Goal: Task Accomplishment & Management: Complete application form

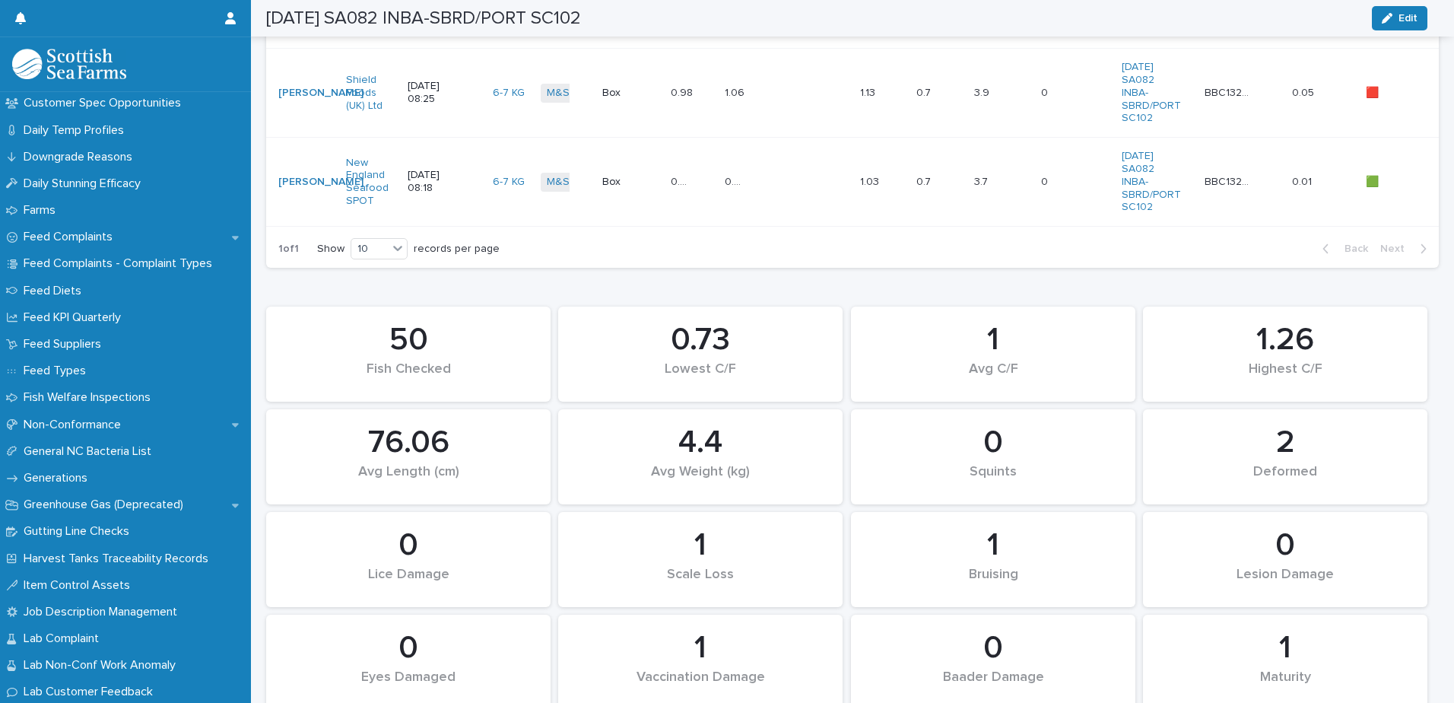
scroll to position [1095, 0]
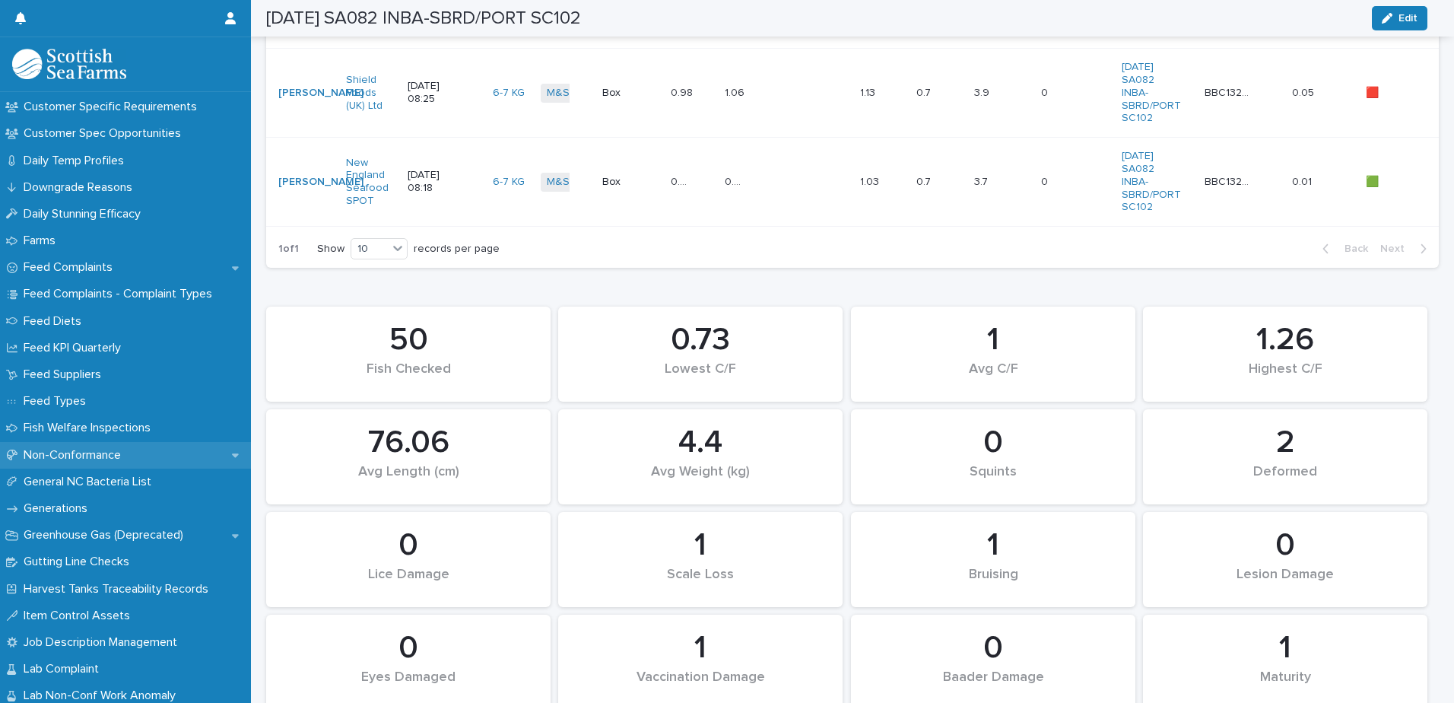
click at [69, 450] on p "Non-Conformance" at bounding box center [75, 455] width 116 height 14
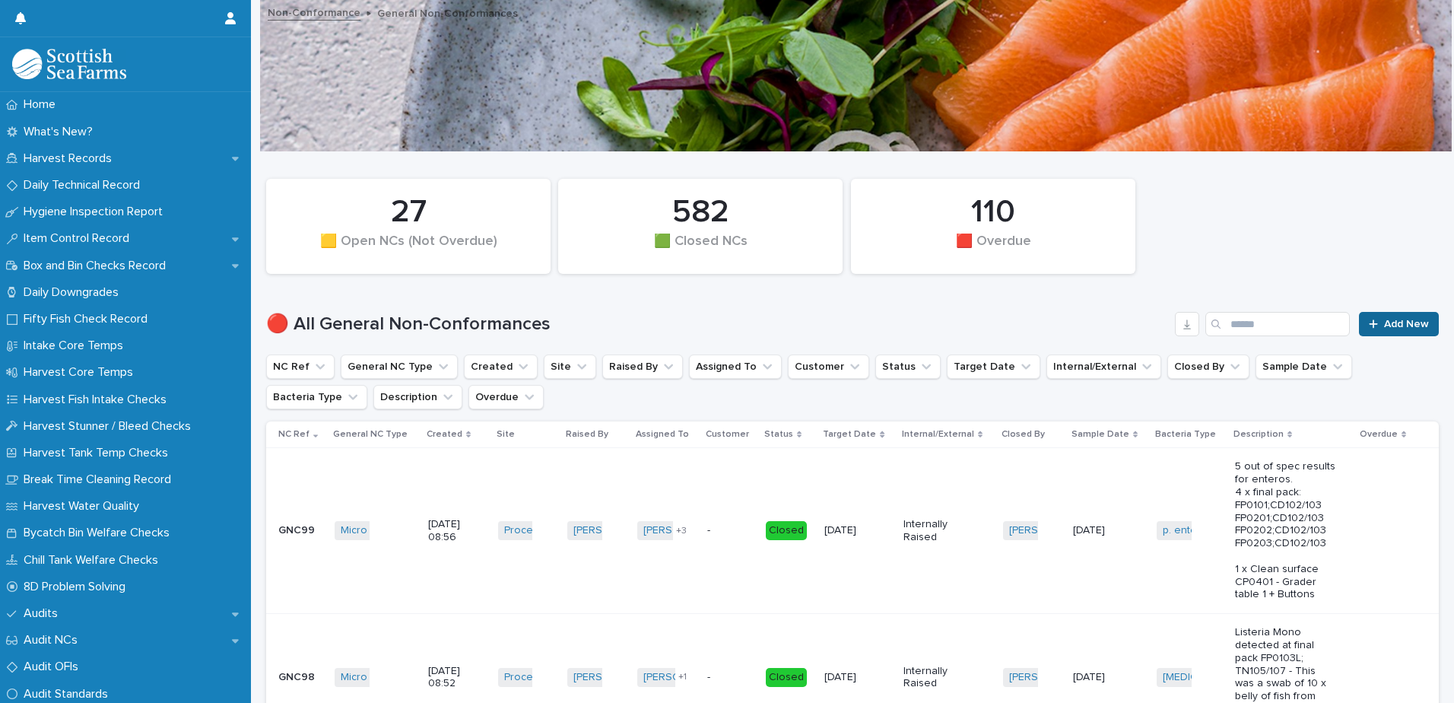
click at [1384, 323] on span "Add New" at bounding box center [1406, 324] width 45 height 11
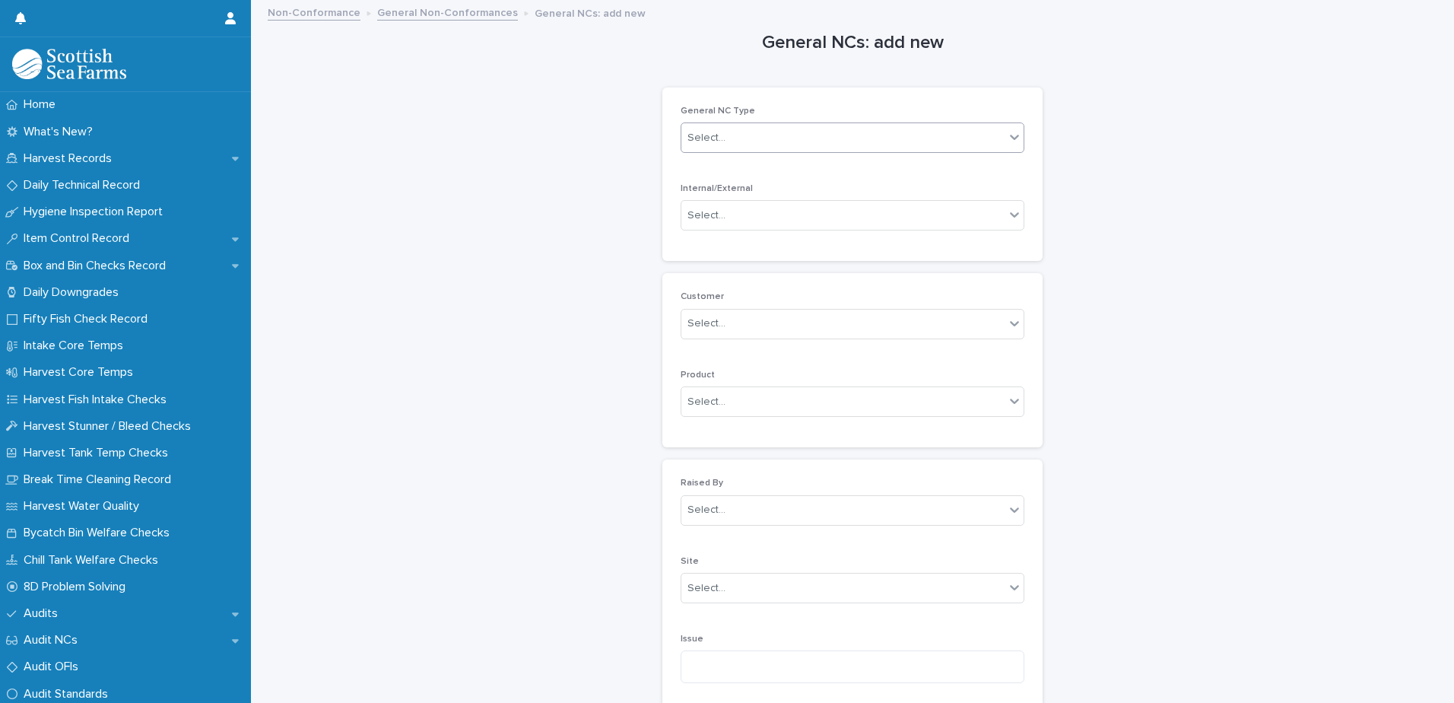
click at [707, 135] on div "Select..." at bounding box center [706, 138] width 38 height 16
click at [752, 276] on div "Micro Out of Spec" at bounding box center [847, 273] width 342 height 27
click at [681, 211] on div "Select..." at bounding box center [842, 215] width 323 height 25
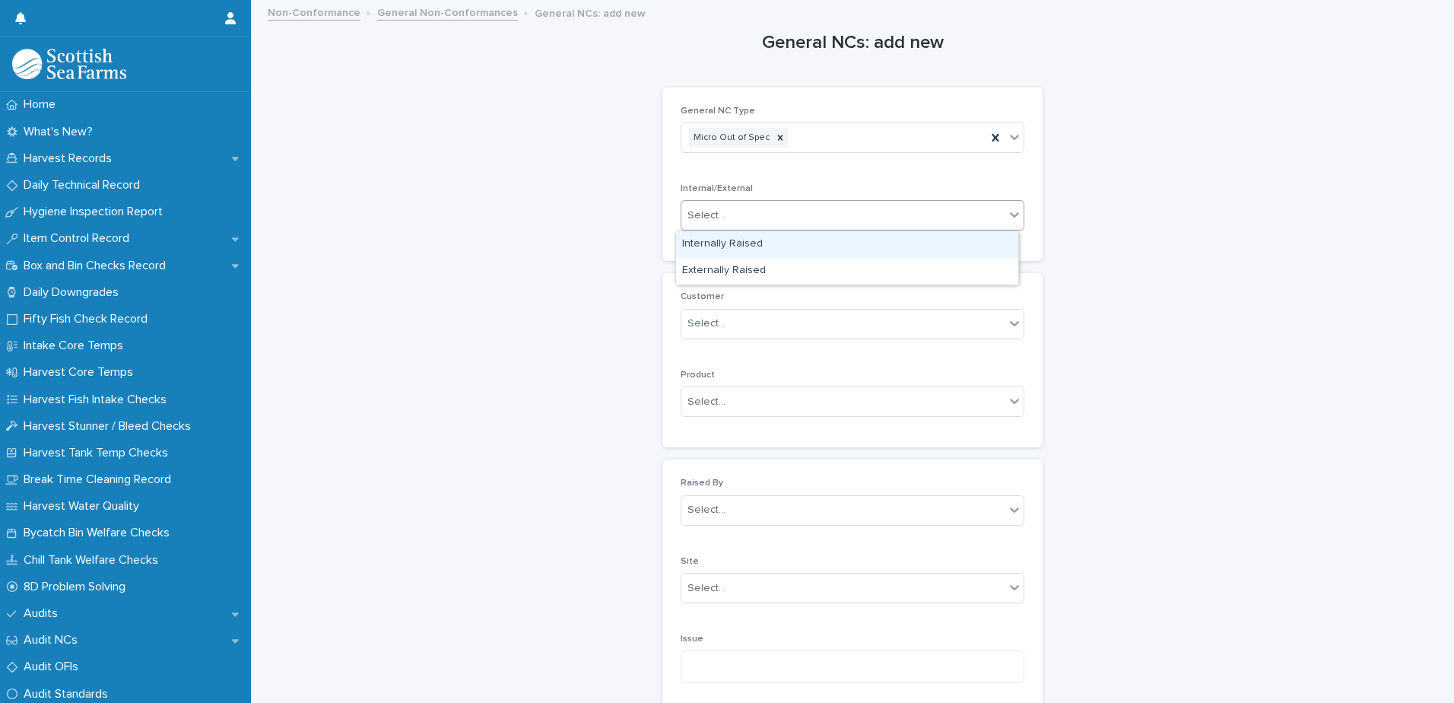
drag, startPoint x: 713, startPoint y: 247, endPoint x: 718, endPoint y: 254, distance: 8.7
click at [713, 247] on div "Internally Raised" at bounding box center [847, 244] width 342 height 27
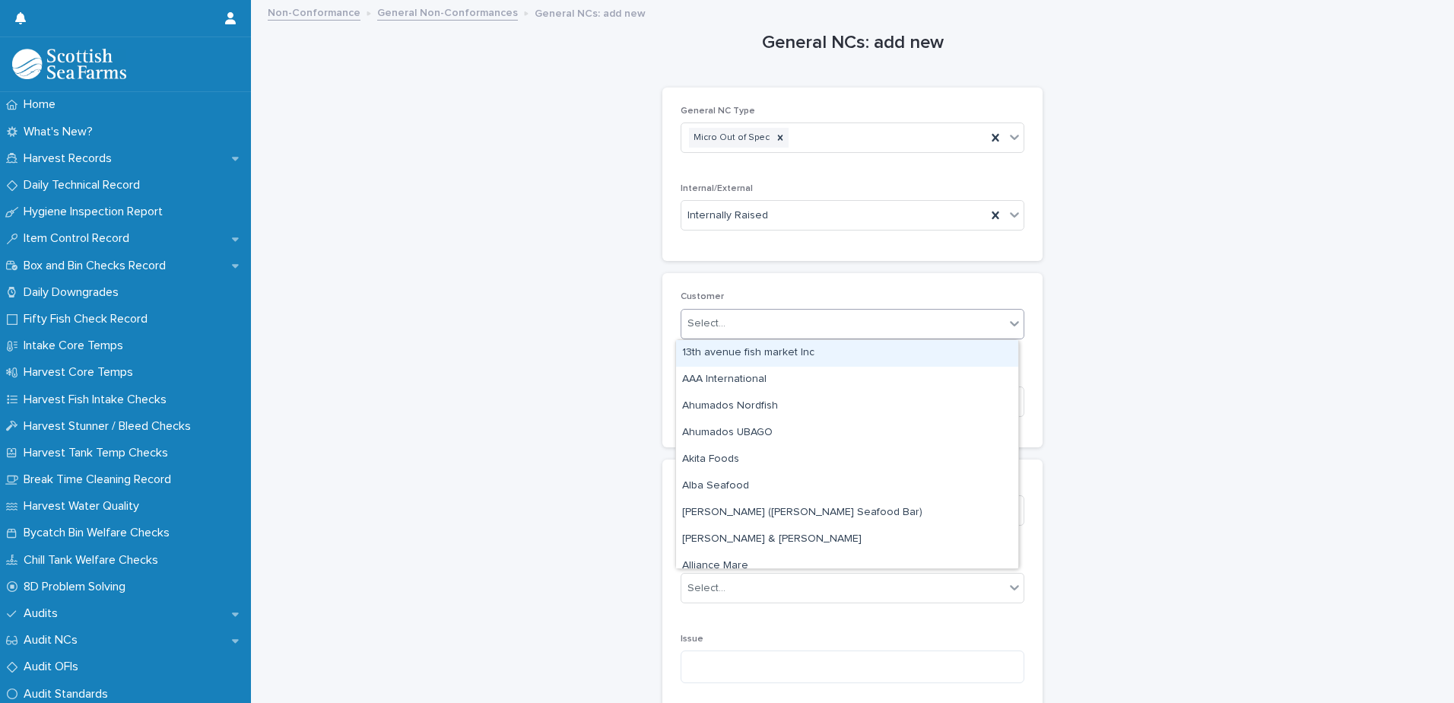
click at [706, 319] on div "Select..." at bounding box center [706, 324] width 38 height 16
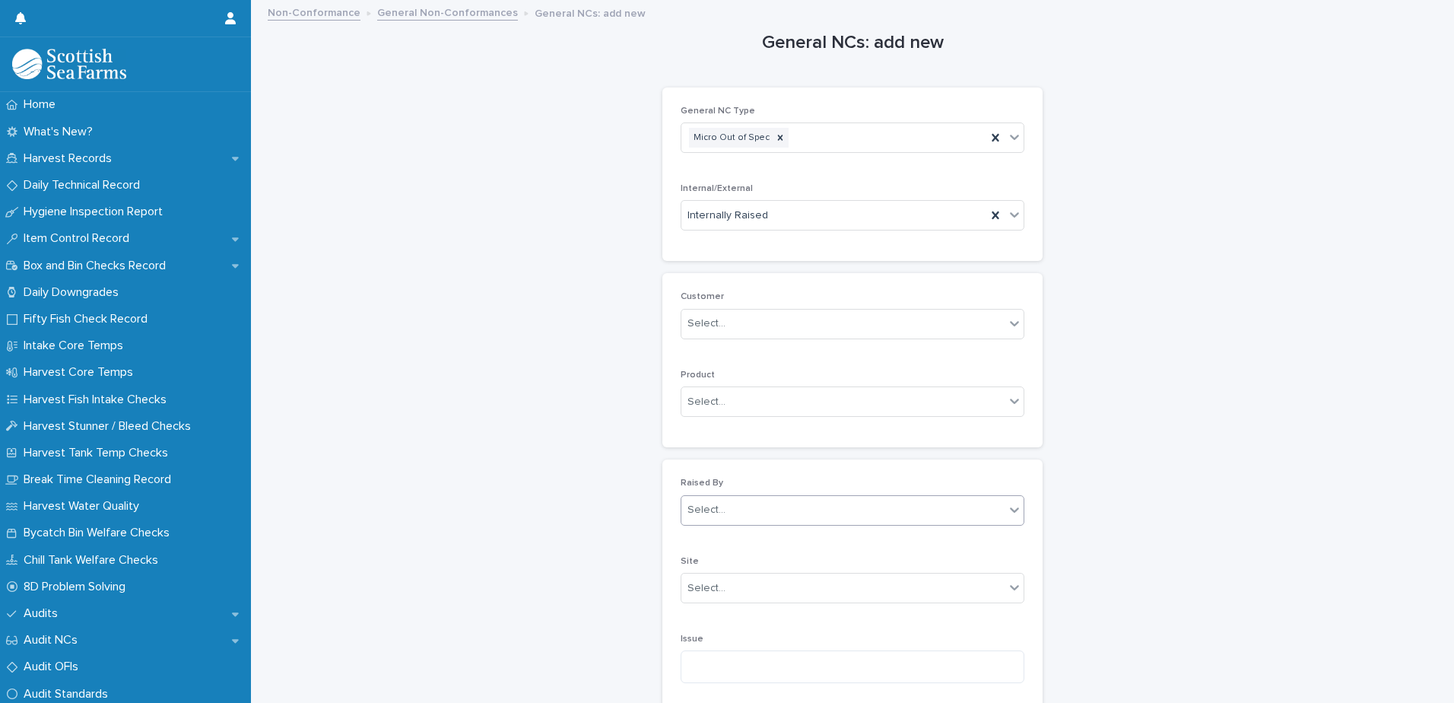
click at [705, 514] on div "Select..." at bounding box center [706, 510] width 38 height 16
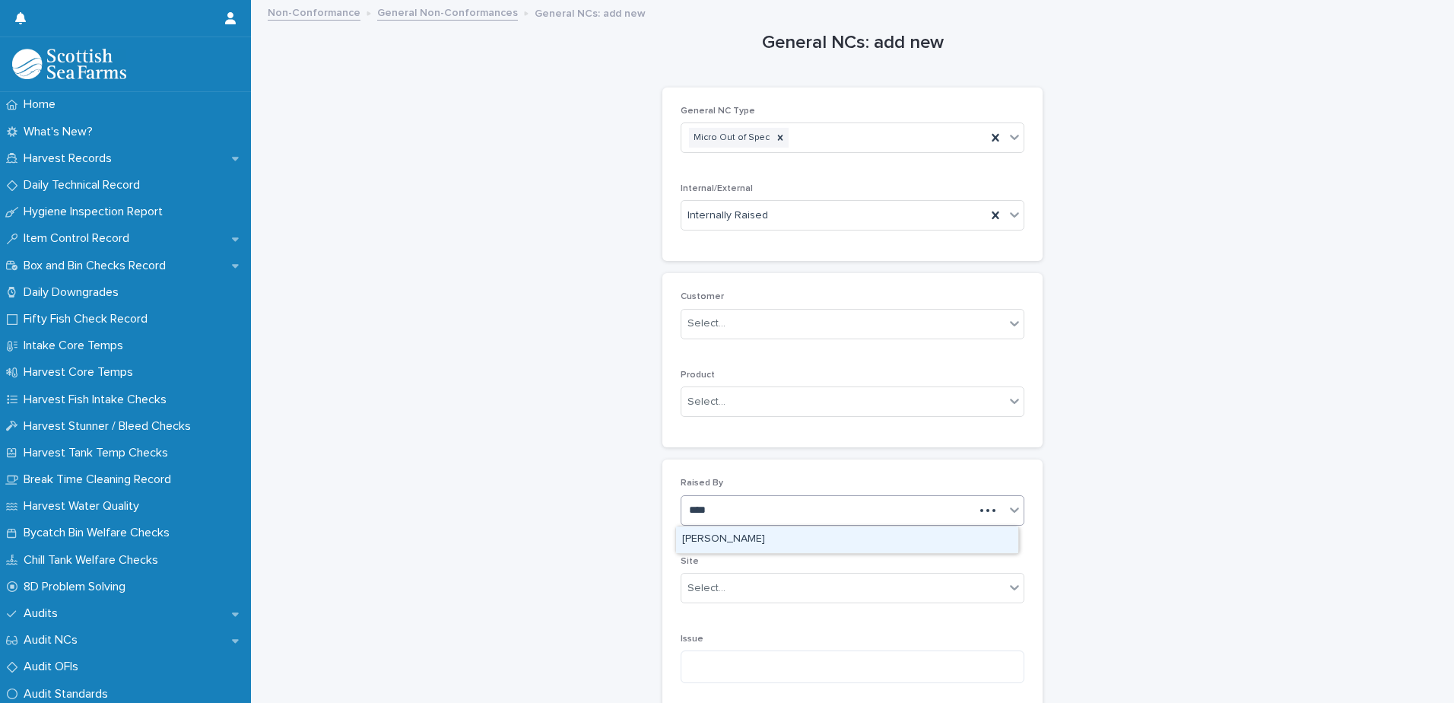
type input "*****"
click at [728, 539] on div "[PERSON_NAME]" at bounding box center [847, 539] width 342 height 27
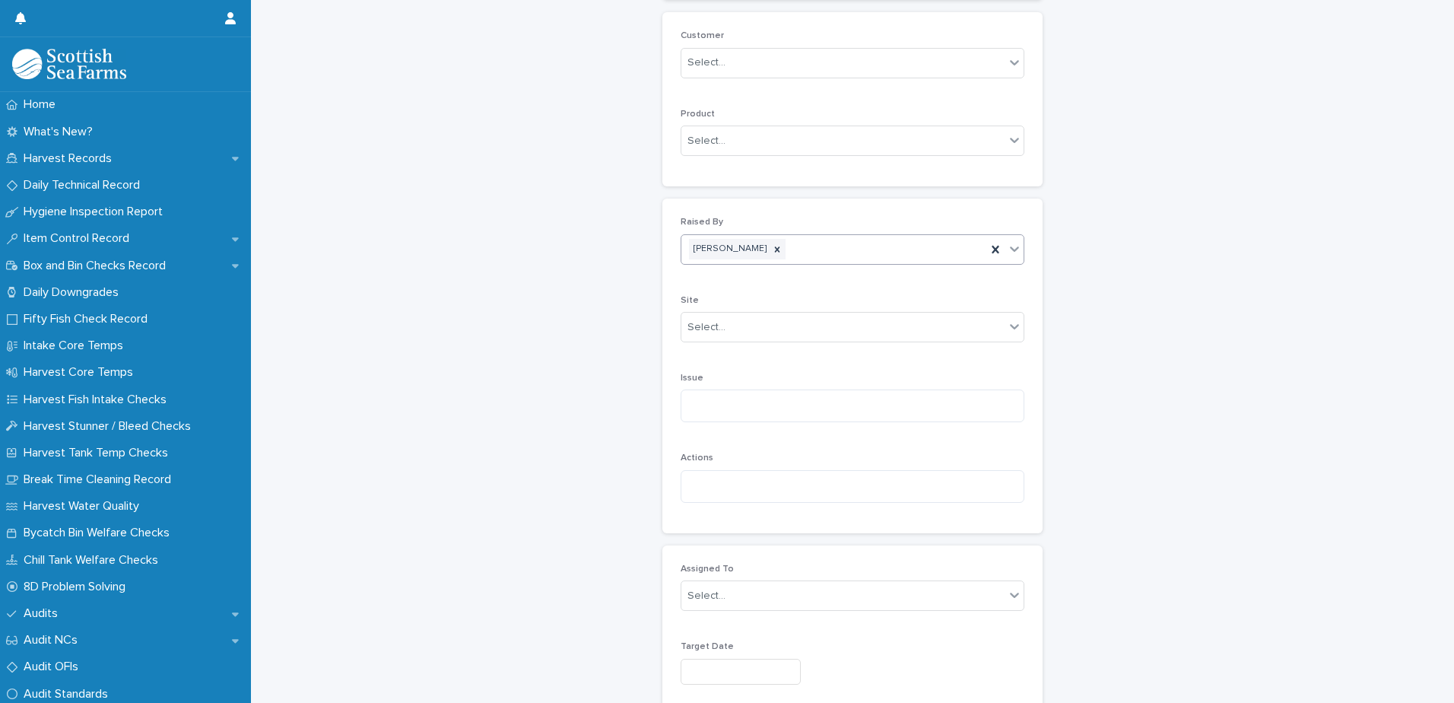
scroll to position [304, 0]
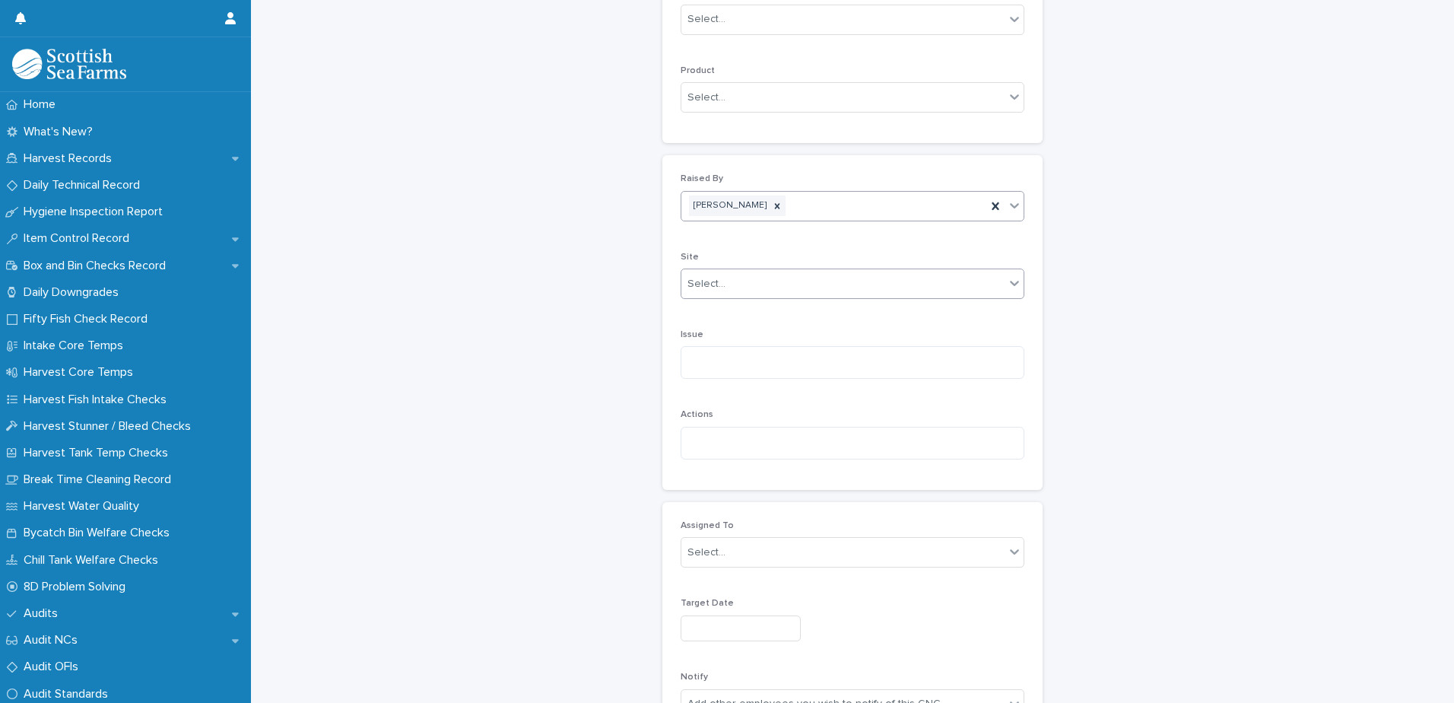
click at [694, 287] on div "Select..." at bounding box center [706, 284] width 38 height 16
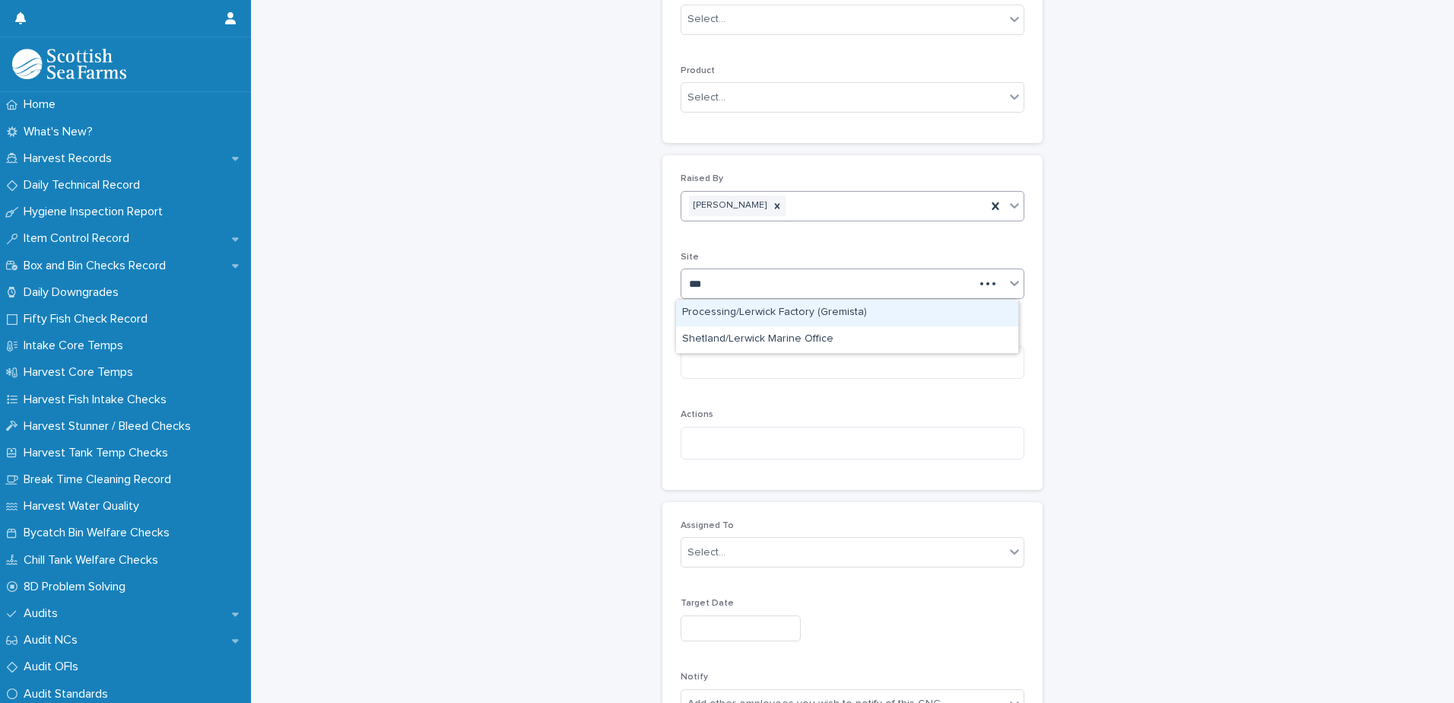
type input "****"
click at [763, 308] on div "Processing/Lerwick Factory (Gremista)" at bounding box center [847, 313] width 342 height 27
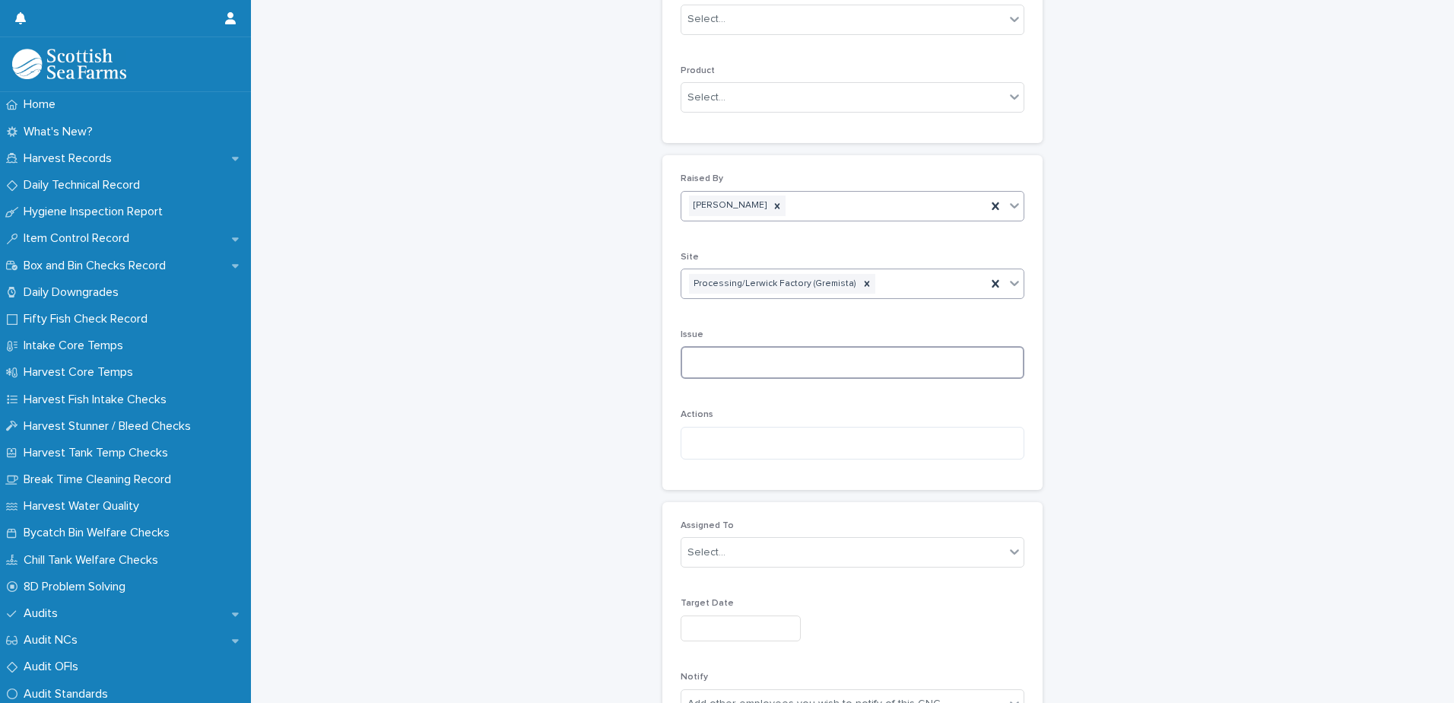
click at [706, 369] on textarea at bounding box center [853, 362] width 344 height 33
click at [692, 359] on textarea at bounding box center [853, 362] width 344 height 33
paste textarea "**********"
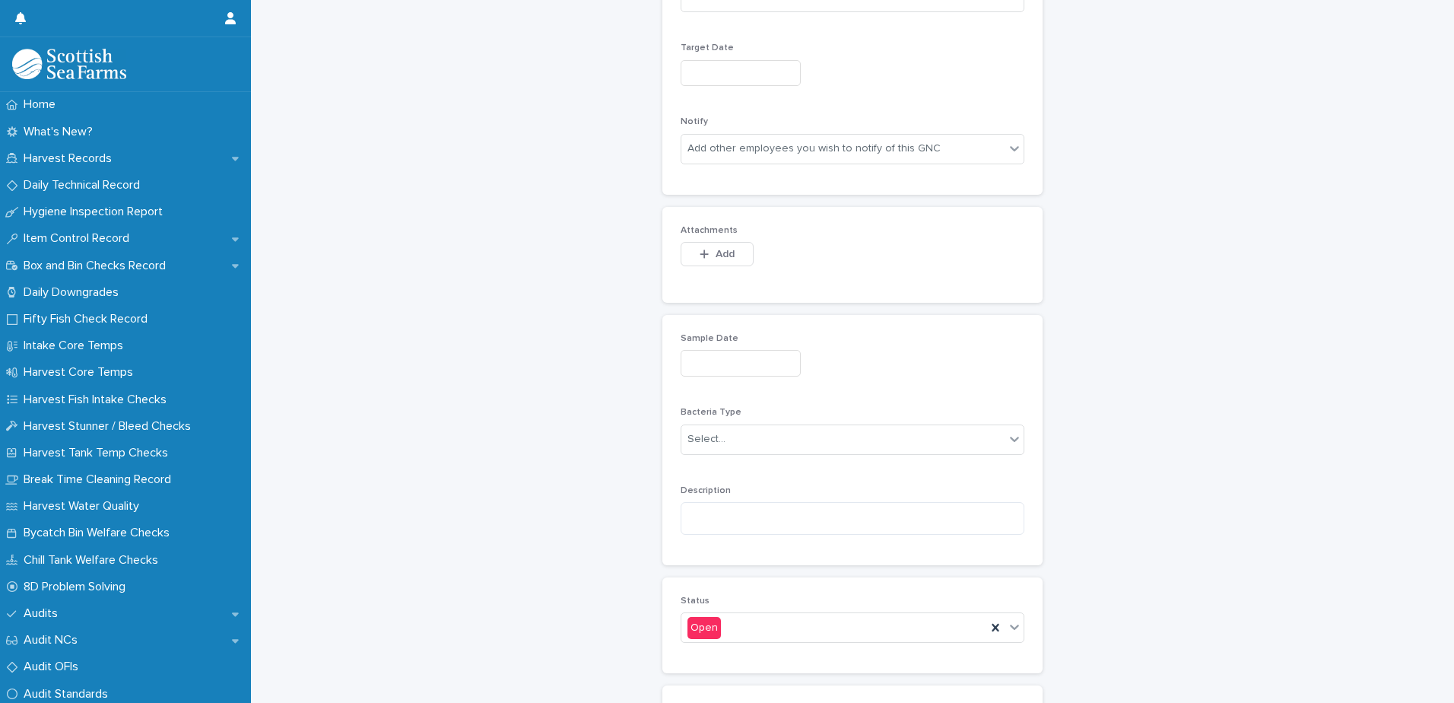
scroll to position [989, 0]
type textarea "**********"
click at [700, 510] on textarea at bounding box center [853, 516] width 344 height 33
paste textarea "**********"
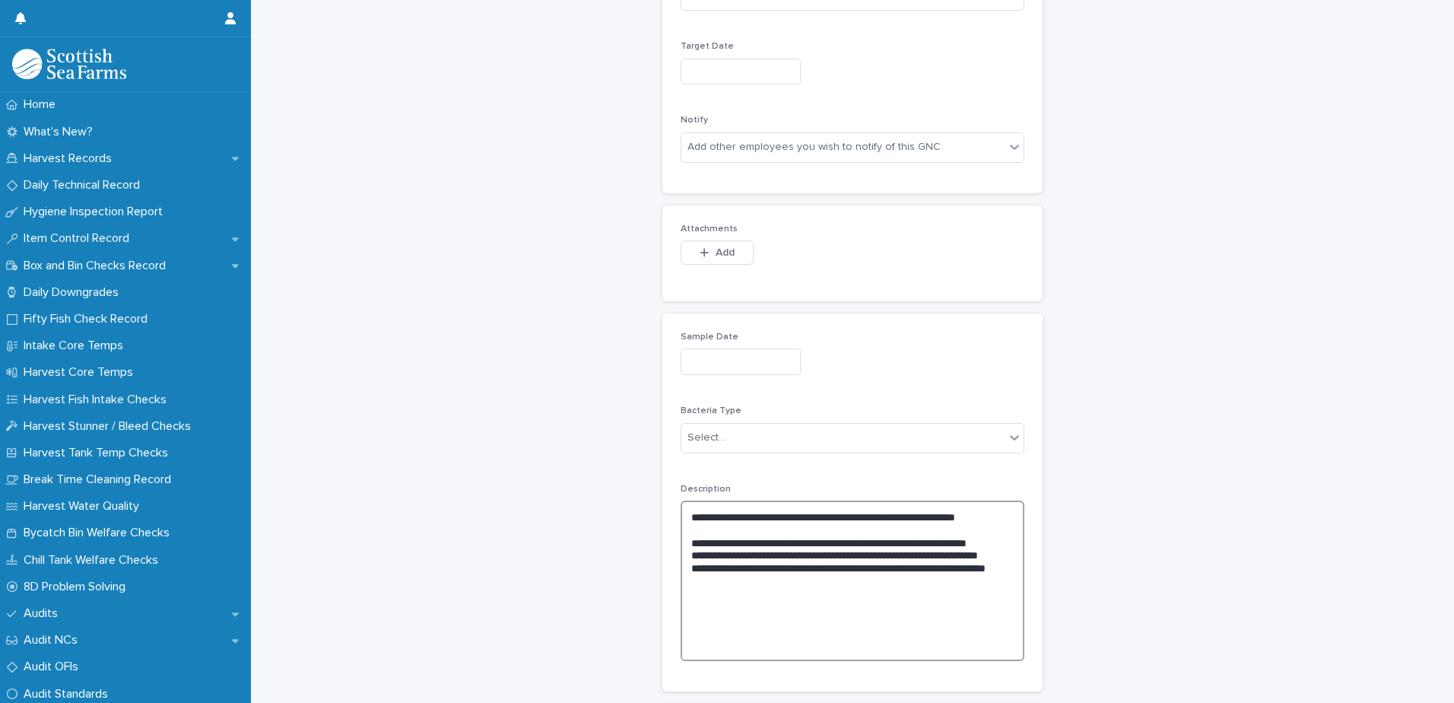
click at [681, 509] on textarea "**********" at bounding box center [853, 580] width 344 height 160
paste textarea "**********"
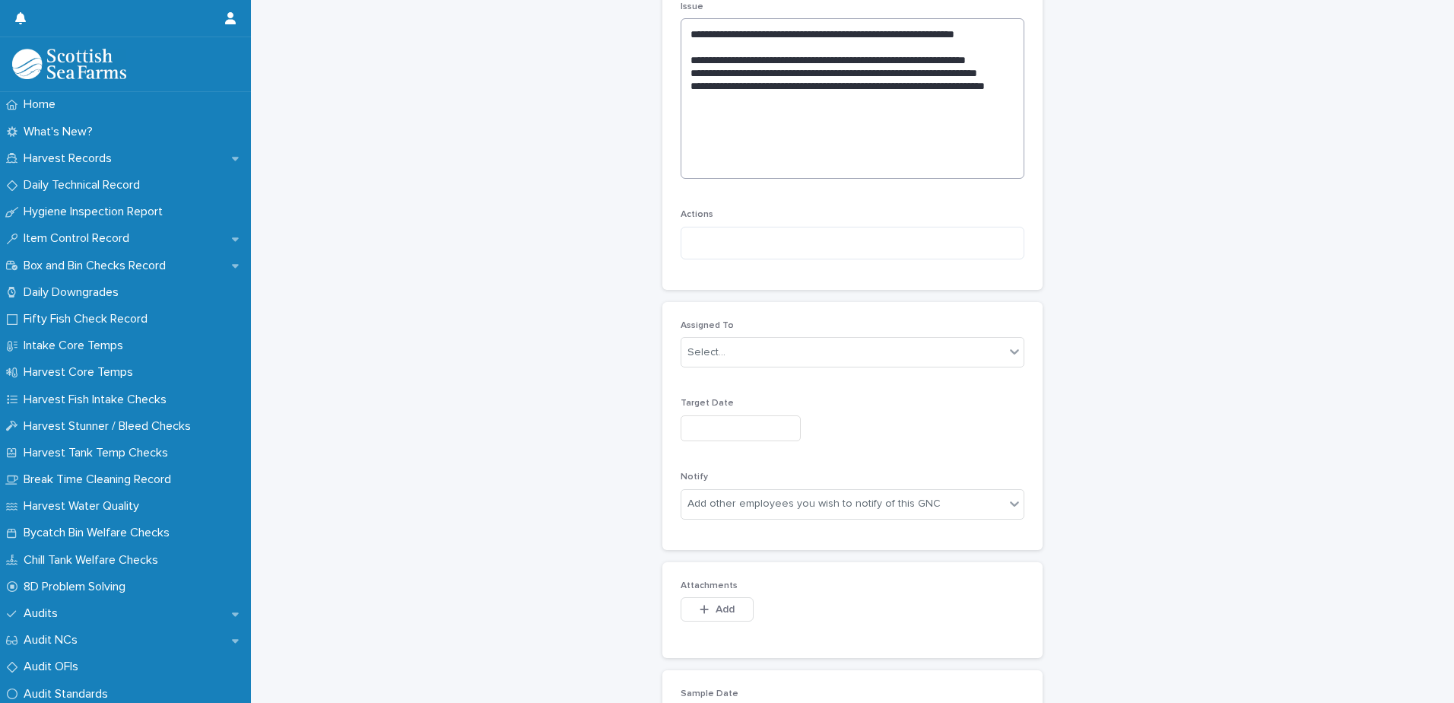
scroll to position [684, 0]
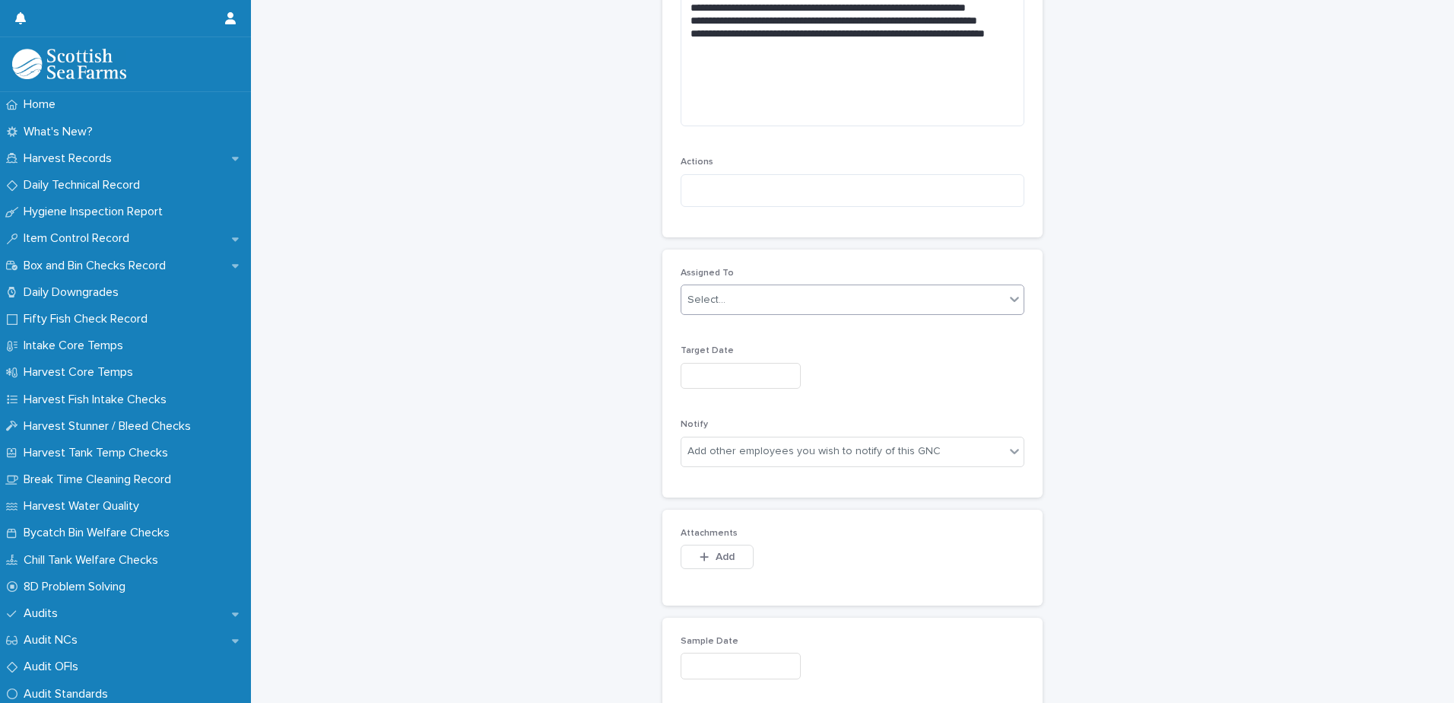
type textarea "**********"
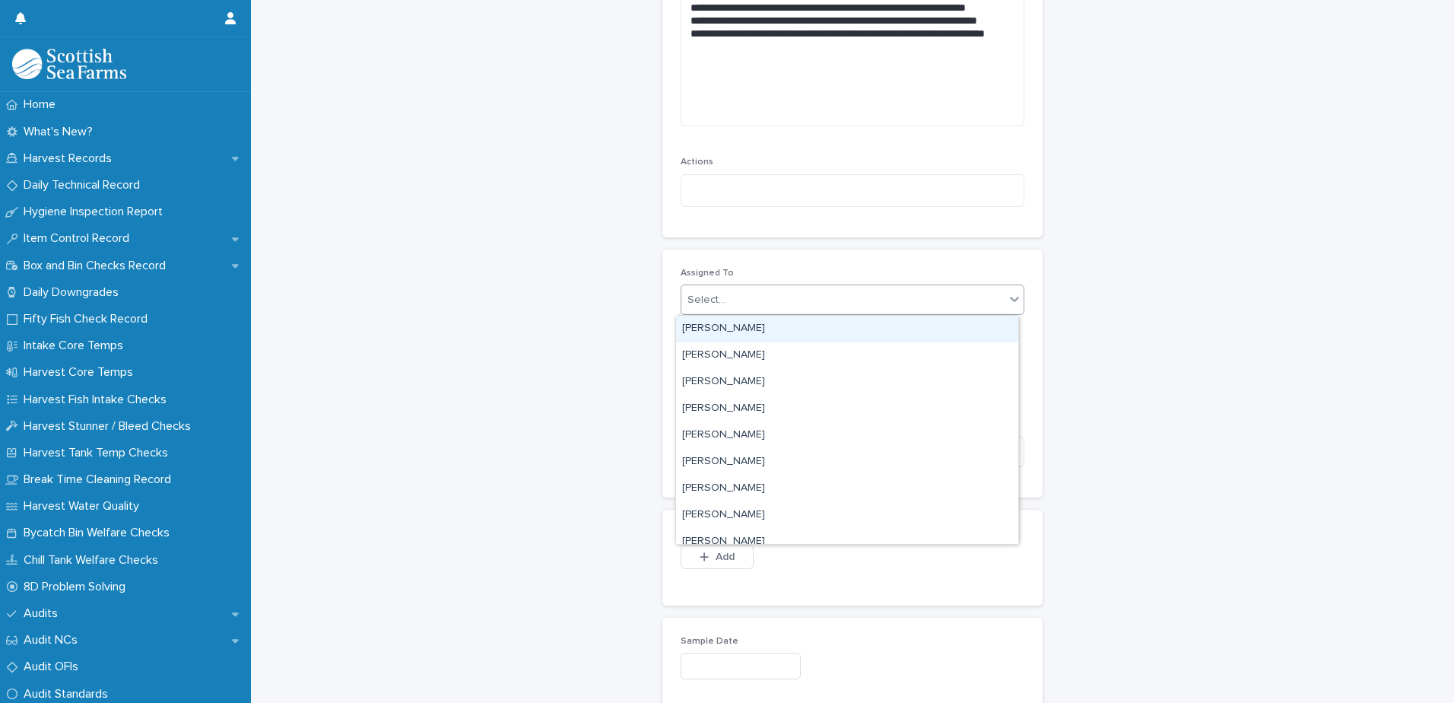
click at [722, 293] on div "Select..." at bounding box center [842, 299] width 323 height 25
type input "*****"
click at [721, 332] on div "[PERSON_NAME]" at bounding box center [847, 329] width 342 height 27
type input "*****"
click at [752, 330] on div "[PERSON_NAME]" at bounding box center [847, 329] width 342 height 27
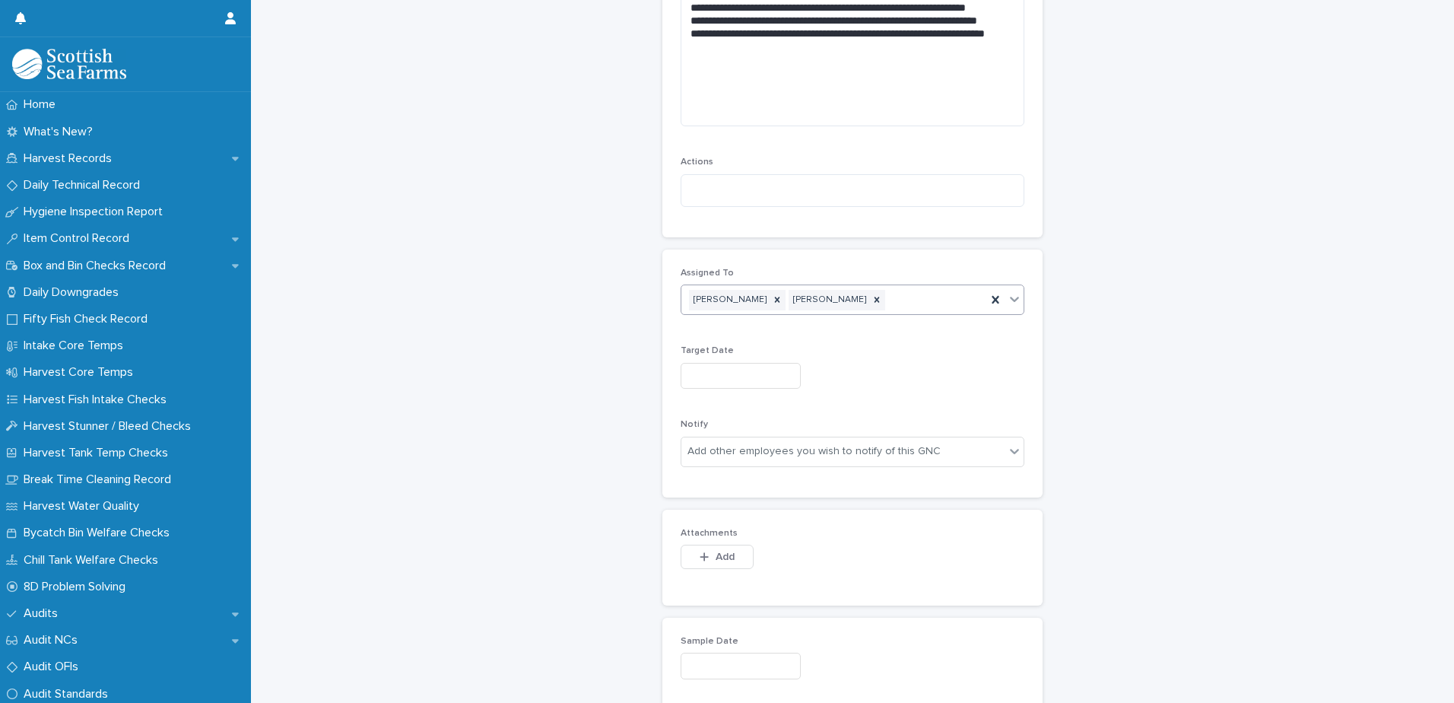
click at [691, 367] on input "text" at bounding box center [741, 376] width 120 height 27
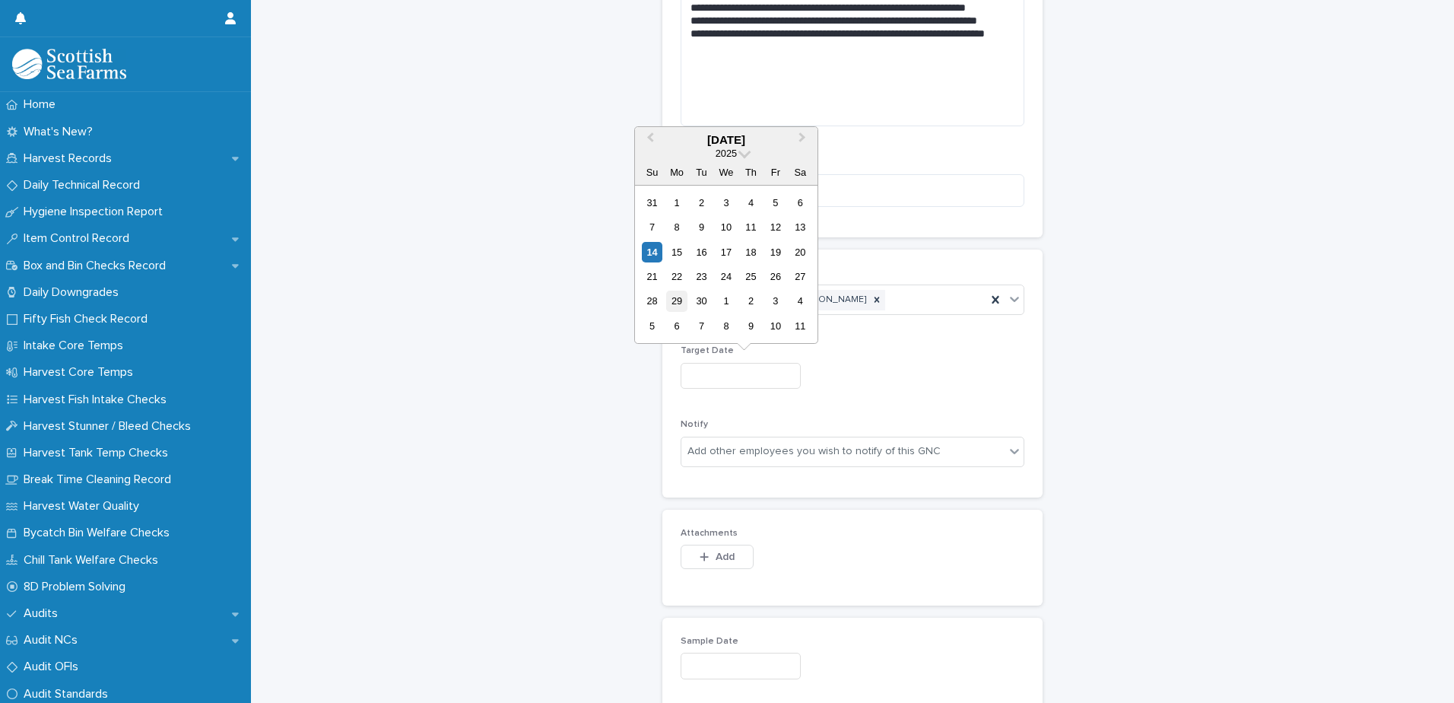
click at [683, 304] on div "29" at bounding box center [676, 300] width 21 height 21
type input "*********"
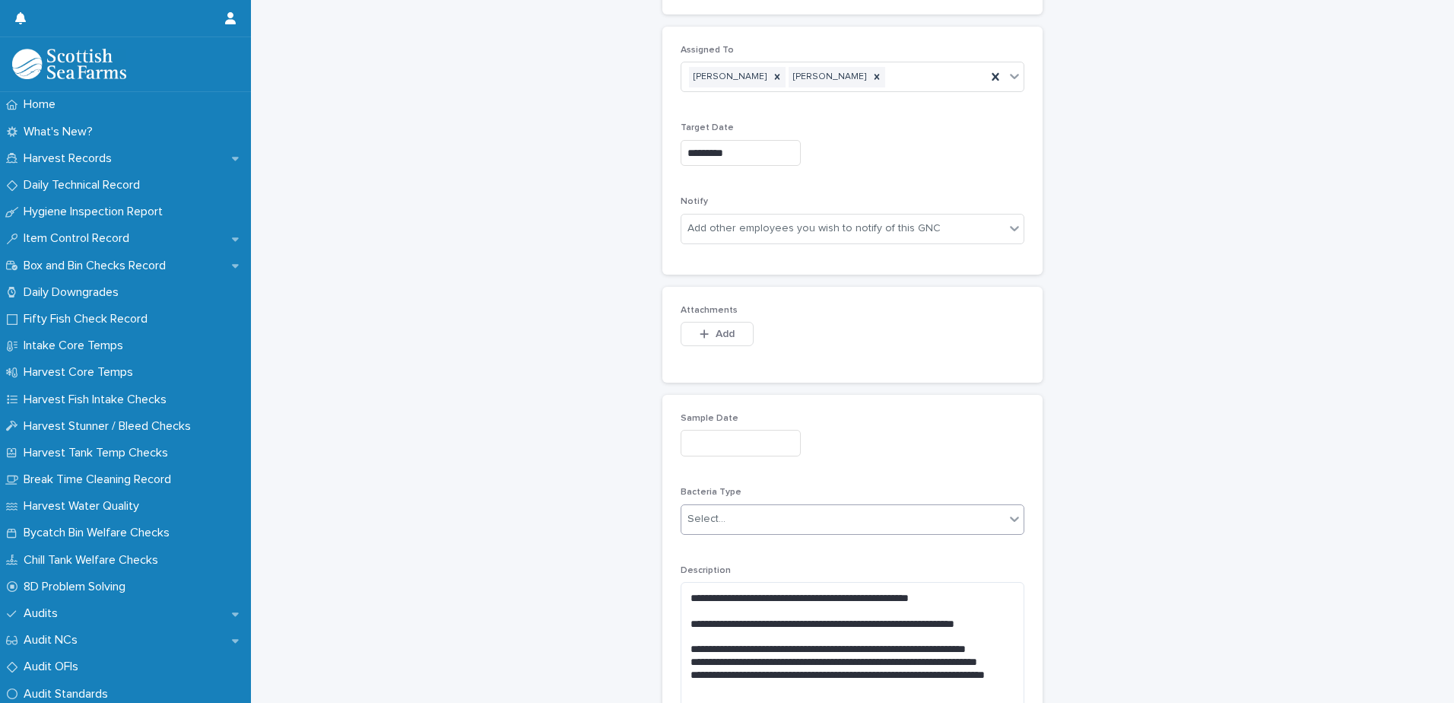
scroll to position [913, 0]
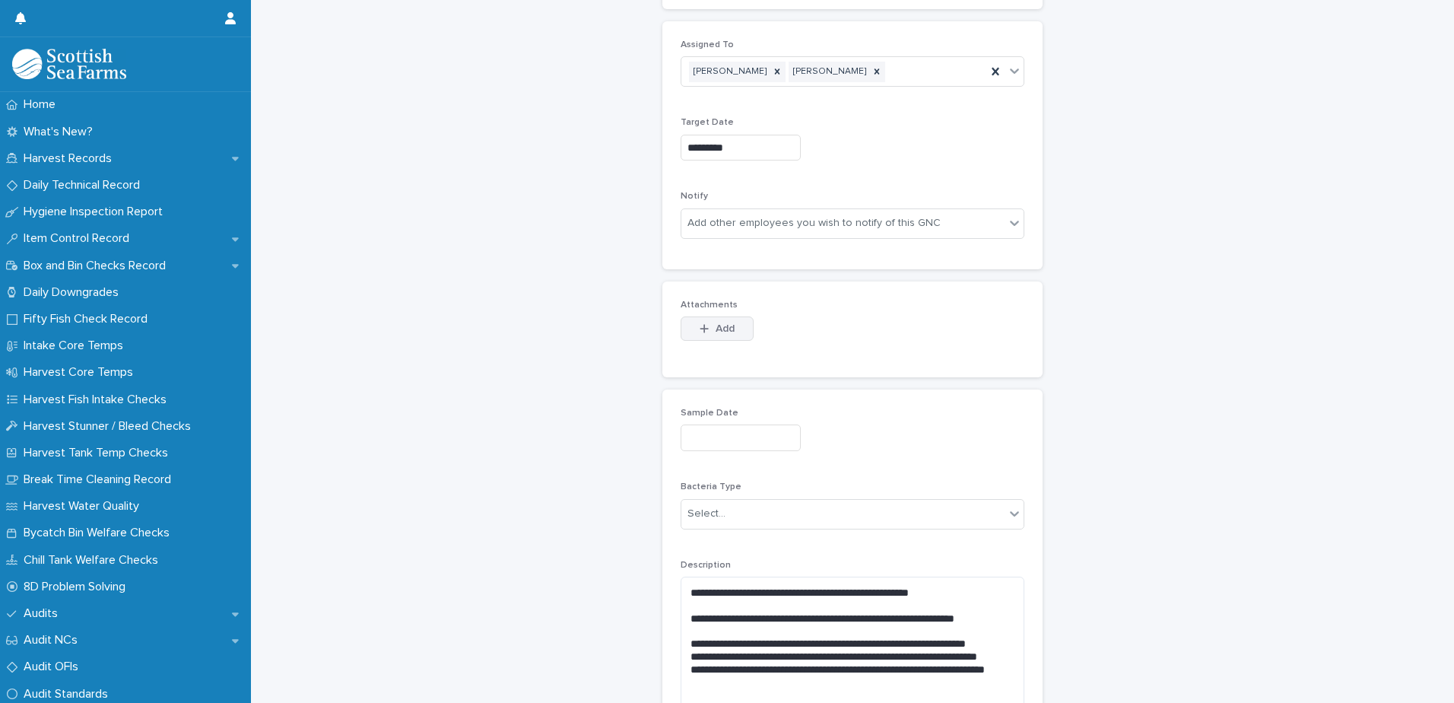
click at [703, 325] on div "button" at bounding box center [707, 328] width 15 height 11
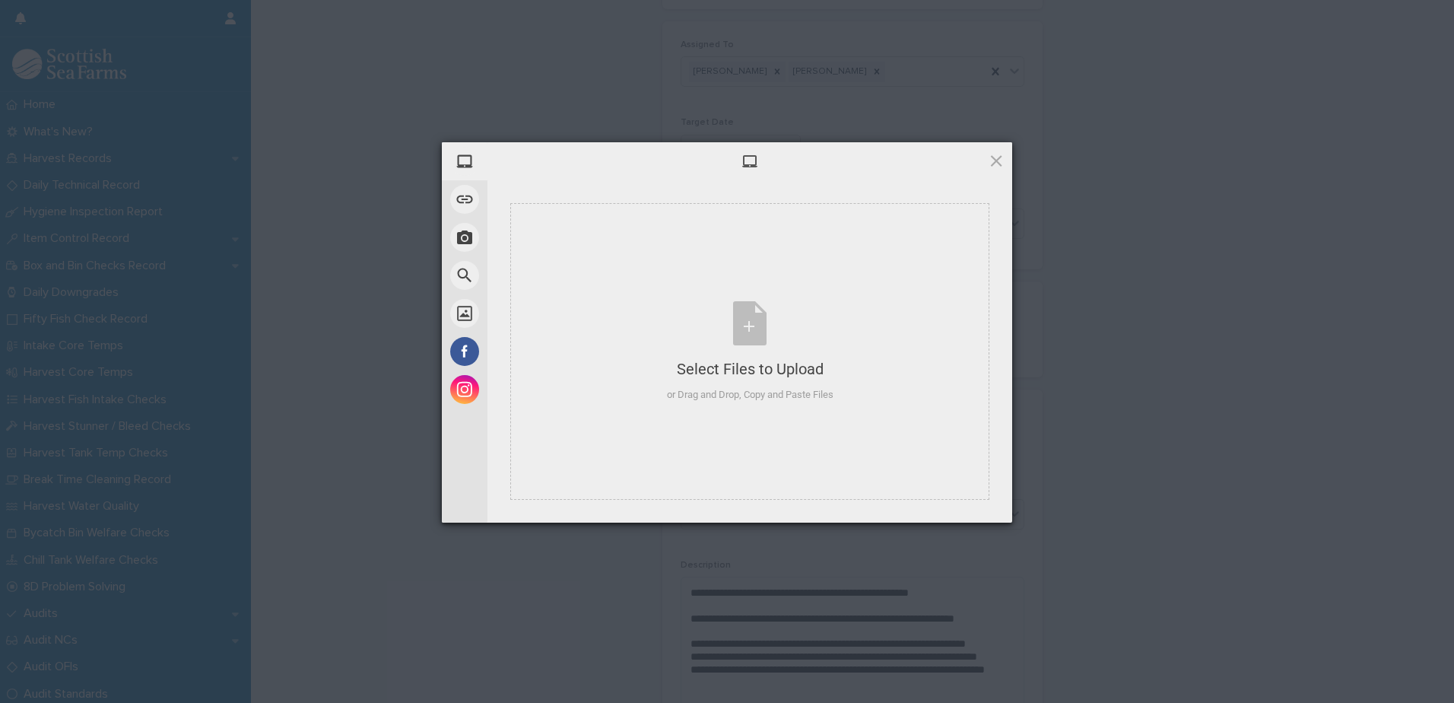
click at [935, 173] on div at bounding box center [749, 161] width 525 height 38
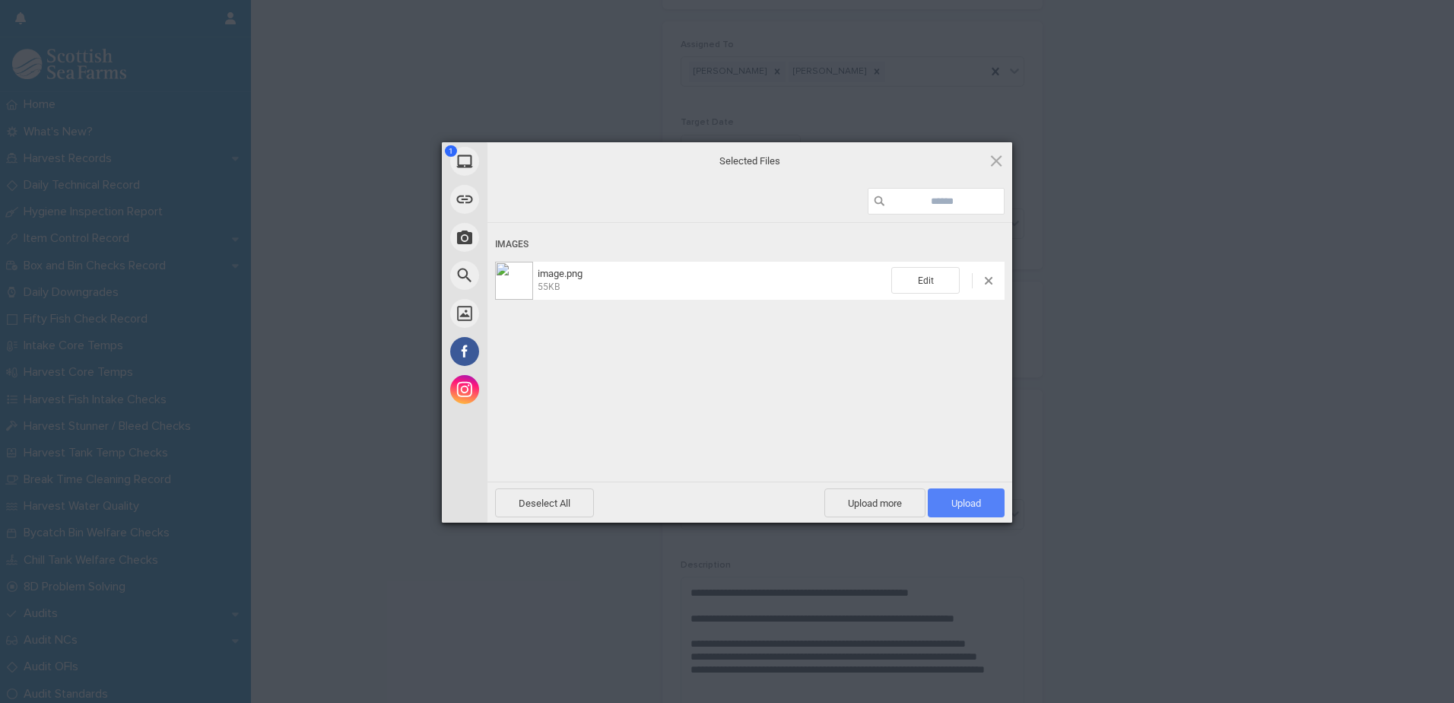
click at [947, 502] on span "Upload 1" at bounding box center [966, 502] width 77 height 29
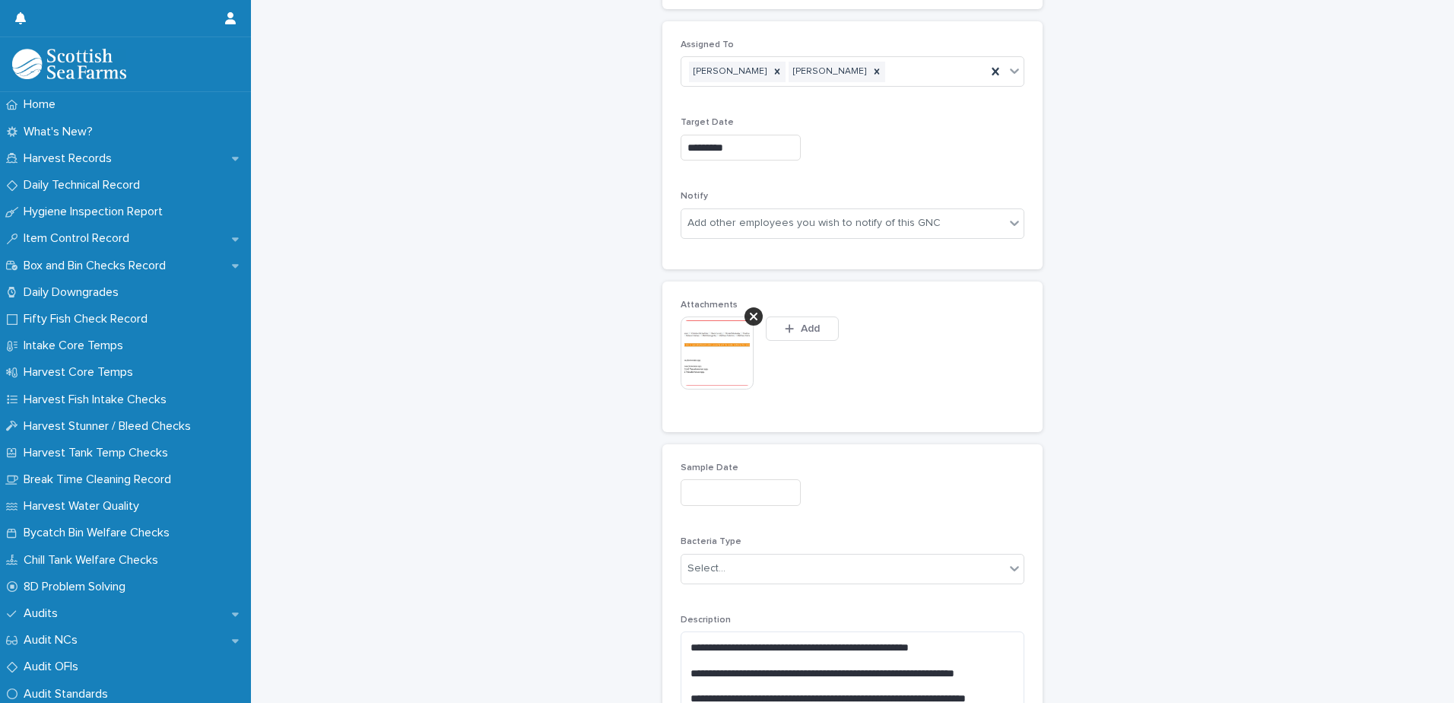
scroll to position [940, 0]
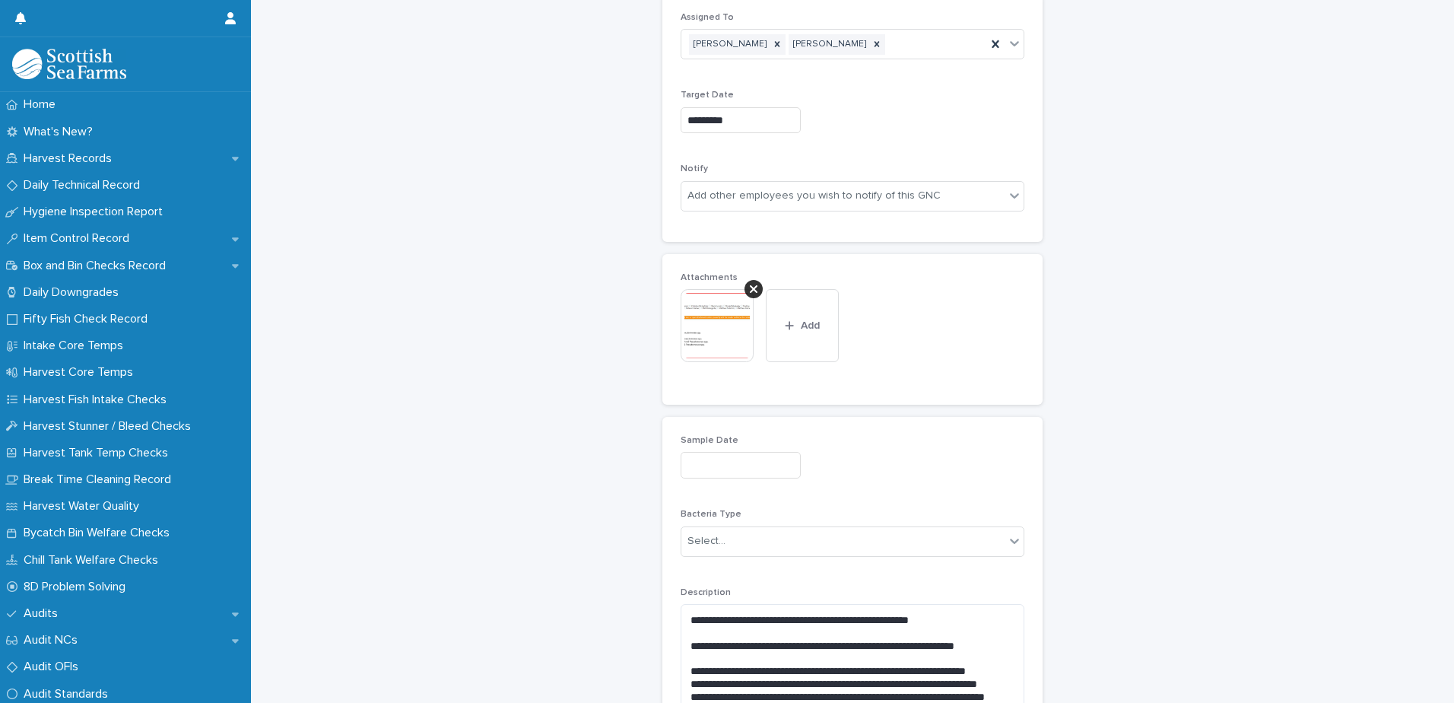
click at [721, 467] on input "text" at bounding box center [741, 465] width 120 height 27
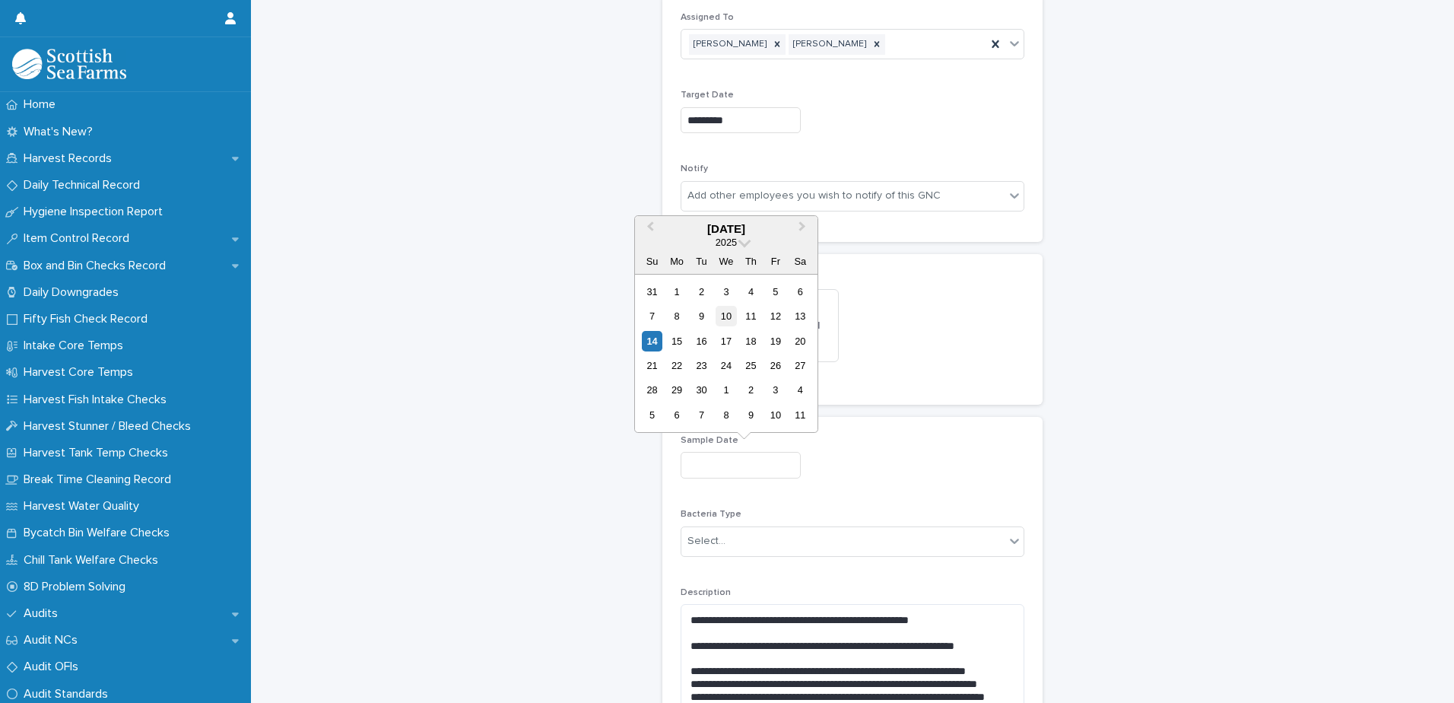
click at [725, 314] on div "10" at bounding box center [726, 316] width 21 height 21
type input "*********"
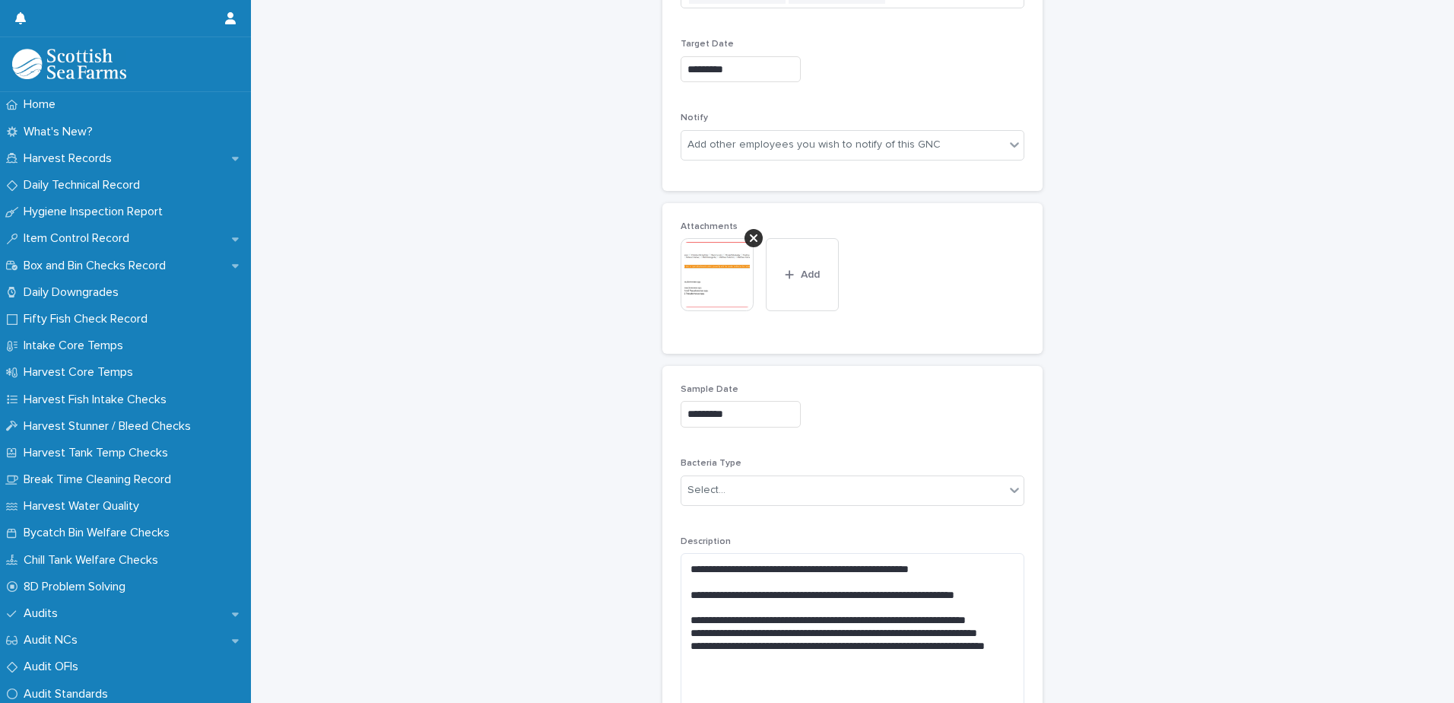
scroll to position [1092, 0]
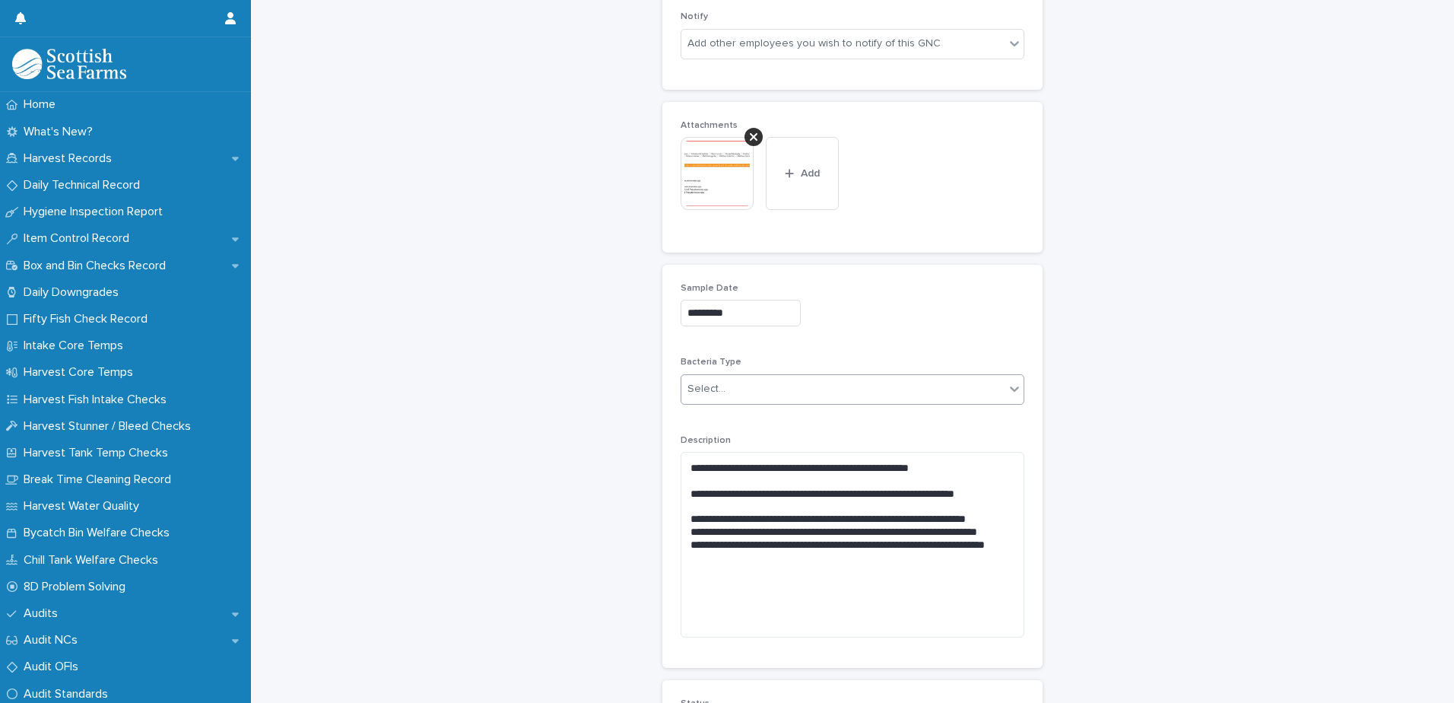
click at [727, 394] on input "text" at bounding box center [728, 388] width 2 height 13
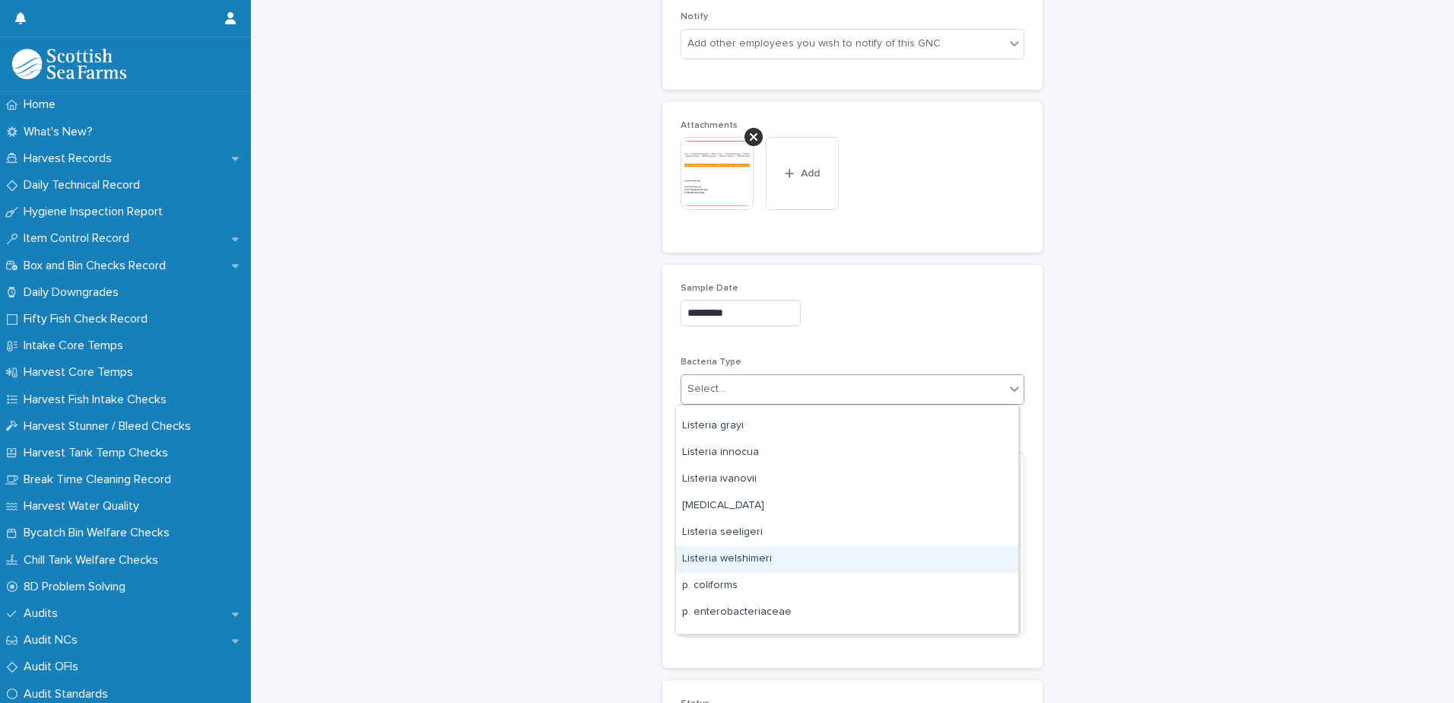
scroll to position [304, 0]
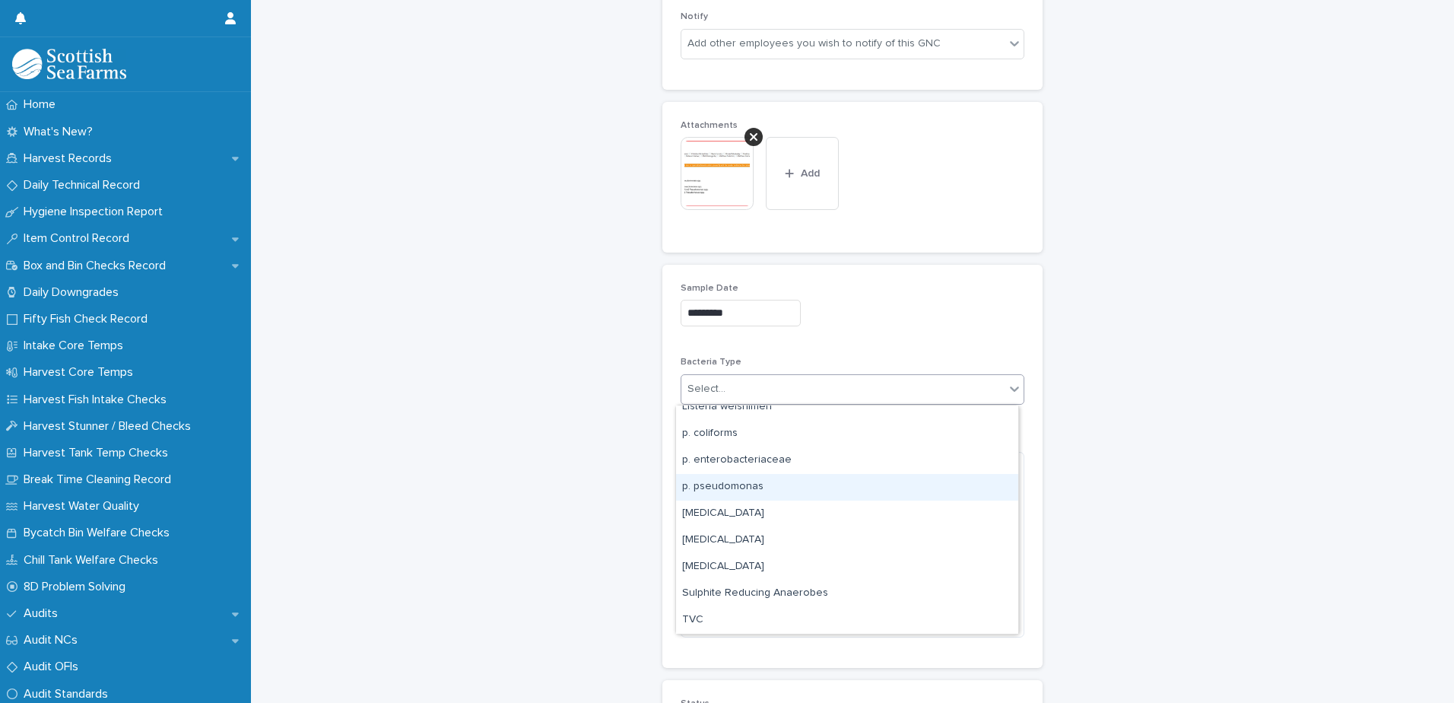
click at [728, 486] on div "p. pseudomonas" at bounding box center [847, 487] width 342 height 27
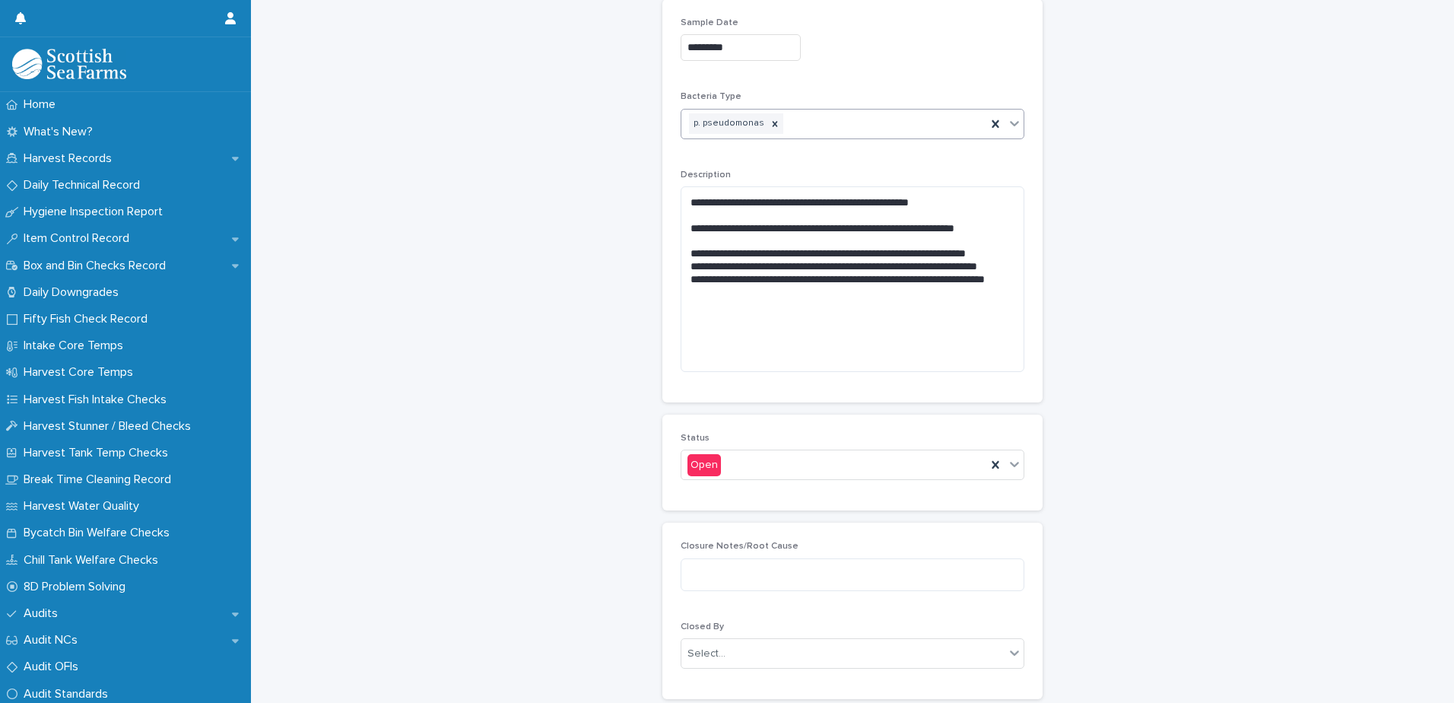
scroll to position [1396, 0]
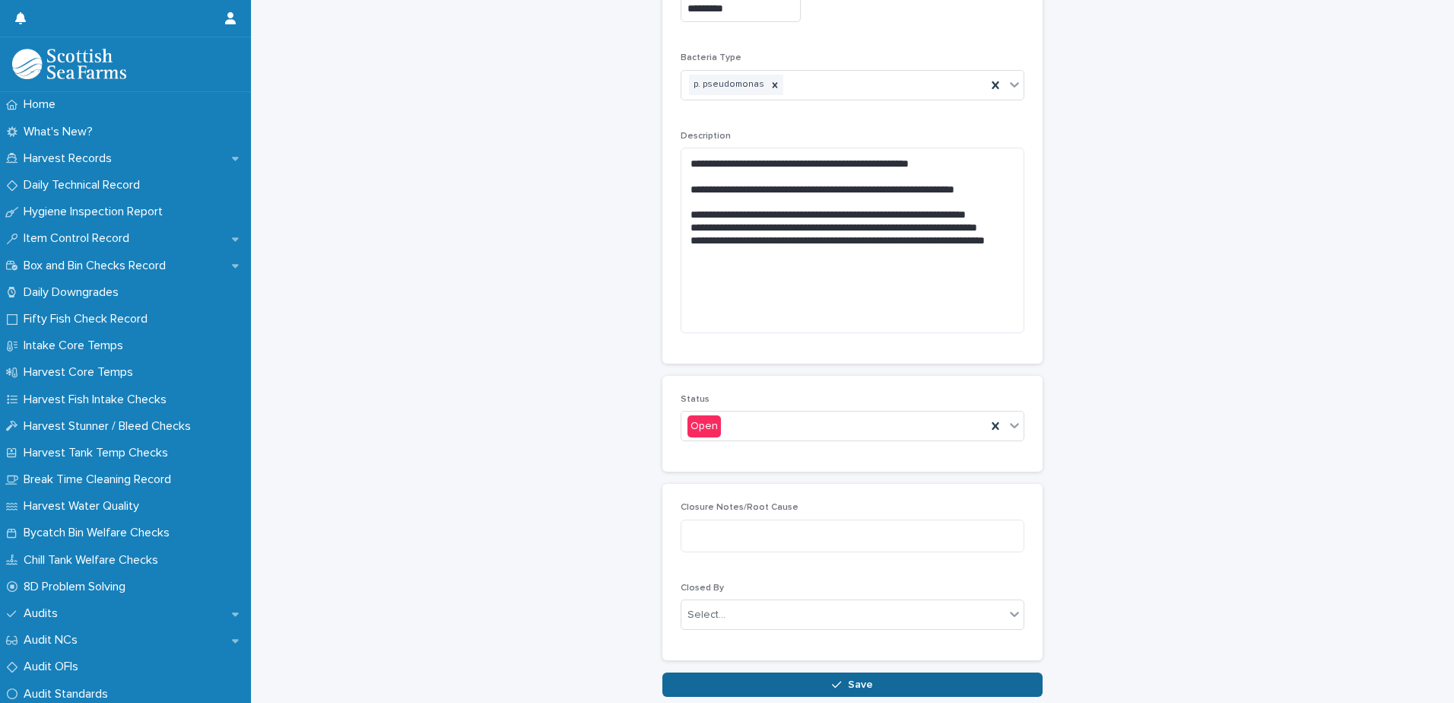
click at [779, 678] on button "Save" at bounding box center [852, 684] width 380 height 24
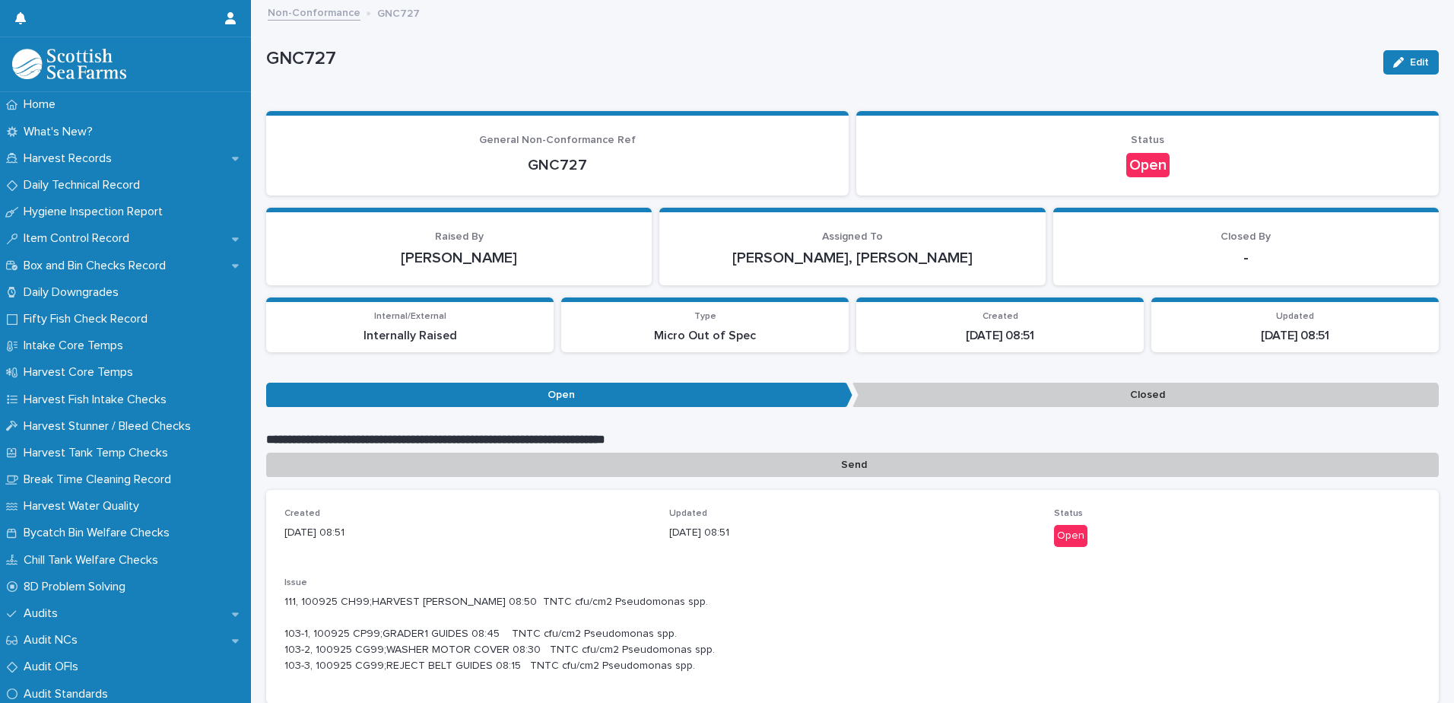
click at [324, 11] on link "Non-Conformance" at bounding box center [314, 11] width 93 height 17
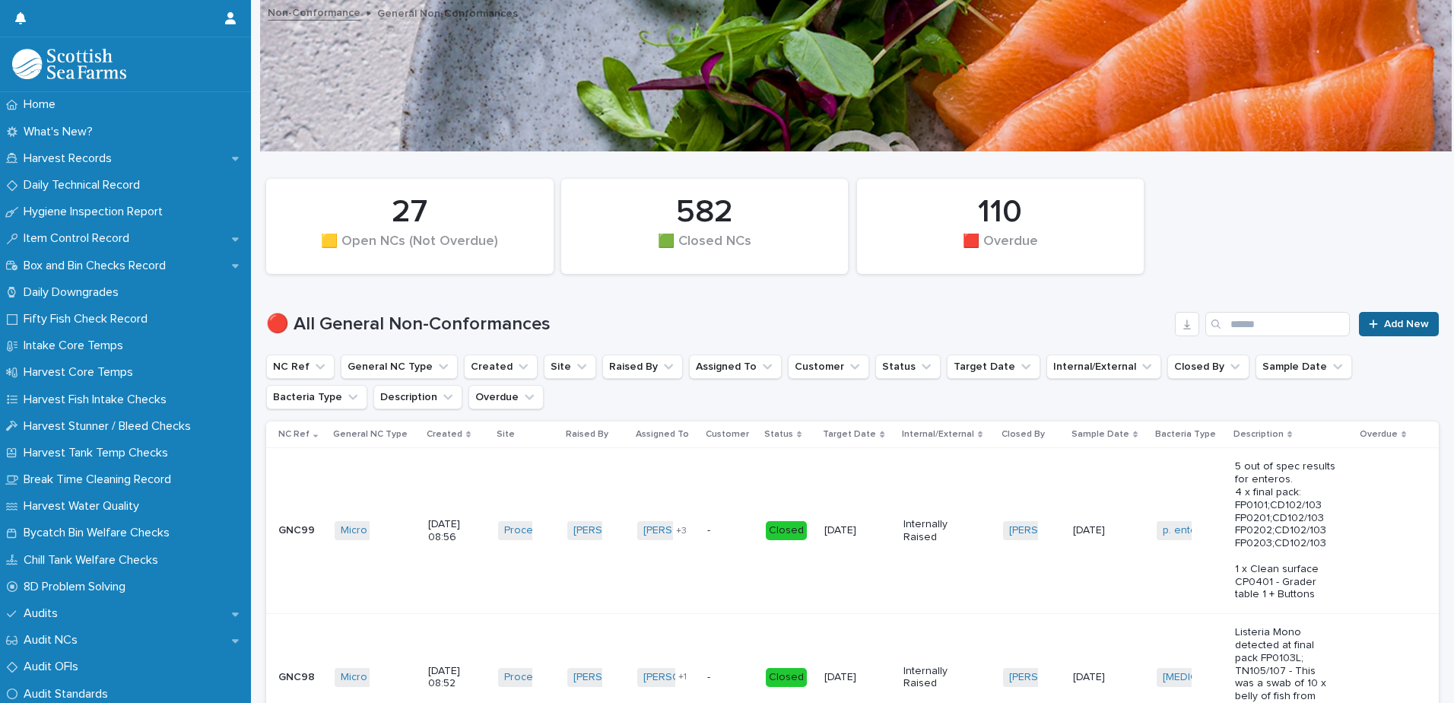
click at [1369, 324] on icon at bounding box center [1373, 323] width 8 height 8
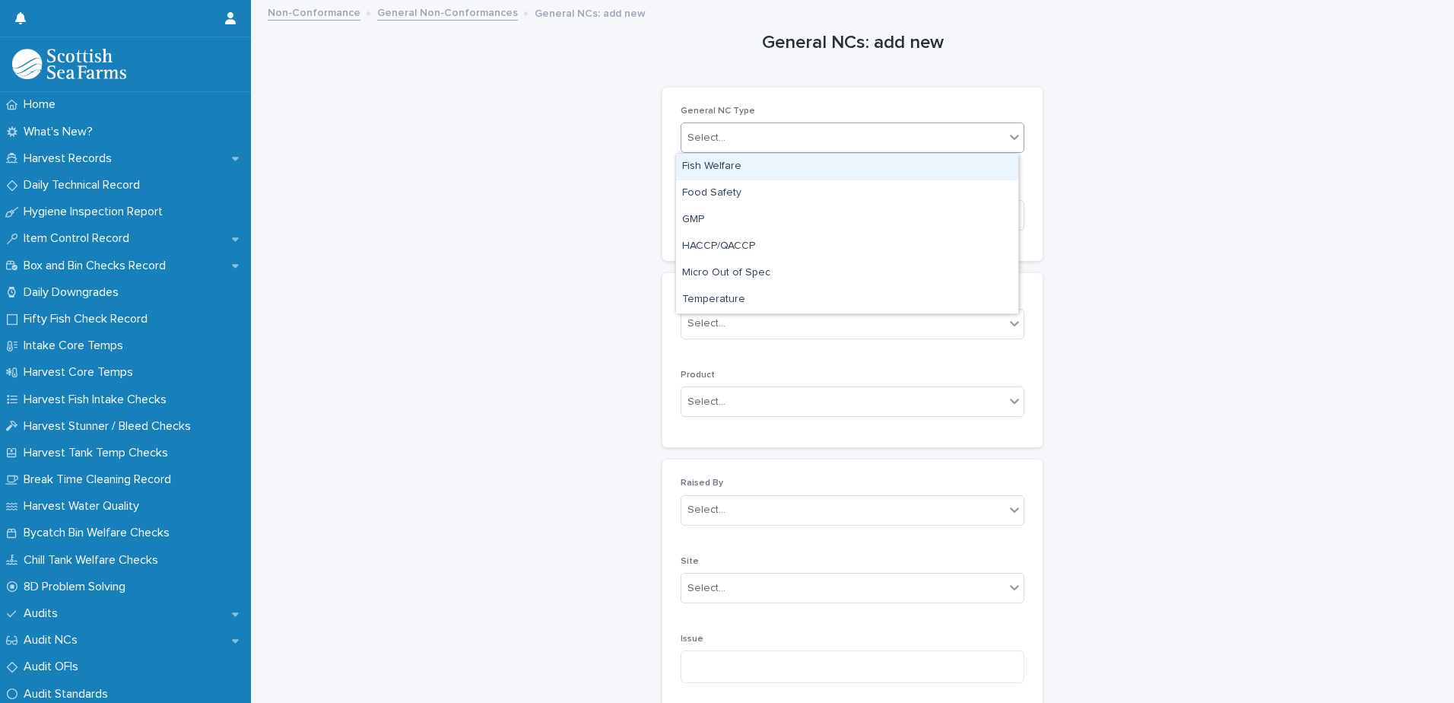
click at [715, 133] on div "Select..." at bounding box center [706, 138] width 38 height 16
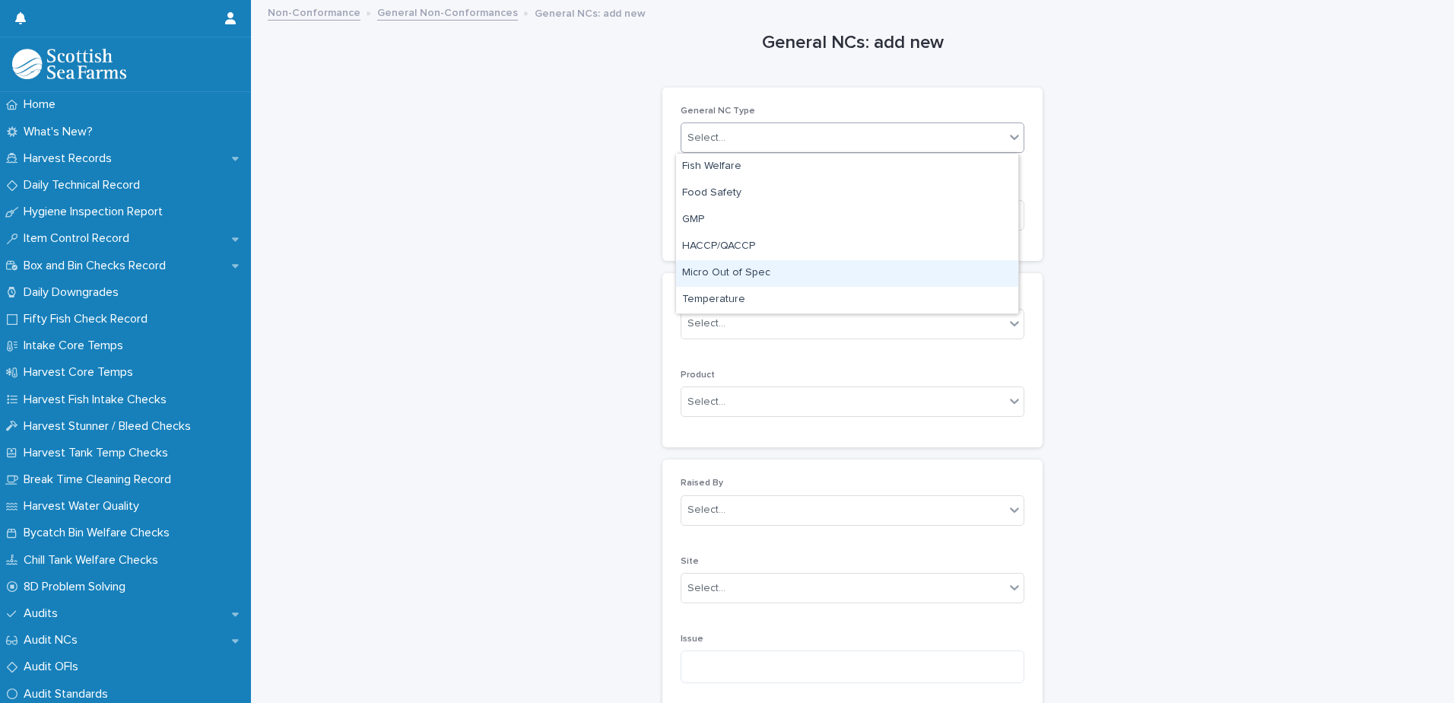
click at [714, 269] on div "Micro Out of Spec" at bounding box center [847, 273] width 342 height 27
click at [697, 211] on div "Select..." at bounding box center [706, 216] width 38 height 16
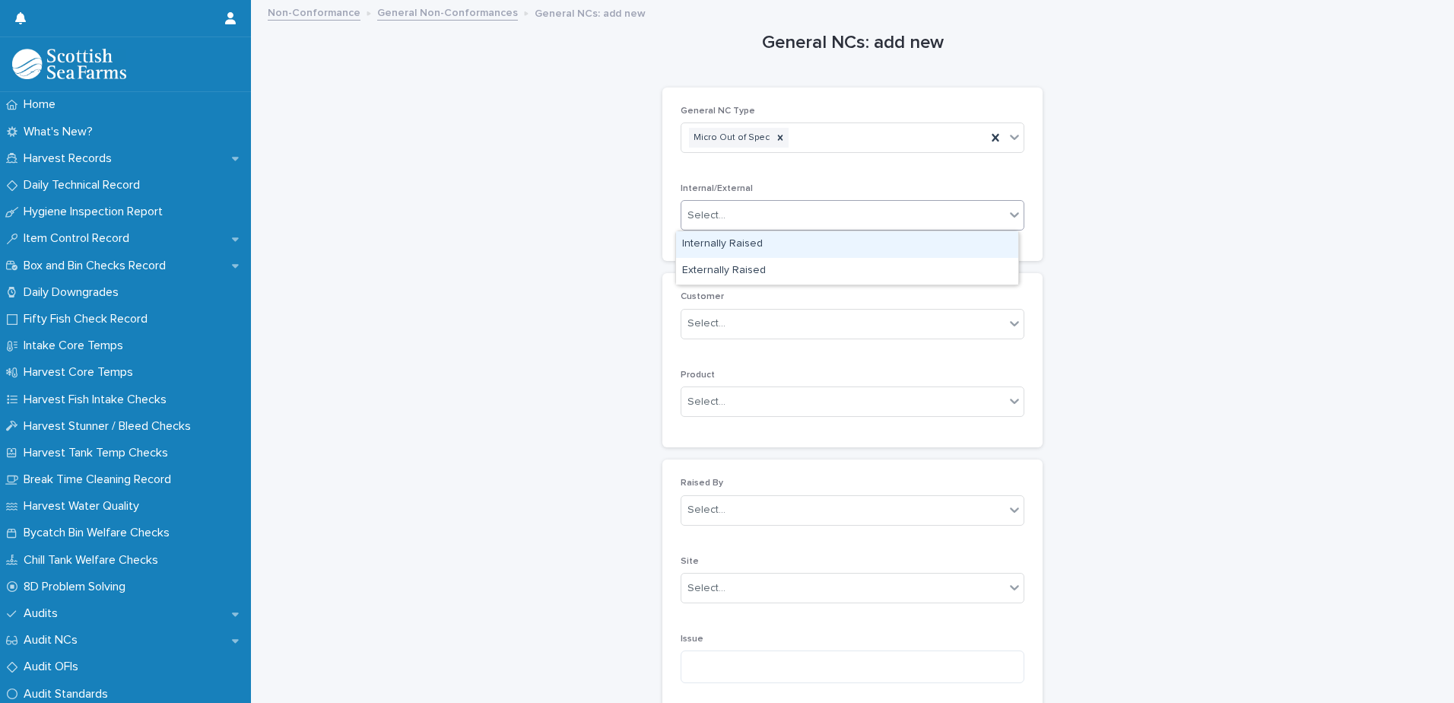
click at [700, 249] on div "Internally Raised" at bounding box center [847, 244] width 342 height 27
click at [713, 323] on div "Select..." at bounding box center [706, 324] width 38 height 16
click at [708, 508] on div "Select..." at bounding box center [706, 510] width 38 height 16
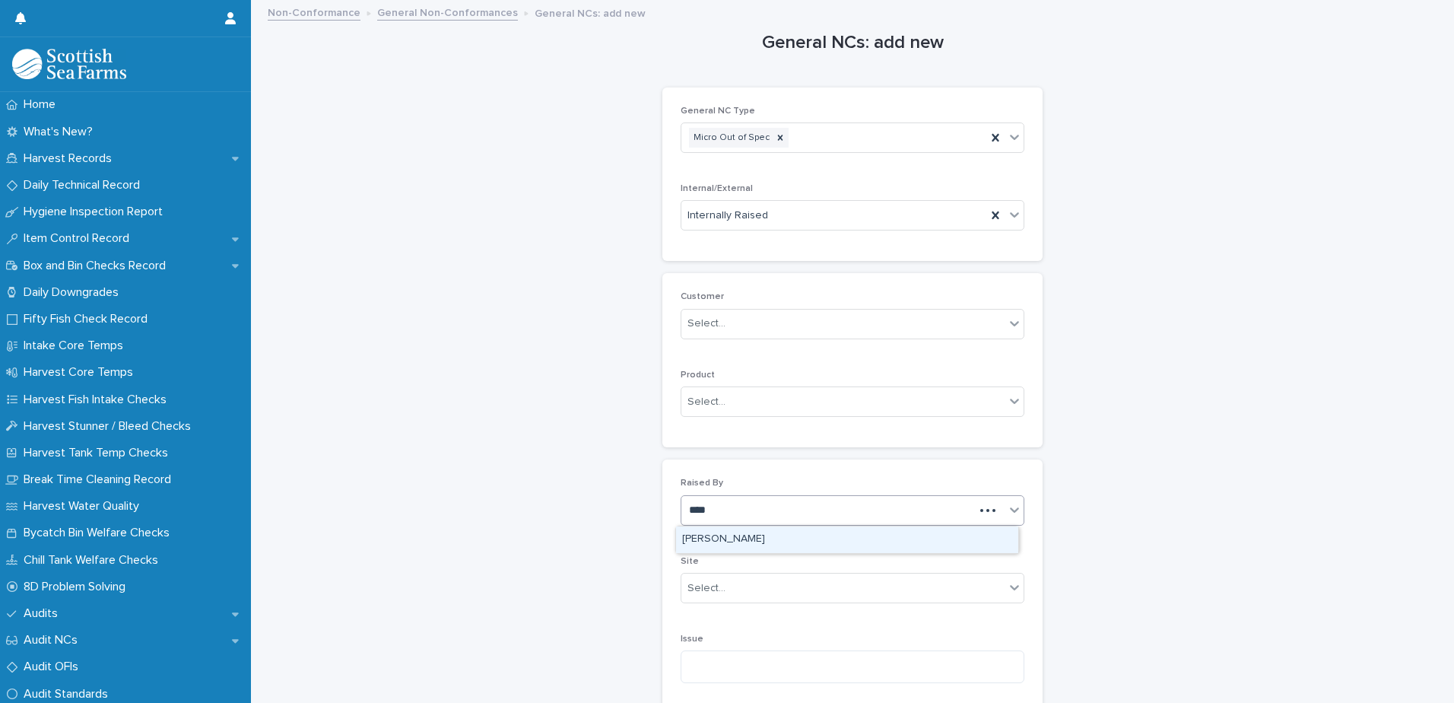
type input "*****"
click at [702, 542] on div "[PERSON_NAME]" at bounding box center [847, 539] width 342 height 27
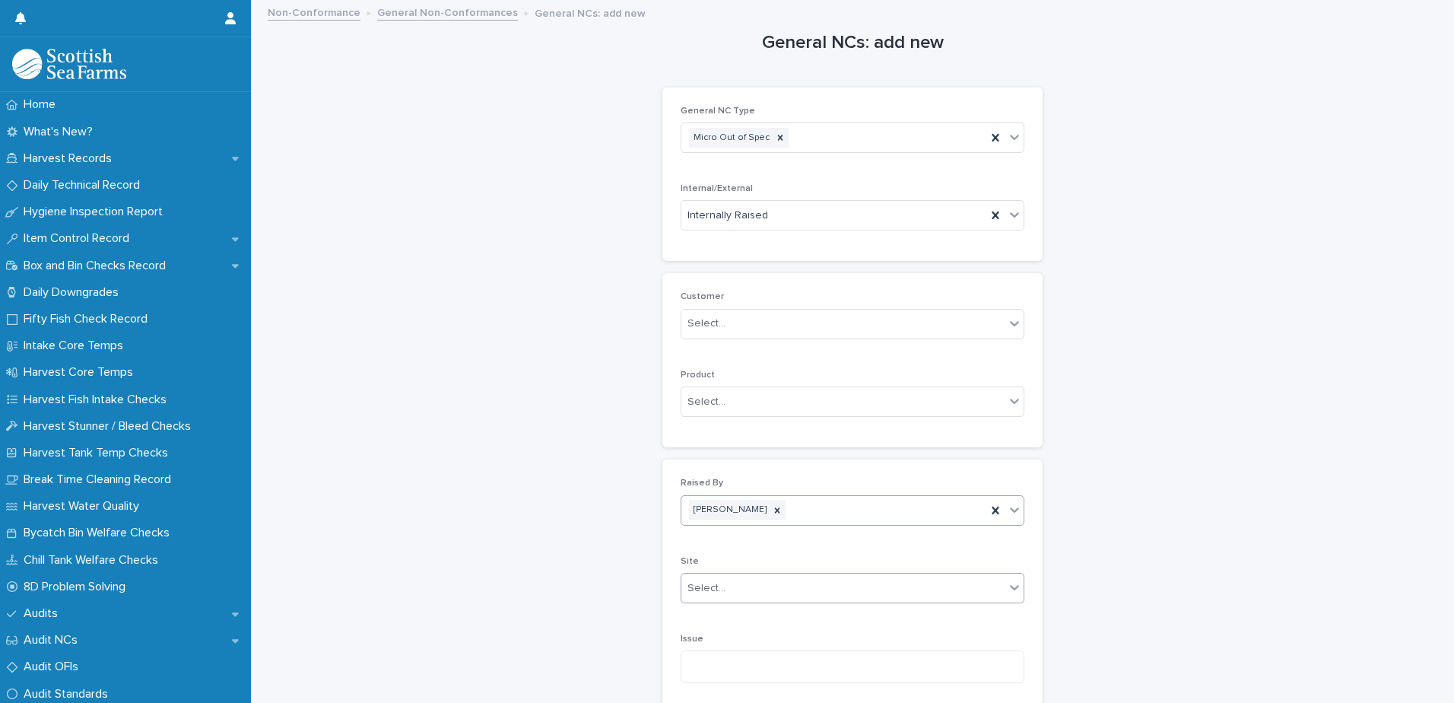
click at [697, 592] on div "Select..." at bounding box center [706, 588] width 38 height 16
type input "****"
click at [754, 530] on div "Processing/Lerwick Factory (Gremista)" at bounding box center [847, 532] width 342 height 27
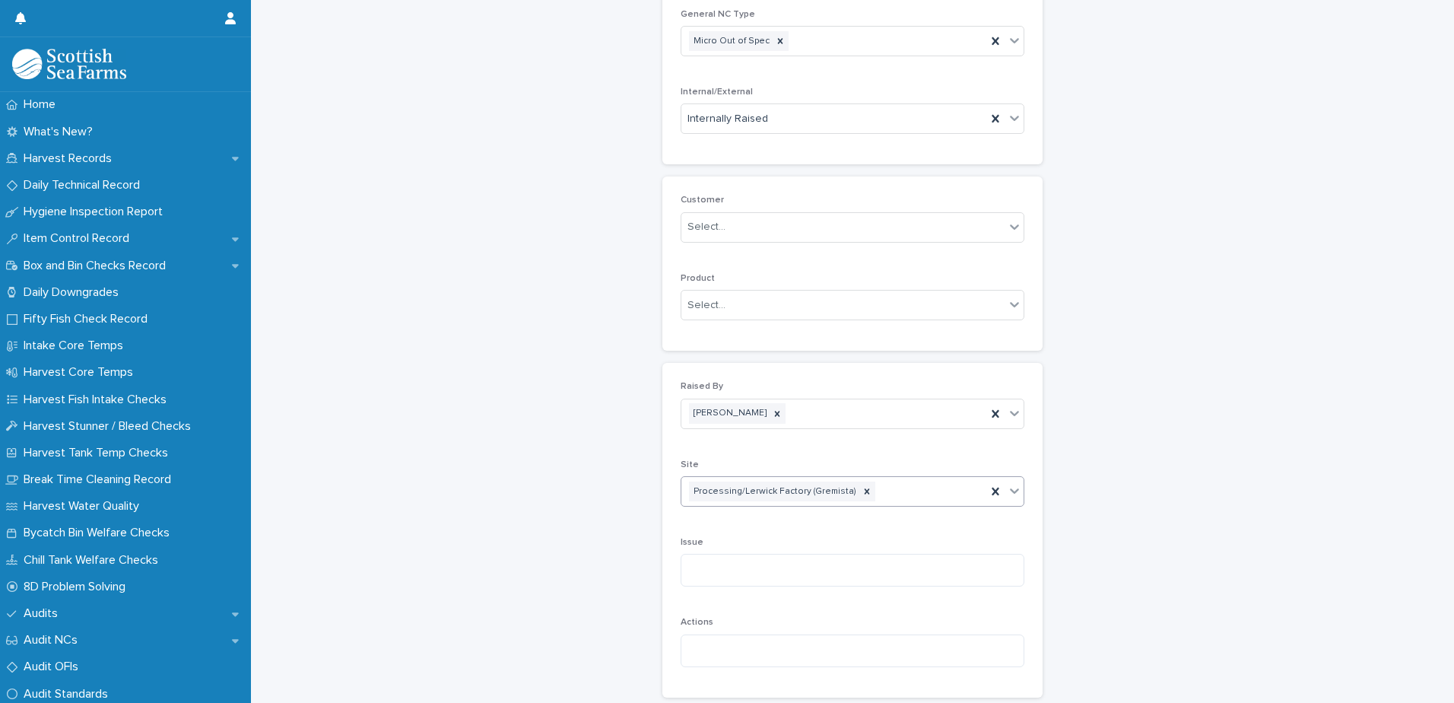
scroll to position [228, 0]
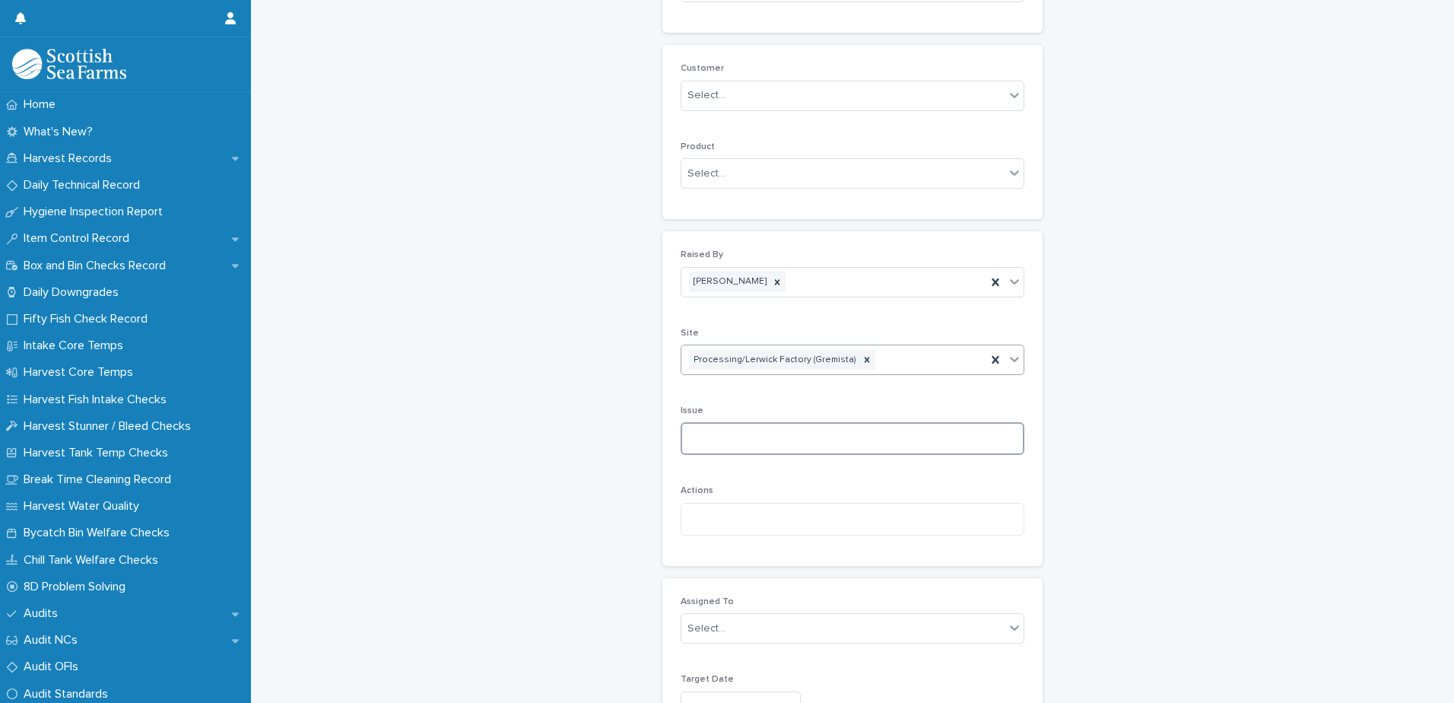
click at [691, 443] on textarea at bounding box center [853, 438] width 344 height 33
click at [692, 445] on textarea at bounding box center [853, 438] width 344 height 33
paste textarea "**********"
click at [973, 452] on textarea "**********" at bounding box center [853, 445] width 344 height 46
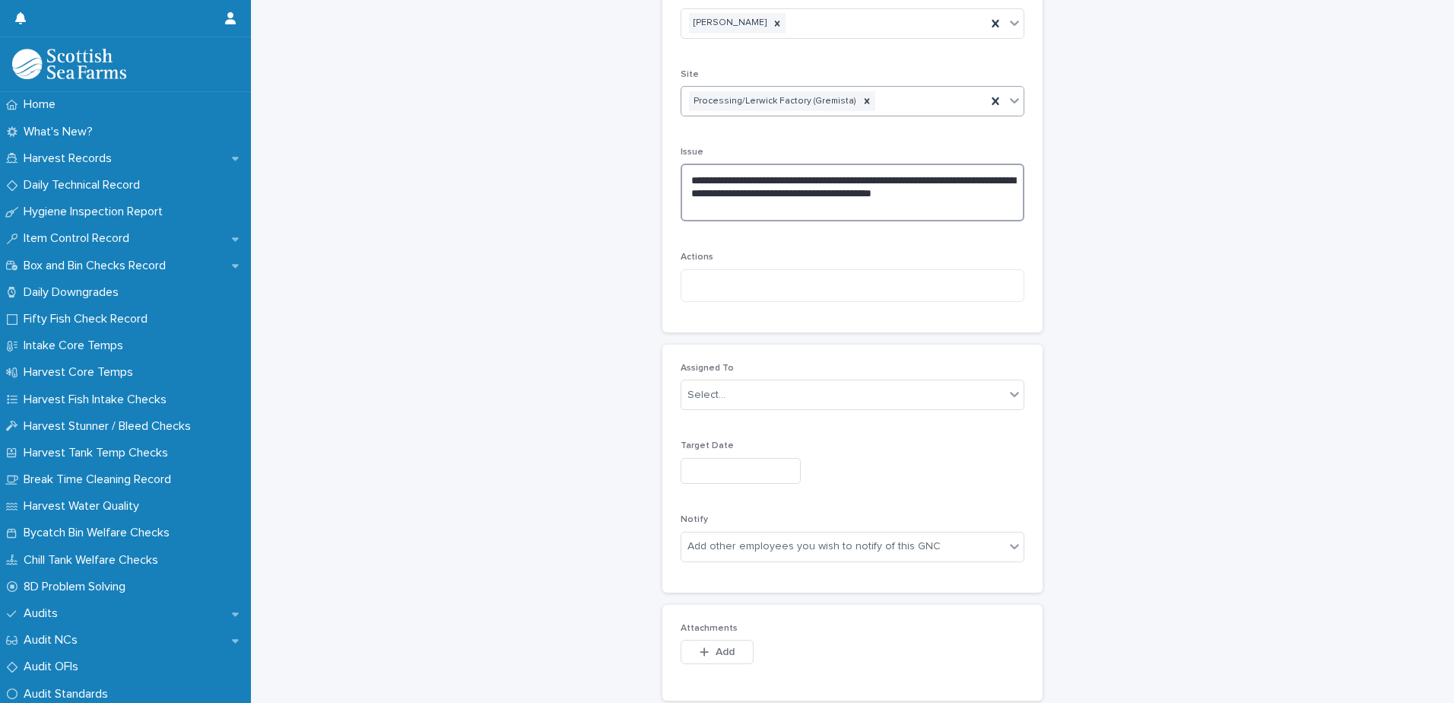
scroll to position [532, 0]
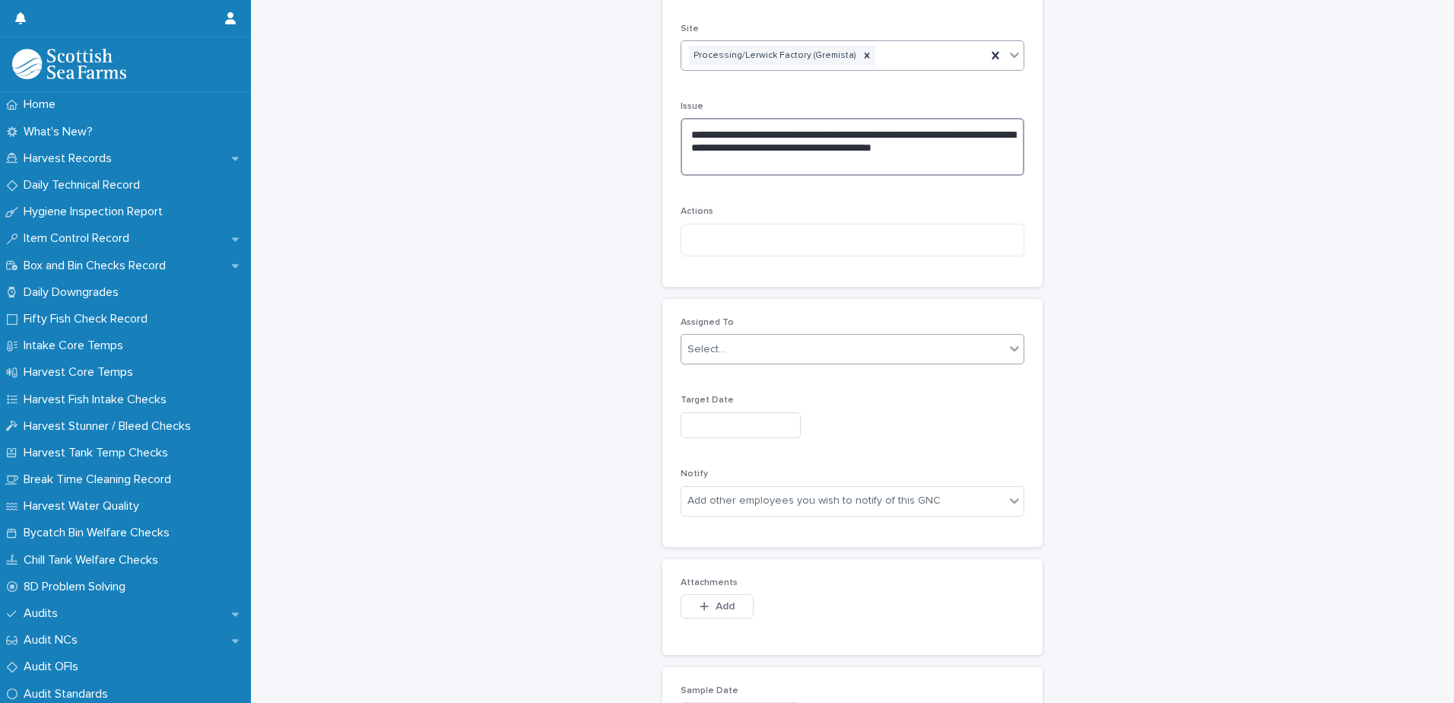
type textarea "**********"
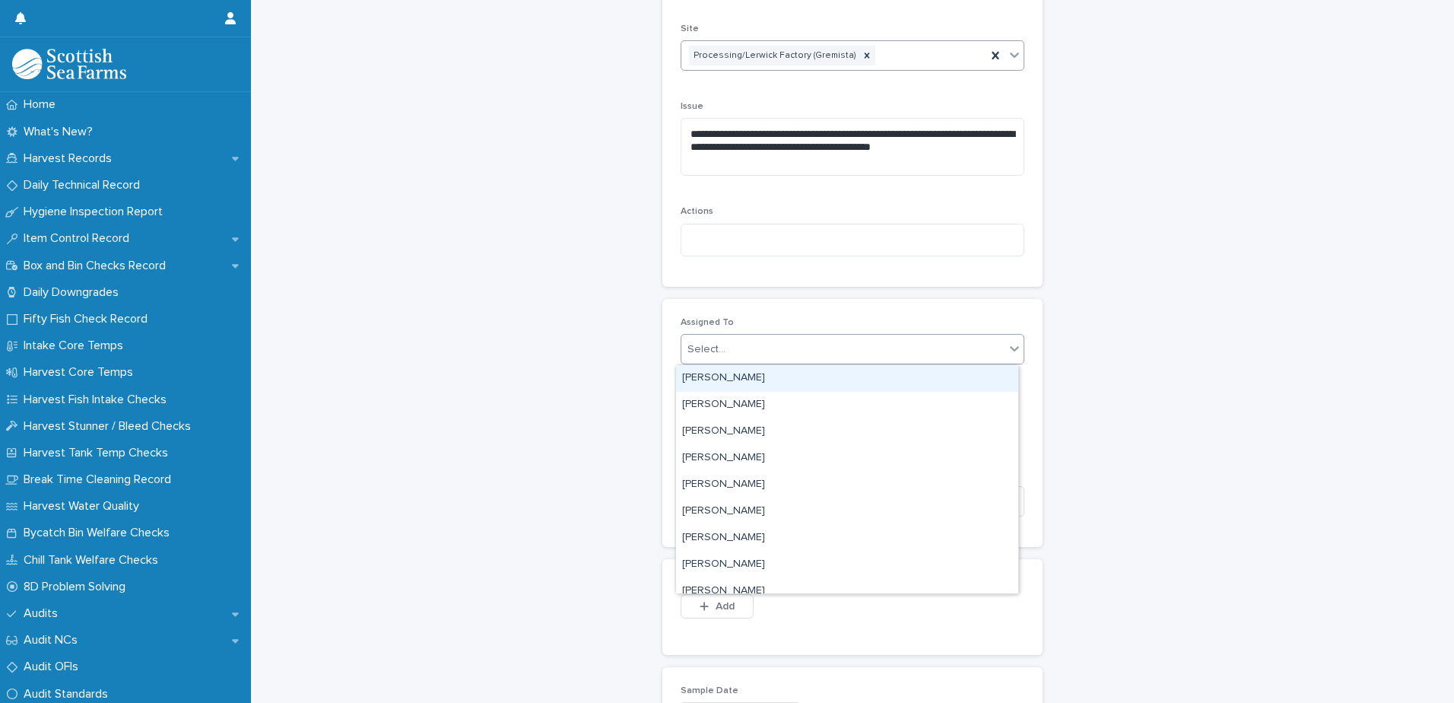
click at [706, 338] on div "Select..." at bounding box center [842, 349] width 323 height 25
type input "****"
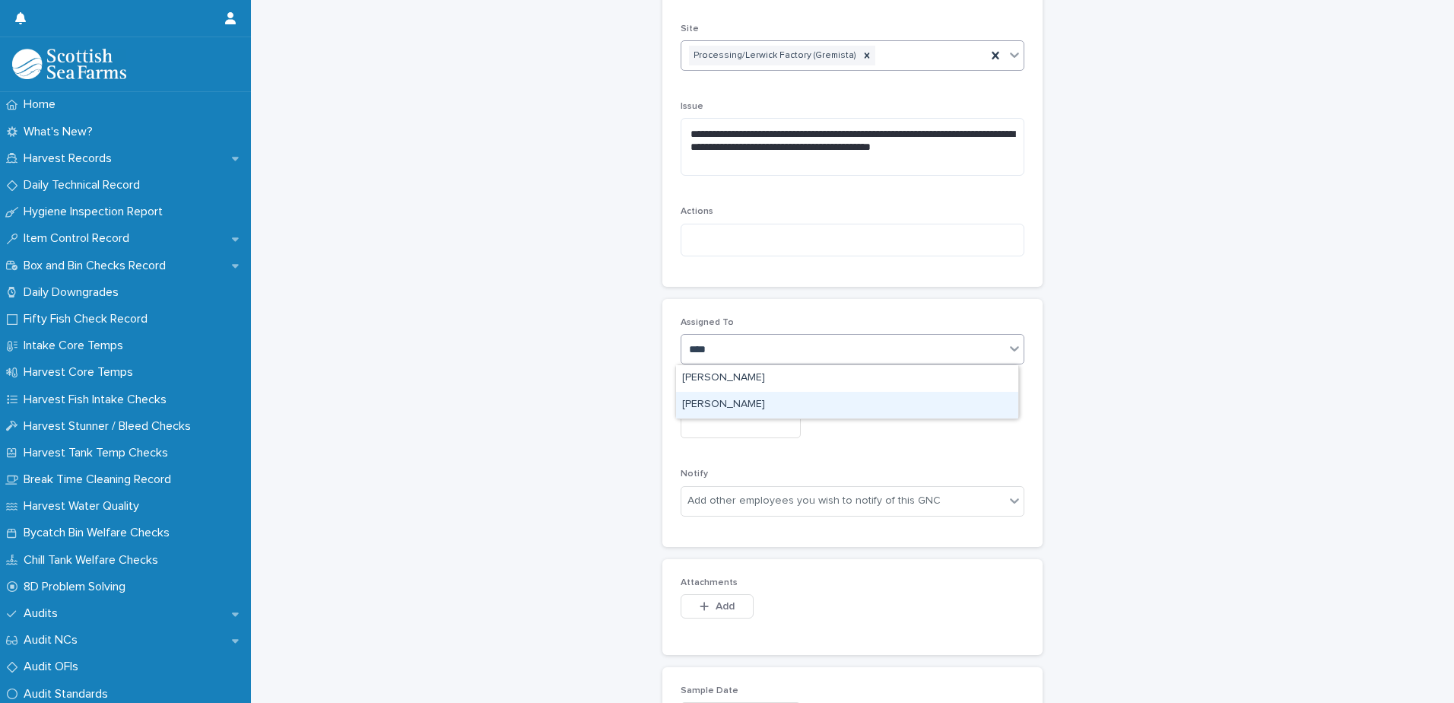
click at [725, 404] on div "[PERSON_NAME]" at bounding box center [847, 405] width 342 height 27
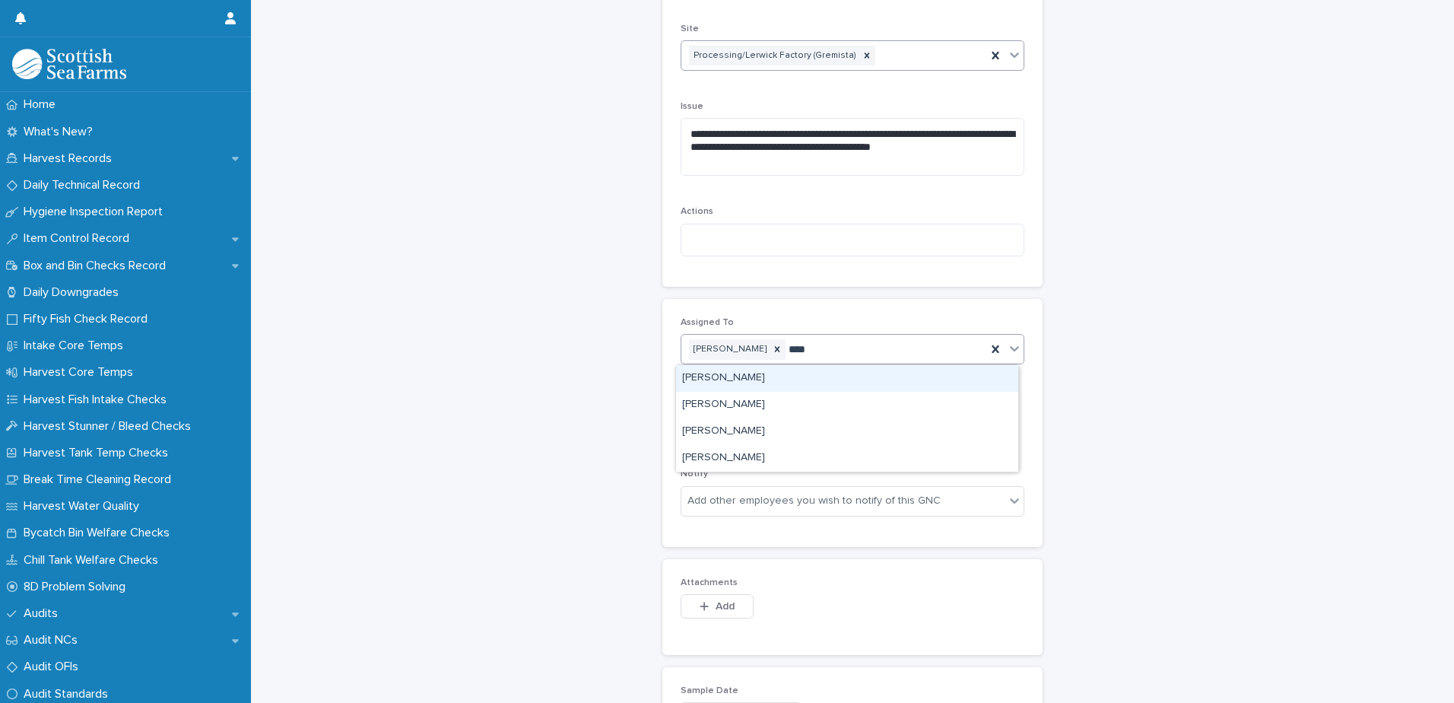
type input "*****"
click at [724, 381] on div "[PERSON_NAME]" at bounding box center [847, 378] width 342 height 27
type input "****"
click at [728, 408] on div "[PERSON_NAME]" at bounding box center [847, 405] width 342 height 27
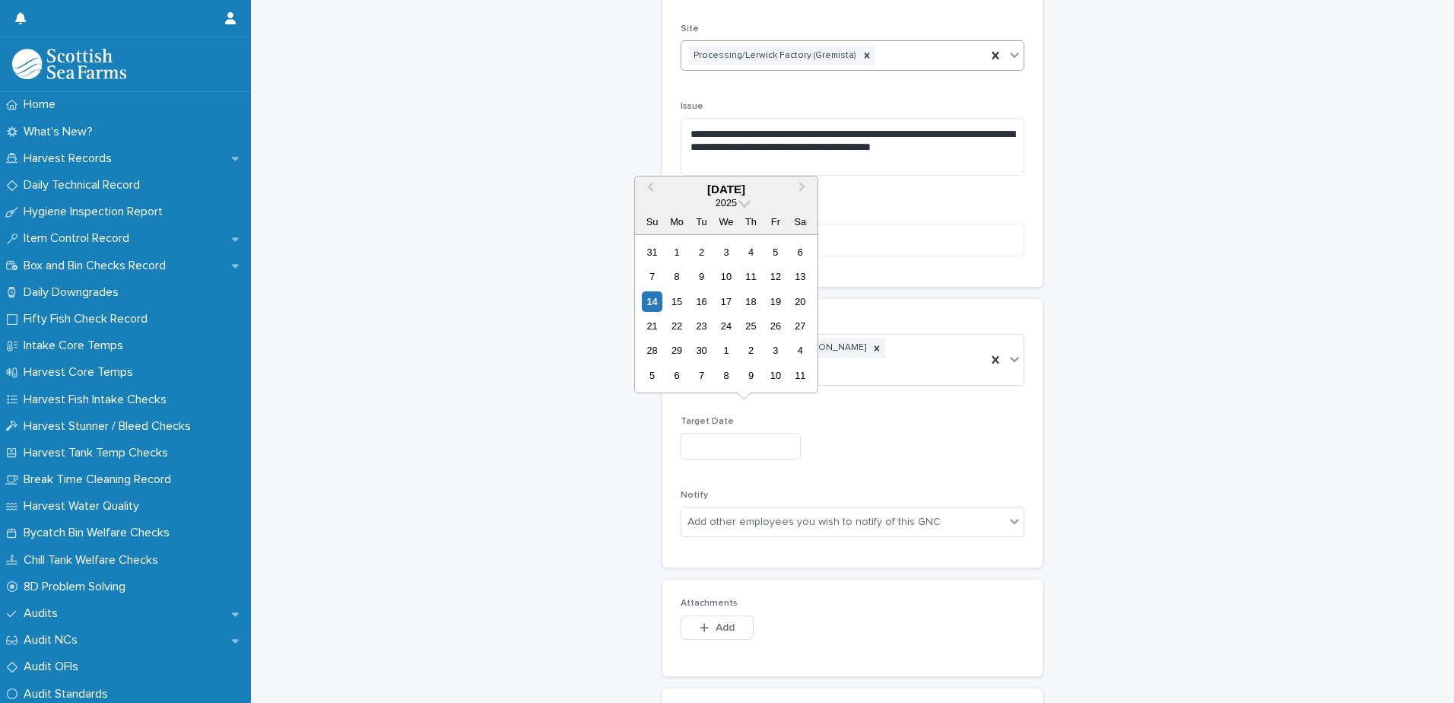
click at [684, 433] on input "text" at bounding box center [741, 446] width 120 height 27
click at [676, 352] on div "29" at bounding box center [676, 350] width 21 height 21
type input "*********"
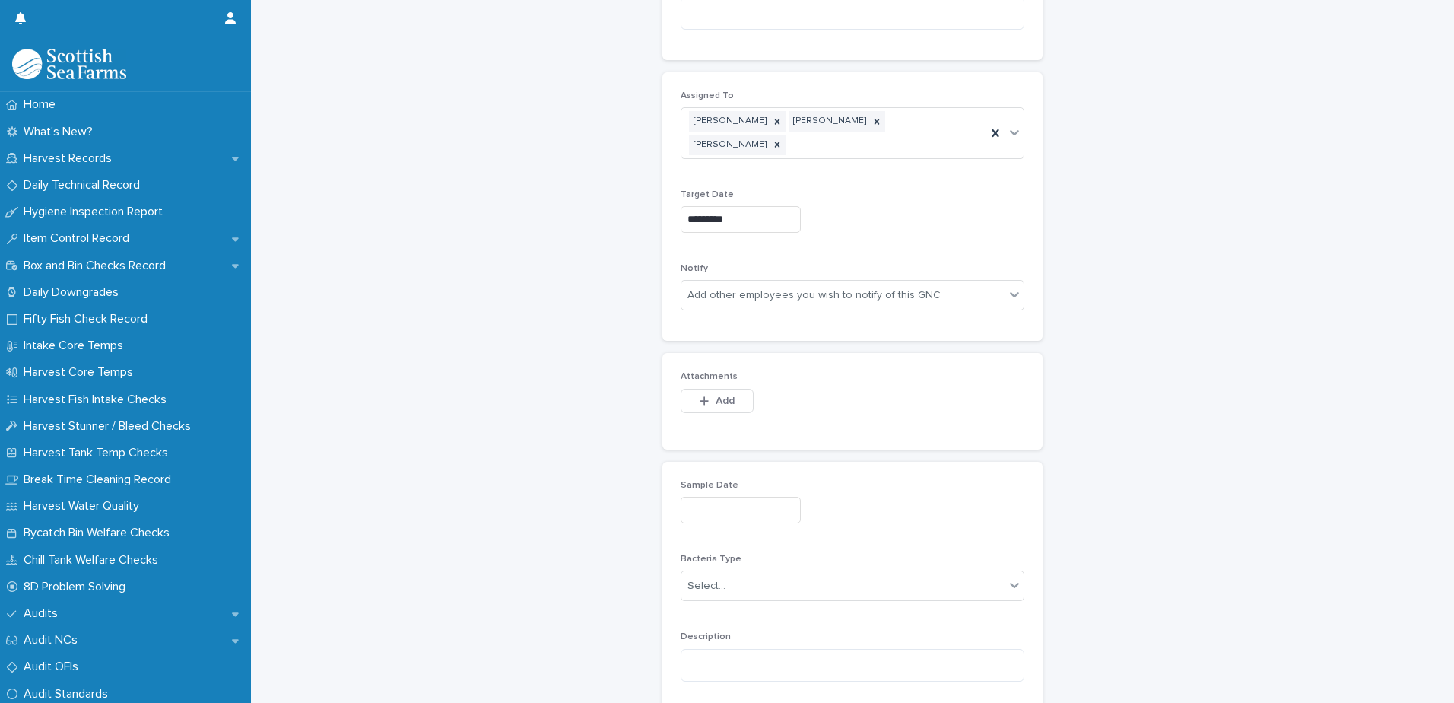
scroll to position [760, 0]
drag, startPoint x: 711, startPoint y: 382, endPoint x: 724, endPoint y: 381, distance: 13.0
click at [716, 394] on span "Add" at bounding box center [725, 399] width 19 height 11
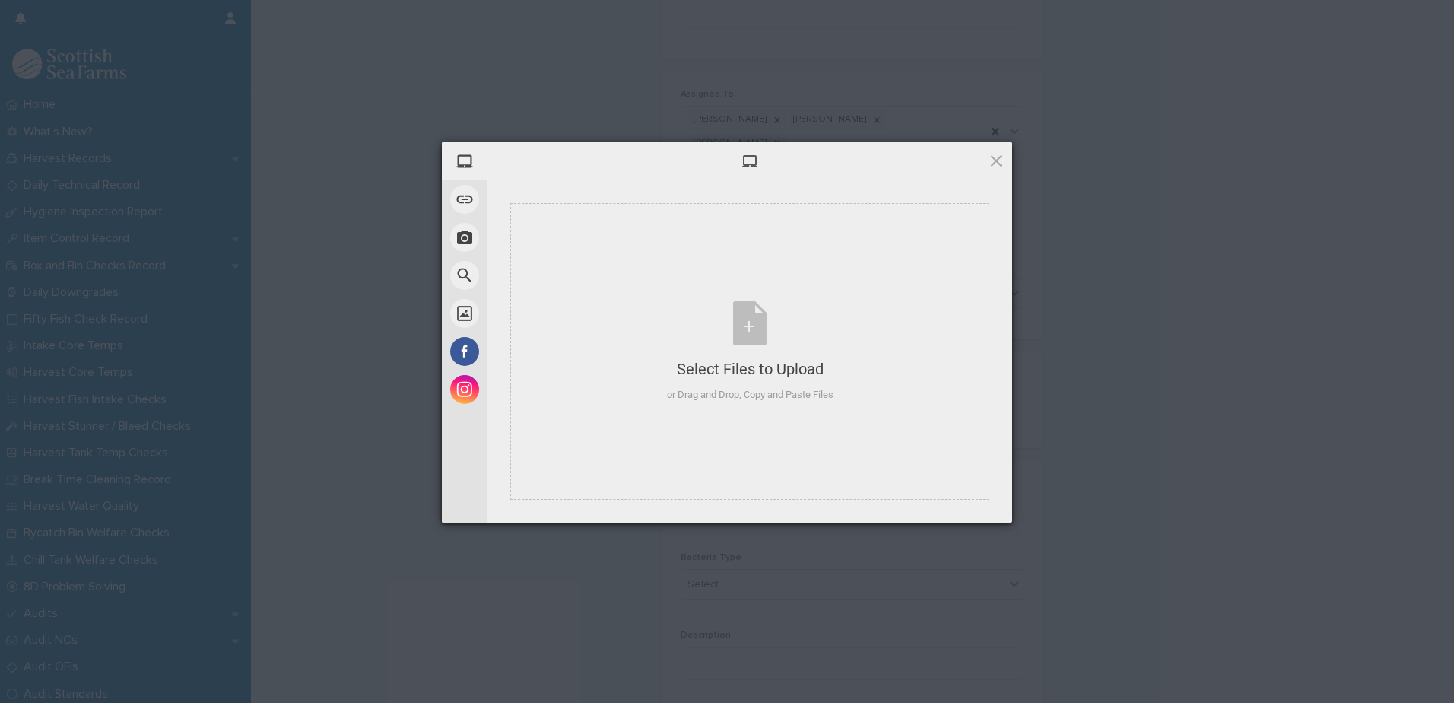
click at [908, 173] on div at bounding box center [749, 161] width 525 height 38
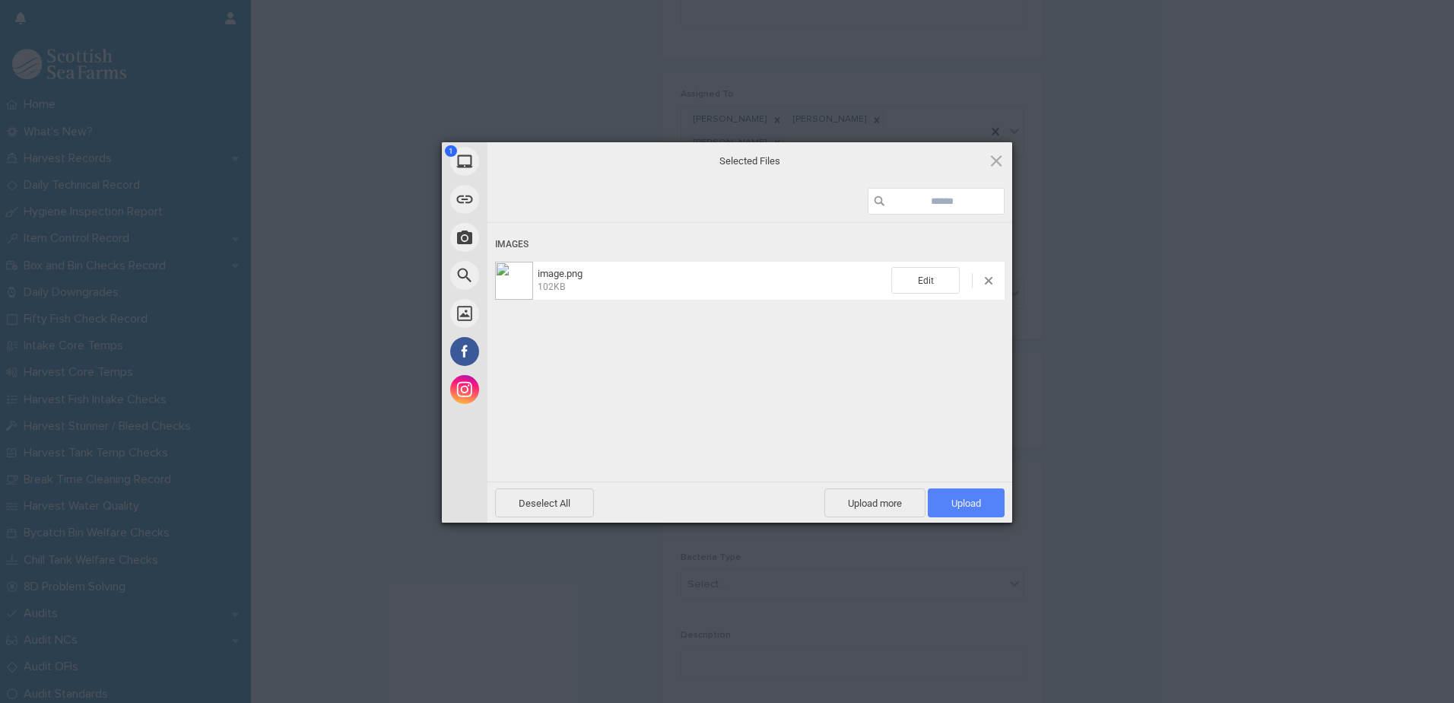
click at [970, 507] on span "Upload 1" at bounding box center [966, 502] width 30 height 11
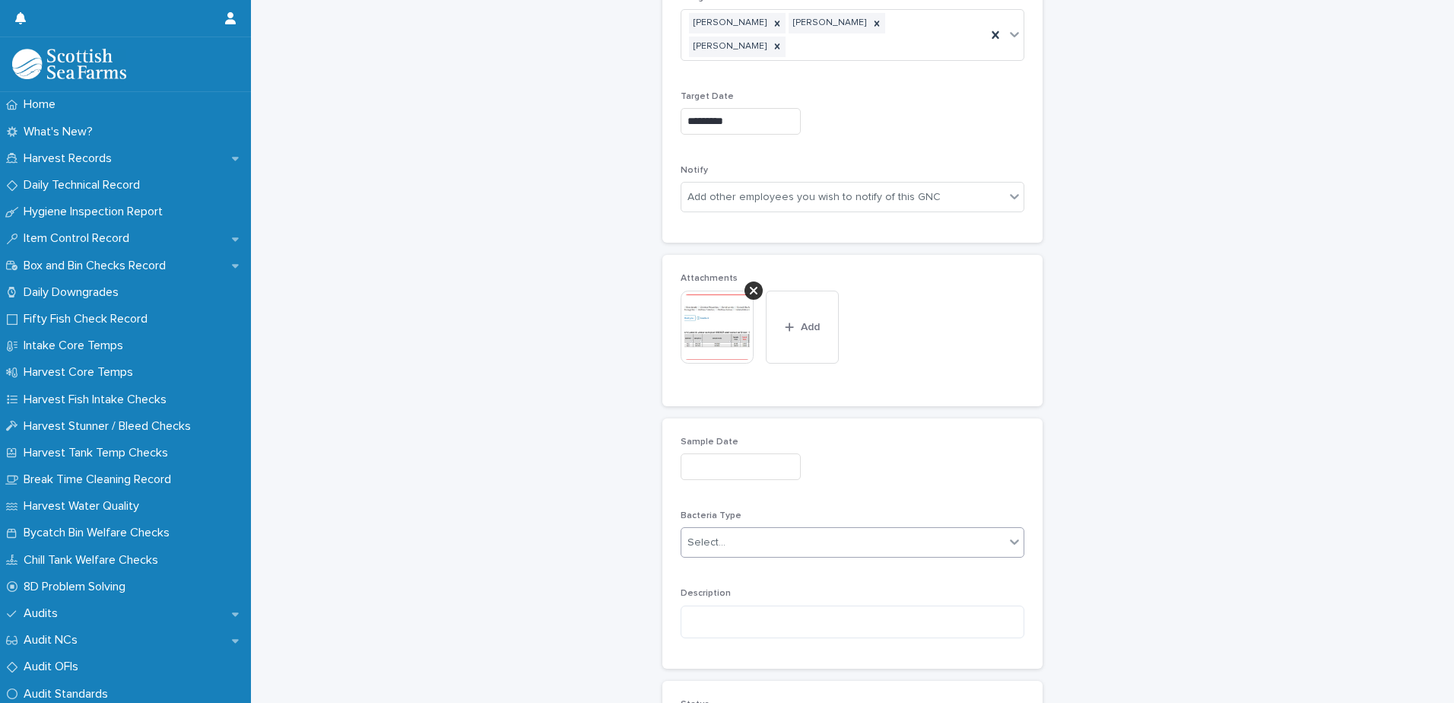
scroll to position [1092, 0]
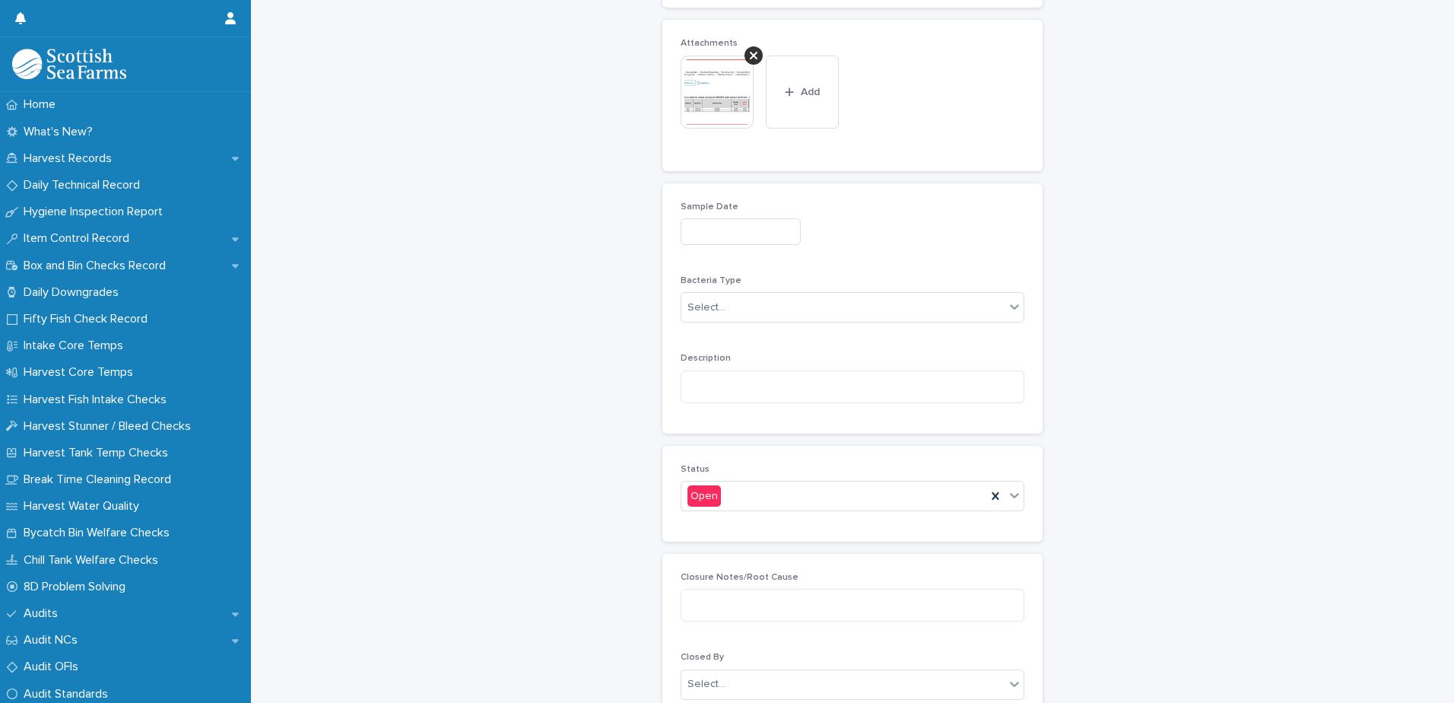
click at [697, 218] on input "text" at bounding box center [741, 231] width 120 height 27
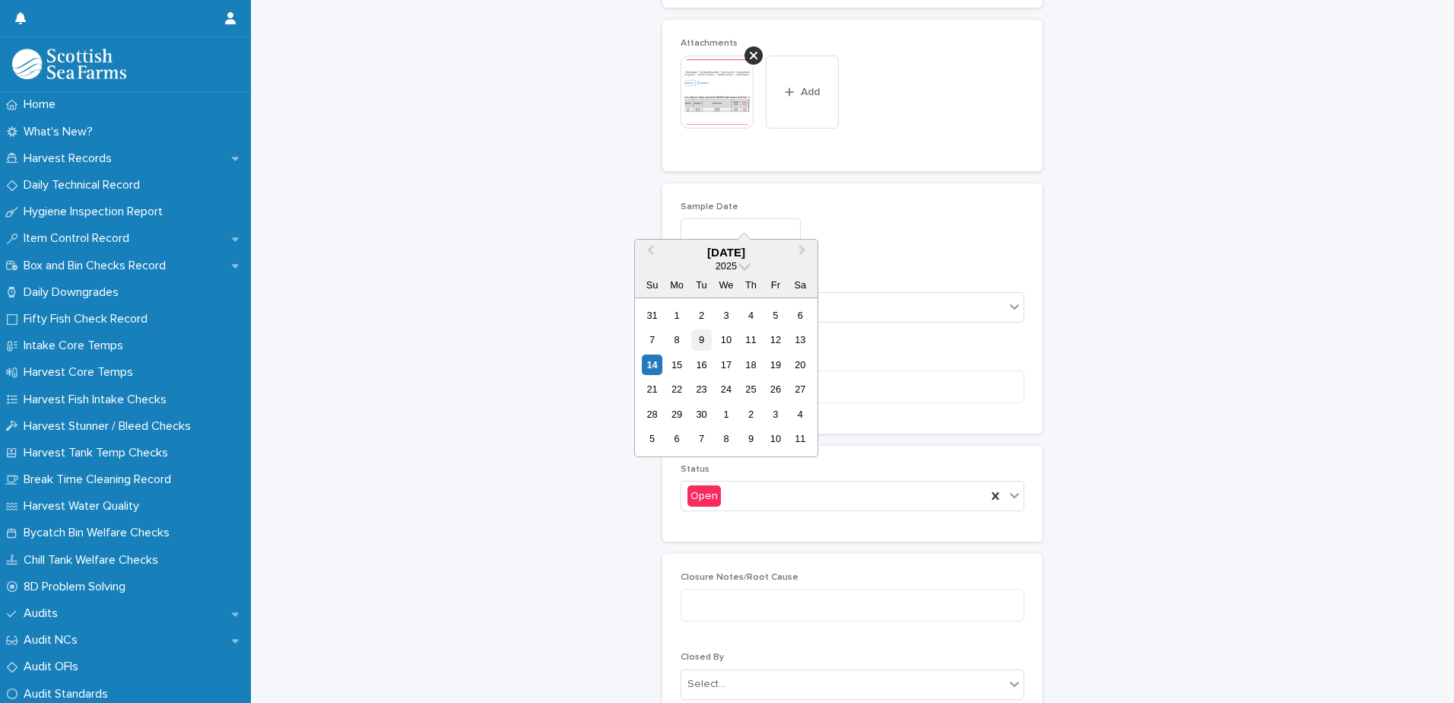
click at [707, 344] on div "9" at bounding box center [701, 339] width 21 height 21
type input "********"
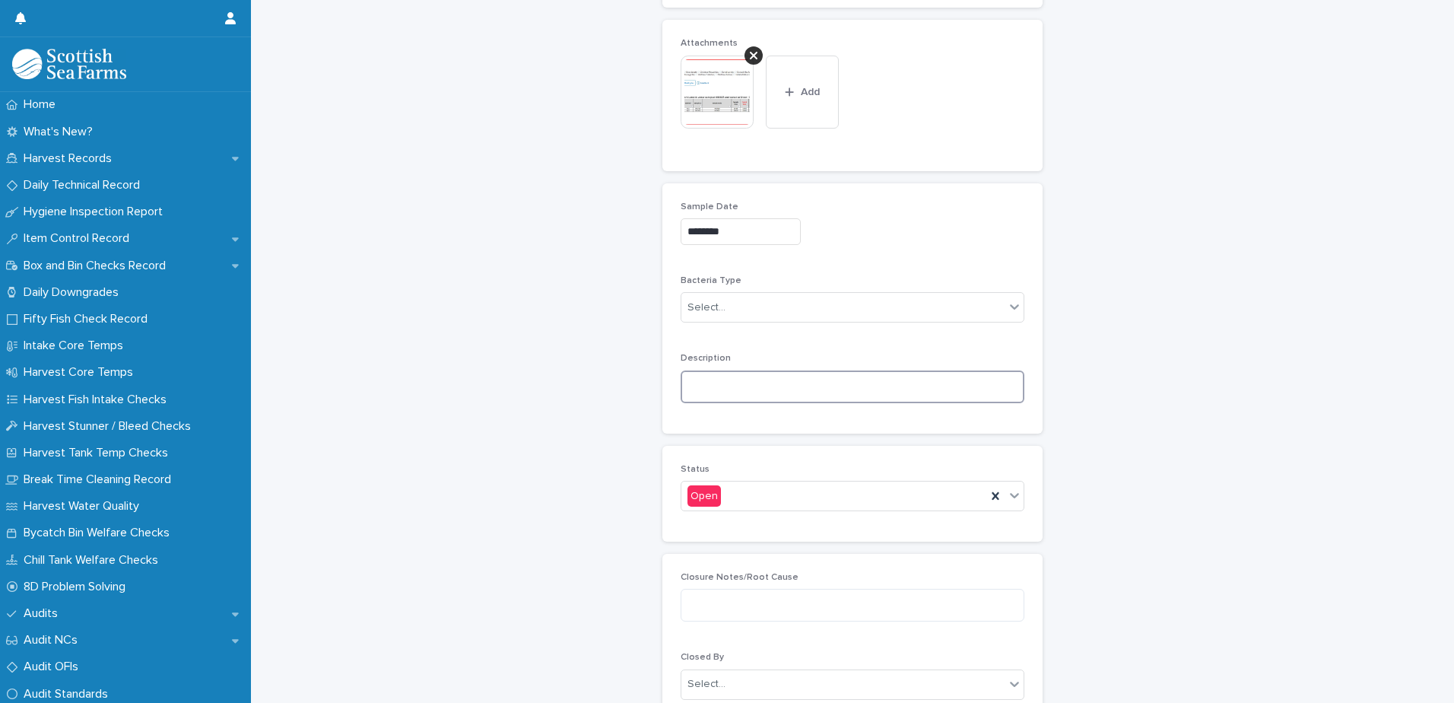
click at [697, 370] on textarea at bounding box center [853, 386] width 344 height 33
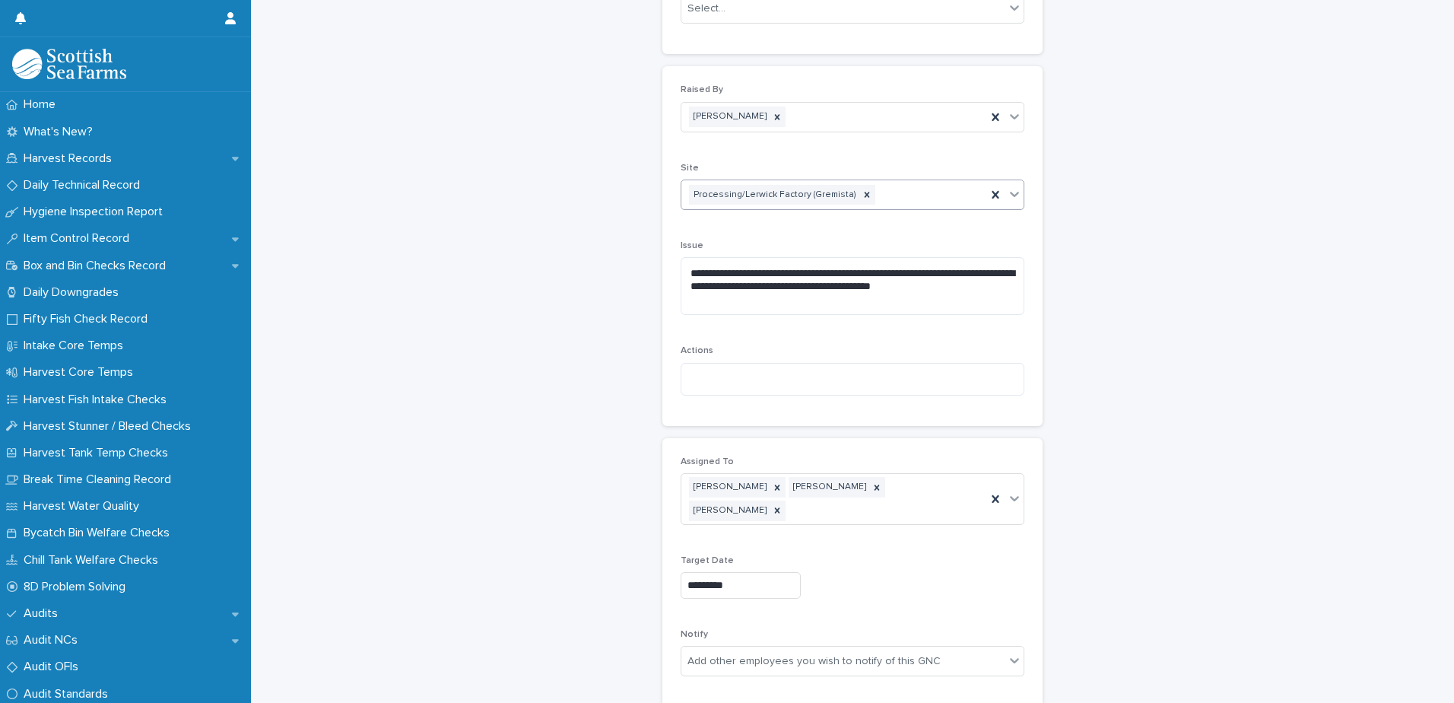
scroll to position [332, 0]
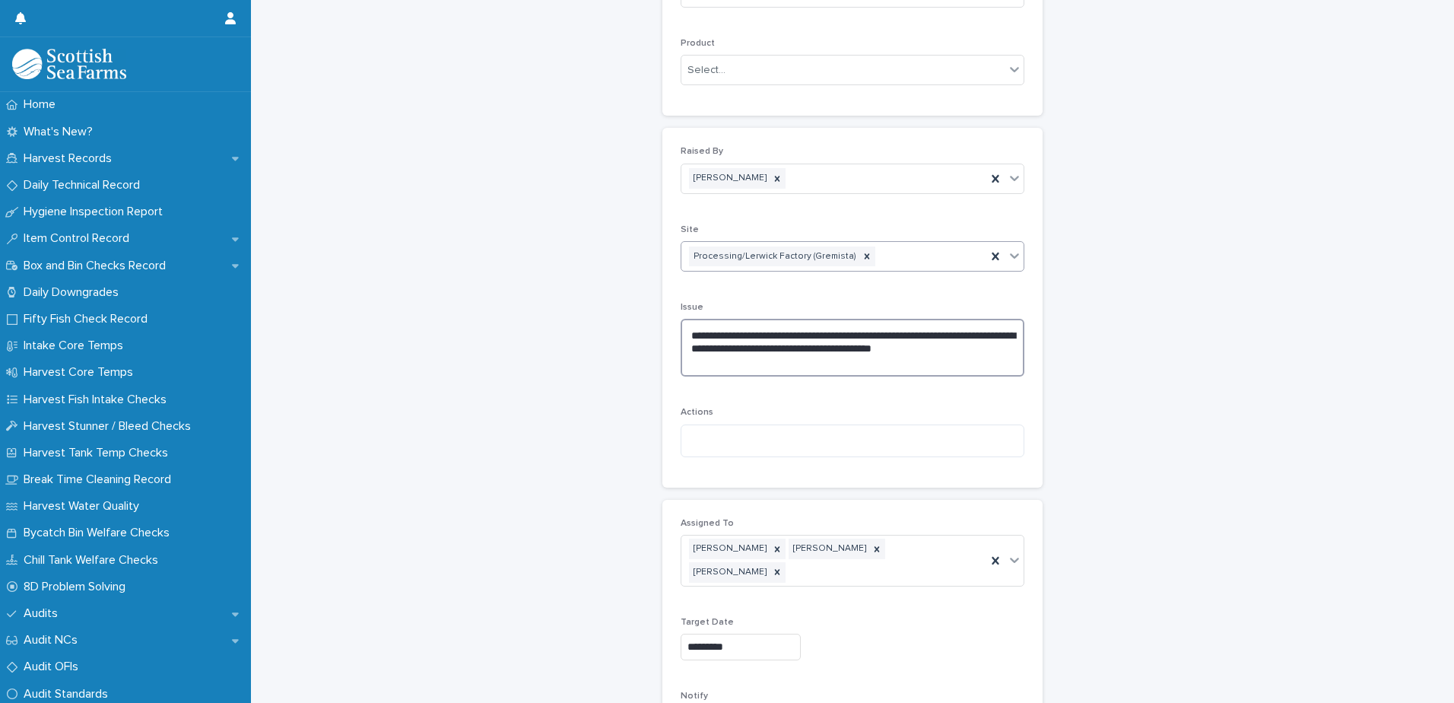
drag, startPoint x: 684, startPoint y: 331, endPoint x: 716, endPoint y: 358, distance: 42.1
click at [716, 358] on textarea "**********" at bounding box center [853, 348] width 344 height 58
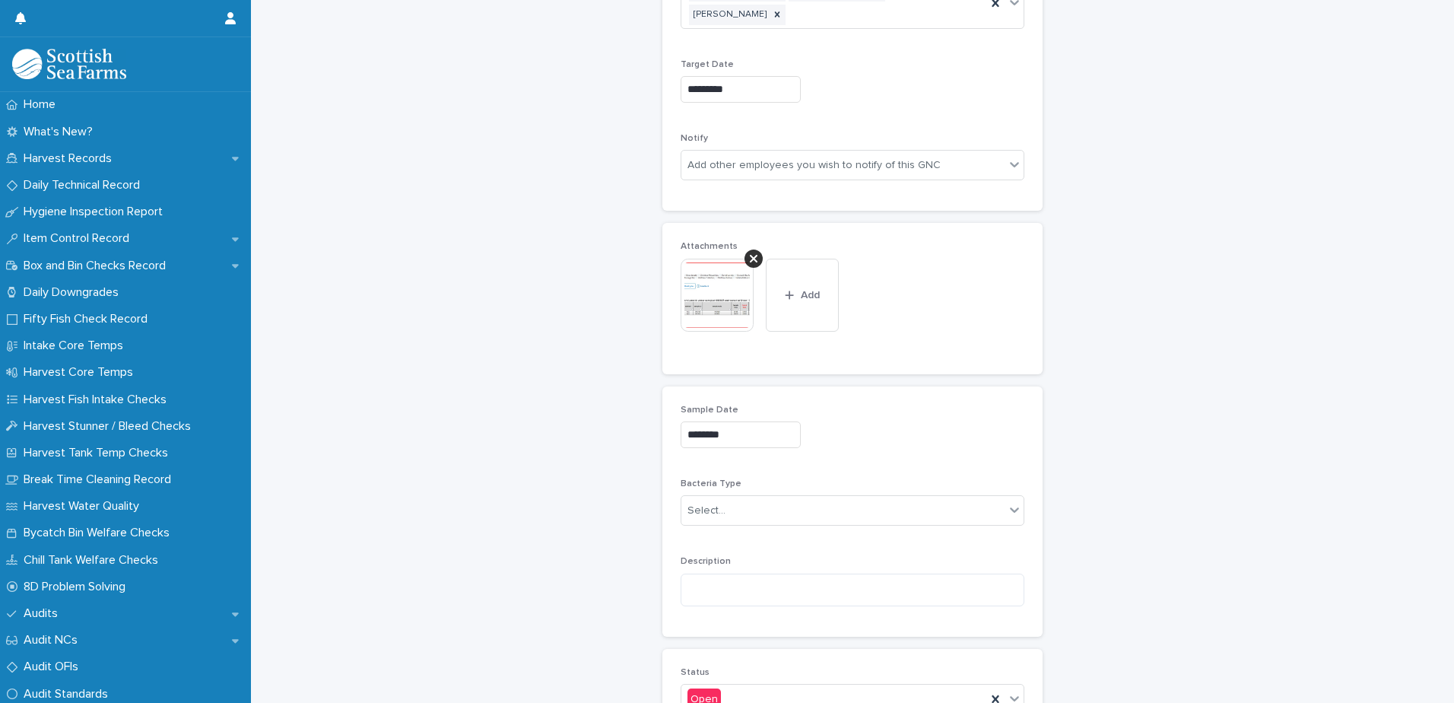
scroll to position [1016, 0]
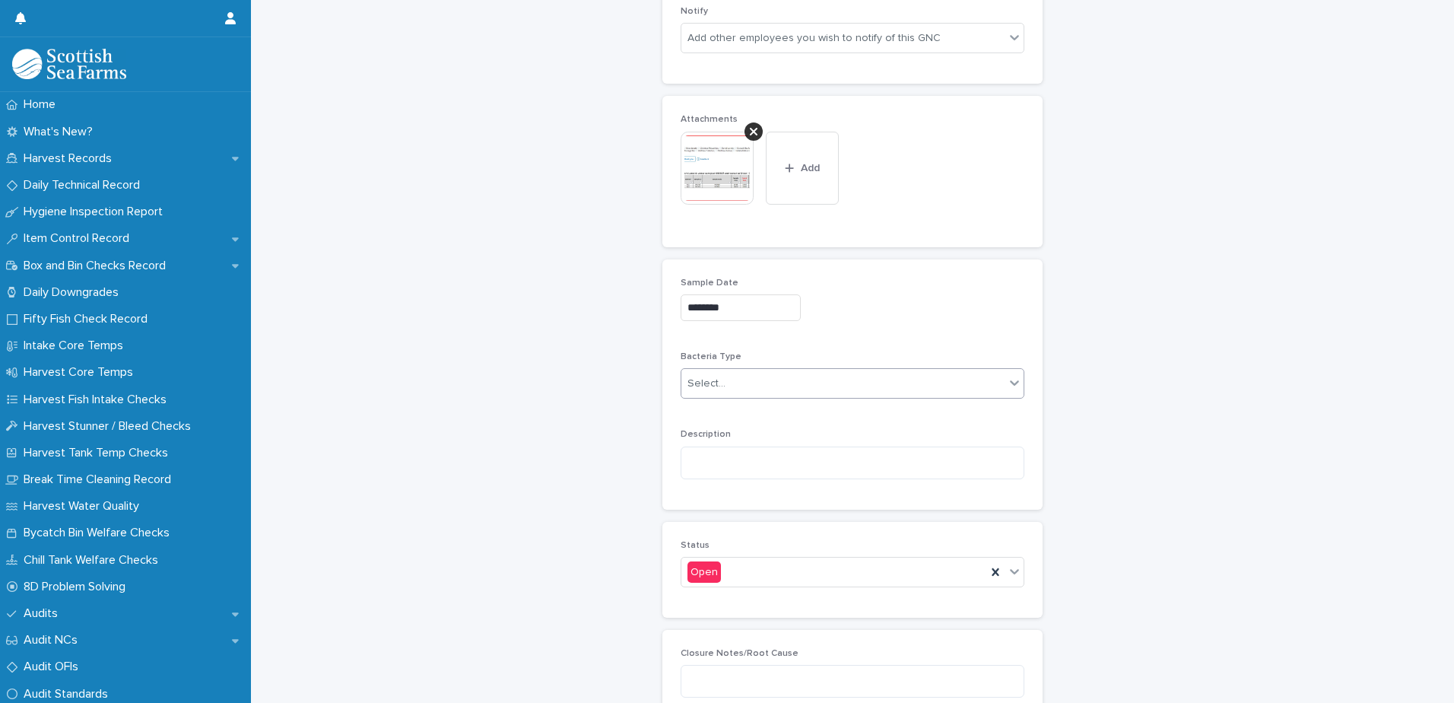
click at [709, 376] on div "Select..." at bounding box center [706, 384] width 38 height 16
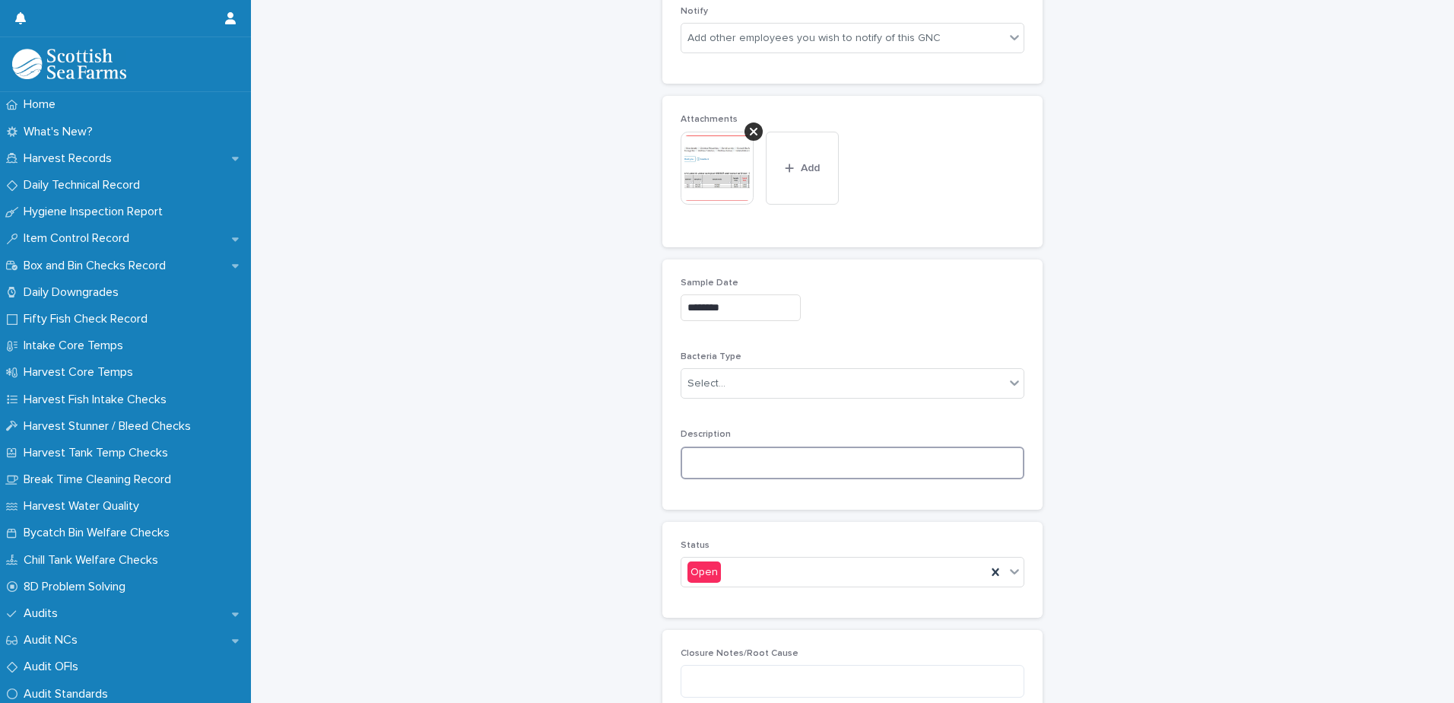
click at [703, 446] on textarea at bounding box center [853, 462] width 344 height 33
paste textarea "**********"
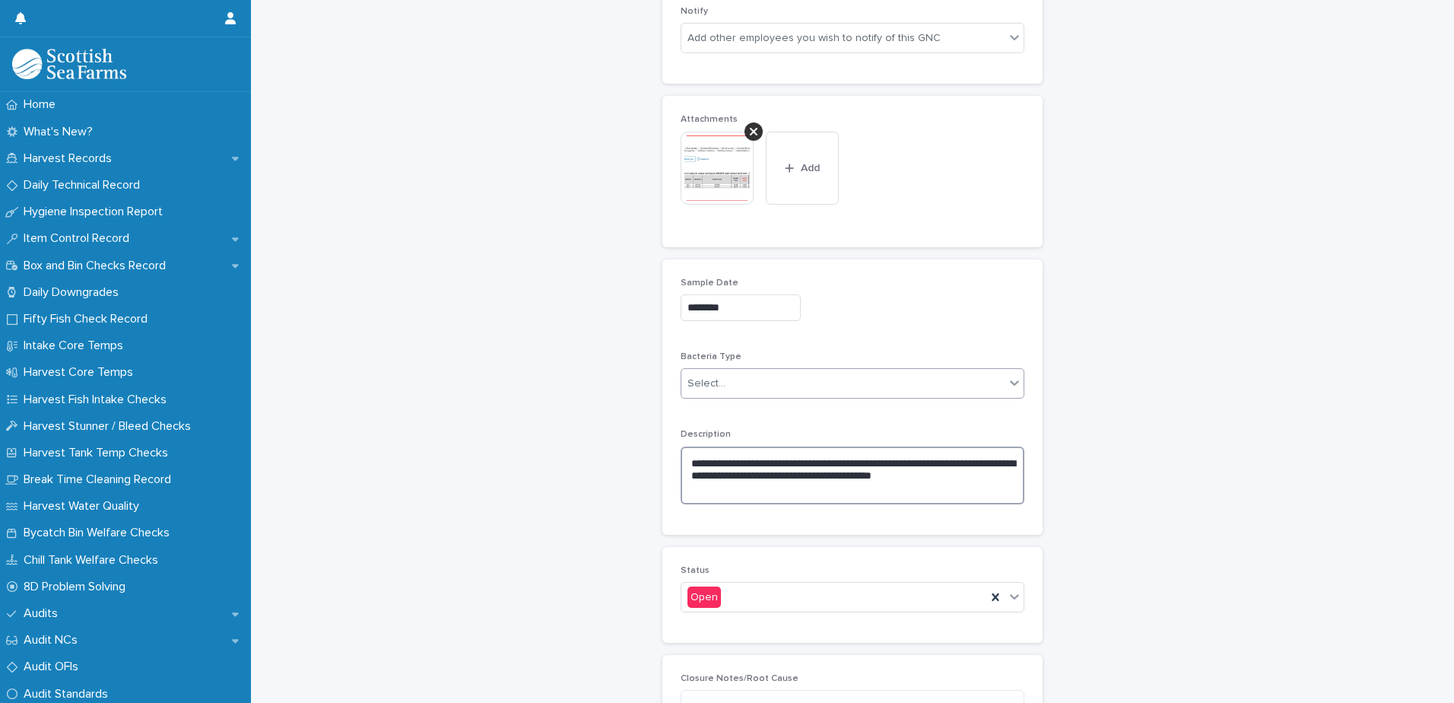
type textarea "**********"
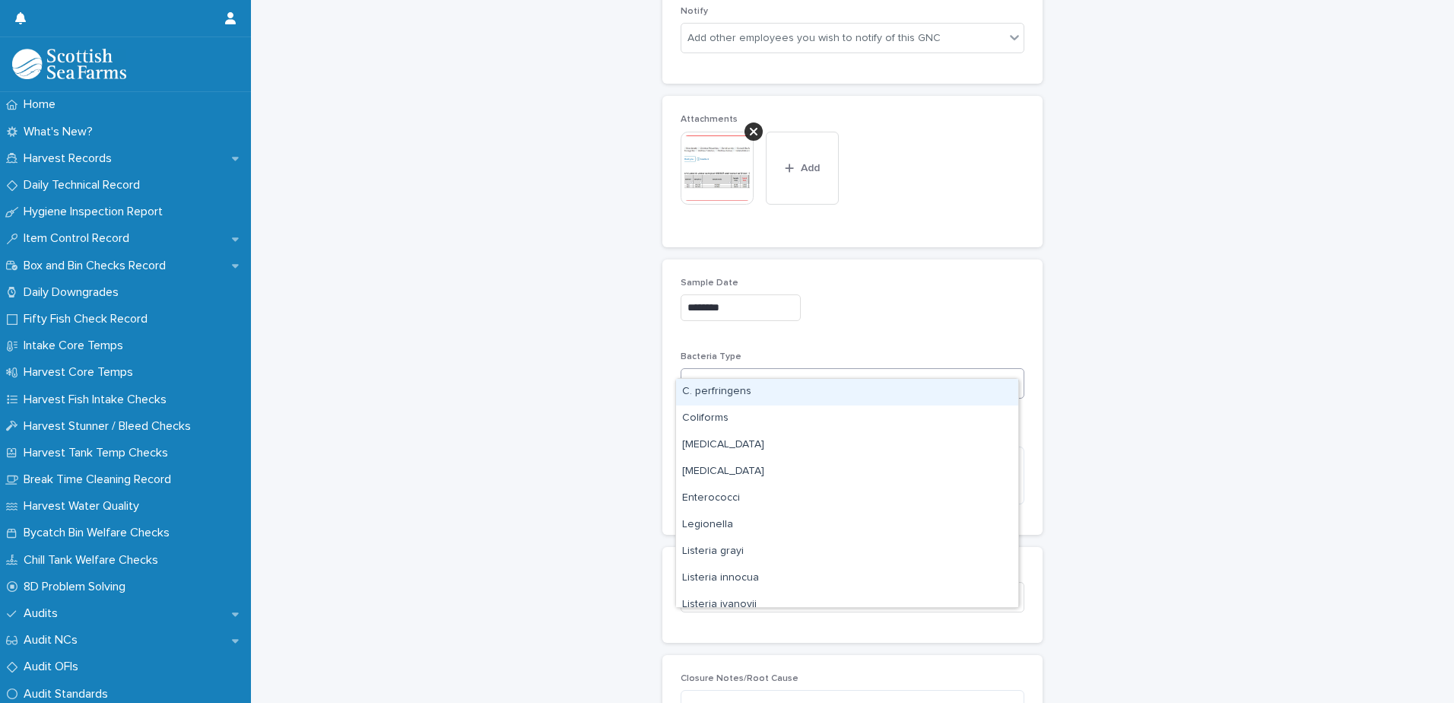
click at [734, 371] on div "Select..." at bounding box center [842, 383] width 323 height 25
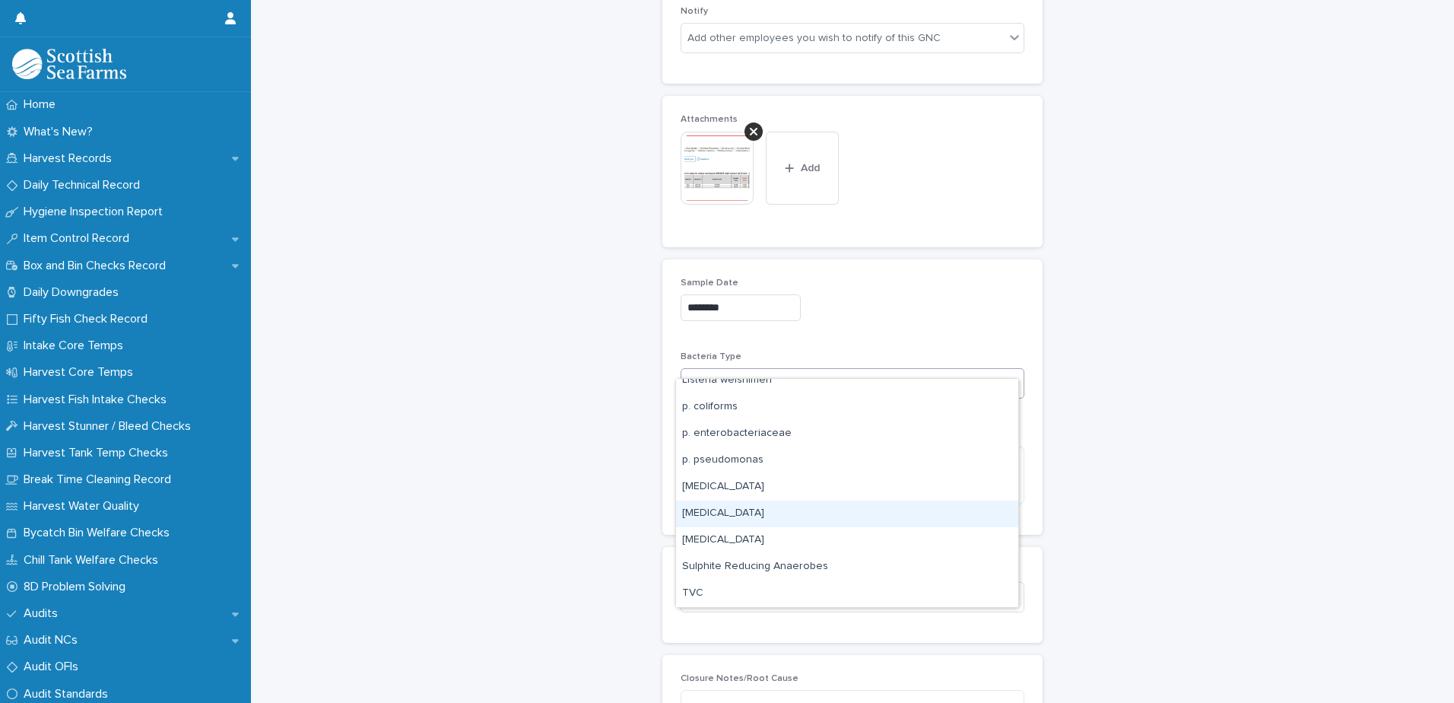
scroll to position [411, 0]
click at [727, 516] on div "TVC@22°C" at bounding box center [847, 513] width 342 height 27
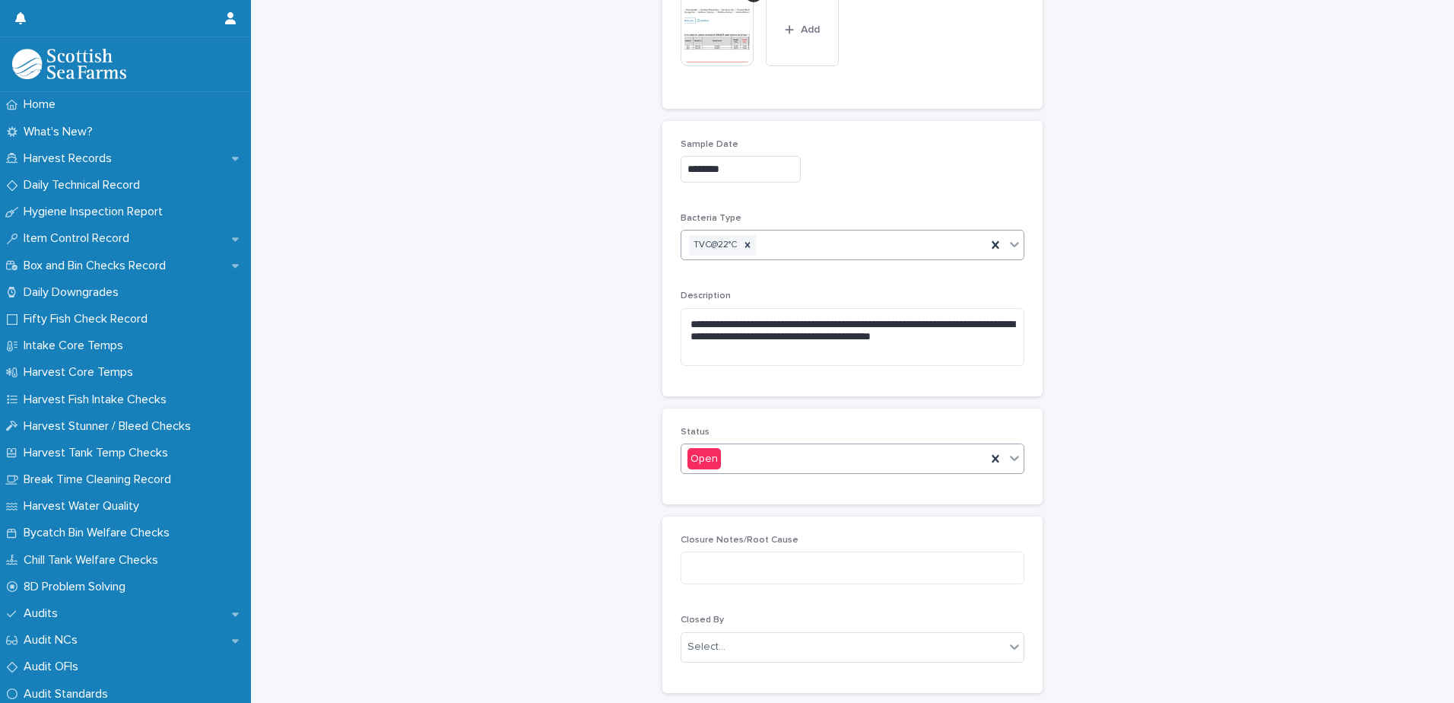
scroll to position [1247, 0]
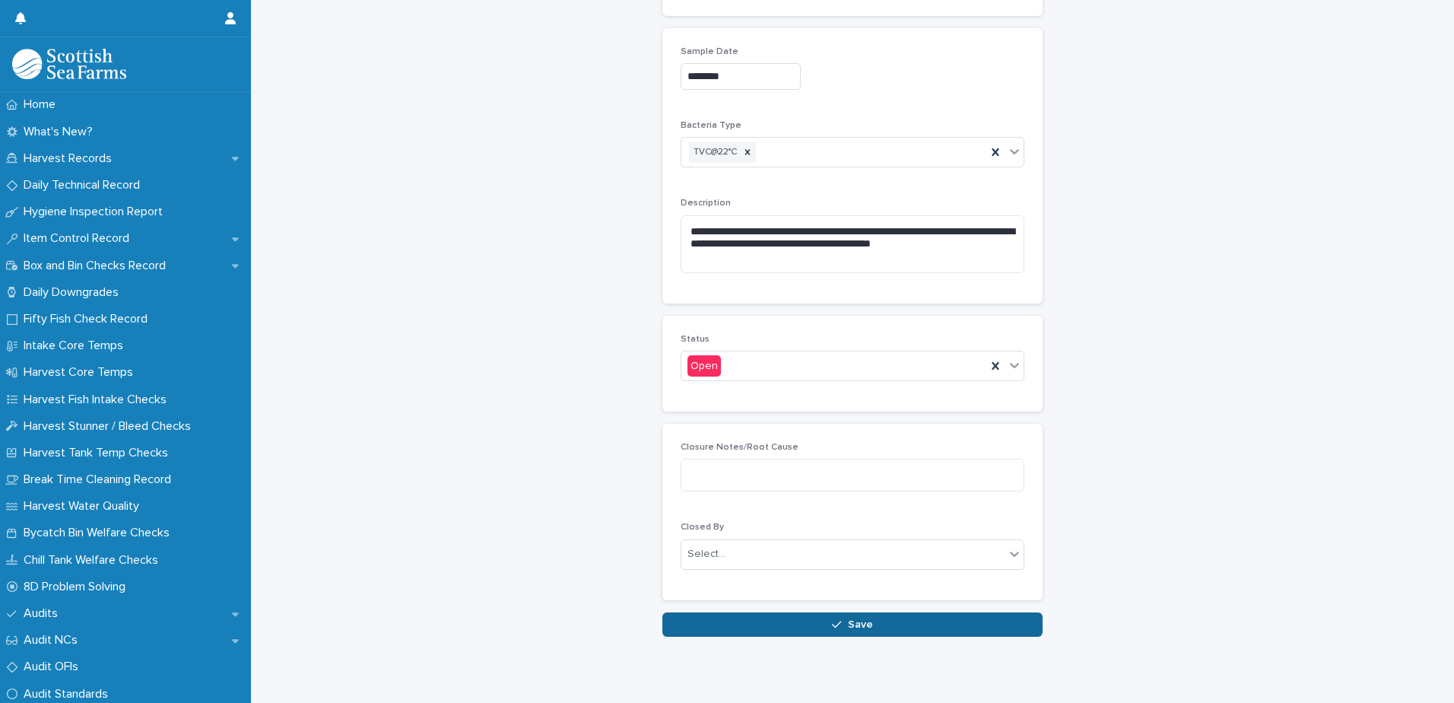
click at [848, 619] on span "Save" at bounding box center [860, 624] width 25 height 11
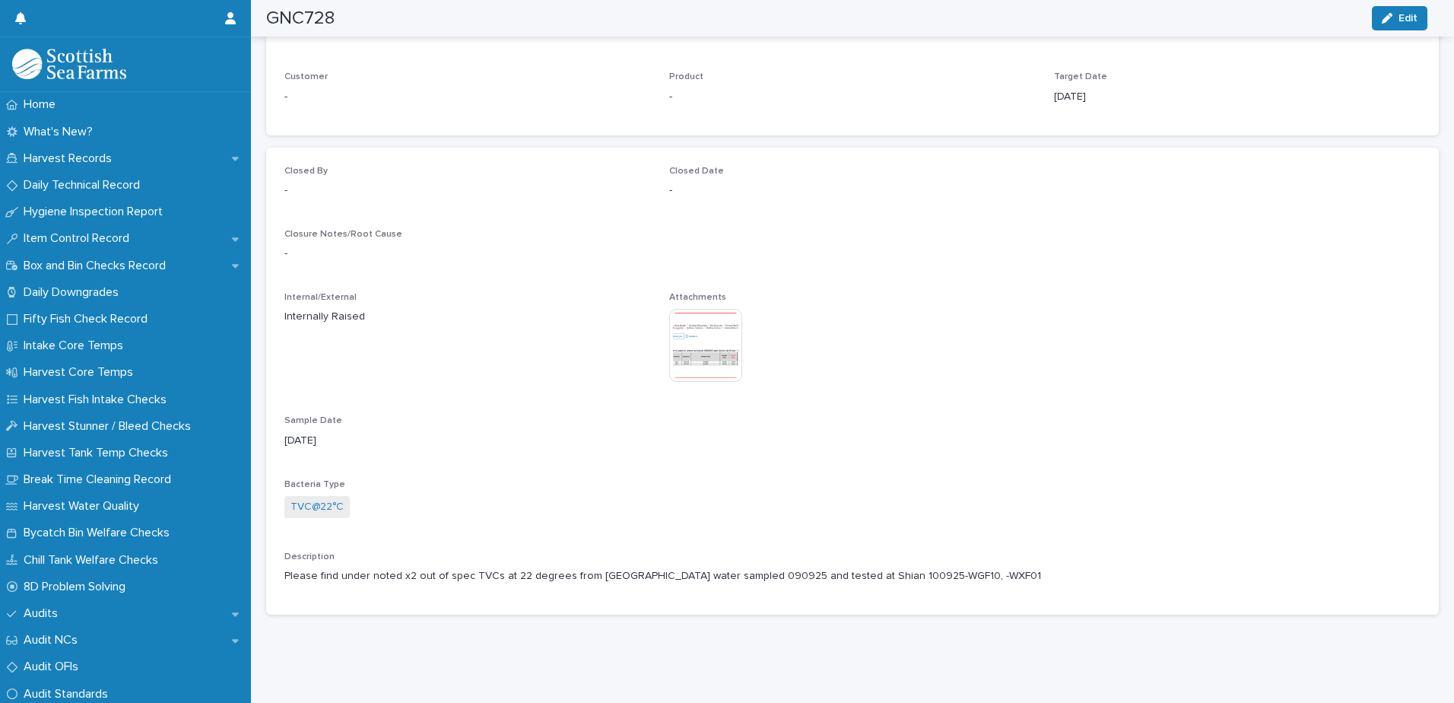
scroll to position [973, 0]
click at [75, 190] on p "Daily Technical Record" at bounding box center [84, 185] width 135 height 14
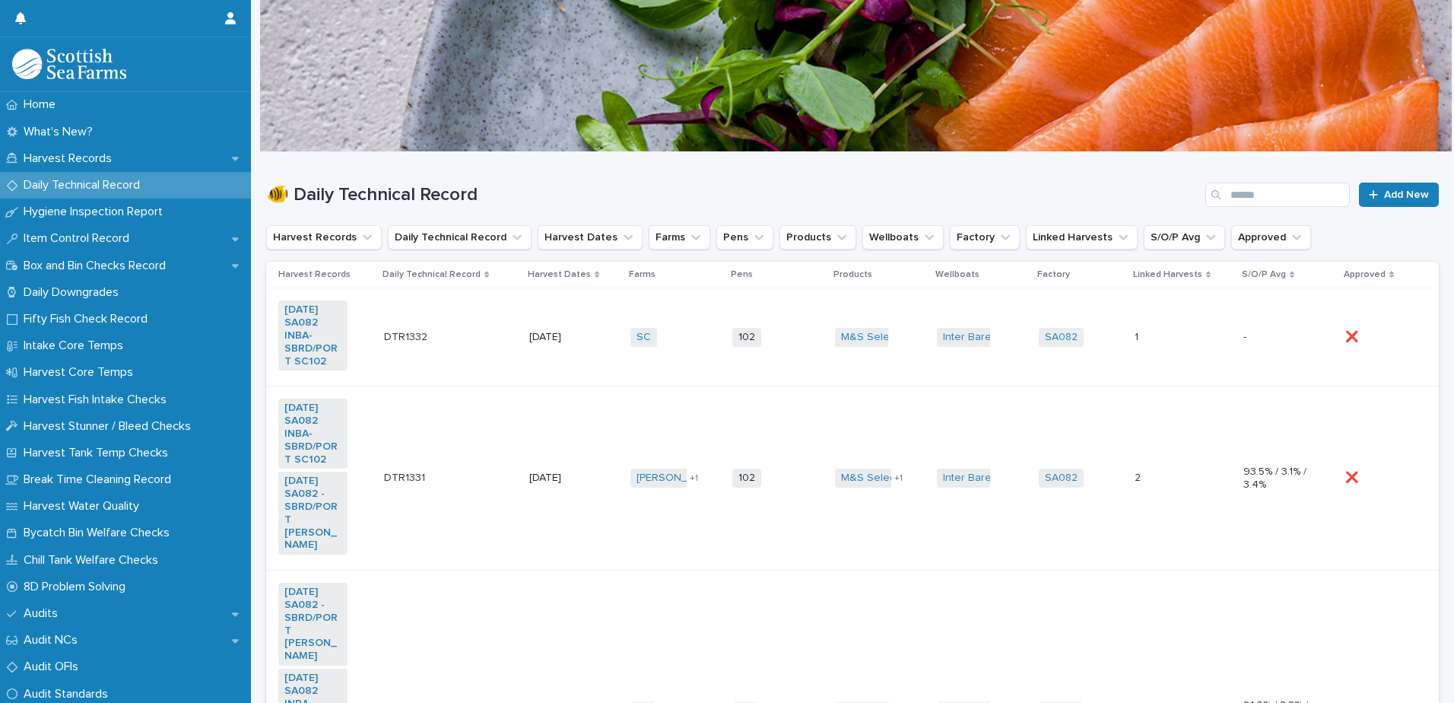
click at [658, 360] on td "SC + 0" at bounding box center [675, 337] width 102 height 98
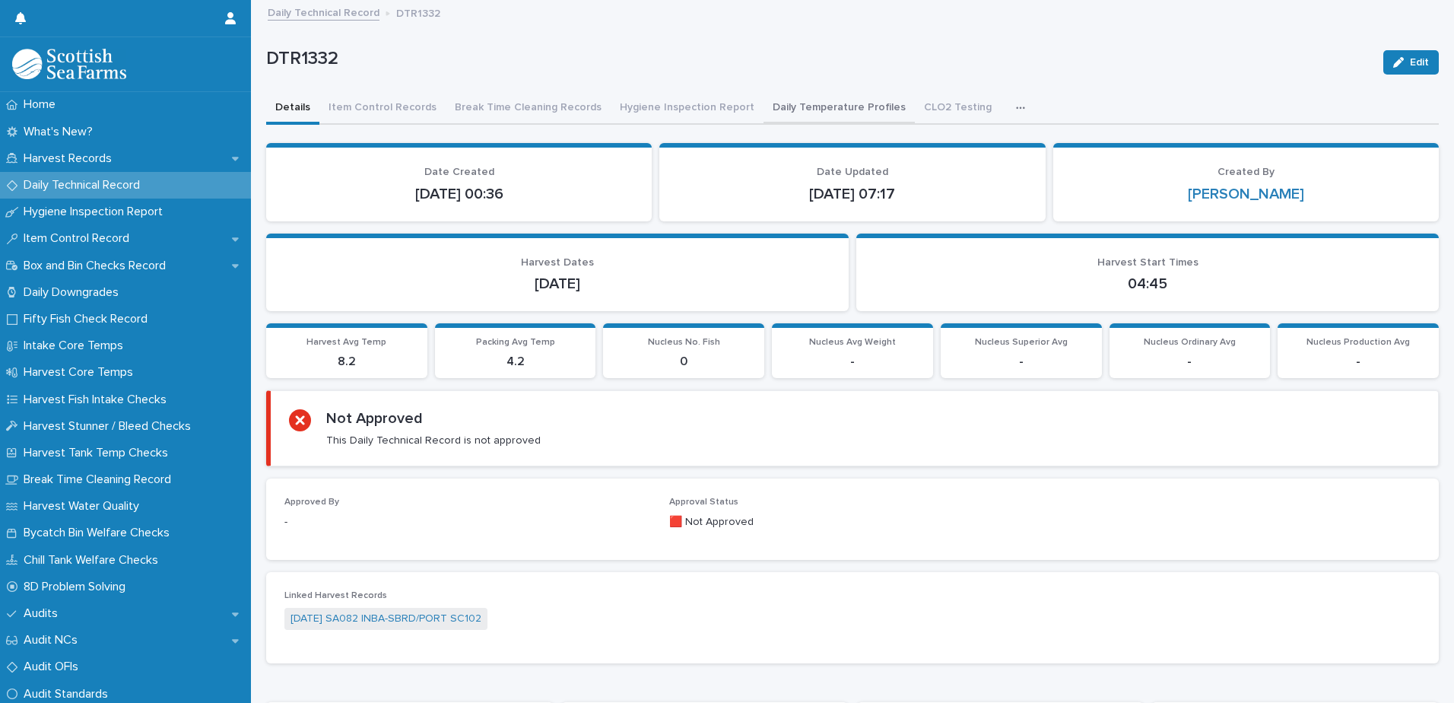
click at [795, 107] on button "Daily Temperature Profiles" at bounding box center [838, 109] width 151 height 32
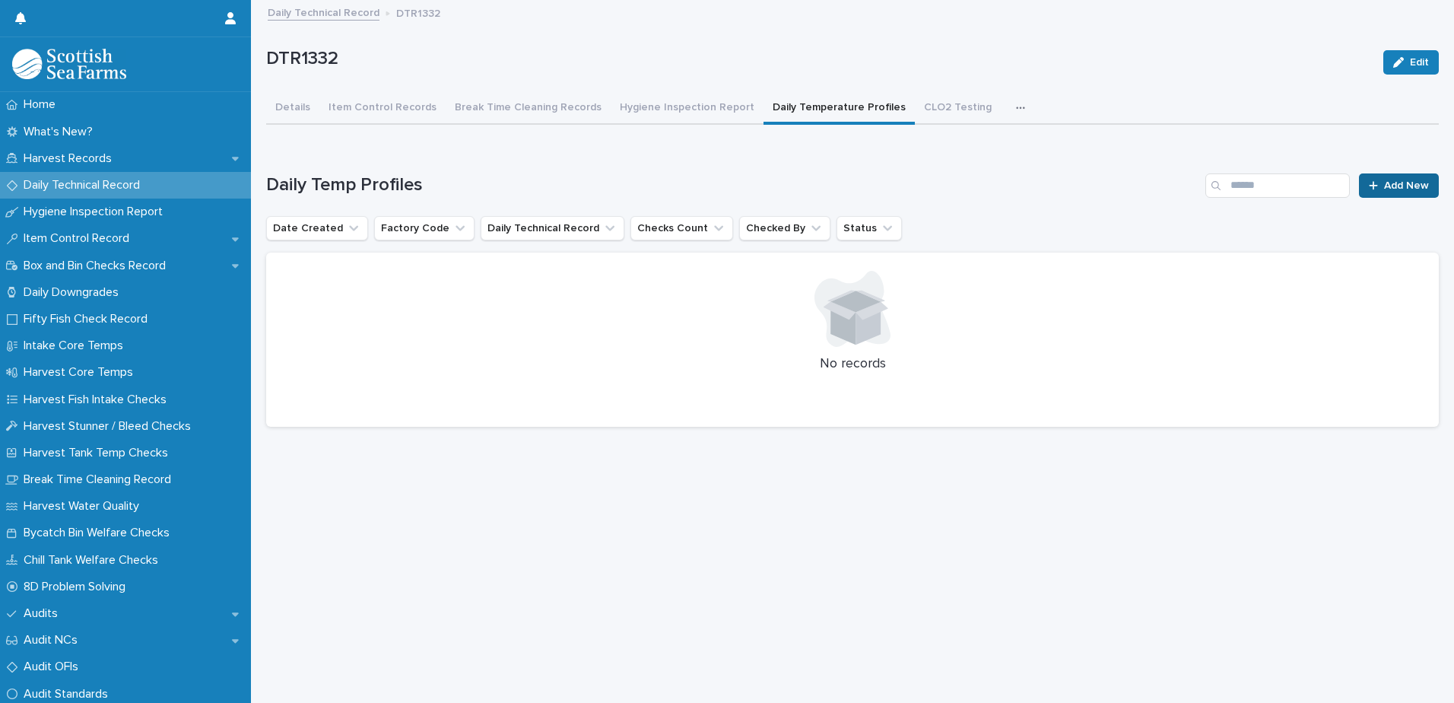
click at [1384, 184] on span "Add New" at bounding box center [1406, 185] width 45 height 11
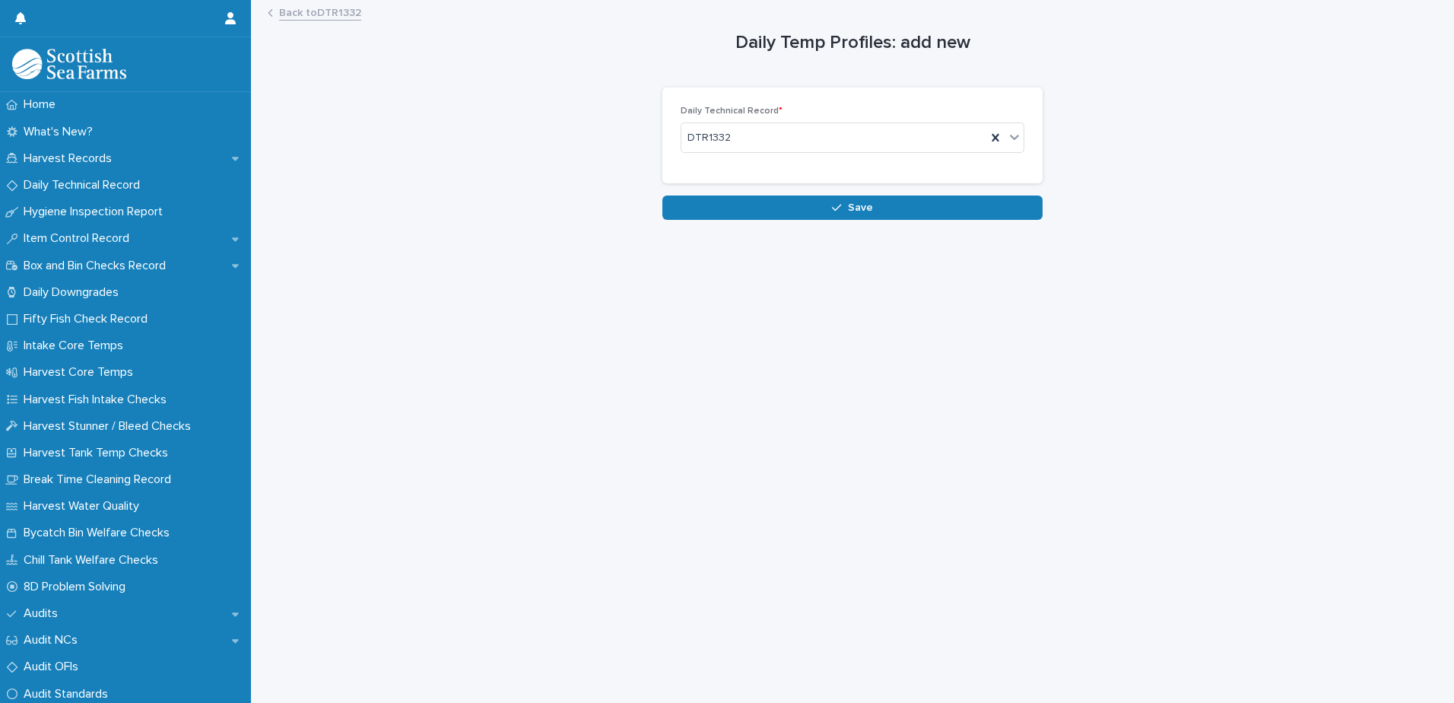
click at [734, 220] on div "Loading... Saving… Loading... Saving… Daily Temp Profiles: add new Loading... S…" at bounding box center [853, 333] width 1188 height 663
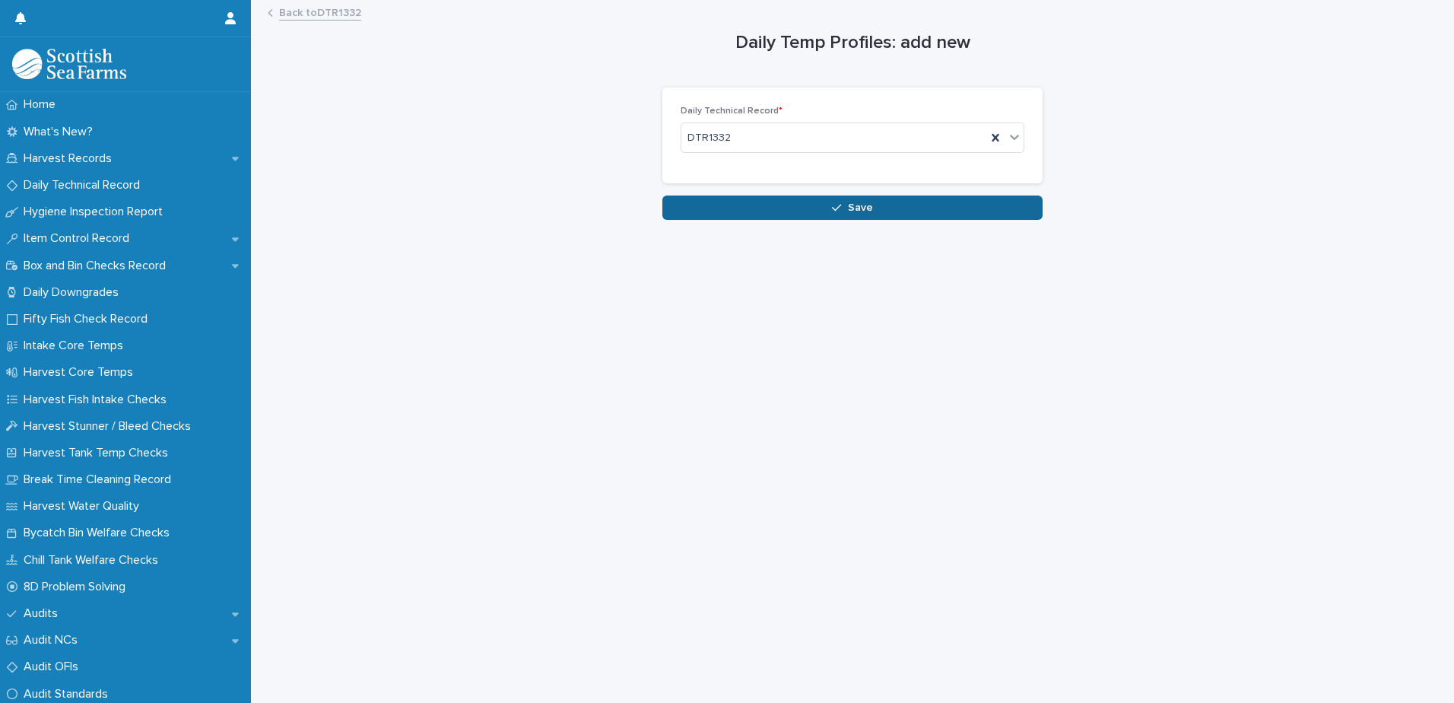
click at [720, 212] on button "Save" at bounding box center [852, 207] width 380 height 24
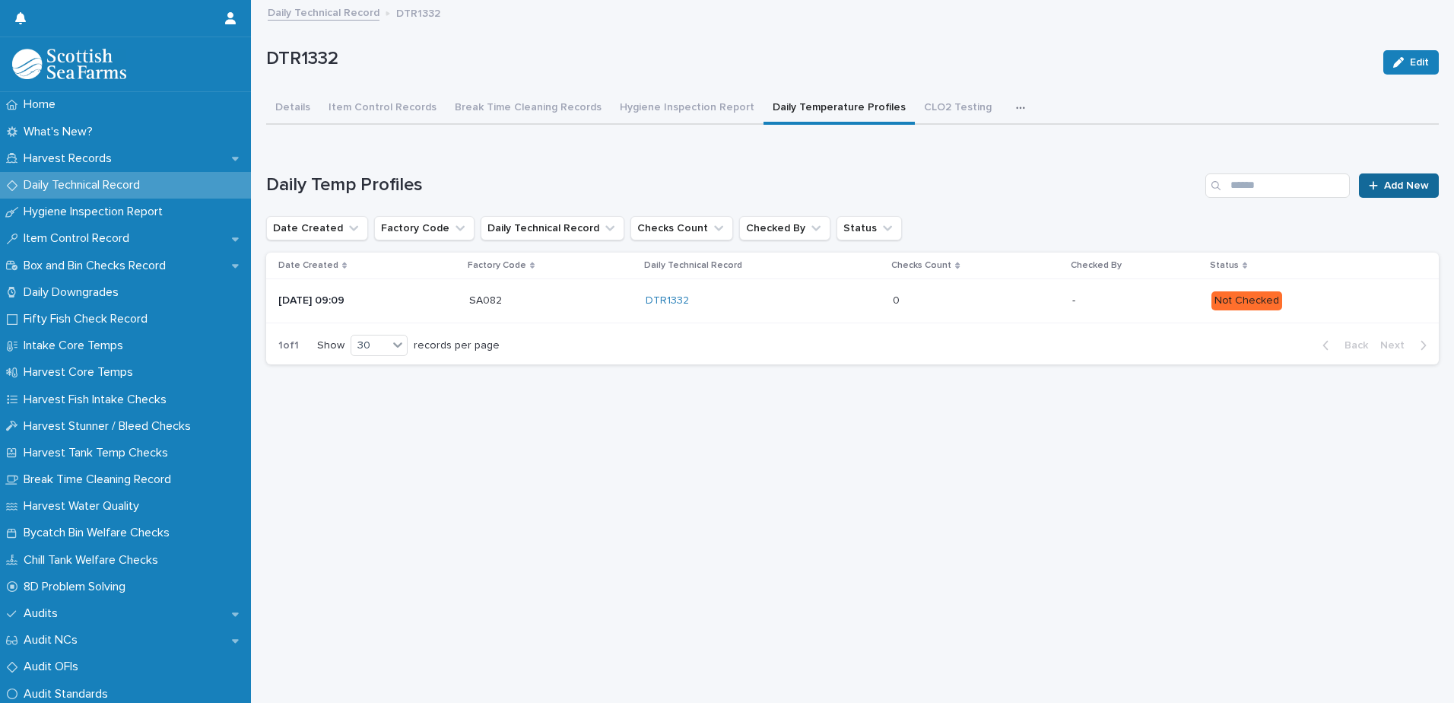
click at [1373, 187] on div at bounding box center [1376, 185] width 15 height 11
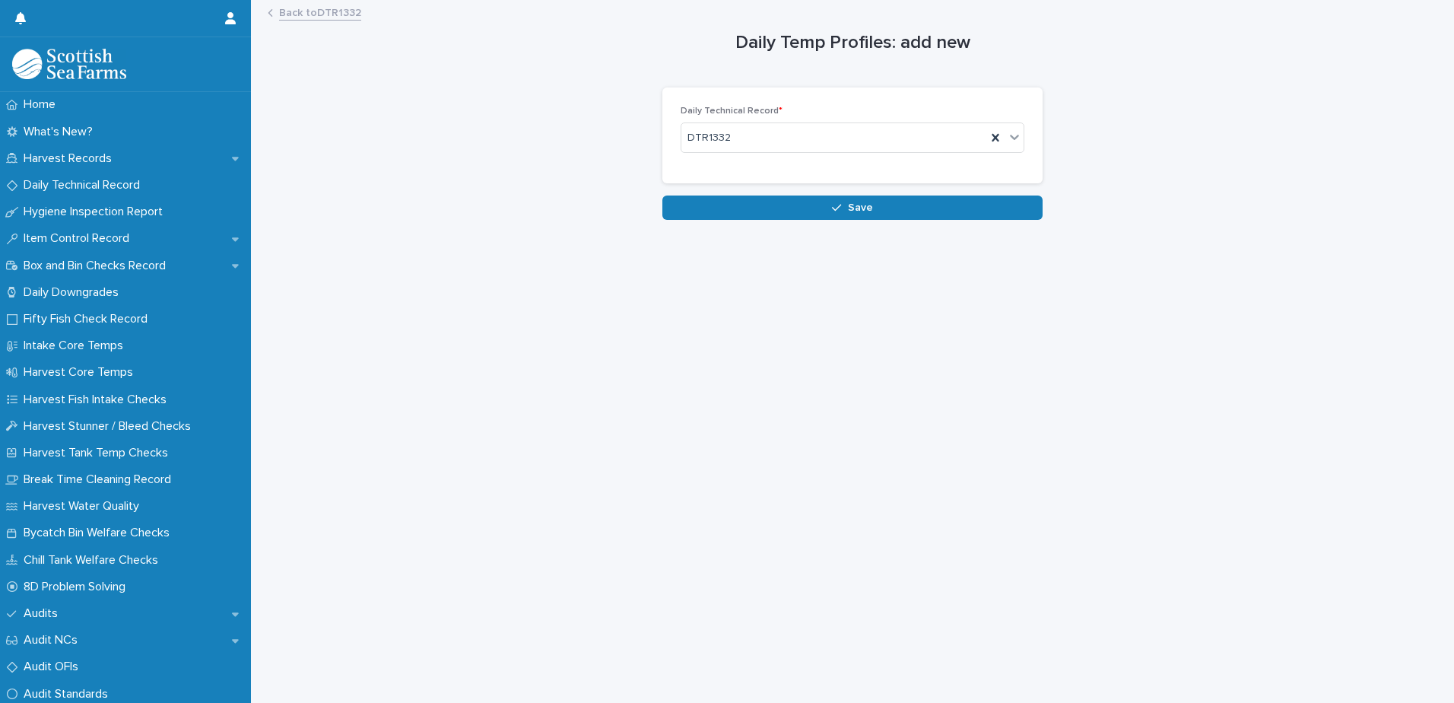
click at [305, 14] on link "Back to DTR1332" at bounding box center [320, 11] width 82 height 17
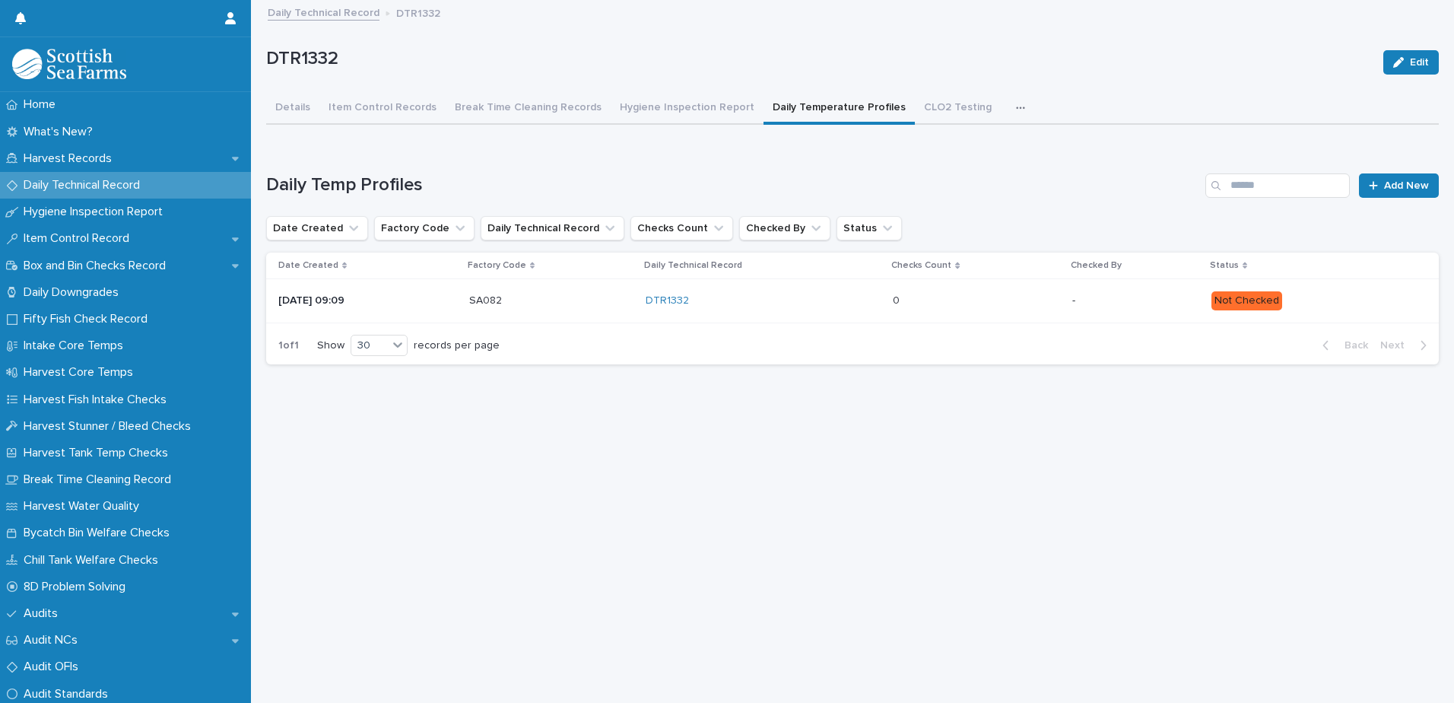
click at [1163, 303] on p "-" at bounding box center [1135, 300] width 126 height 13
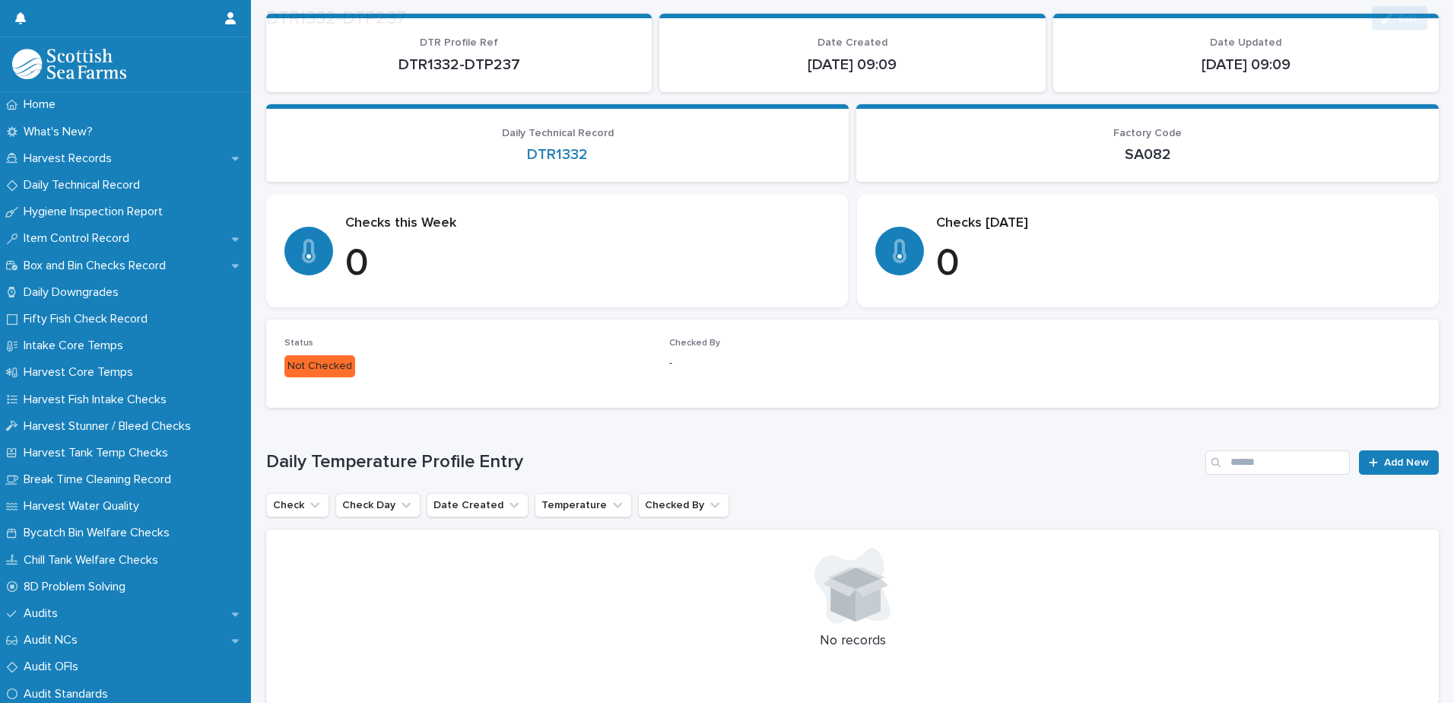
scroll to position [198, 0]
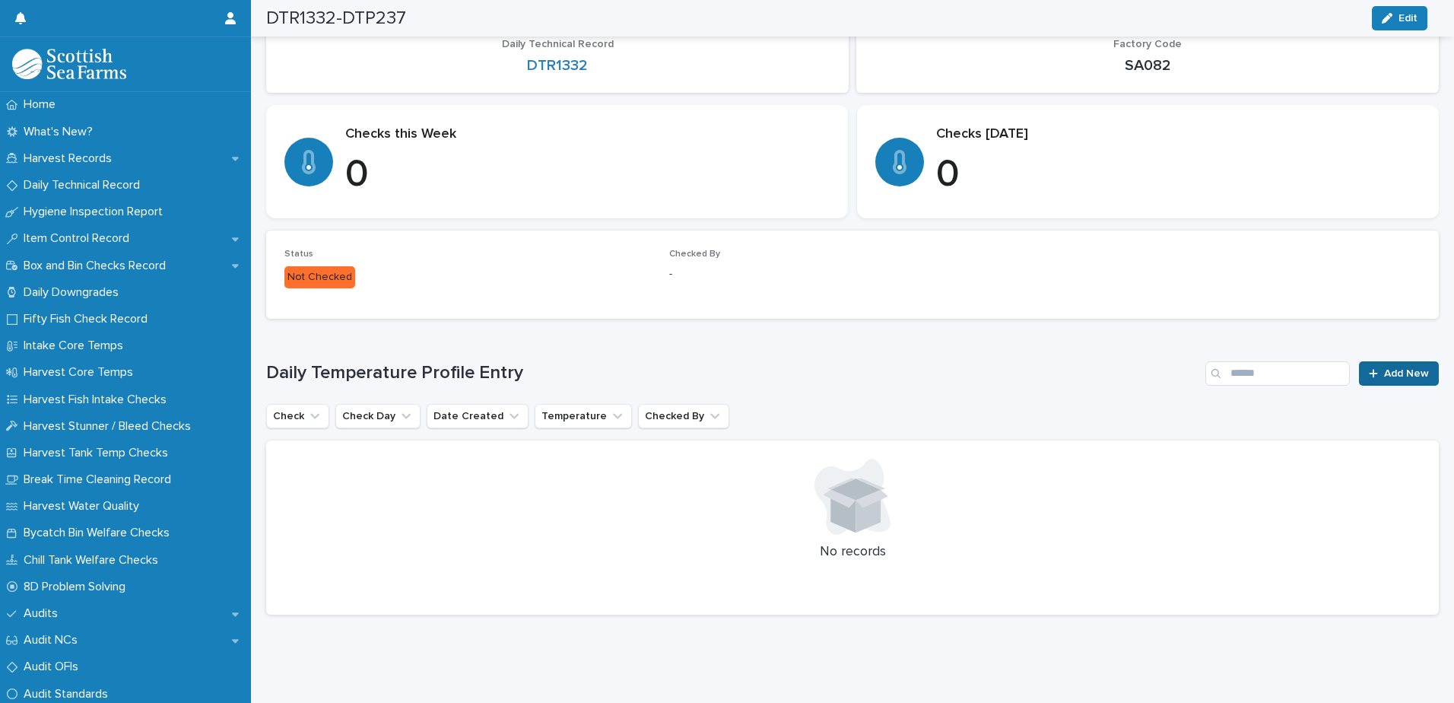
click at [1396, 368] on span "Add New" at bounding box center [1406, 373] width 45 height 11
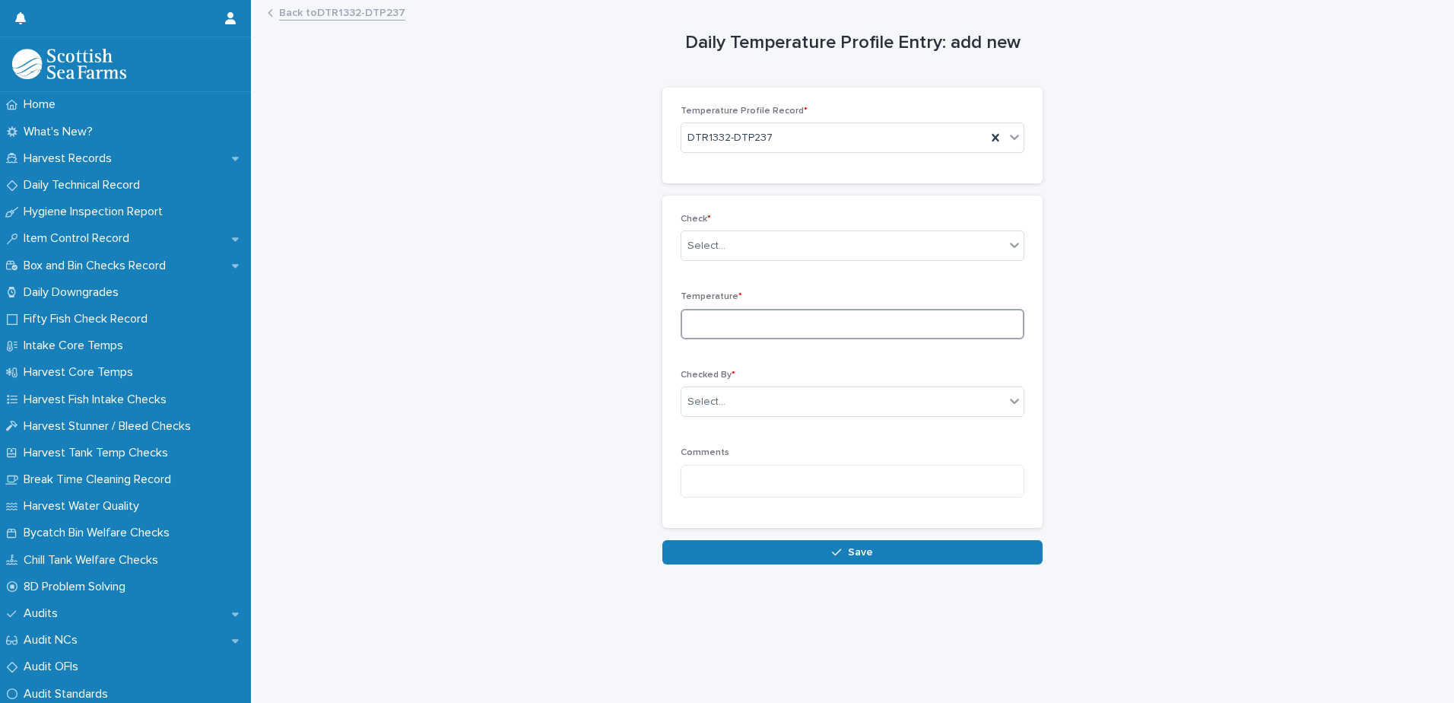
click at [703, 312] on input at bounding box center [853, 324] width 344 height 30
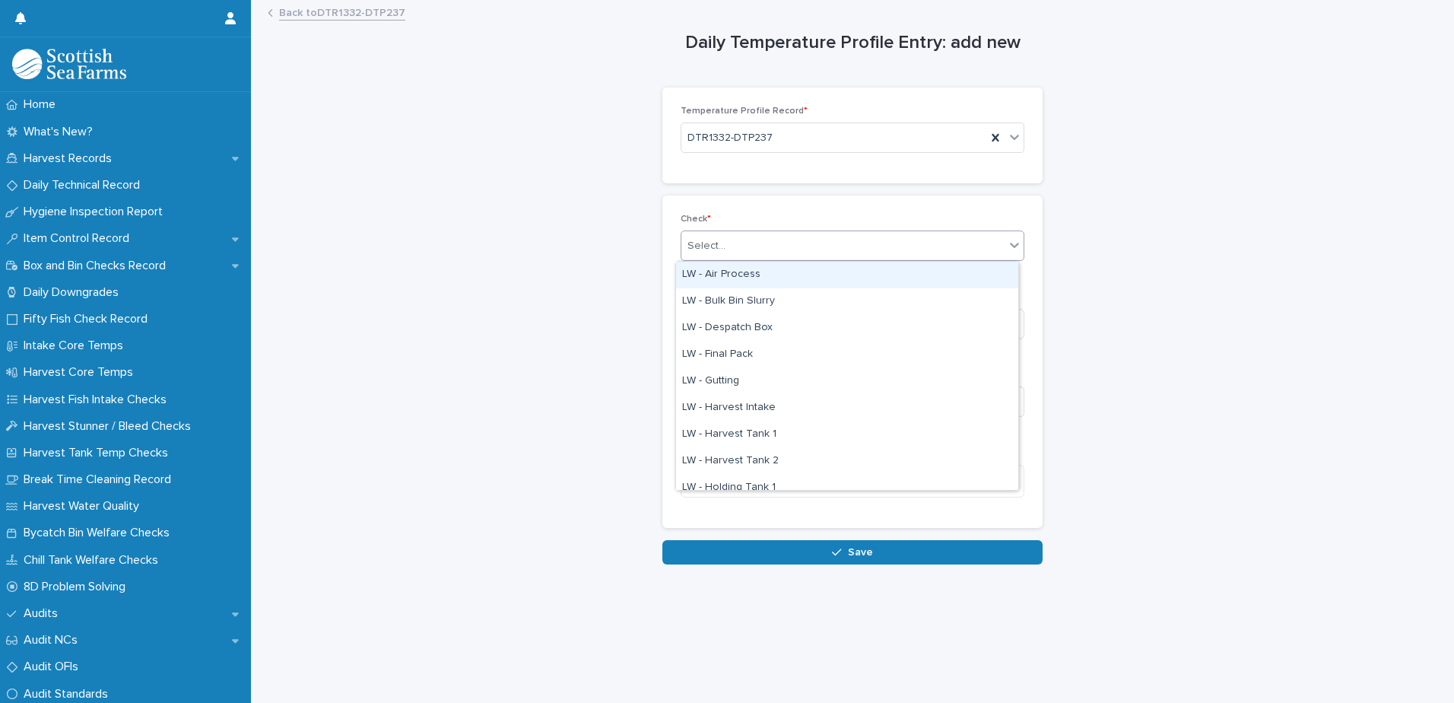
click at [707, 252] on div "Select..." at bounding box center [706, 246] width 38 height 16
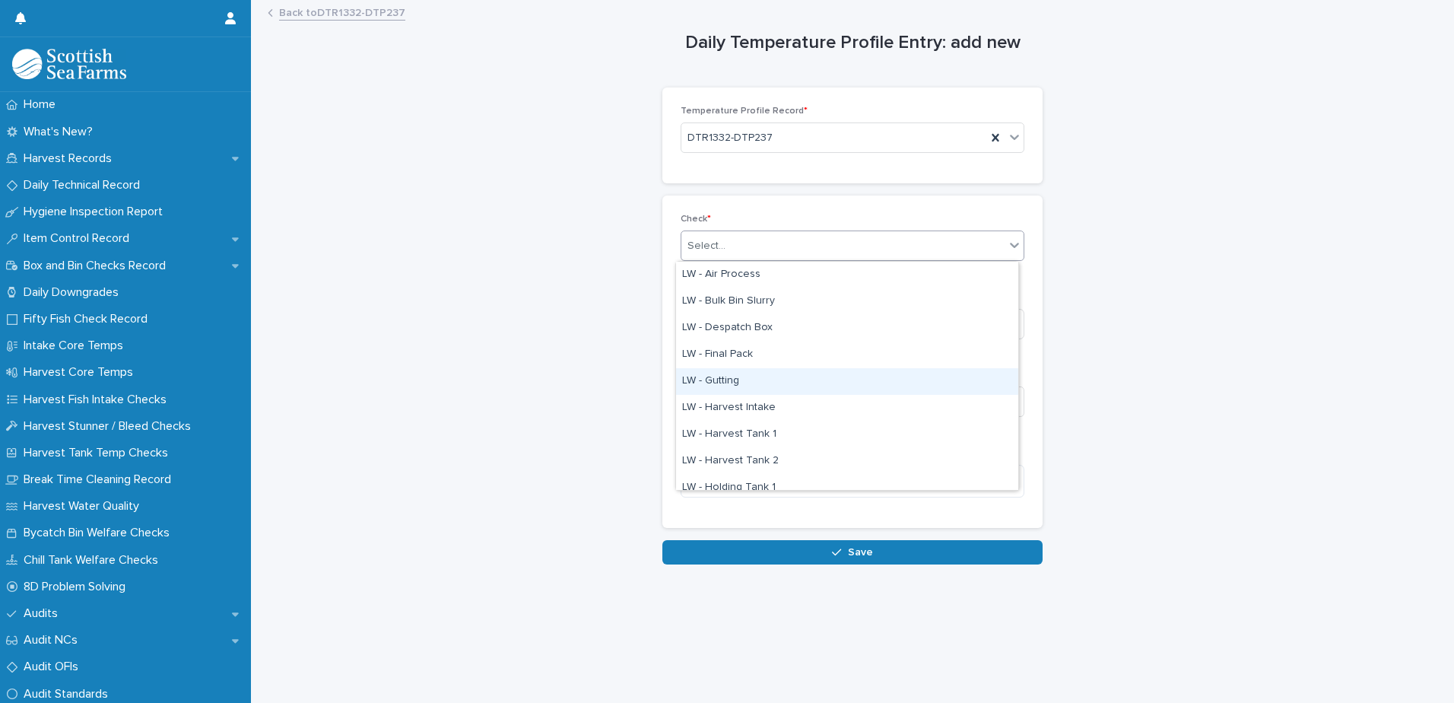
click at [725, 379] on div "LW - Gutting" at bounding box center [847, 381] width 342 height 27
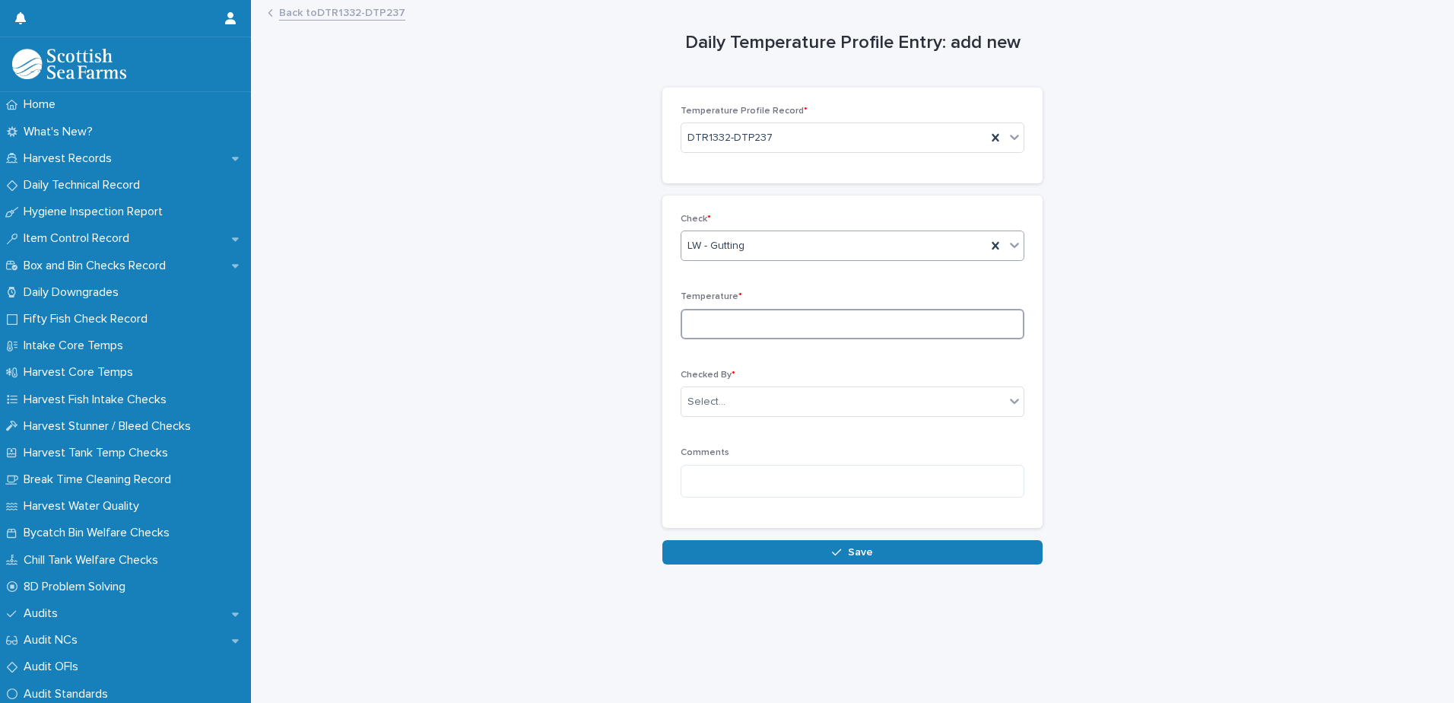
click at [690, 319] on input at bounding box center [853, 324] width 344 height 30
drag, startPoint x: 713, startPoint y: 314, endPoint x: 717, endPoint y: 307, distance: 8.2
click at [713, 314] on input at bounding box center [853, 324] width 344 height 30
type input "***"
click at [699, 395] on div "Select..." at bounding box center [706, 402] width 38 height 16
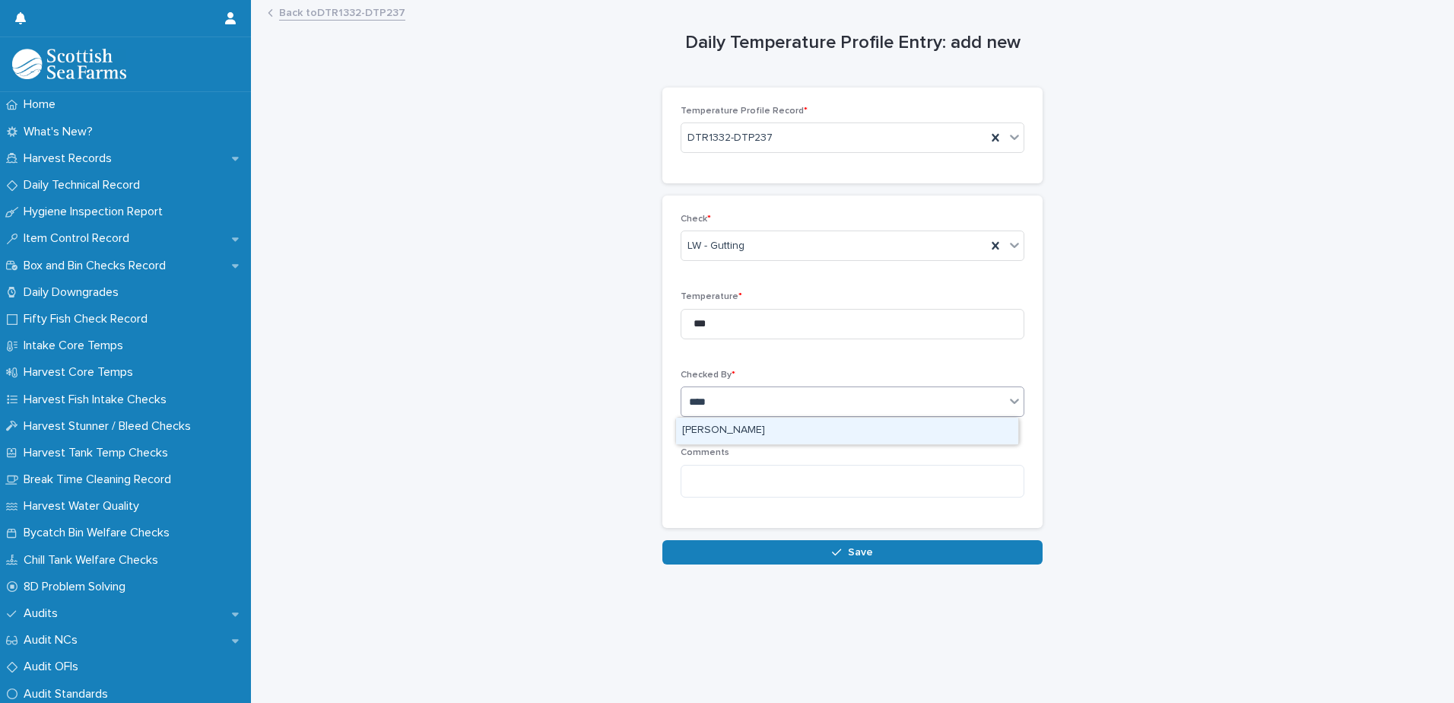
type input "*****"
click at [709, 426] on div "[PERSON_NAME]" at bounding box center [847, 430] width 342 height 27
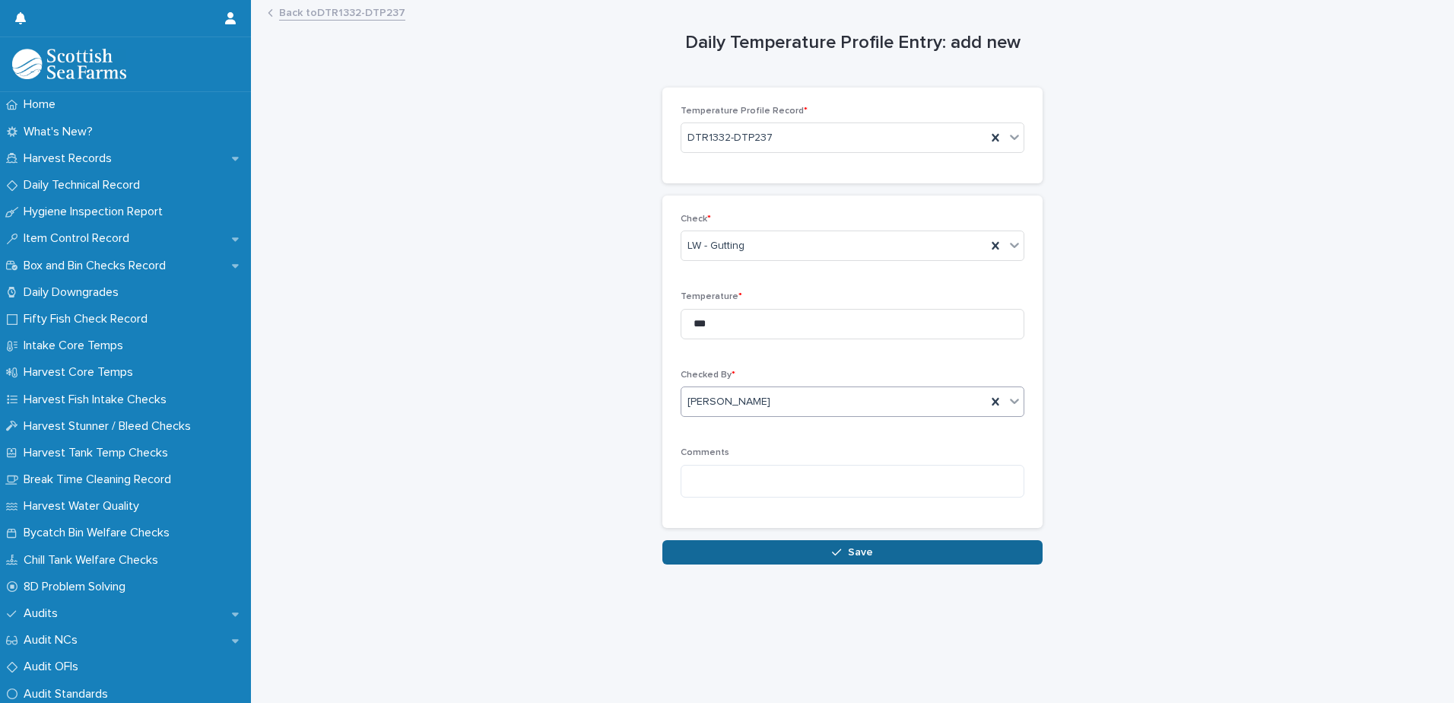
click at [711, 551] on button "Save" at bounding box center [852, 552] width 380 height 24
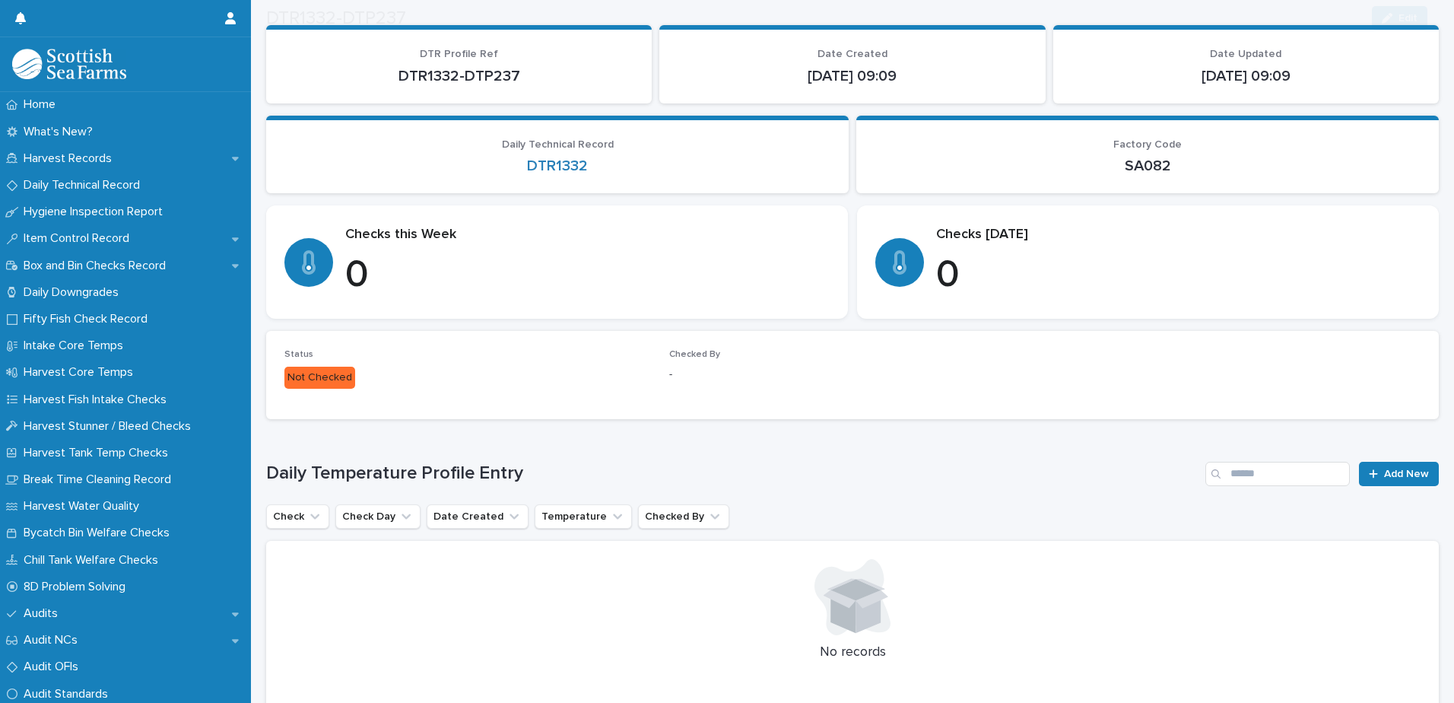
scroll to position [198, 0]
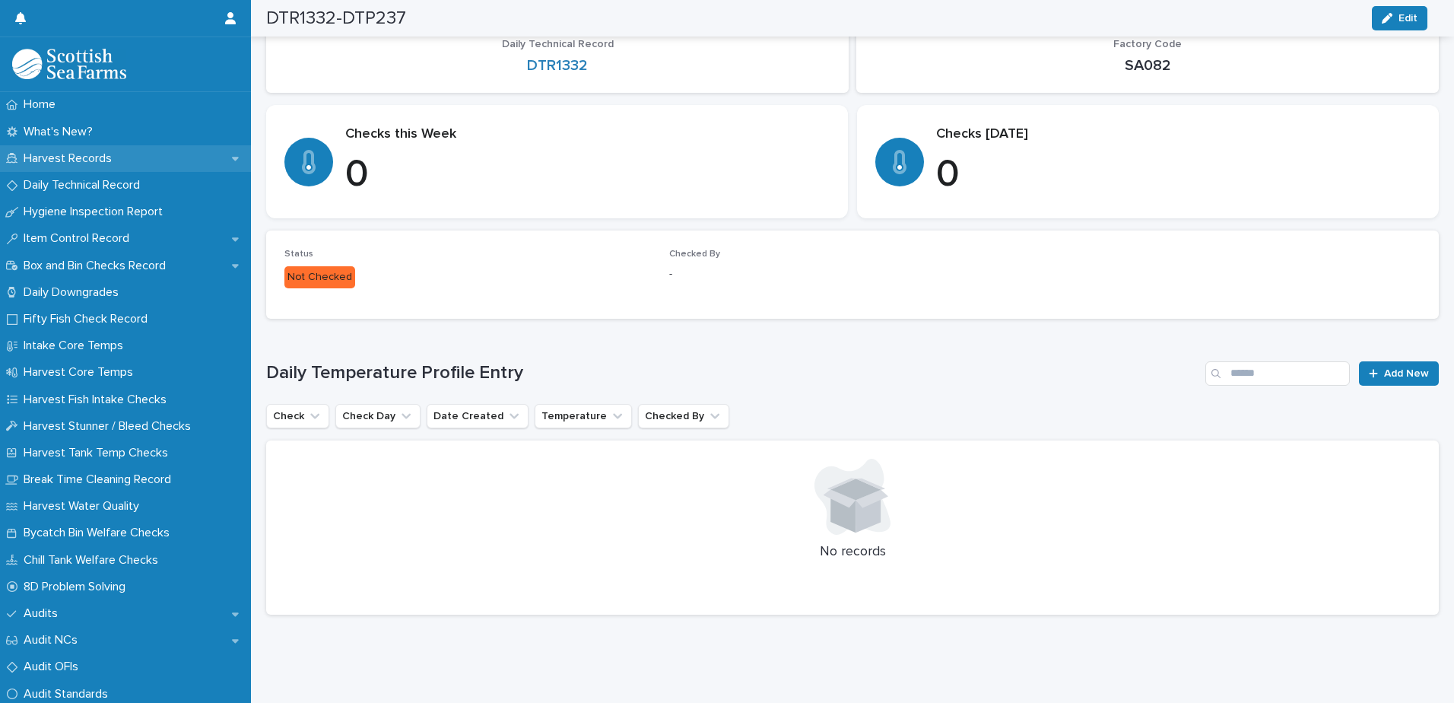
click at [75, 157] on p "Harvest Records" at bounding box center [70, 158] width 106 height 14
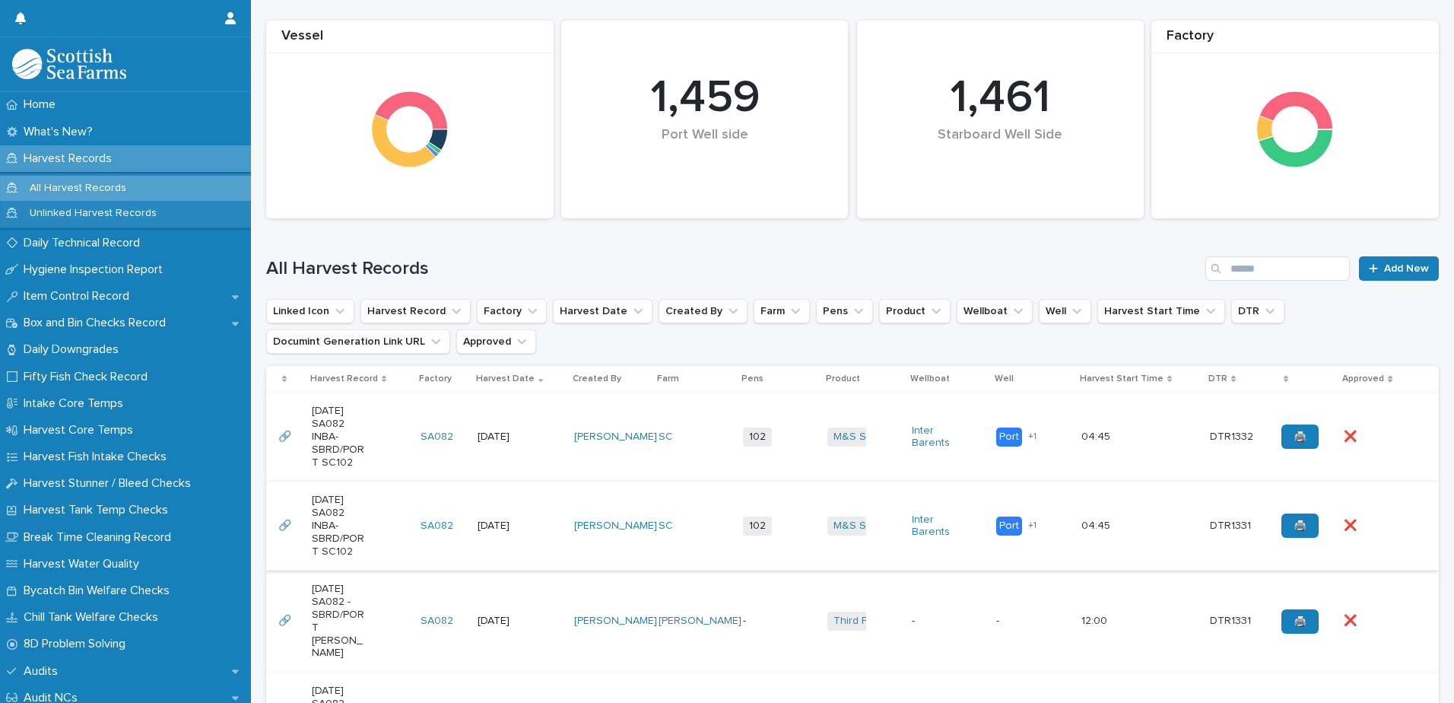
scroll to position [304, 0]
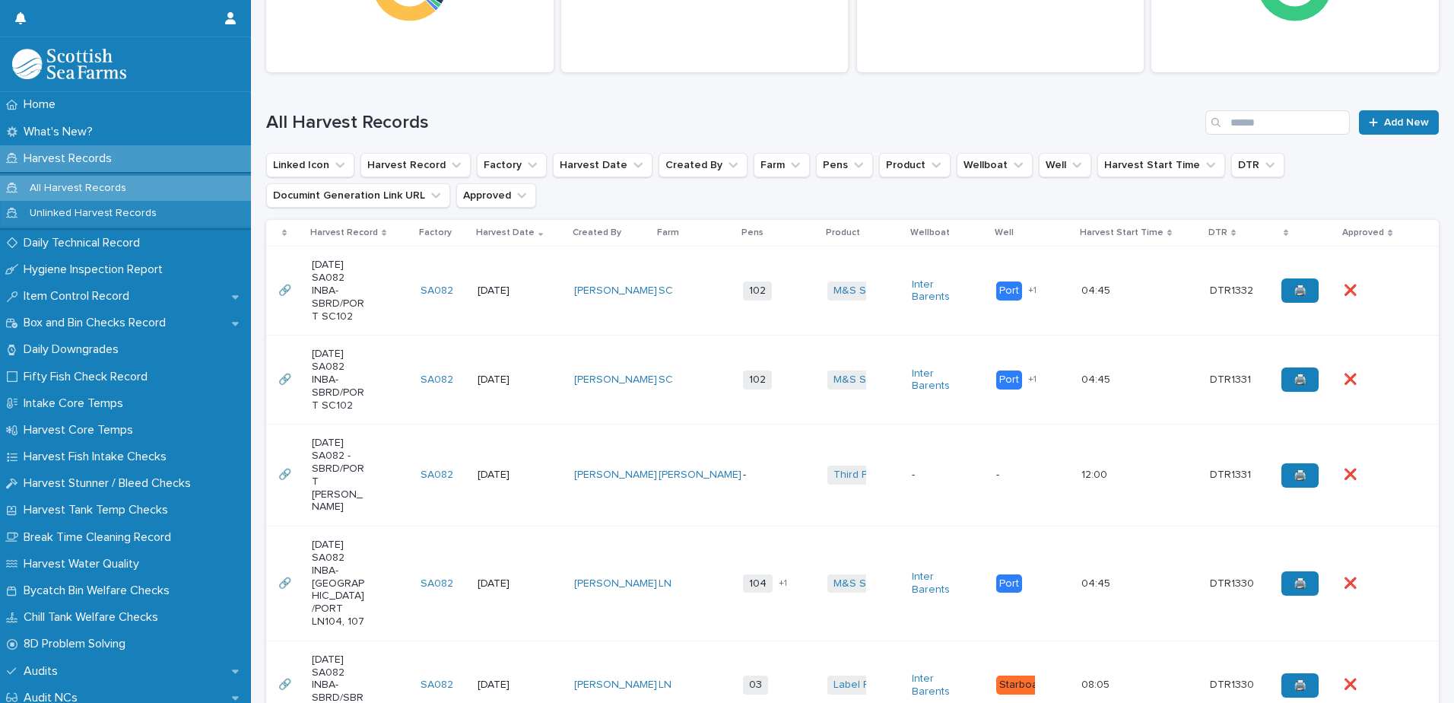
click at [862, 318] on td "M&S Select + 0" at bounding box center [863, 290] width 84 height 89
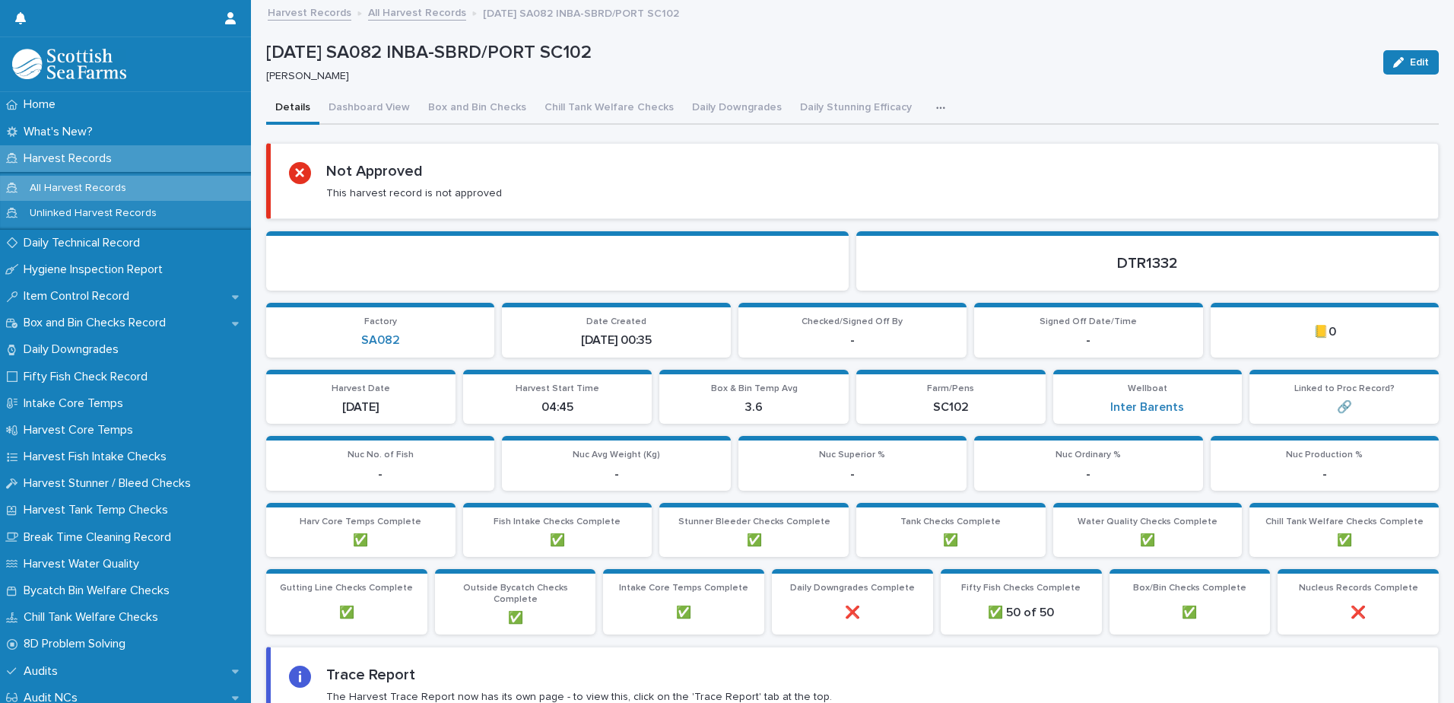
click at [936, 108] on icon "button" at bounding box center [940, 107] width 8 height 2
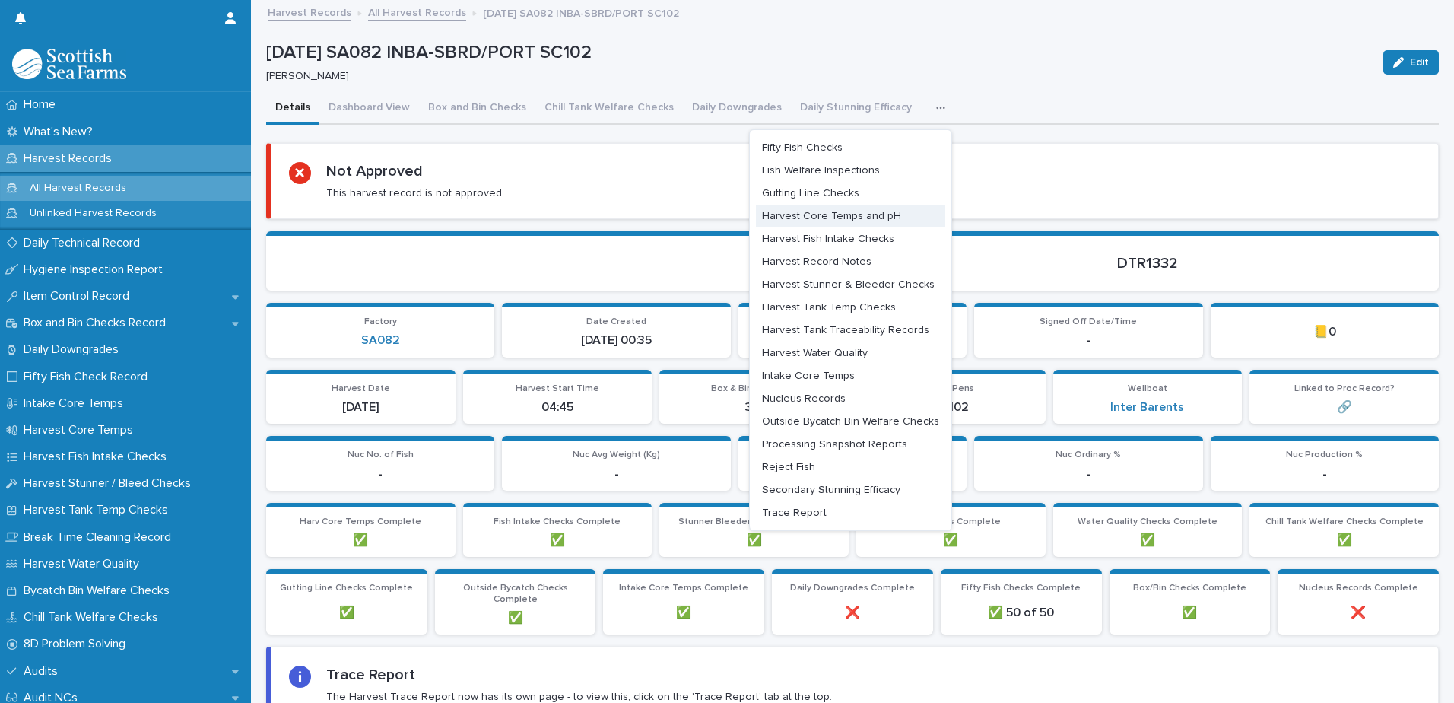
click at [863, 217] on span "Harvest Core Temps and pH" at bounding box center [831, 216] width 139 height 11
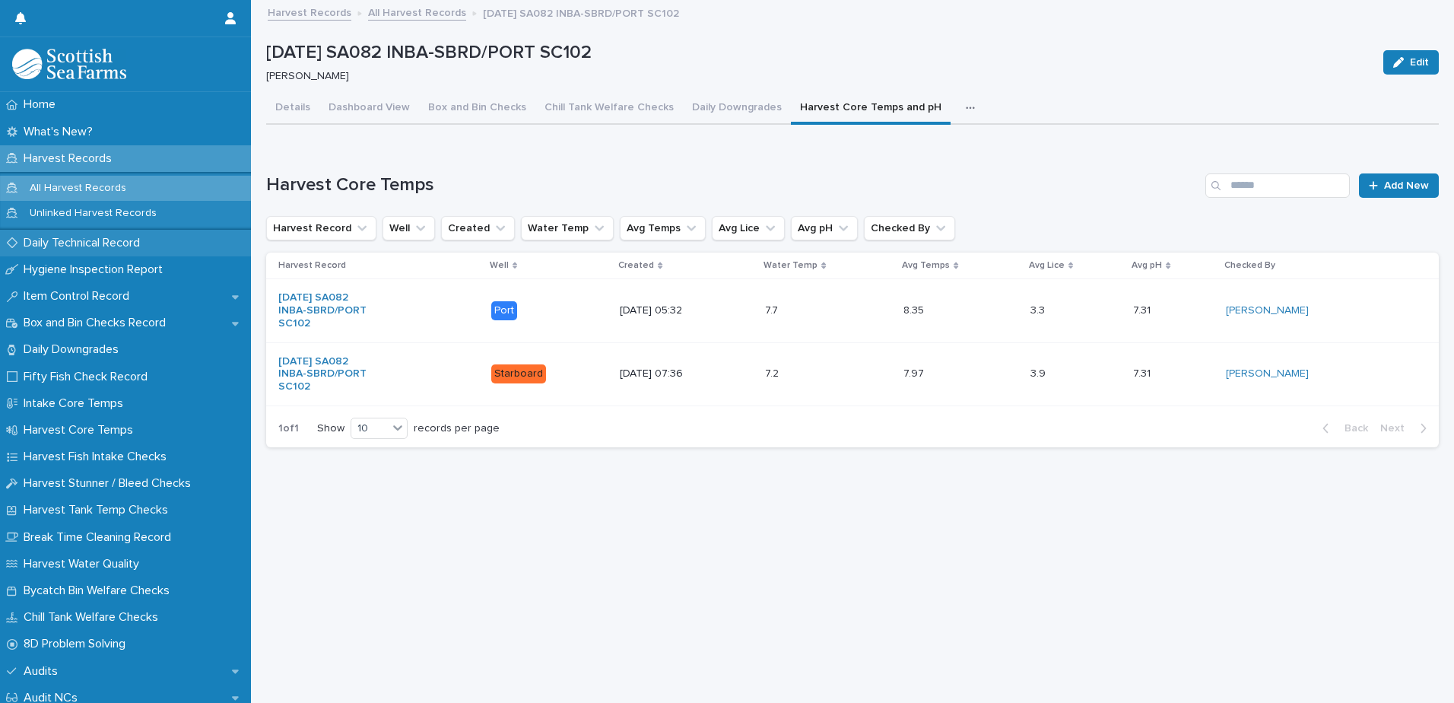
click at [80, 245] on p "Daily Technical Record" at bounding box center [84, 243] width 135 height 14
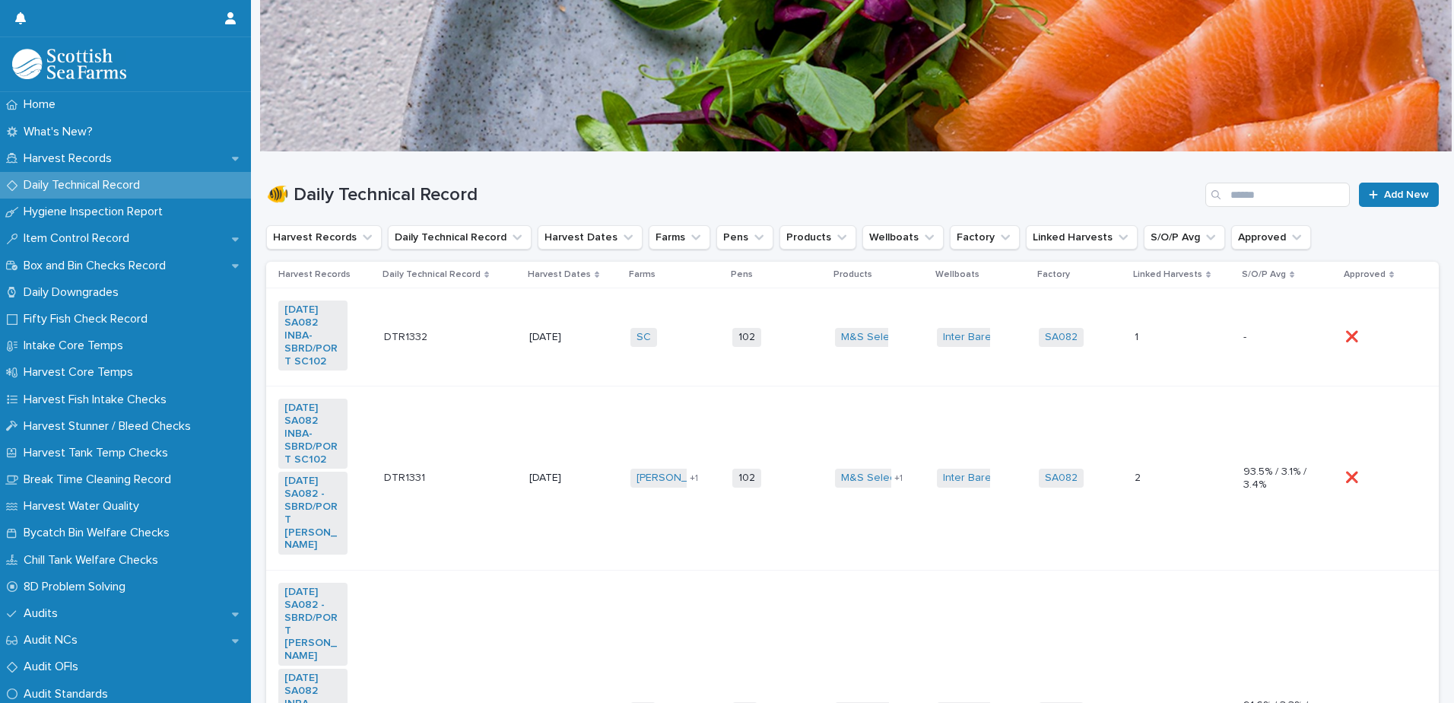
click at [782, 361] on td "102 + 0" at bounding box center [777, 337] width 102 height 98
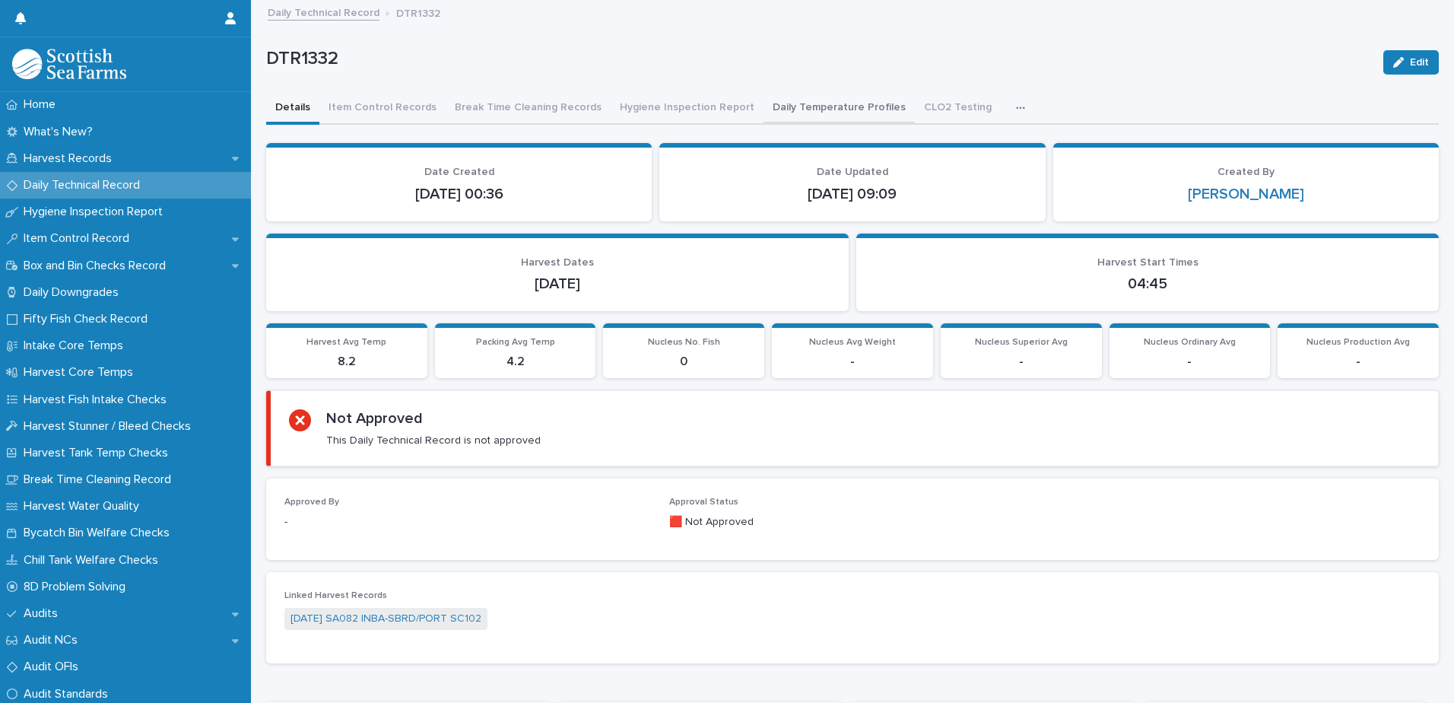
click at [826, 105] on button "Daily Temperature Profiles" at bounding box center [838, 109] width 151 height 32
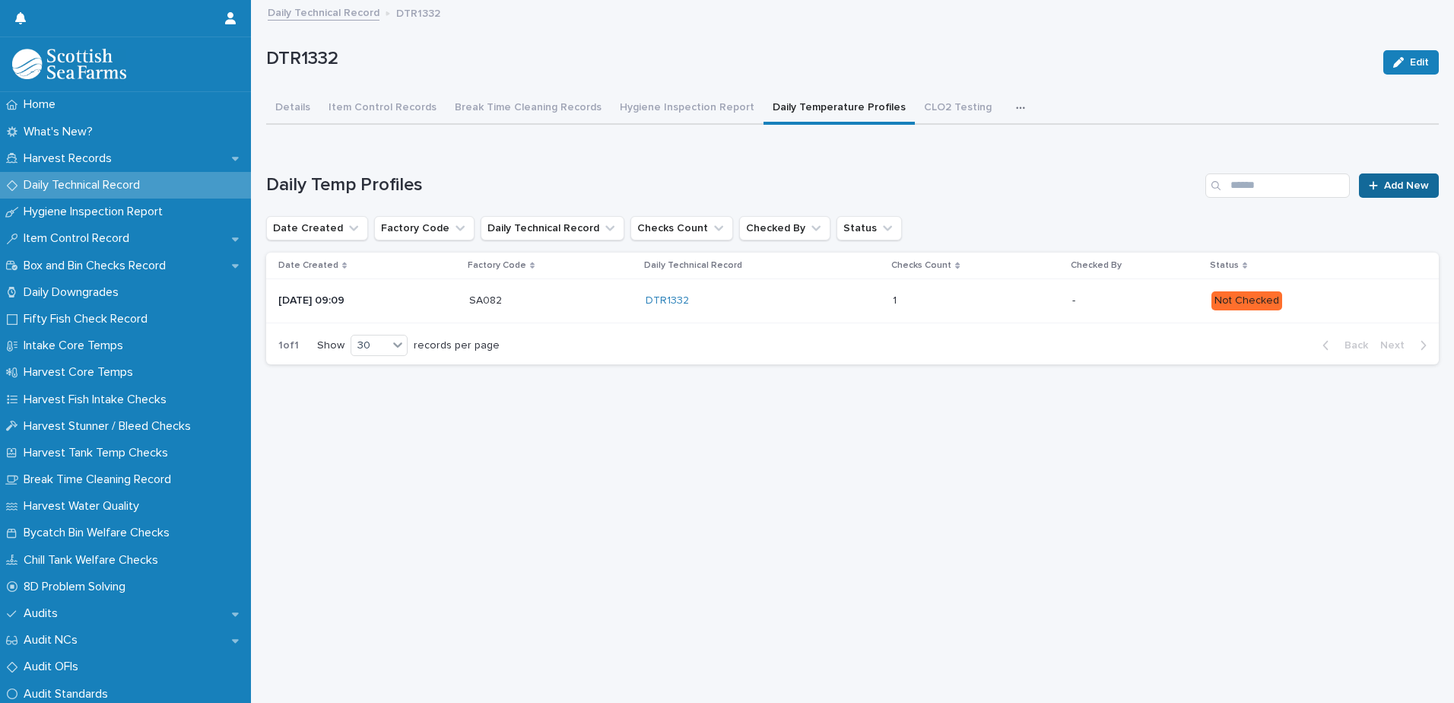
click at [1389, 189] on span "Add New" at bounding box center [1406, 185] width 45 height 11
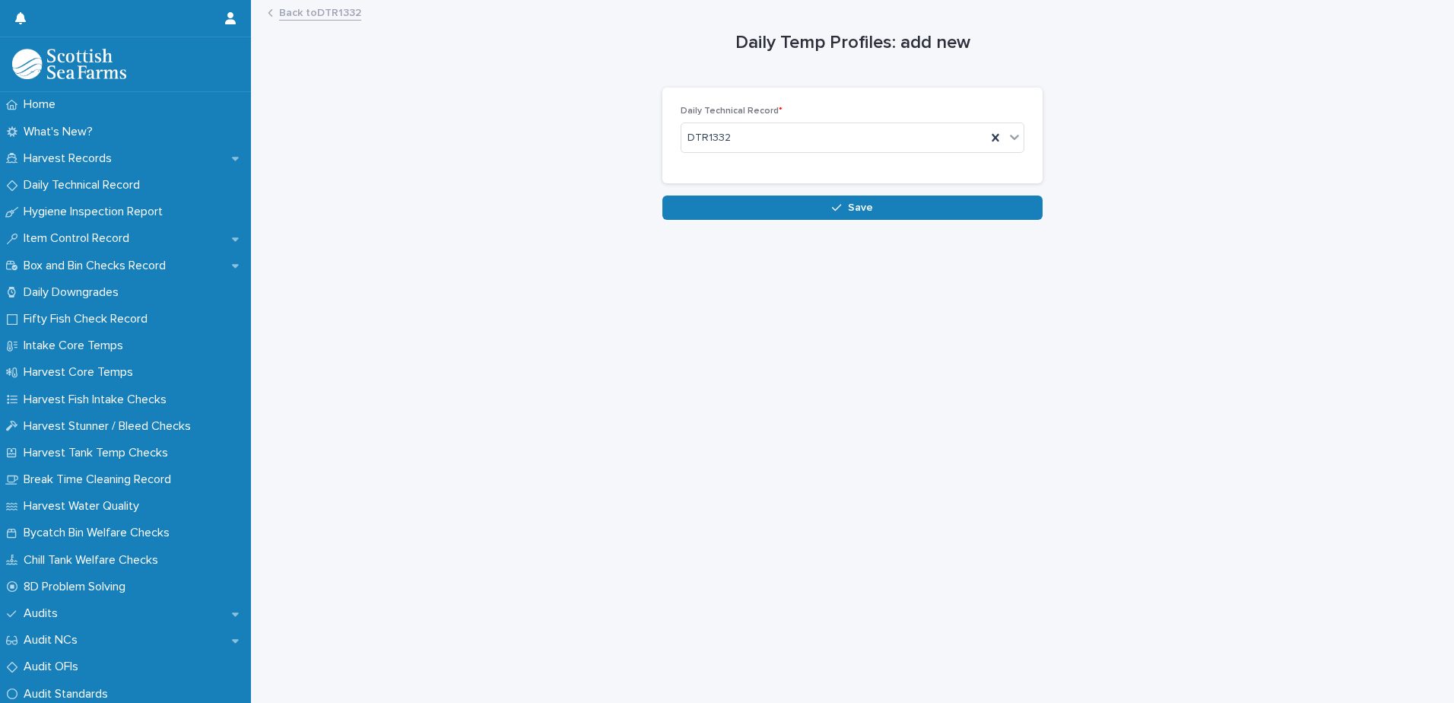
click at [335, 17] on link "Back to DTR1332" at bounding box center [320, 11] width 82 height 17
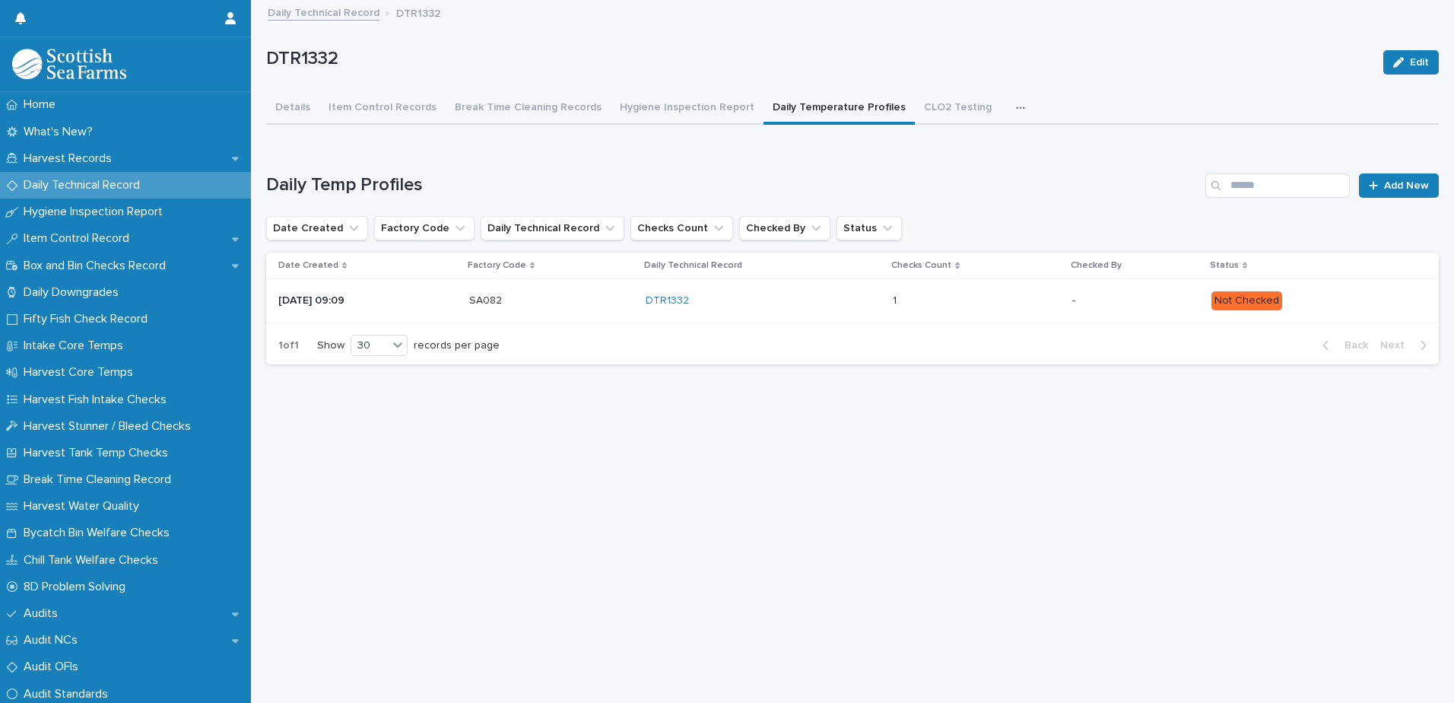
click at [1117, 303] on p "-" at bounding box center [1135, 300] width 126 height 13
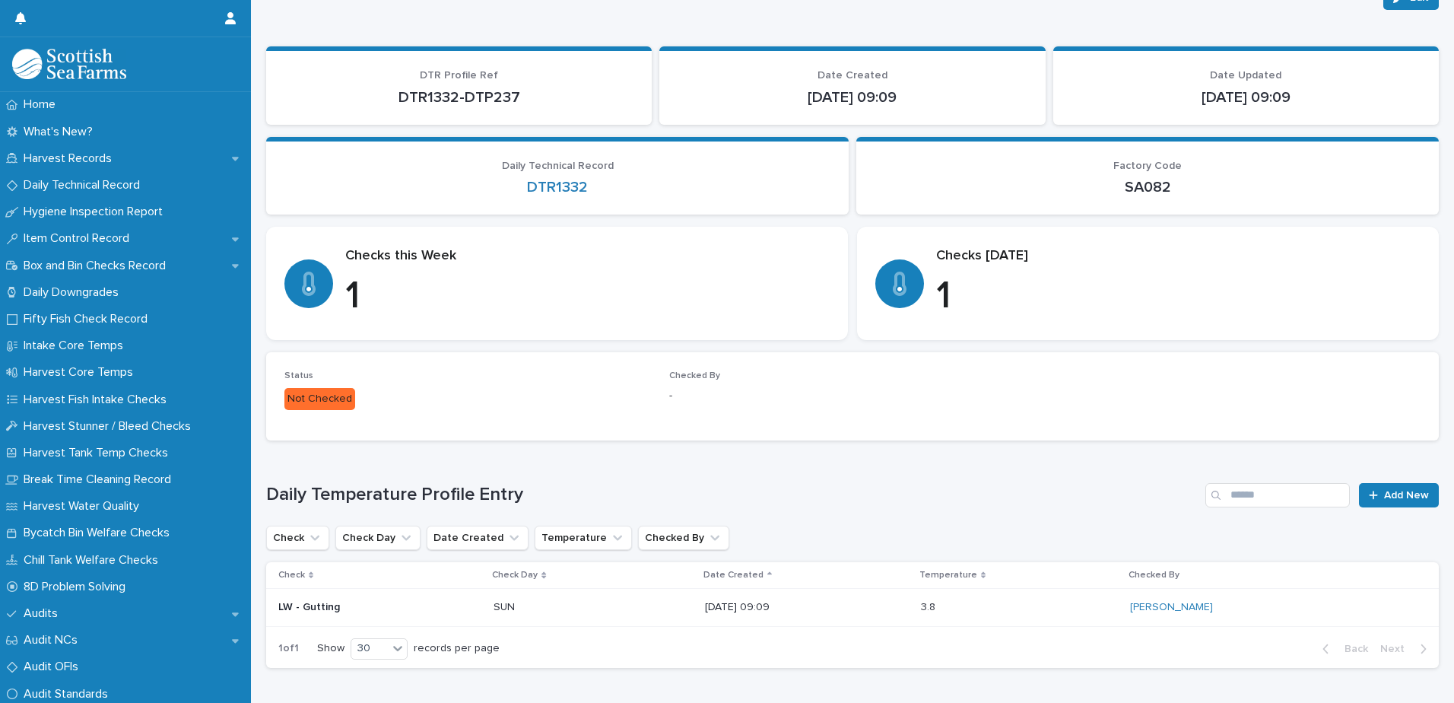
scroll to position [129, 0]
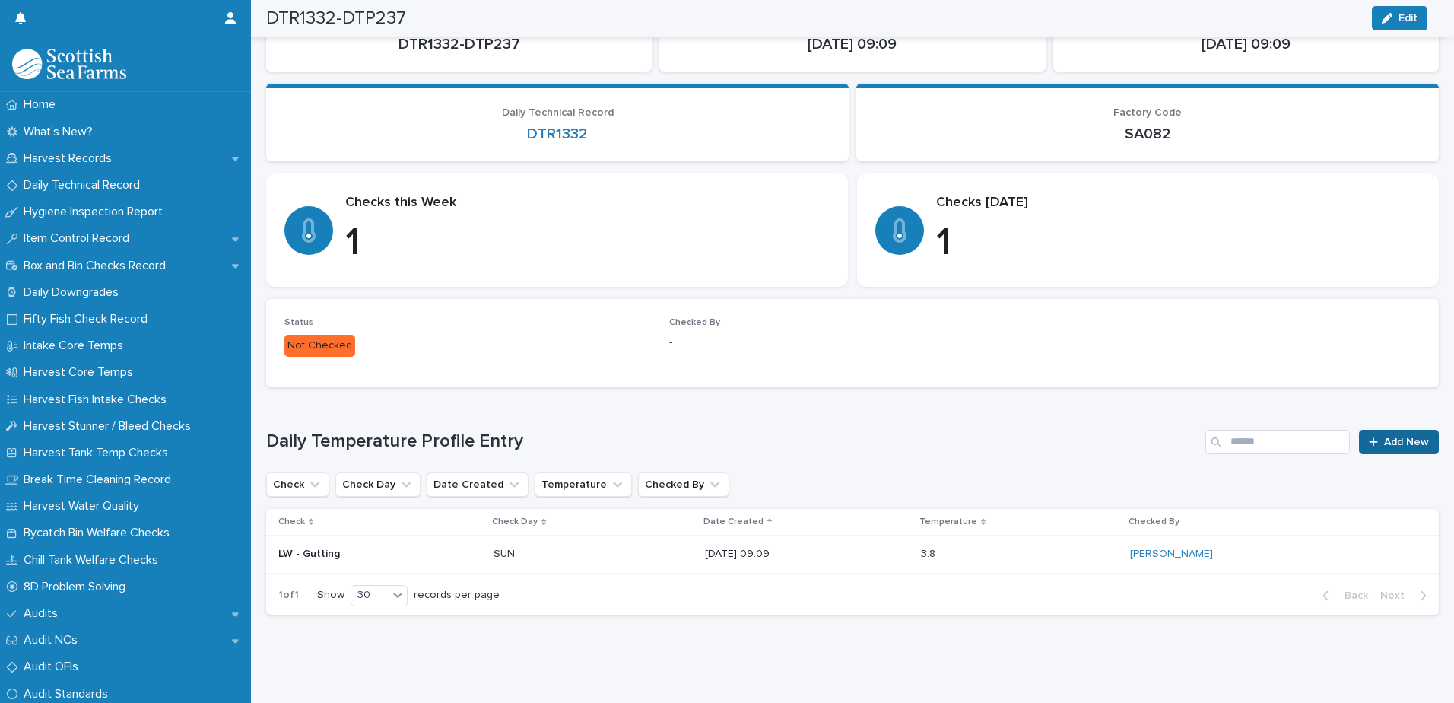
click at [1384, 436] on span "Add New" at bounding box center [1406, 441] width 45 height 11
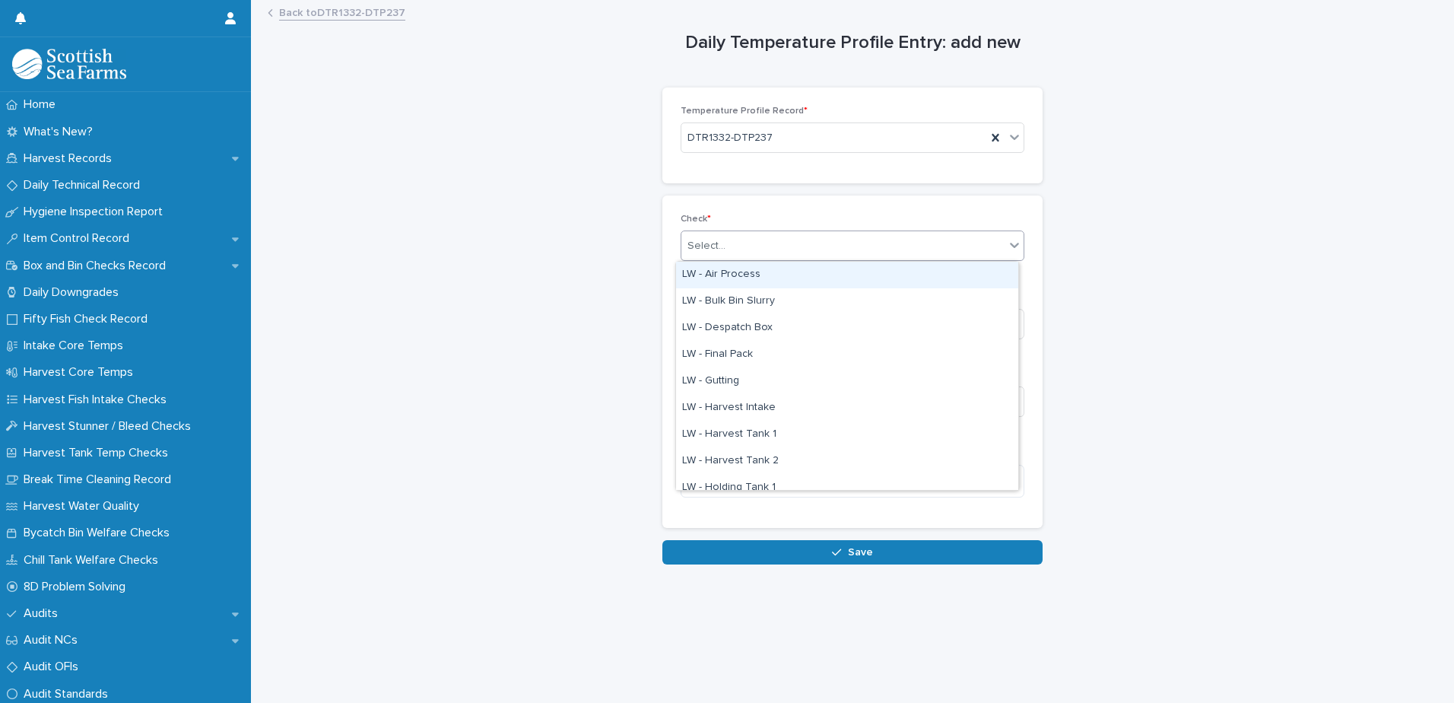
click at [752, 248] on div "Select..." at bounding box center [842, 245] width 323 height 25
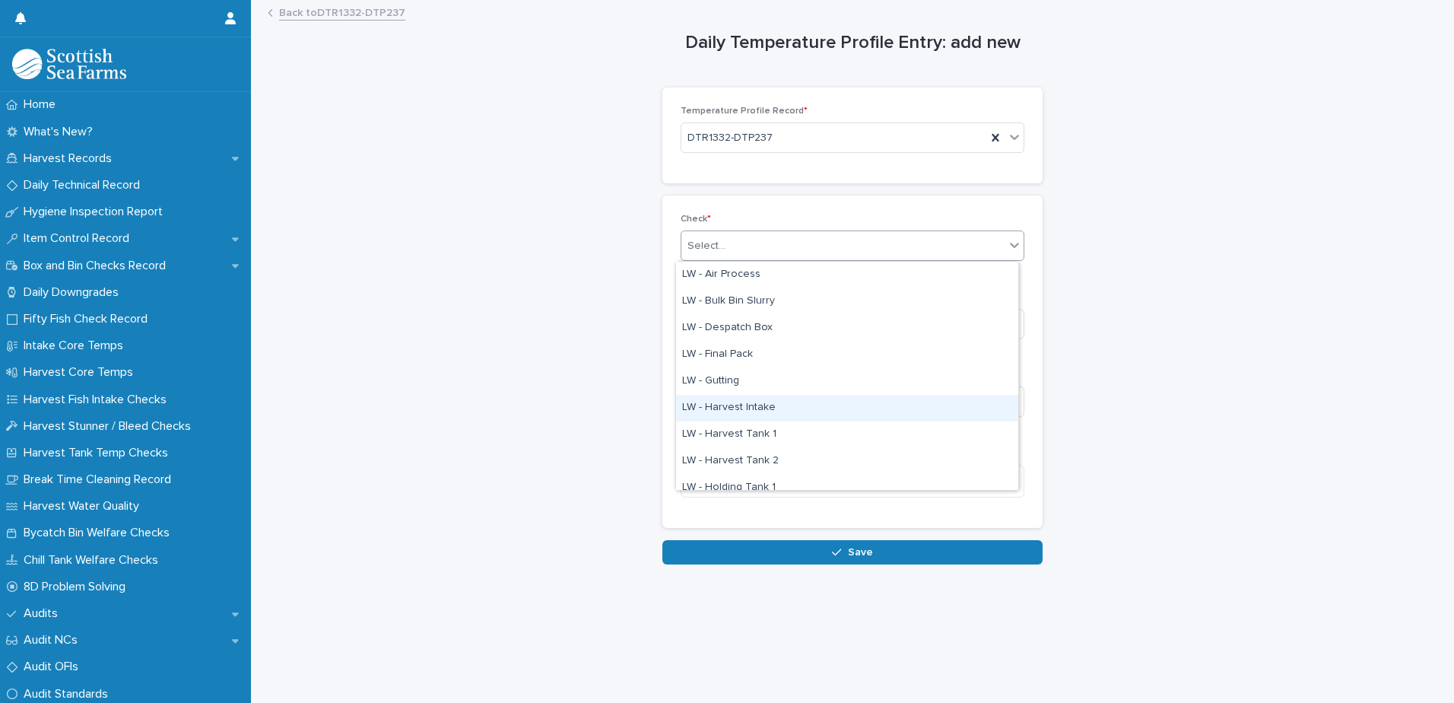
click at [750, 410] on div "LW - Harvest Intake" at bounding box center [847, 408] width 342 height 27
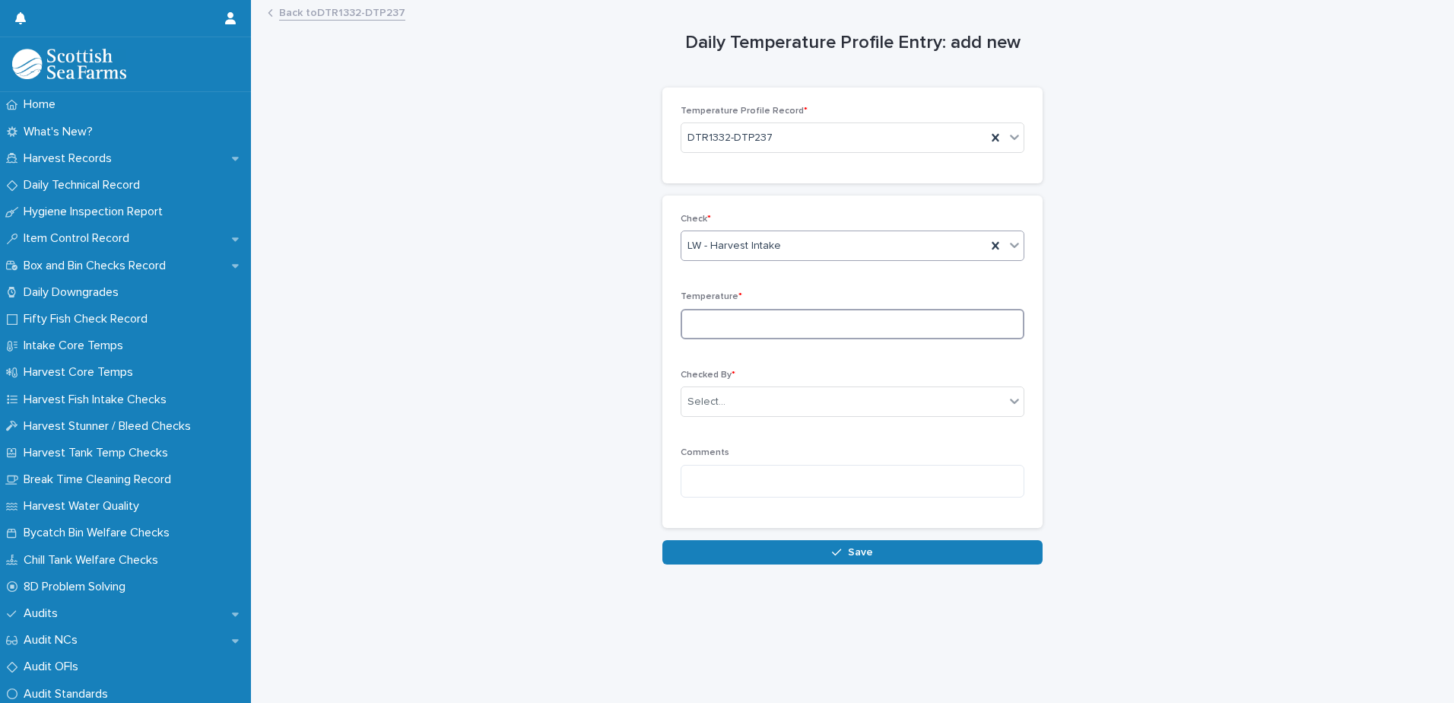
click at [693, 329] on input at bounding box center [853, 324] width 344 height 30
type input "***"
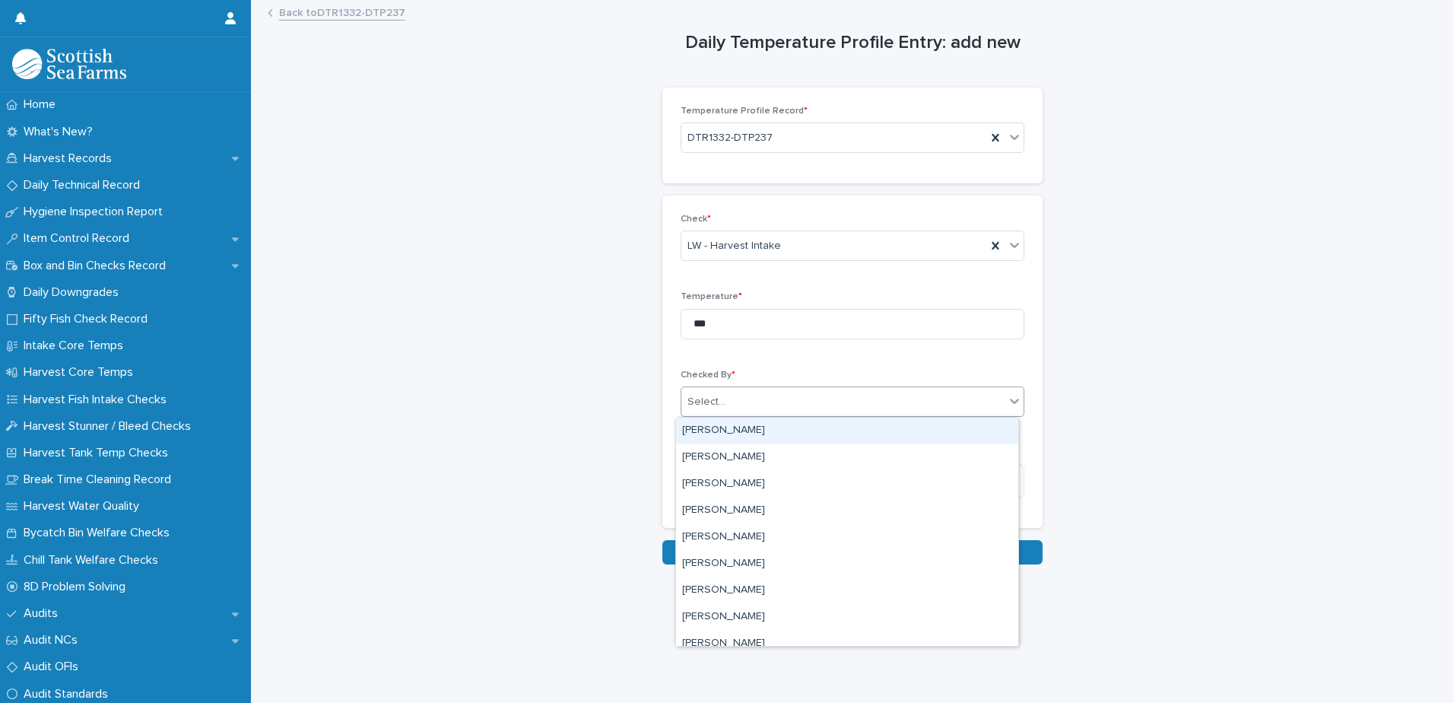
click at [711, 399] on div "Select..." at bounding box center [706, 402] width 38 height 16
type input "***"
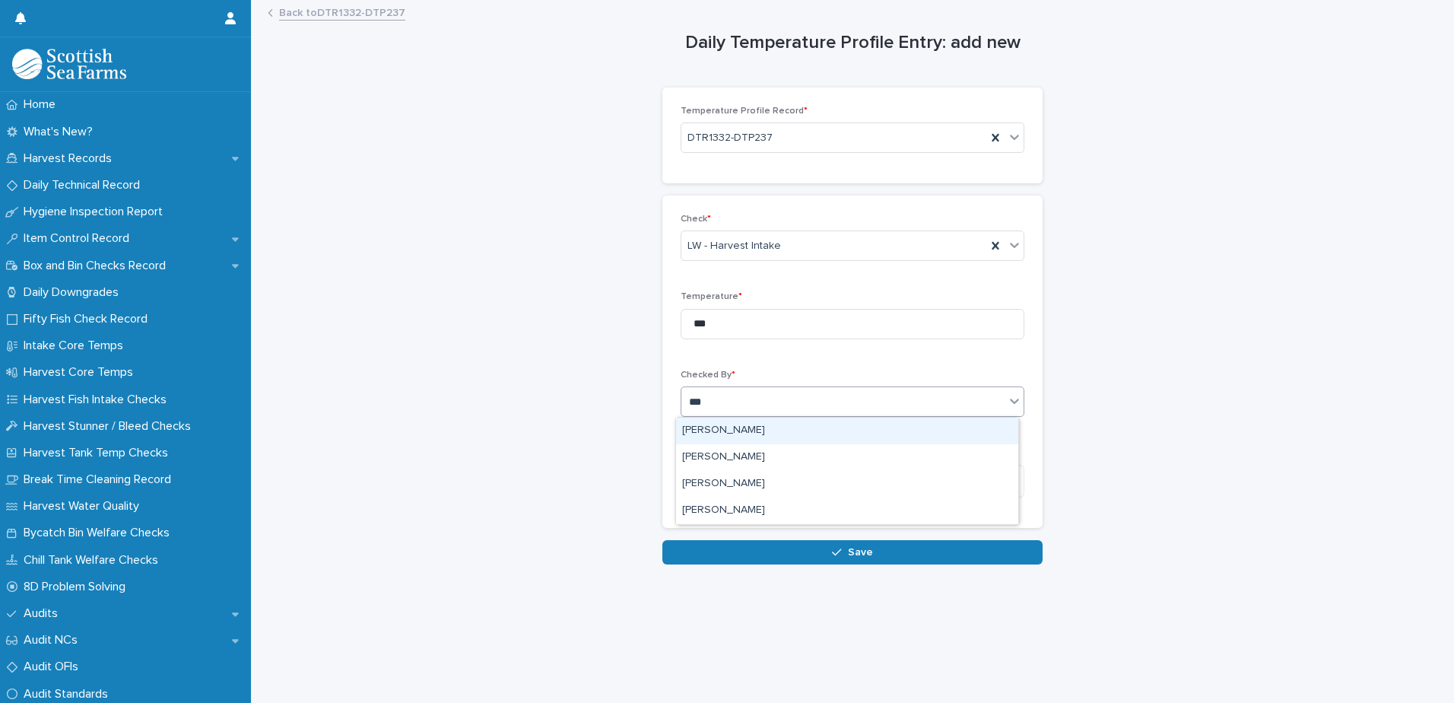
click at [695, 431] on div "[PERSON_NAME]" at bounding box center [847, 430] width 342 height 27
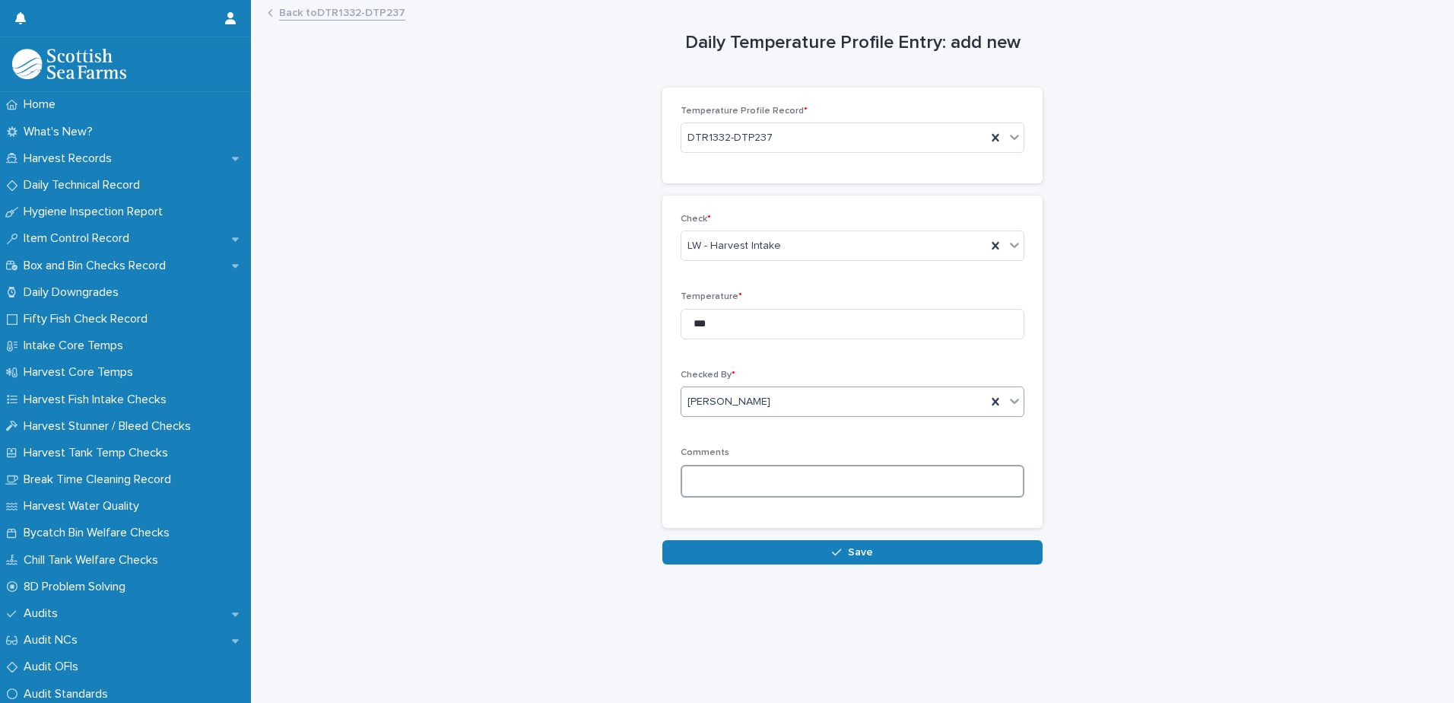
click at [697, 476] on textarea at bounding box center [853, 481] width 344 height 33
type textarea "*****"
click at [710, 328] on input "***" at bounding box center [853, 324] width 344 height 30
type input "***"
click at [804, 556] on button "Save" at bounding box center [852, 552] width 380 height 24
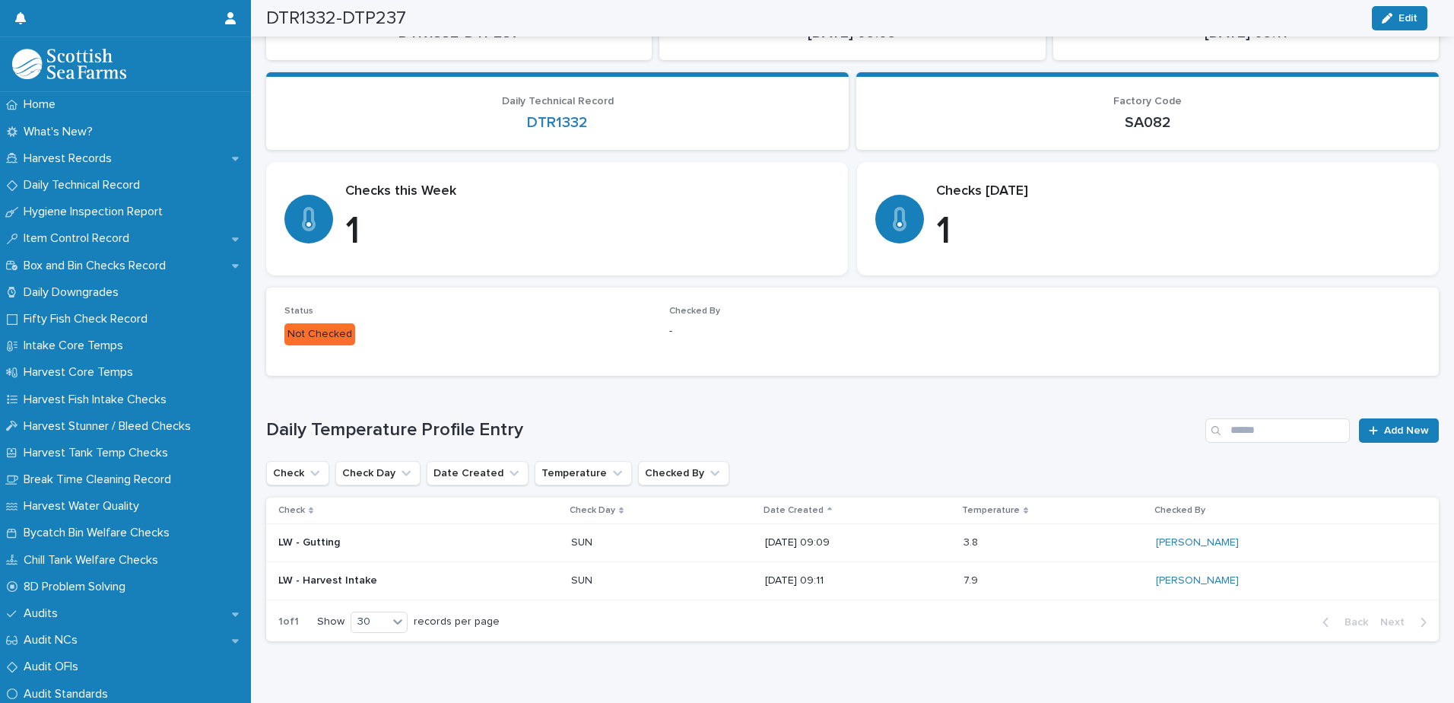
scroll to position [148, 0]
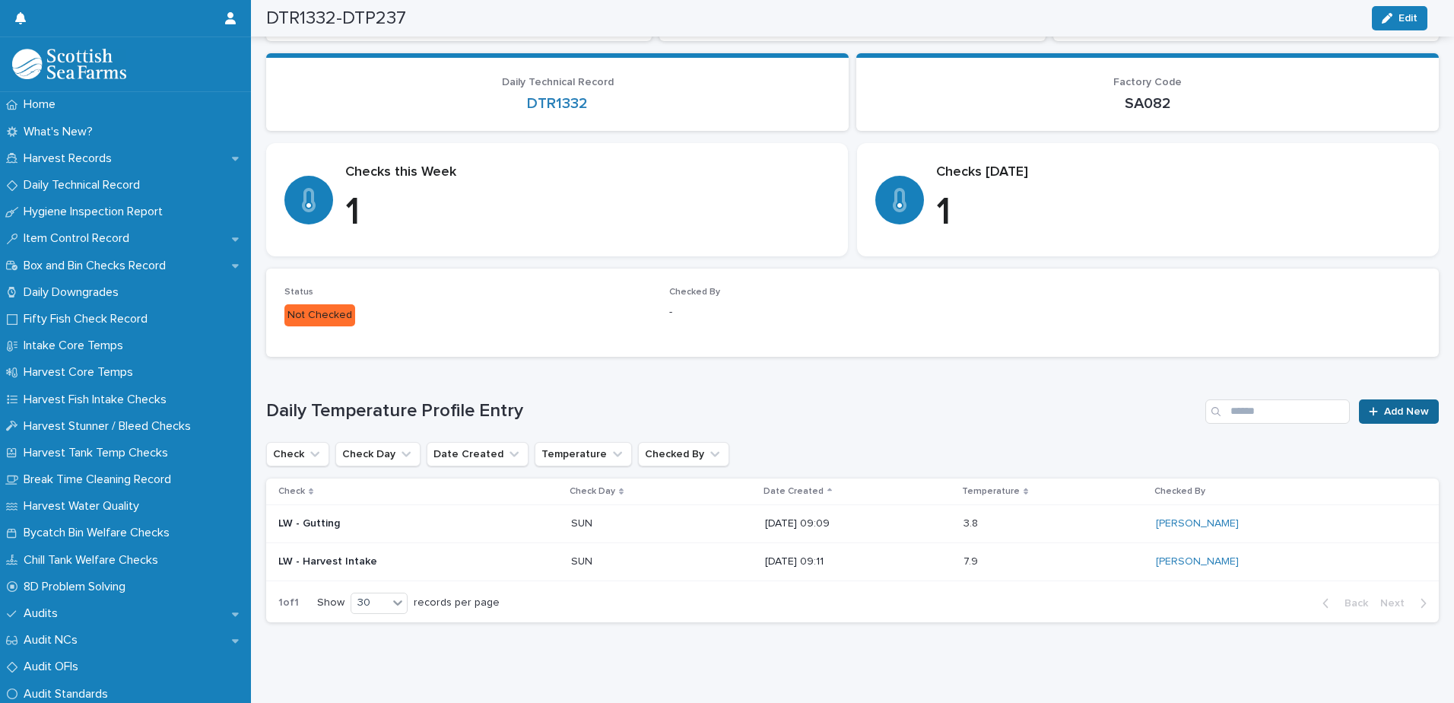
click at [1384, 411] on span "Add New" at bounding box center [1406, 411] width 45 height 11
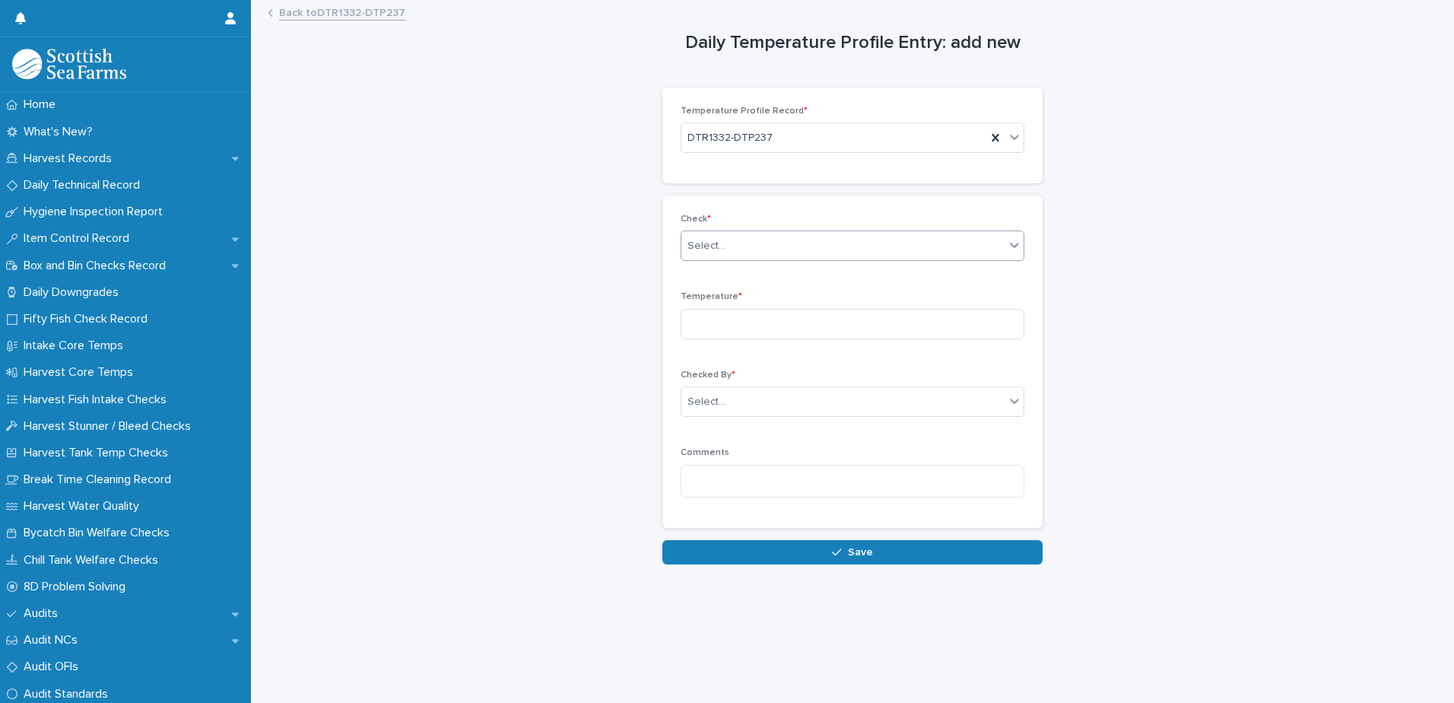
click at [725, 246] on div "Select..." at bounding box center [842, 245] width 323 height 25
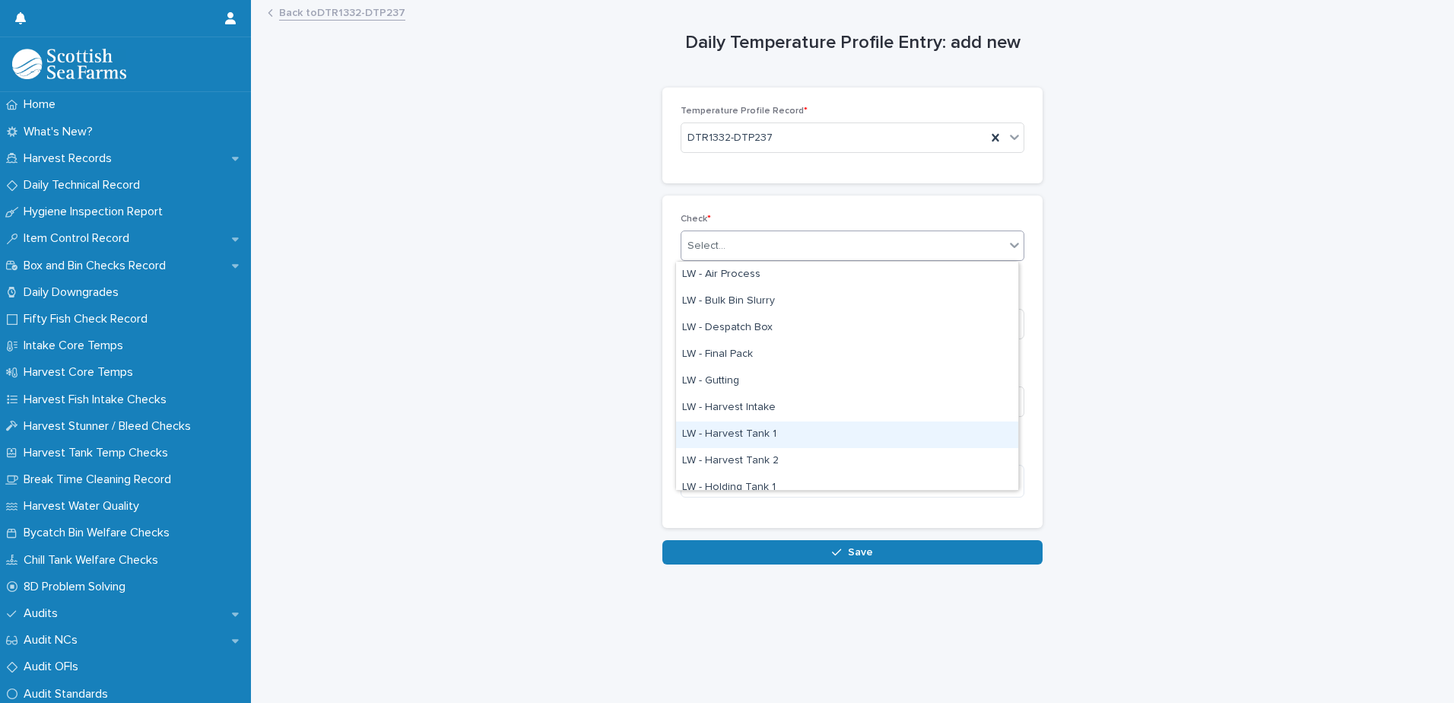
click at [744, 436] on div "LW - Harvest Tank 1" at bounding box center [847, 434] width 342 height 27
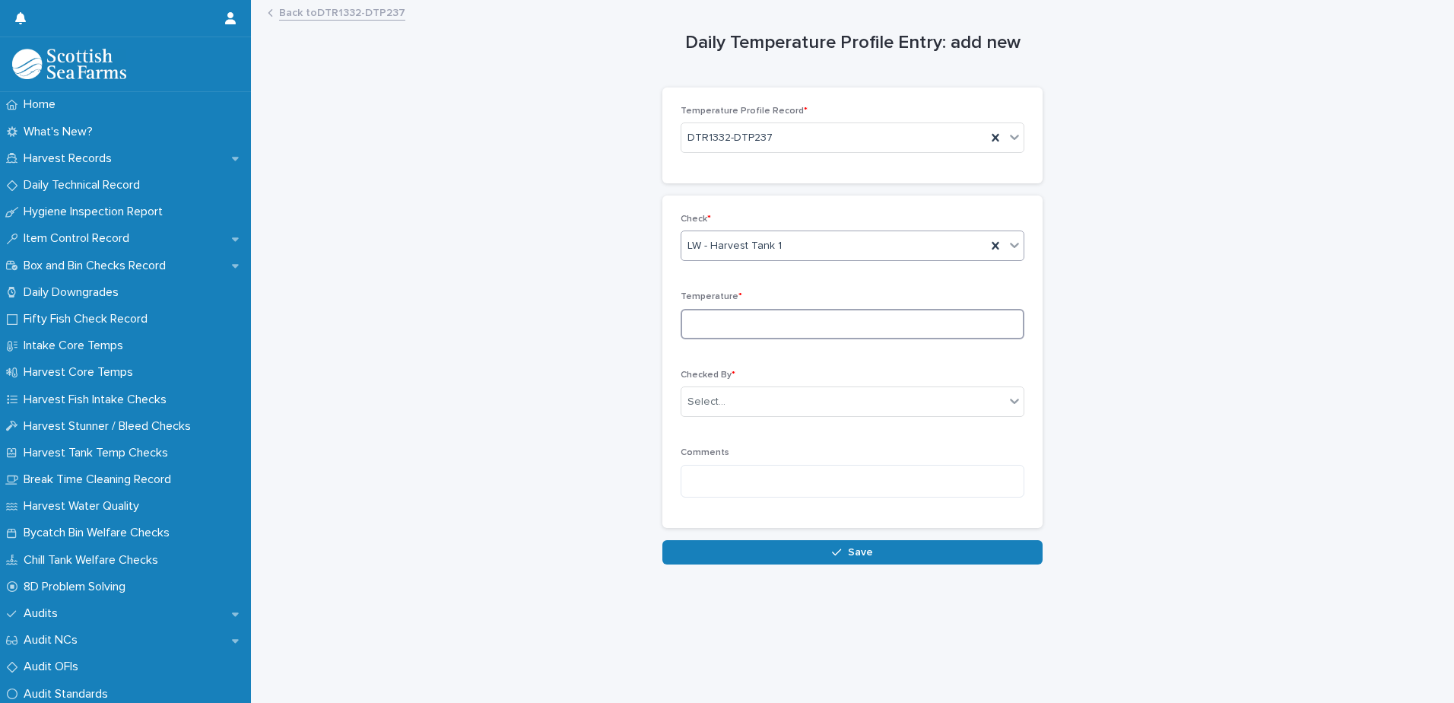
click at [730, 323] on input at bounding box center [853, 324] width 344 height 30
type input "***"
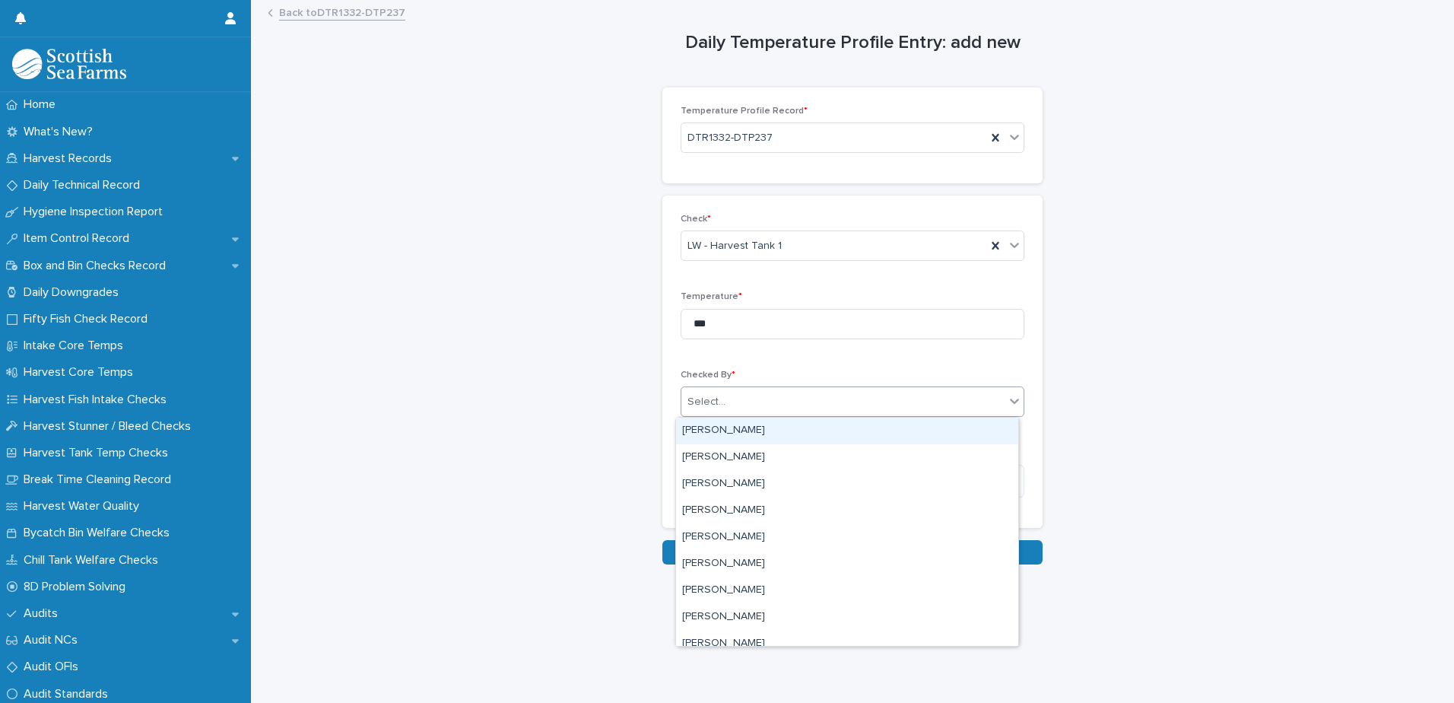
click at [712, 407] on div "Select..." at bounding box center [706, 402] width 38 height 16
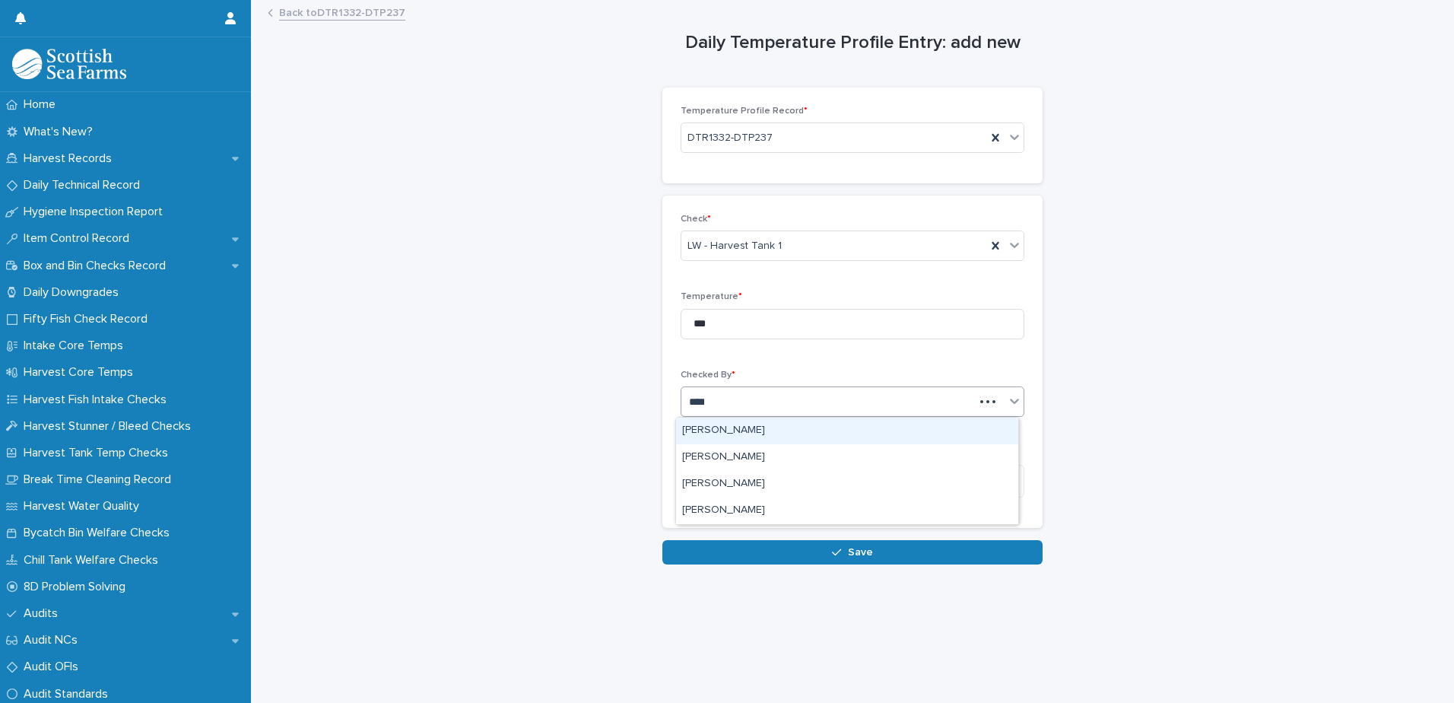
type input "*****"
click at [733, 435] on div "[PERSON_NAME]" at bounding box center [847, 430] width 342 height 27
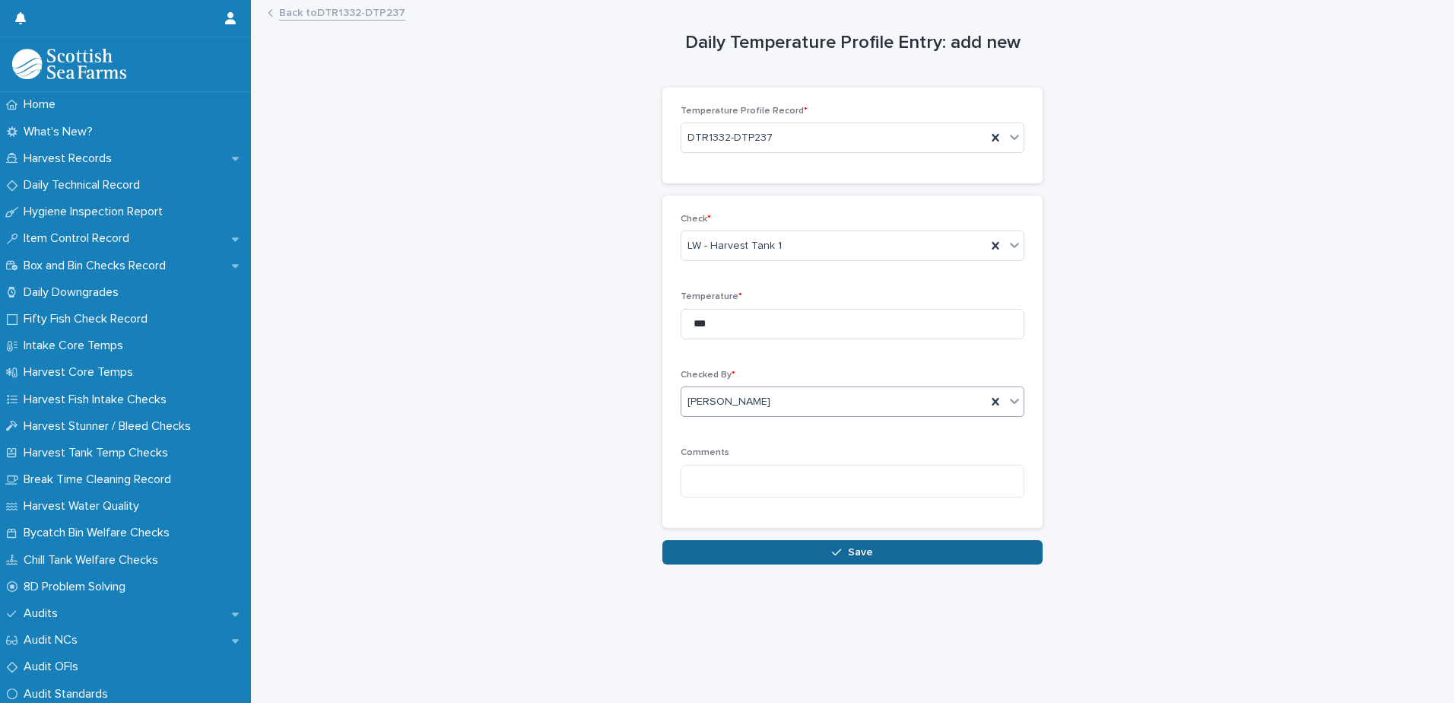
click at [714, 555] on button "Save" at bounding box center [852, 552] width 380 height 24
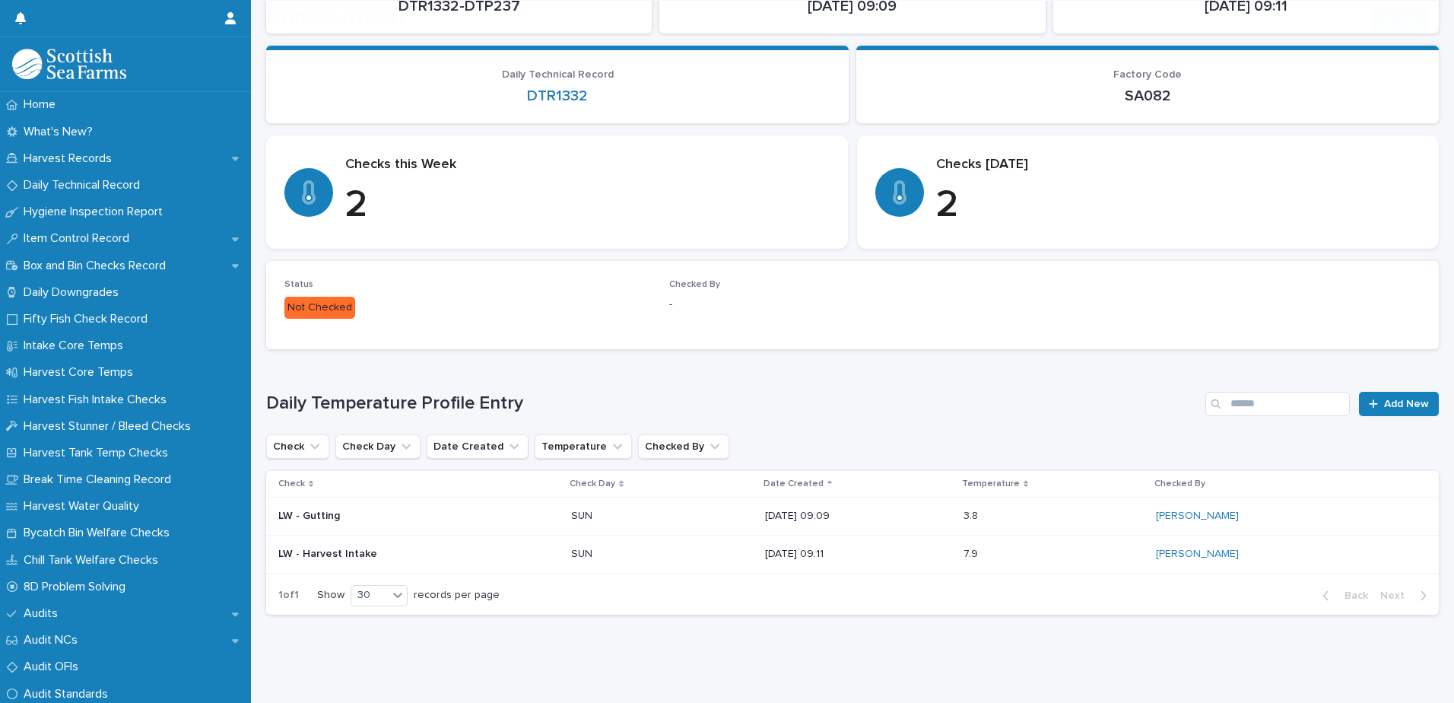
scroll to position [167, 0]
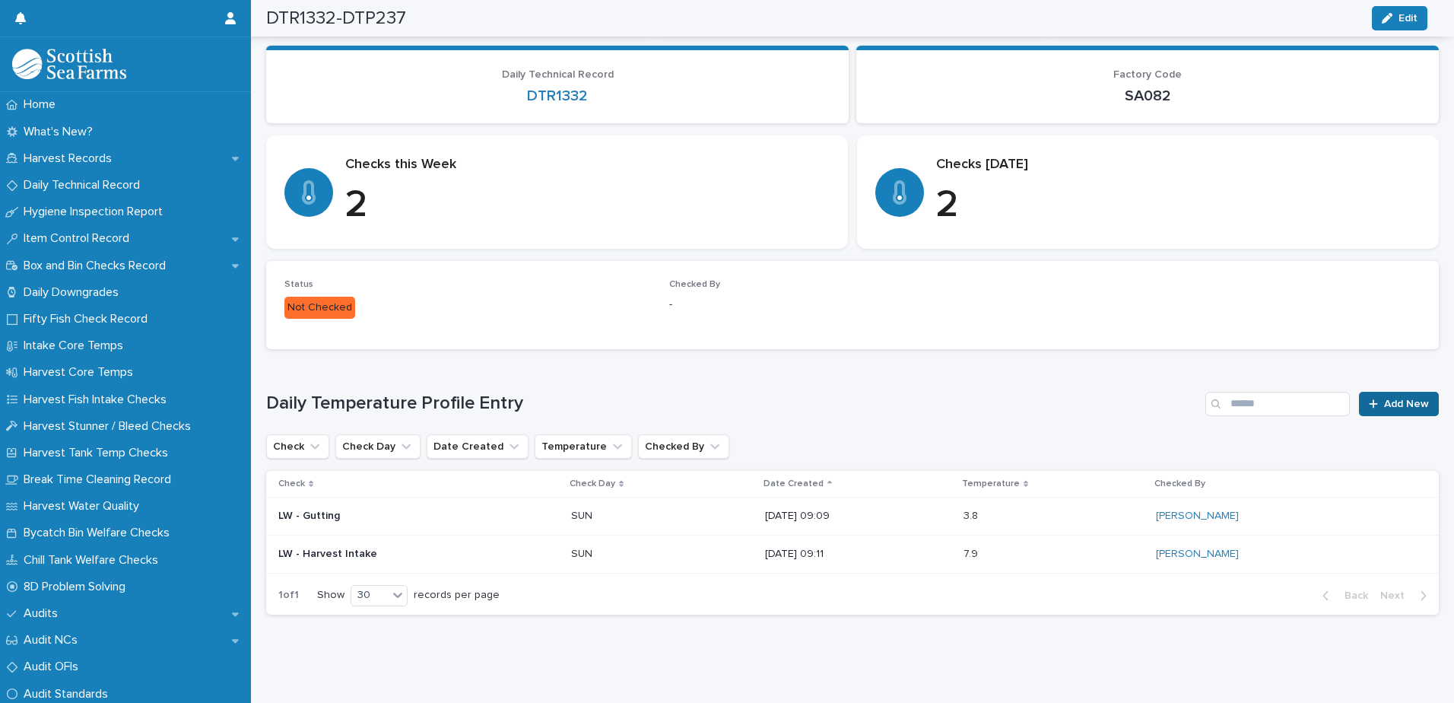
click at [1385, 398] on span "Add New" at bounding box center [1406, 403] width 45 height 11
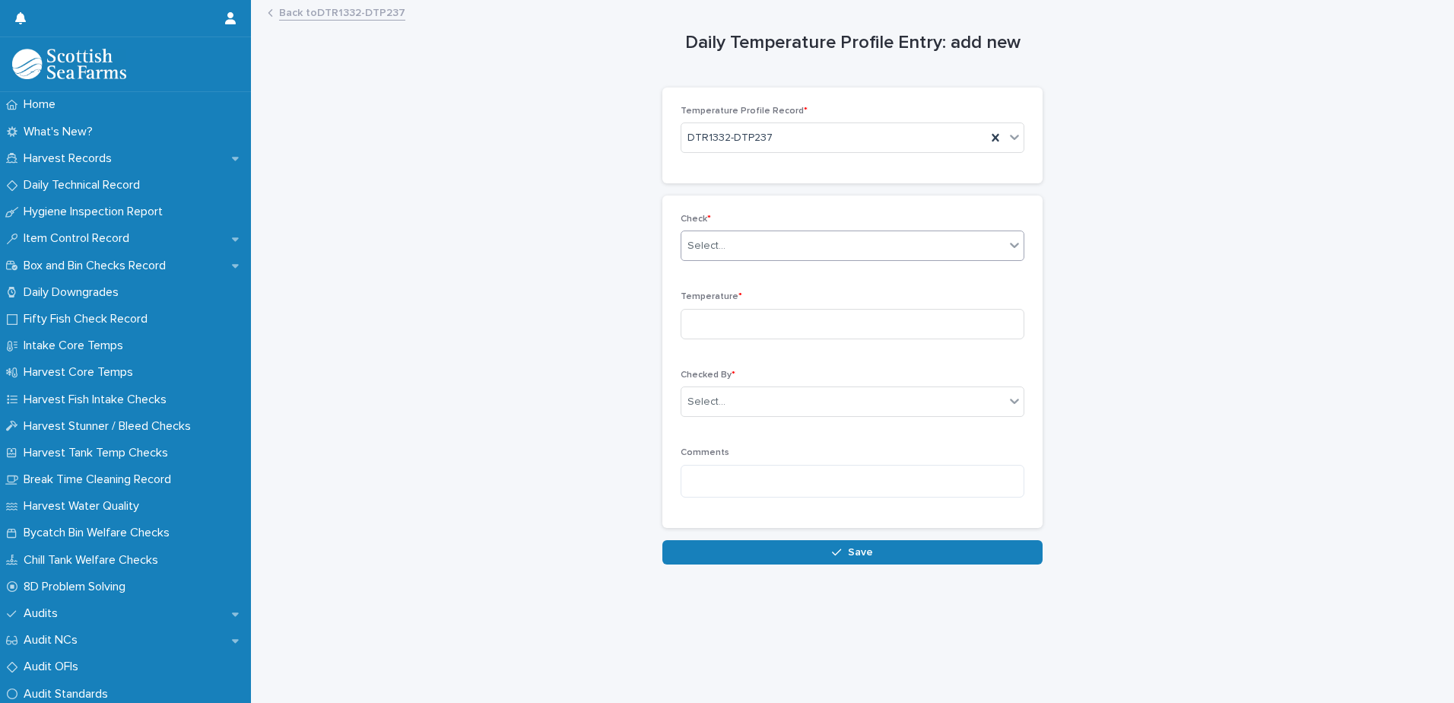
click at [689, 238] on div "Select..." at bounding box center [706, 246] width 38 height 16
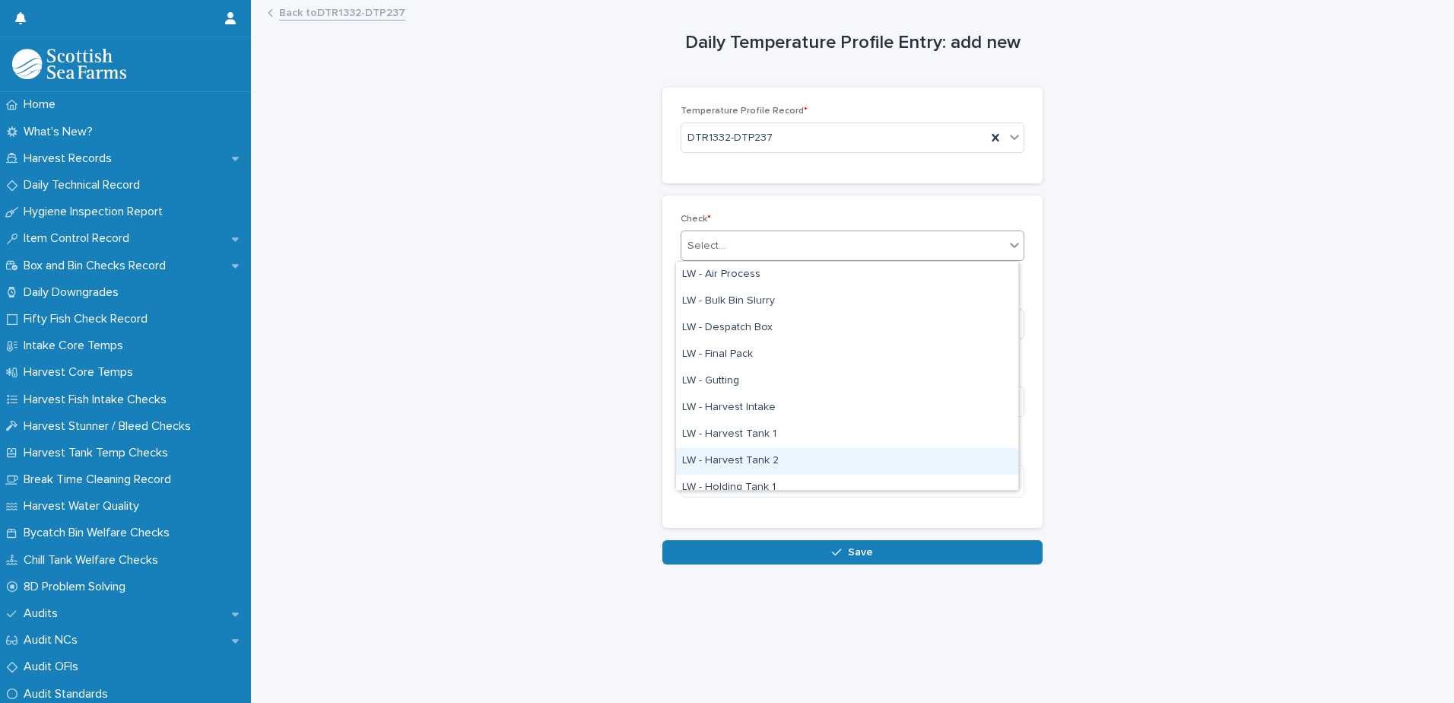
click at [738, 456] on div "LW - Harvest Tank 2" at bounding box center [847, 461] width 342 height 27
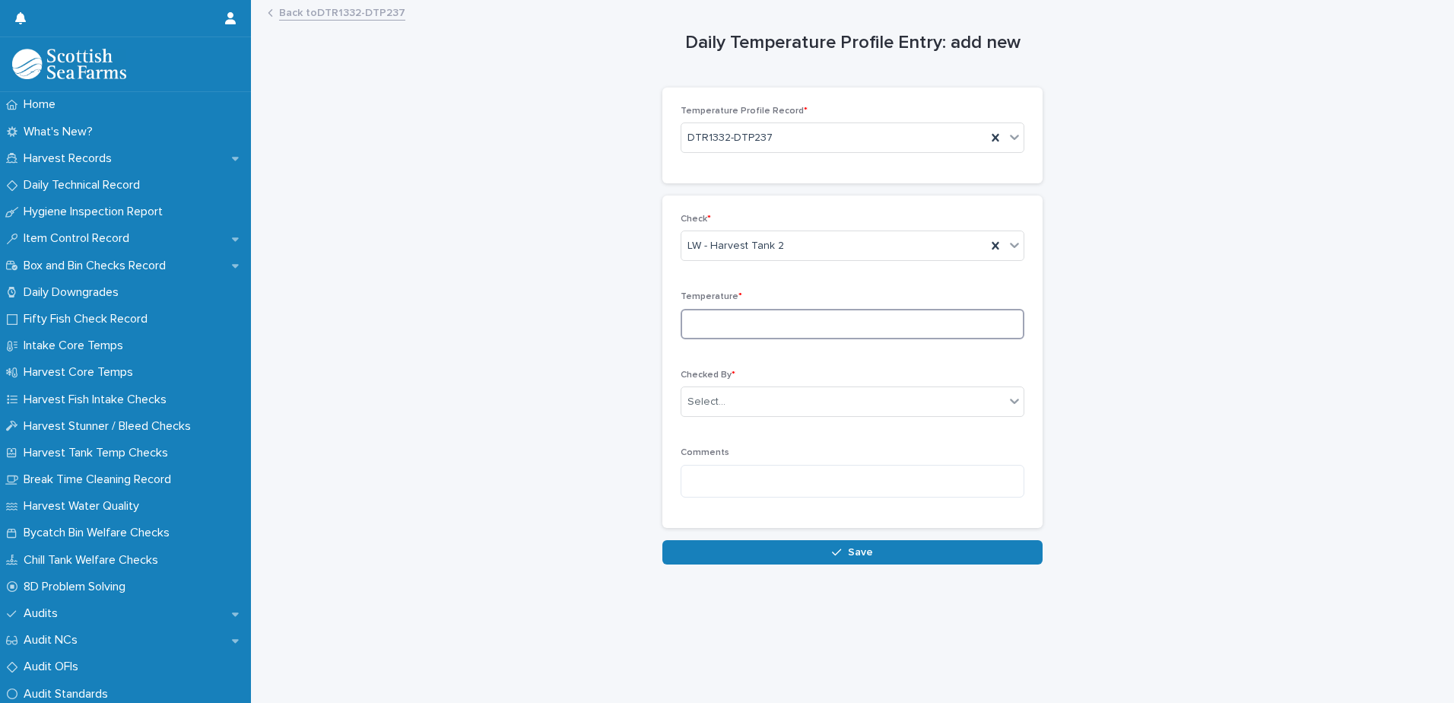
click at [700, 329] on input at bounding box center [853, 324] width 344 height 30
type input "***"
click at [710, 404] on div "Select..." at bounding box center [706, 402] width 38 height 16
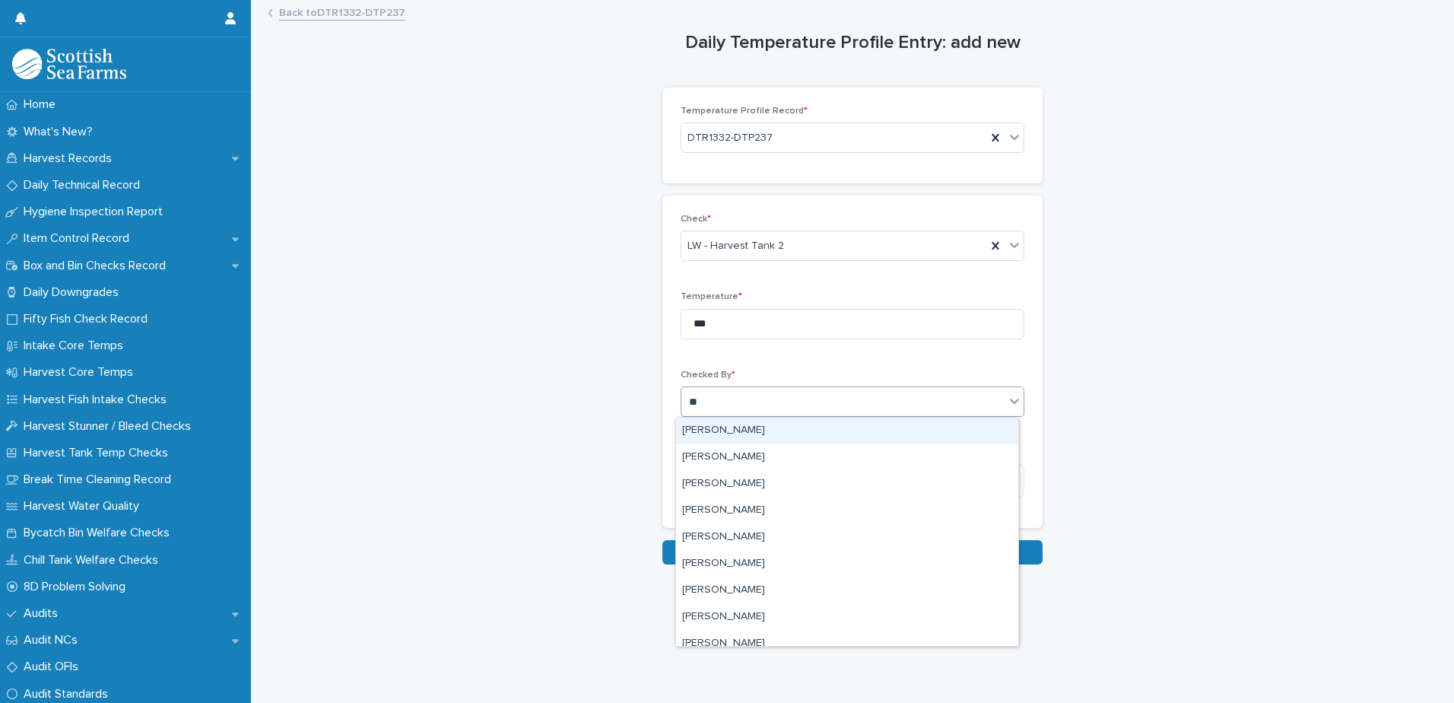
type input "***"
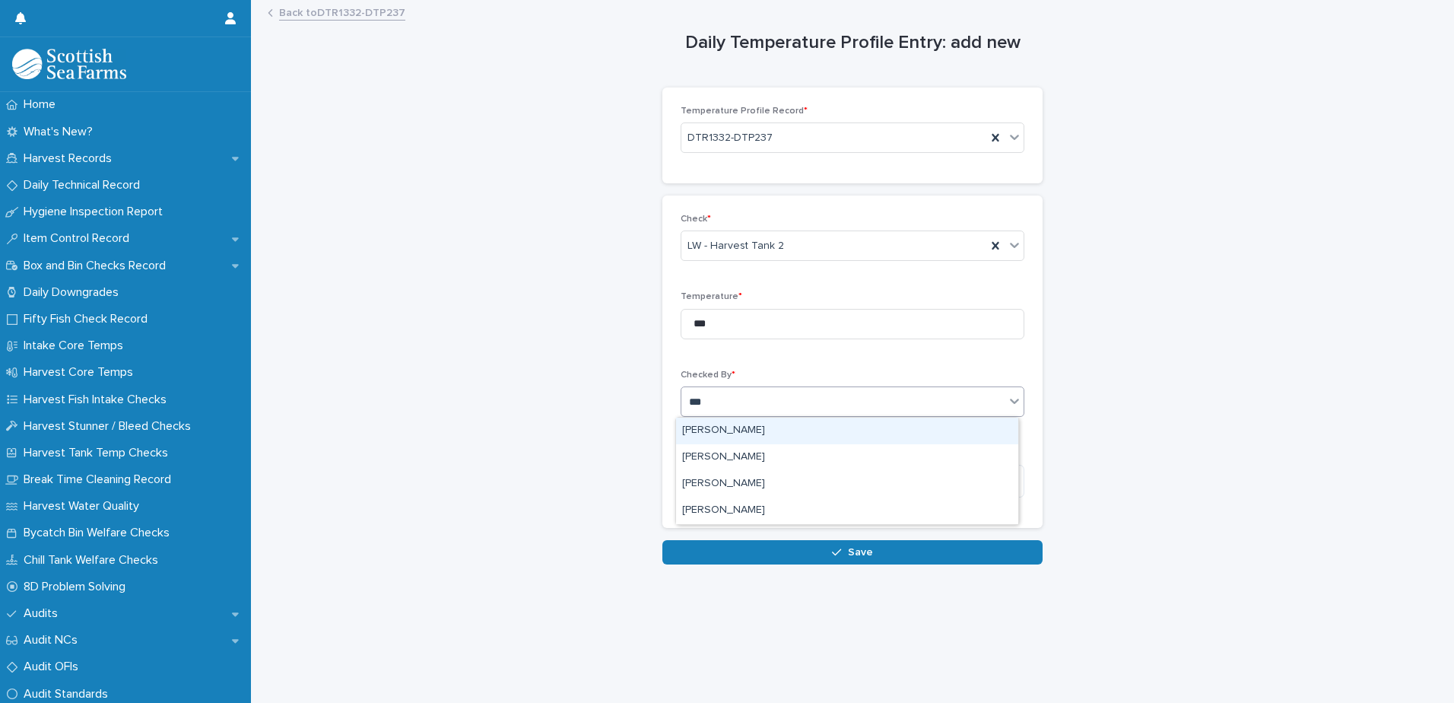
click at [713, 430] on div "[PERSON_NAME]" at bounding box center [847, 430] width 342 height 27
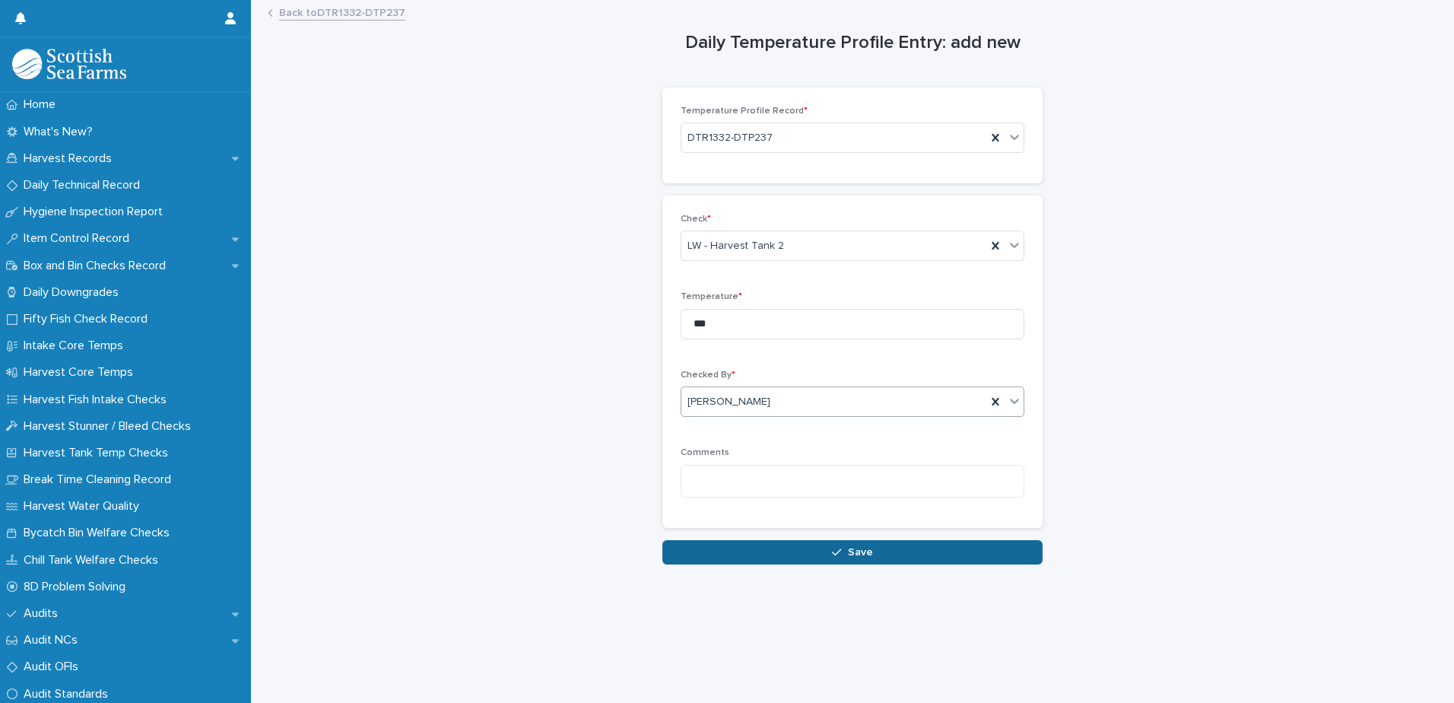
click at [692, 551] on button "Save" at bounding box center [852, 552] width 380 height 24
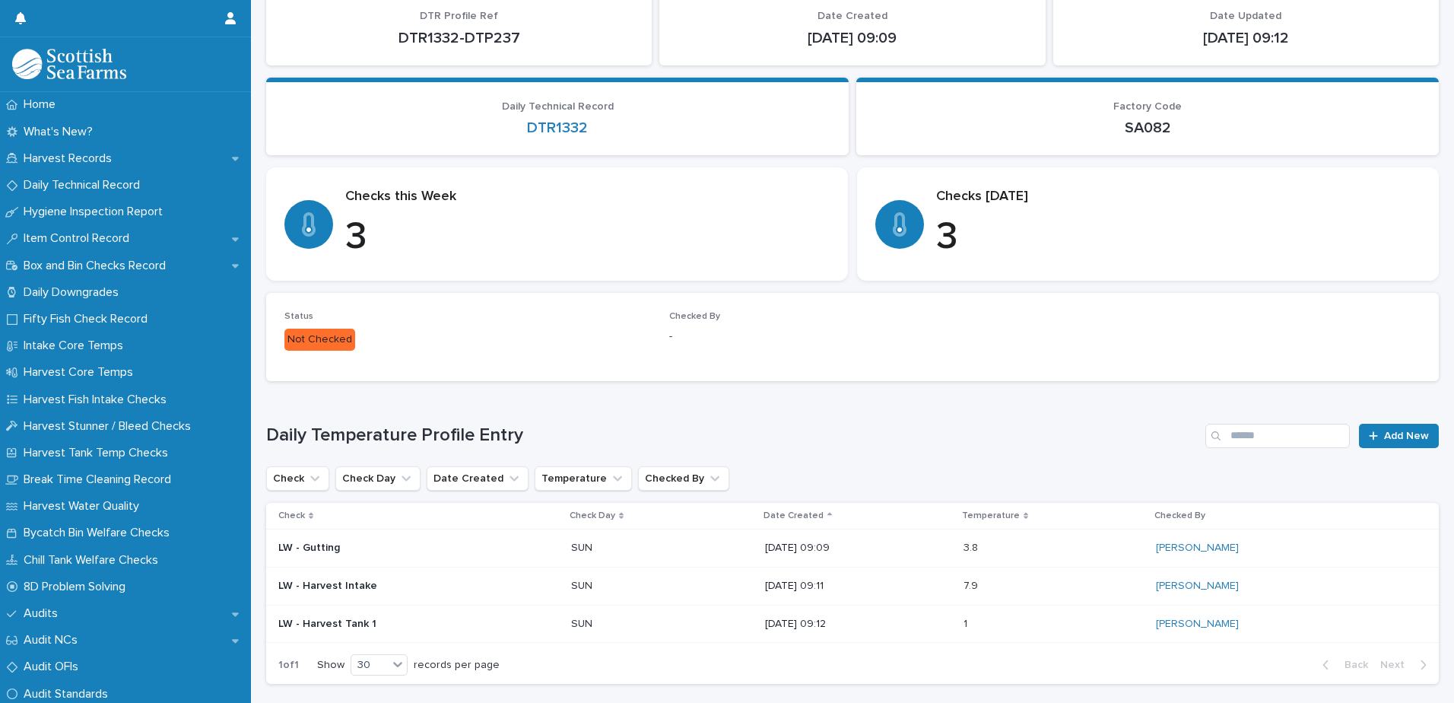
scroll to position [205, 0]
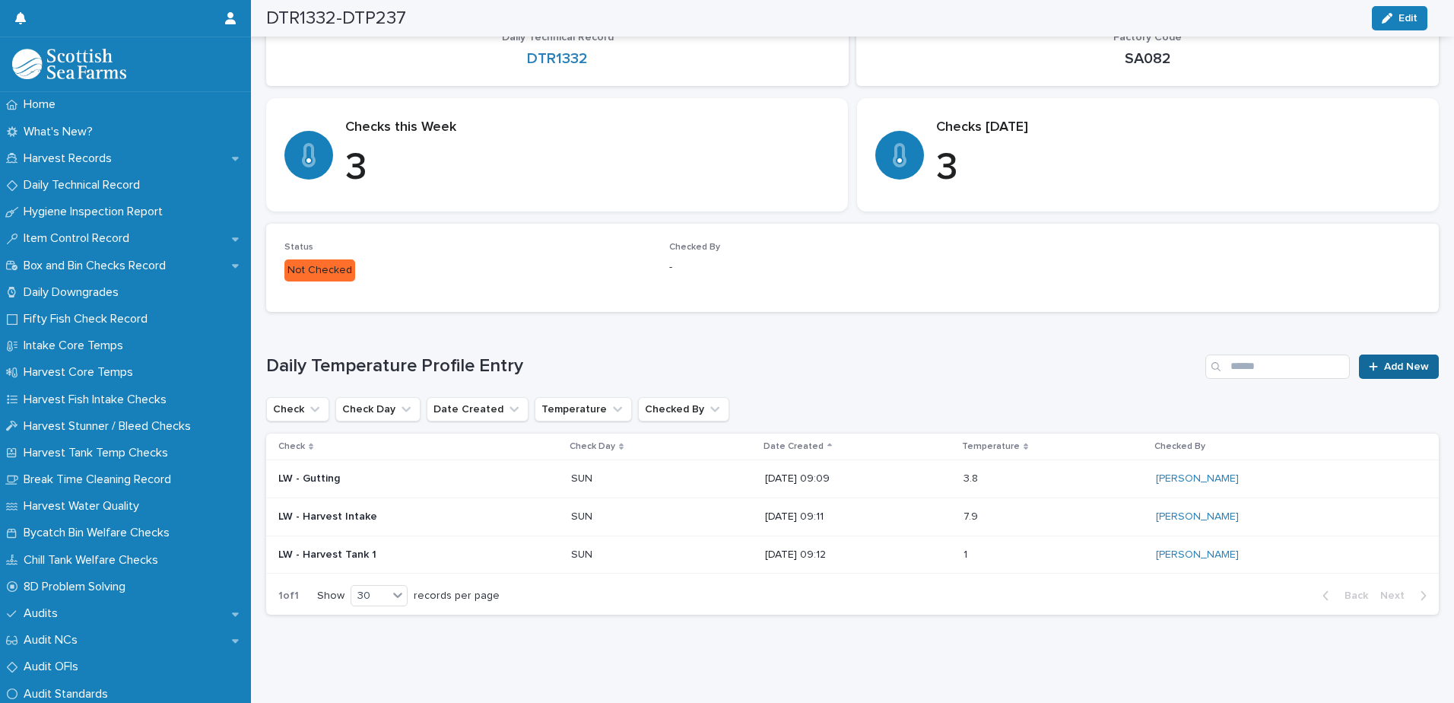
click at [1388, 361] on span "Add New" at bounding box center [1406, 366] width 45 height 11
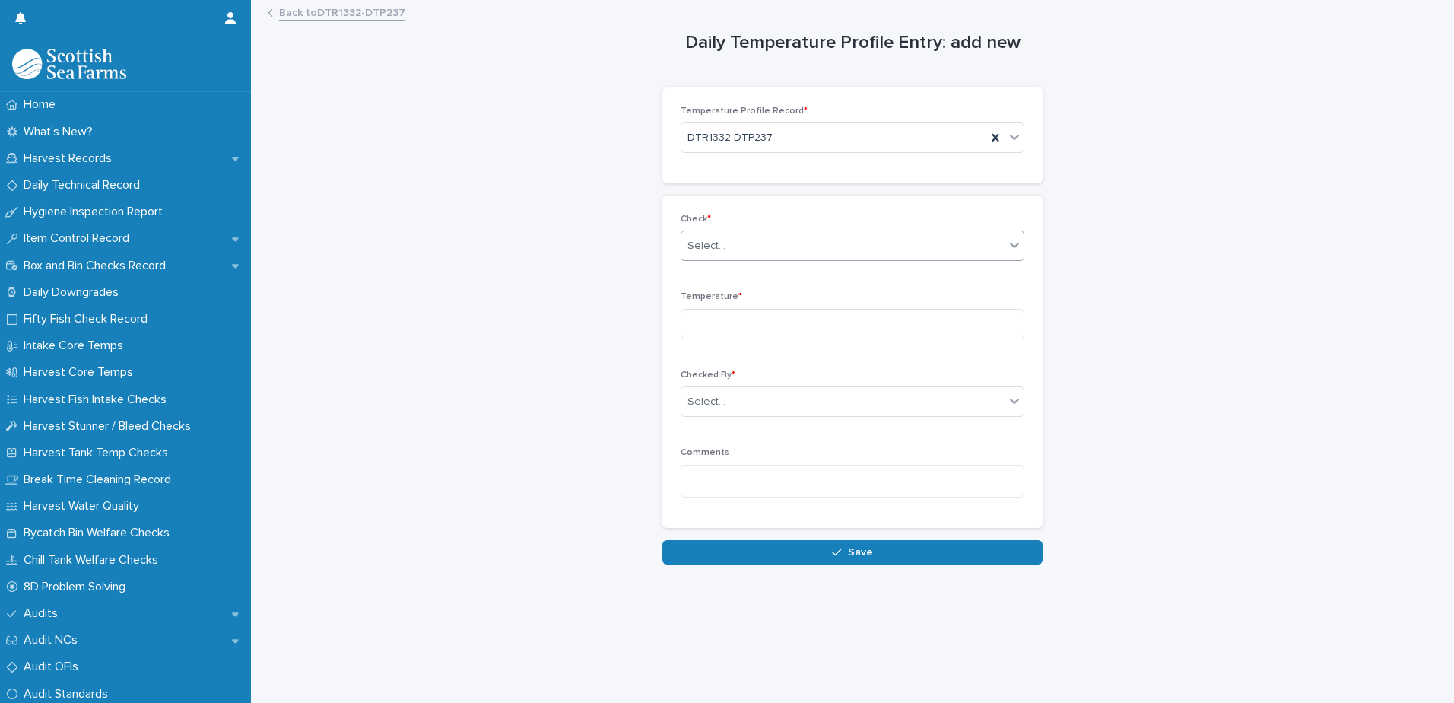
click at [687, 246] on div "Select..." at bounding box center [706, 246] width 38 height 16
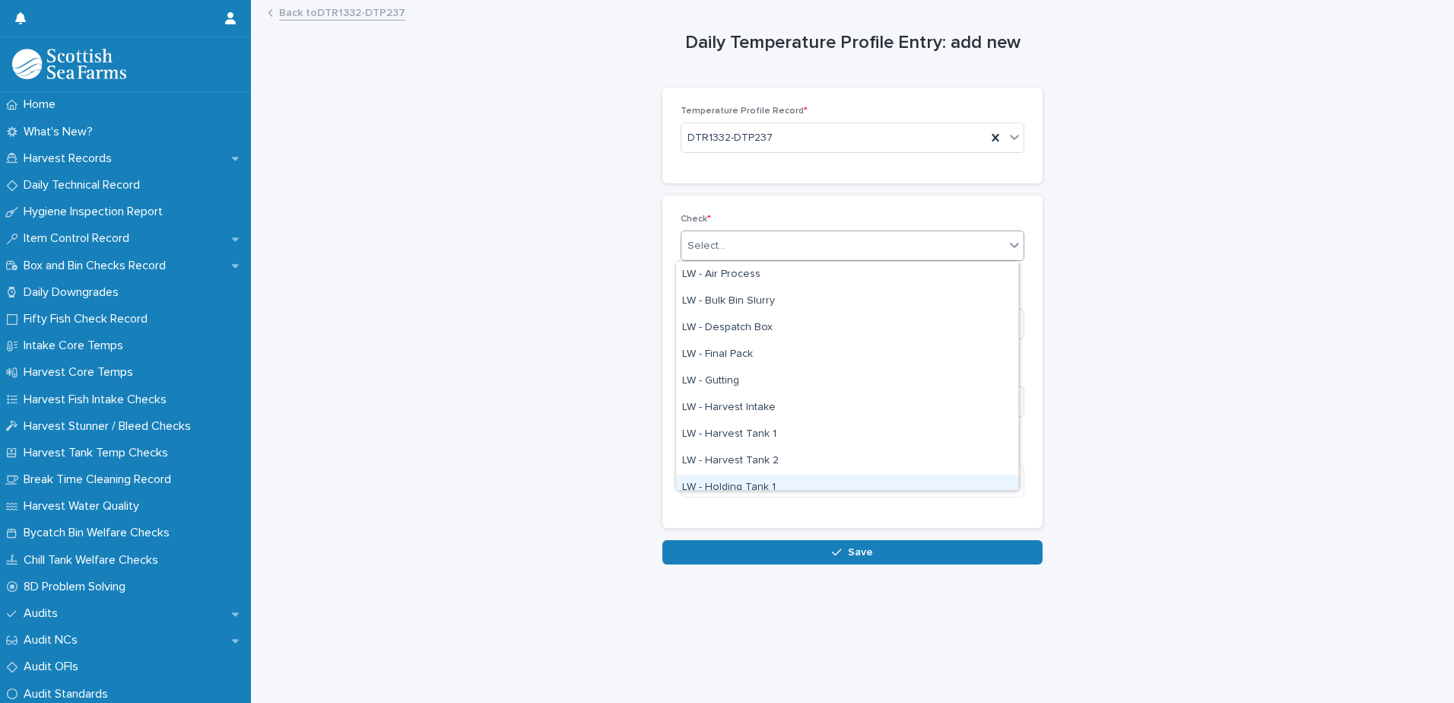
click at [763, 490] on div "LW - Air Process LW - Bulk Bin Slurry LW - Despatch Box LW - Final Pack LW - [P…" at bounding box center [847, 376] width 344 height 230
click at [754, 483] on div "LW - Holding Tank 1" at bounding box center [847, 488] width 342 height 27
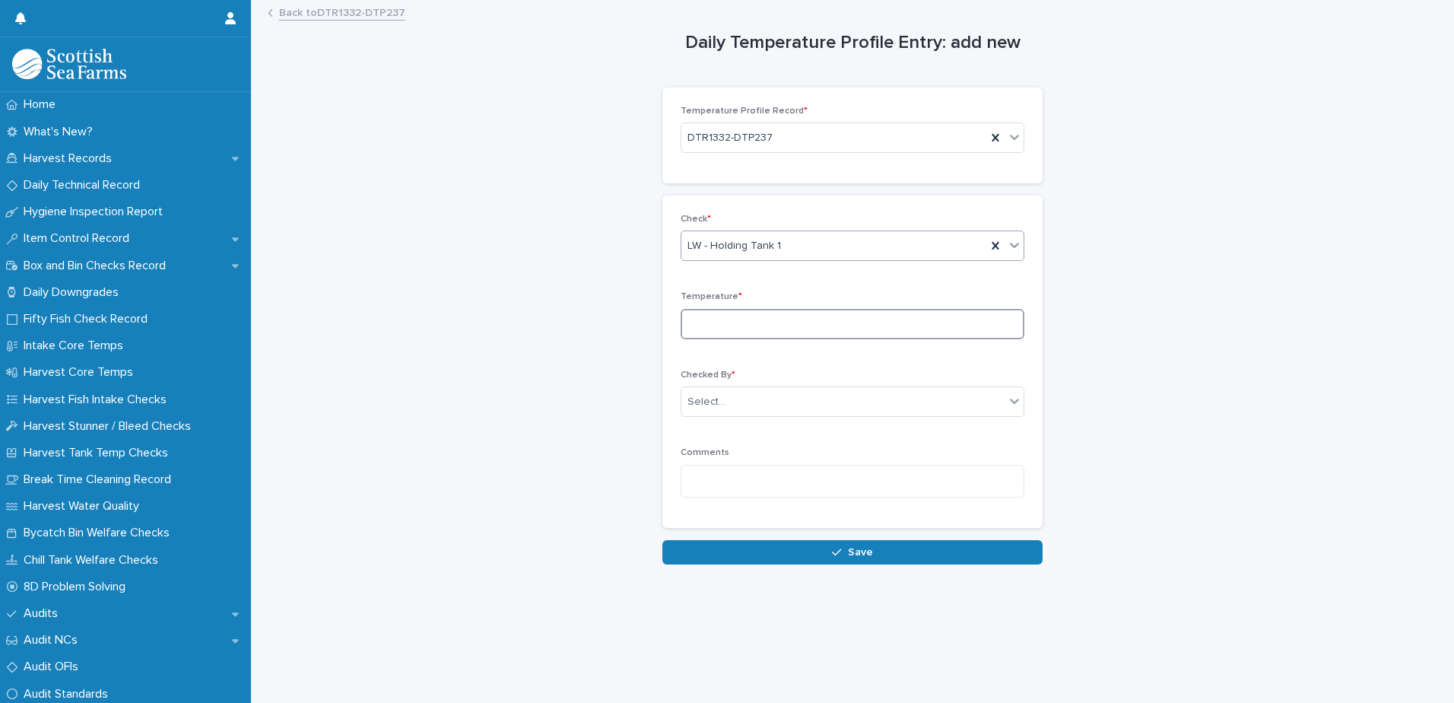
click at [688, 322] on input at bounding box center [853, 324] width 344 height 30
type input "***"
click at [705, 400] on div "Select..." at bounding box center [706, 402] width 38 height 16
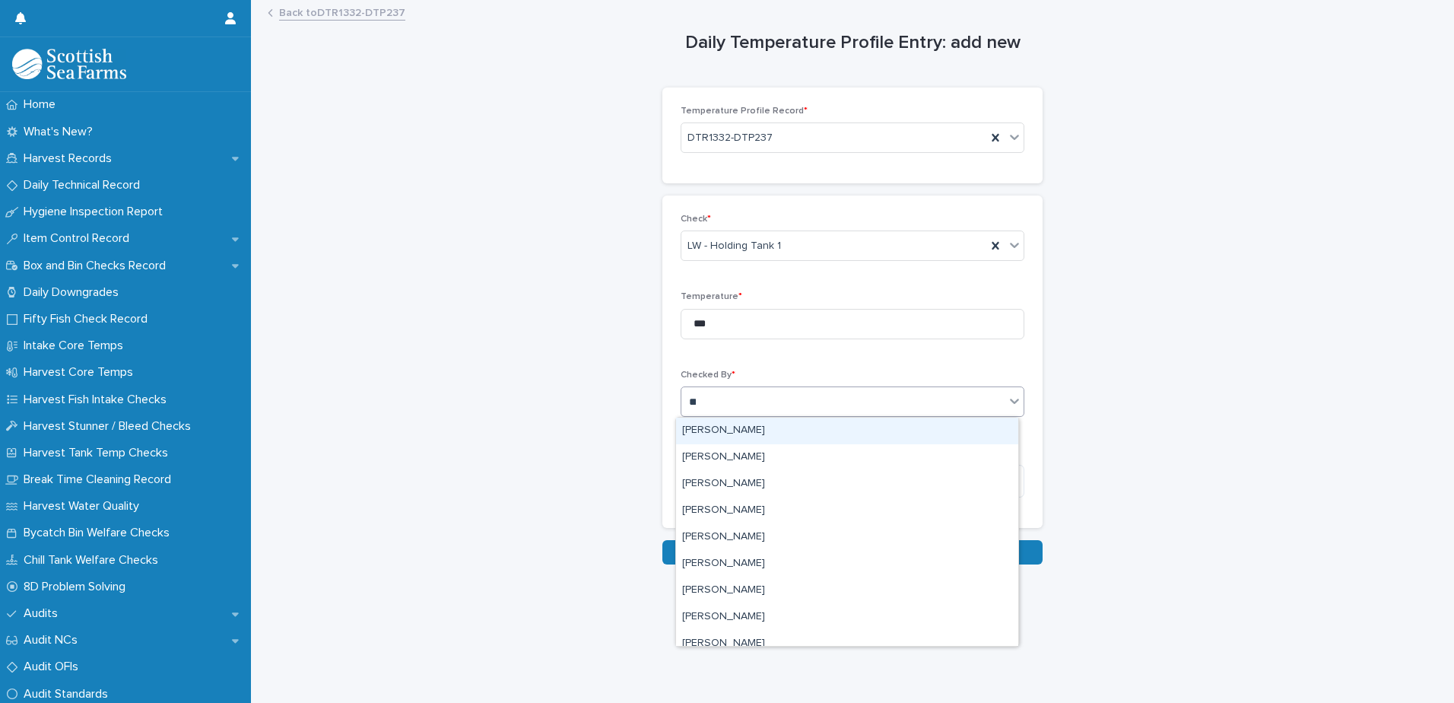
type input "***"
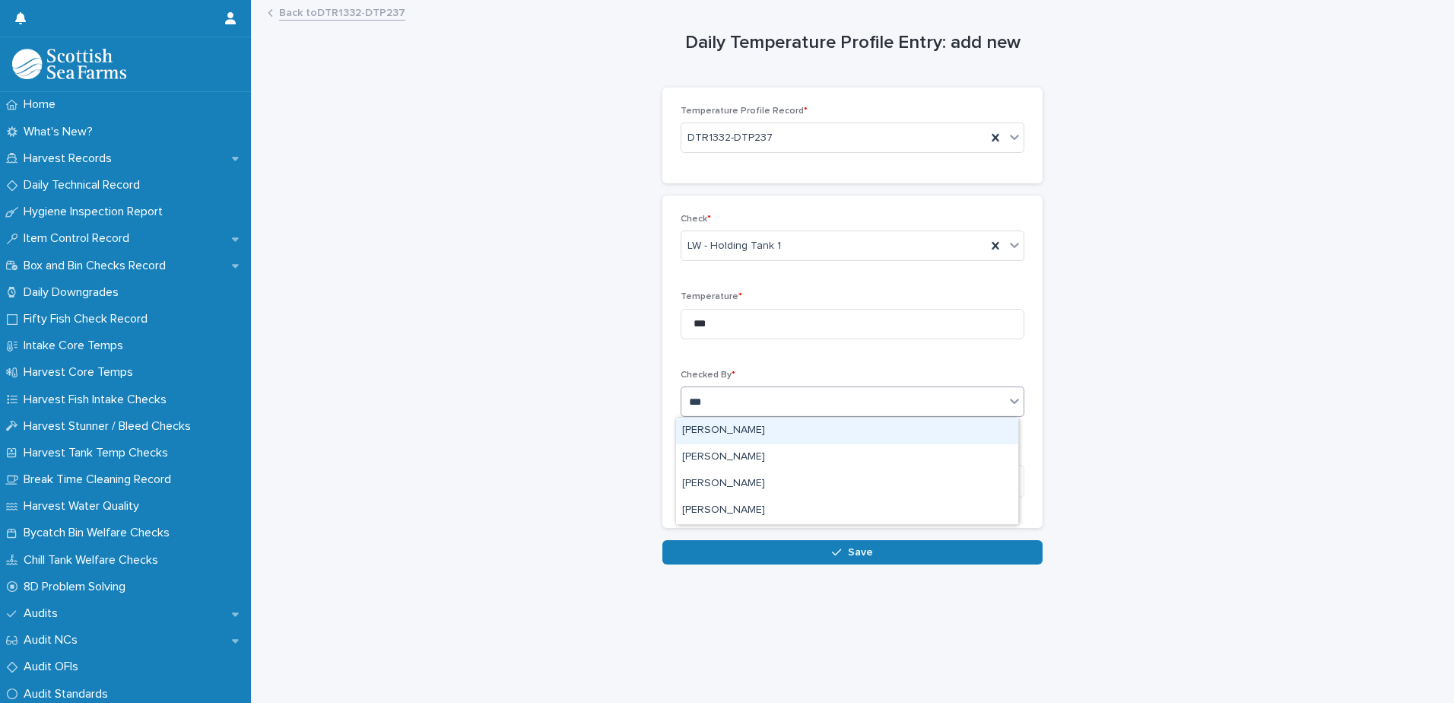
click at [713, 429] on div "[PERSON_NAME]" at bounding box center [847, 430] width 342 height 27
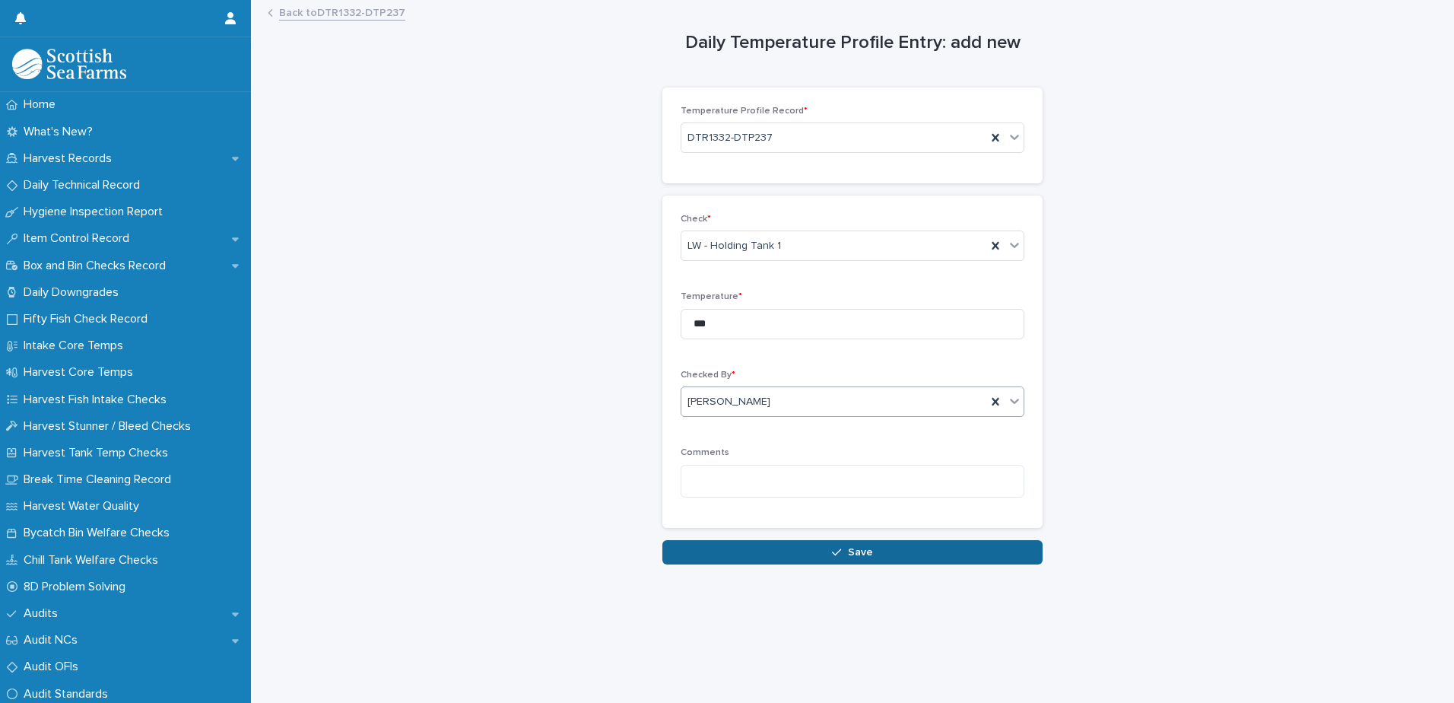
click at [708, 547] on button "Save" at bounding box center [852, 552] width 380 height 24
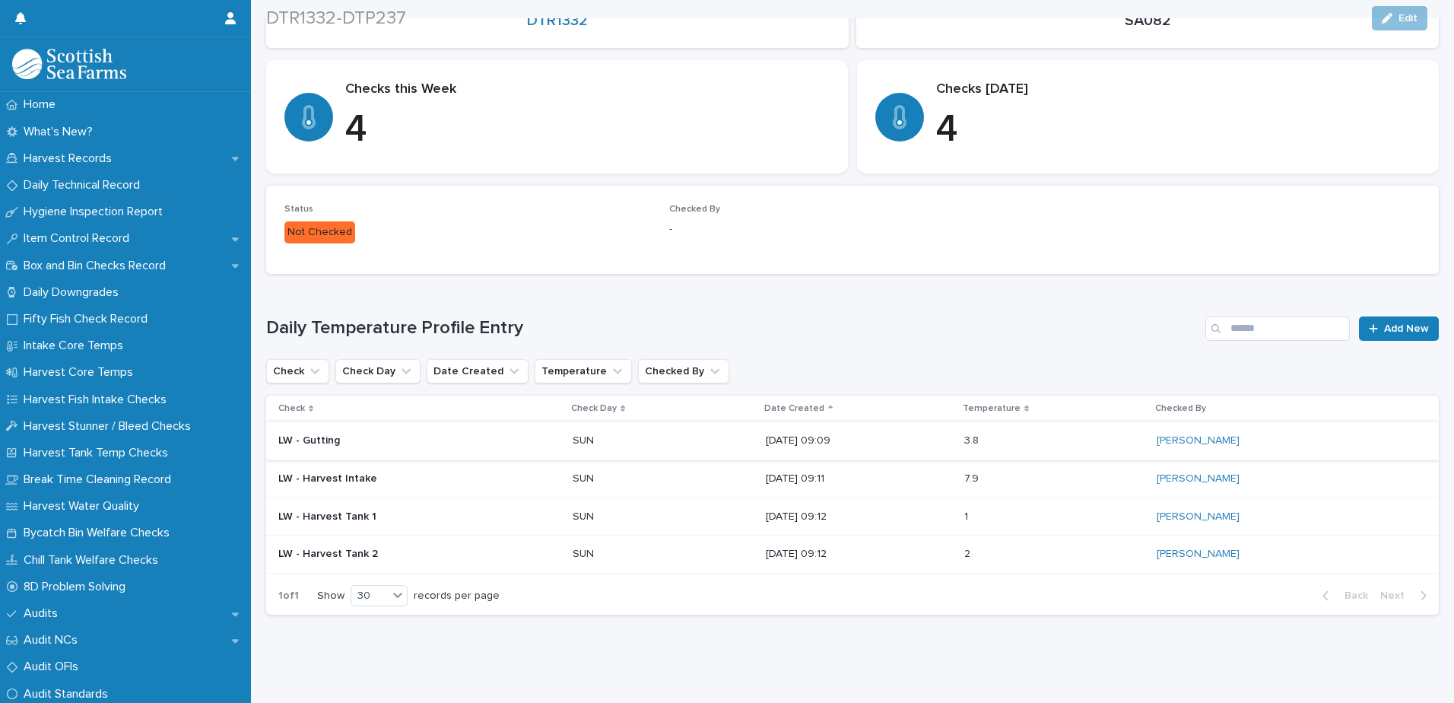
scroll to position [243, 0]
click at [1384, 323] on span "Add New" at bounding box center [1406, 328] width 45 height 11
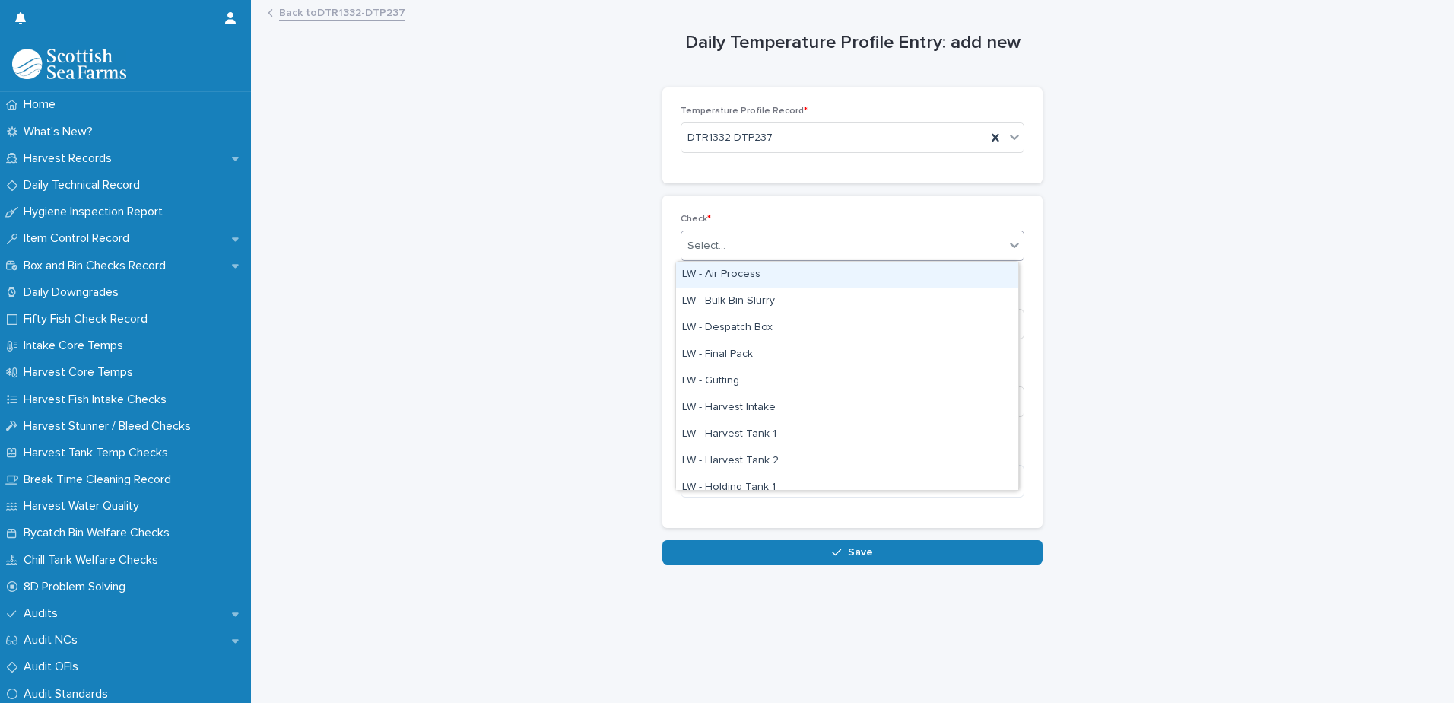
click at [705, 249] on div "Select..." at bounding box center [706, 246] width 38 height 16
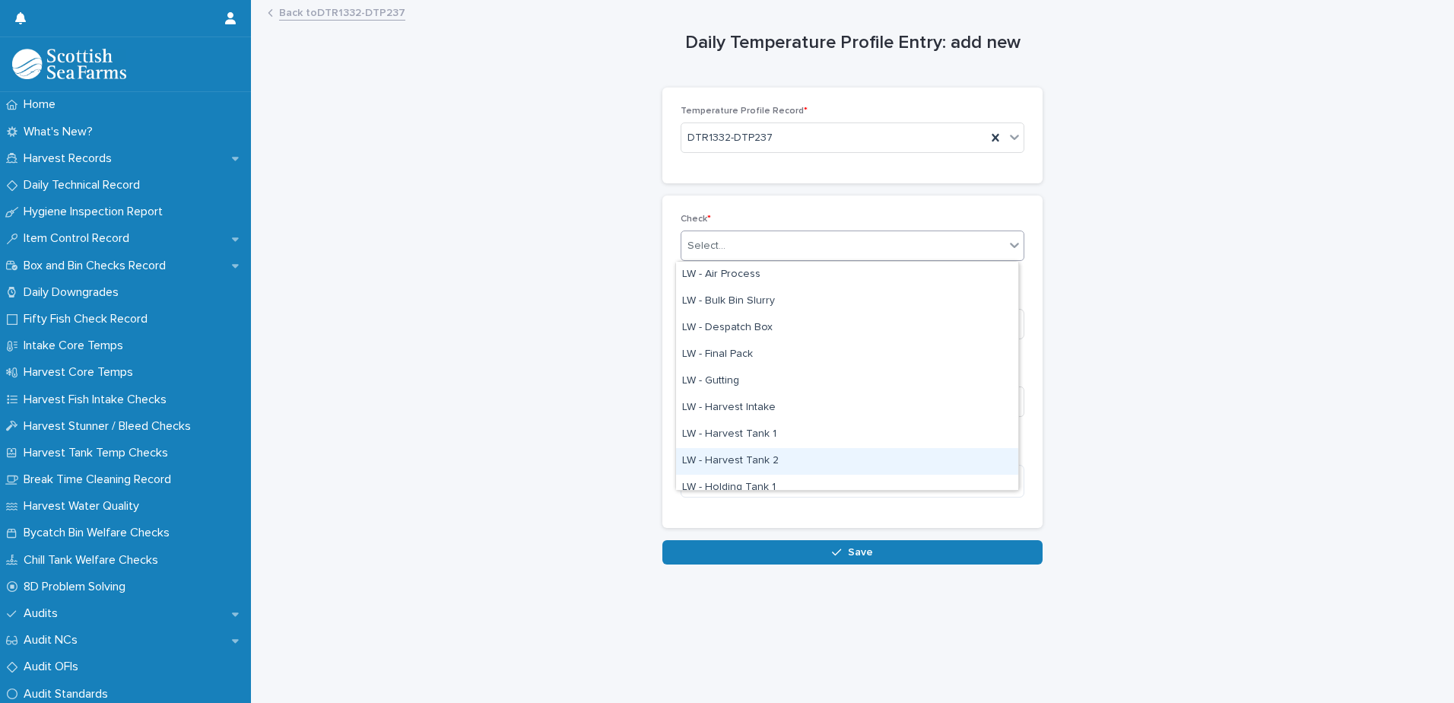
scroll to position [76, 0]
click at [757, 433] on div "LW - Holding Tank 2" at bounding box center [847, 438] width 342 height 27
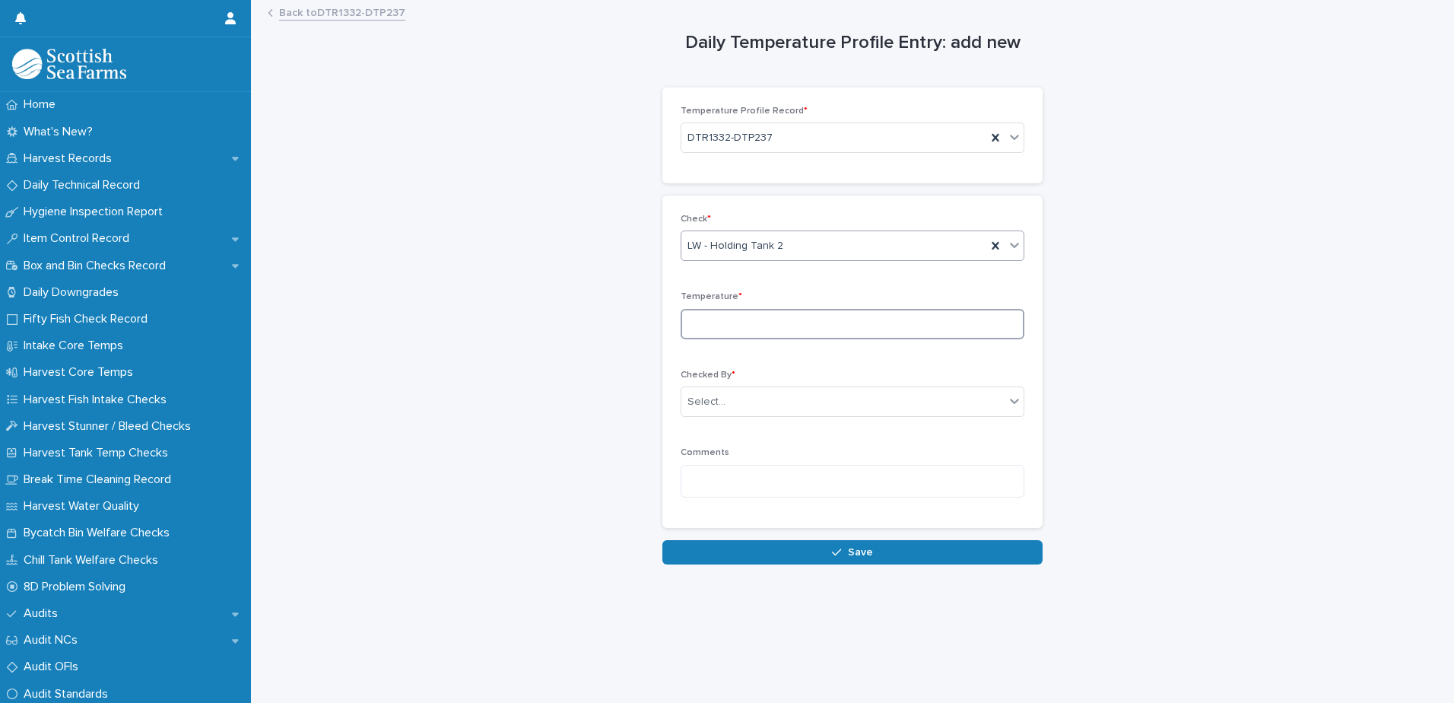
click at [700, 325] on input at bounding box center [853, 324] width 344 height 30
type input "***"
click at [713, 412] on div "Select..." at bounding box center [842, 401] width 323 height 25
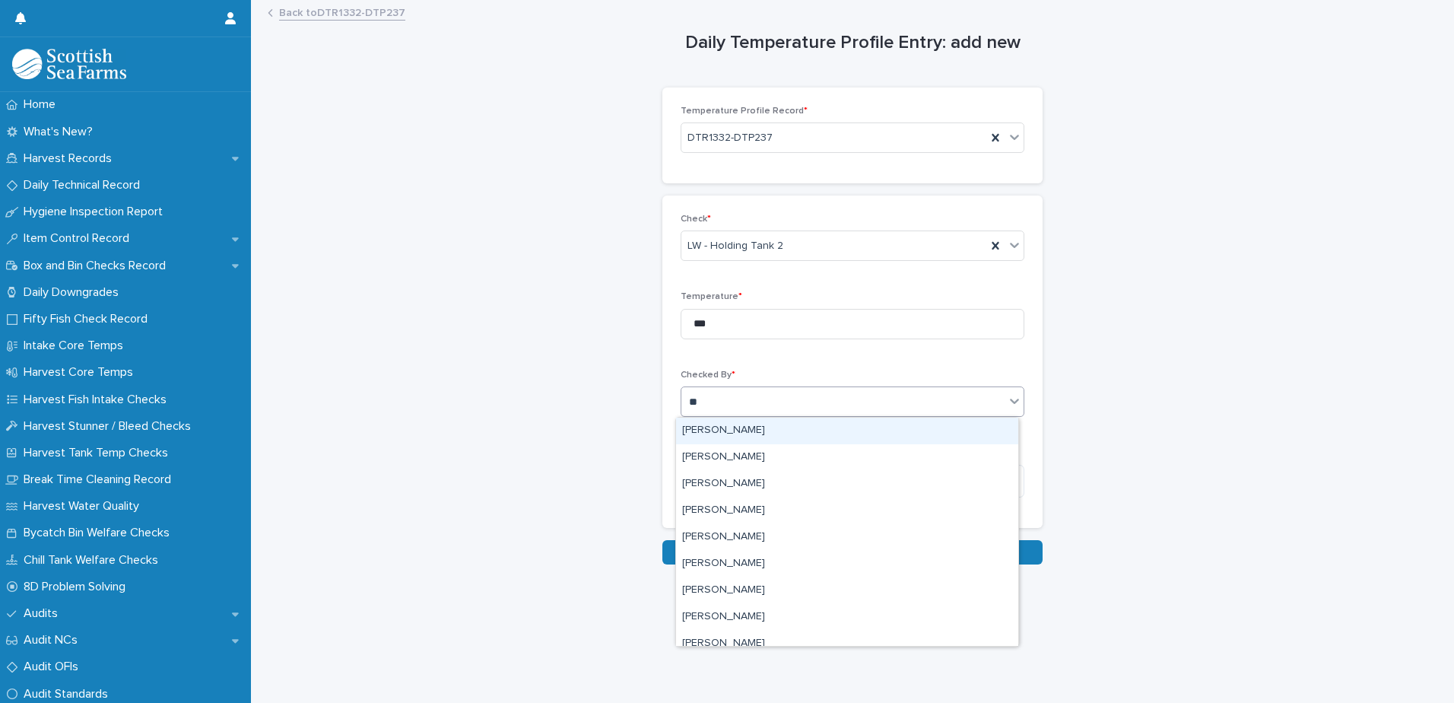
type input "***"
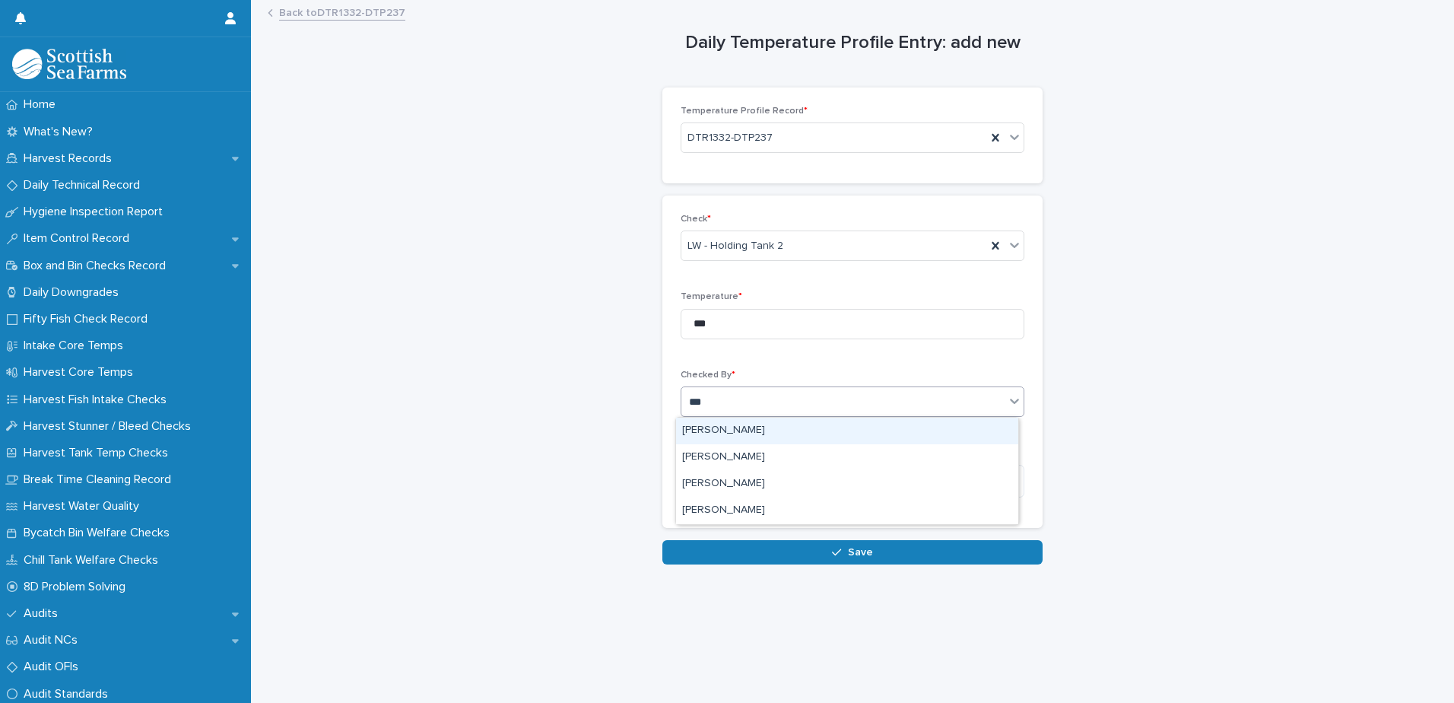
click at [725, 427] on div "[PERSON_NAME]" at bounding box center [847, 430] width 342 height 27
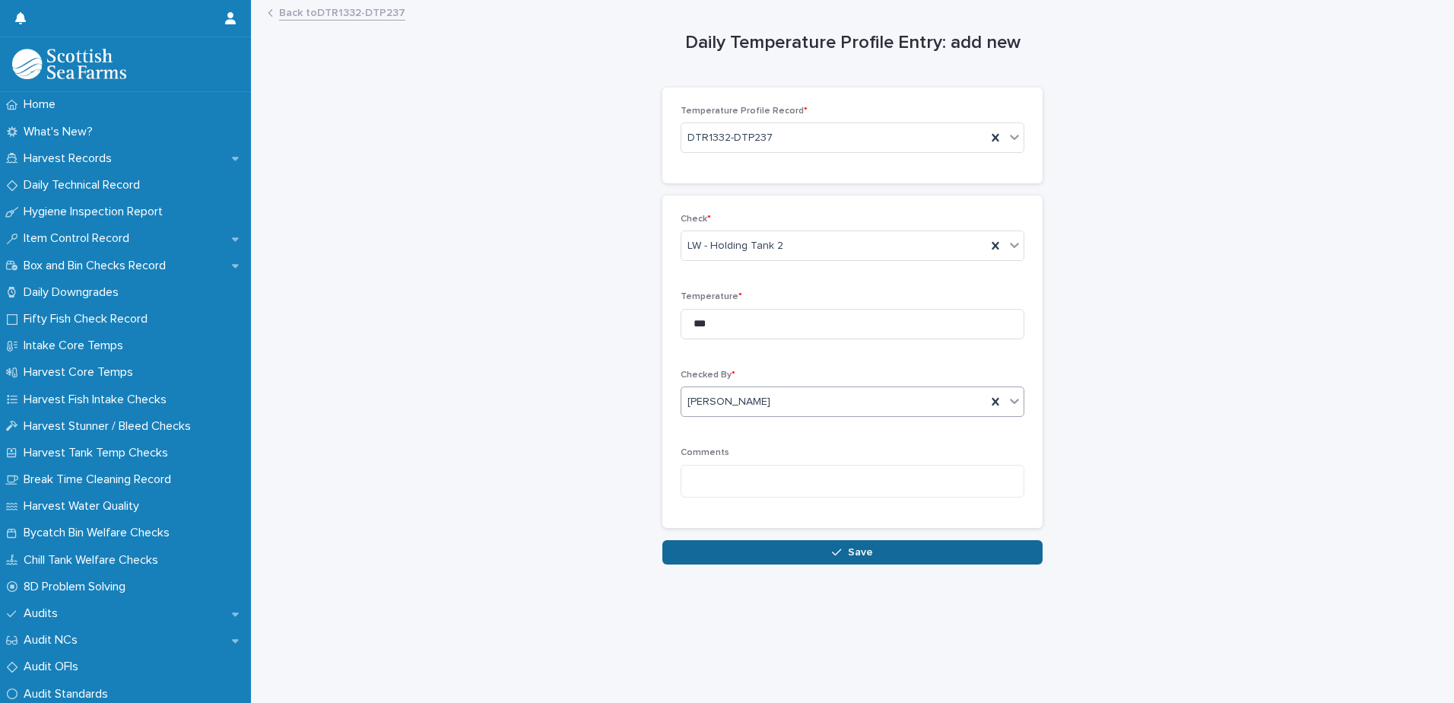
click at [763, 552] on button "Save" at bounding box center [852, 552] width 380 height 24
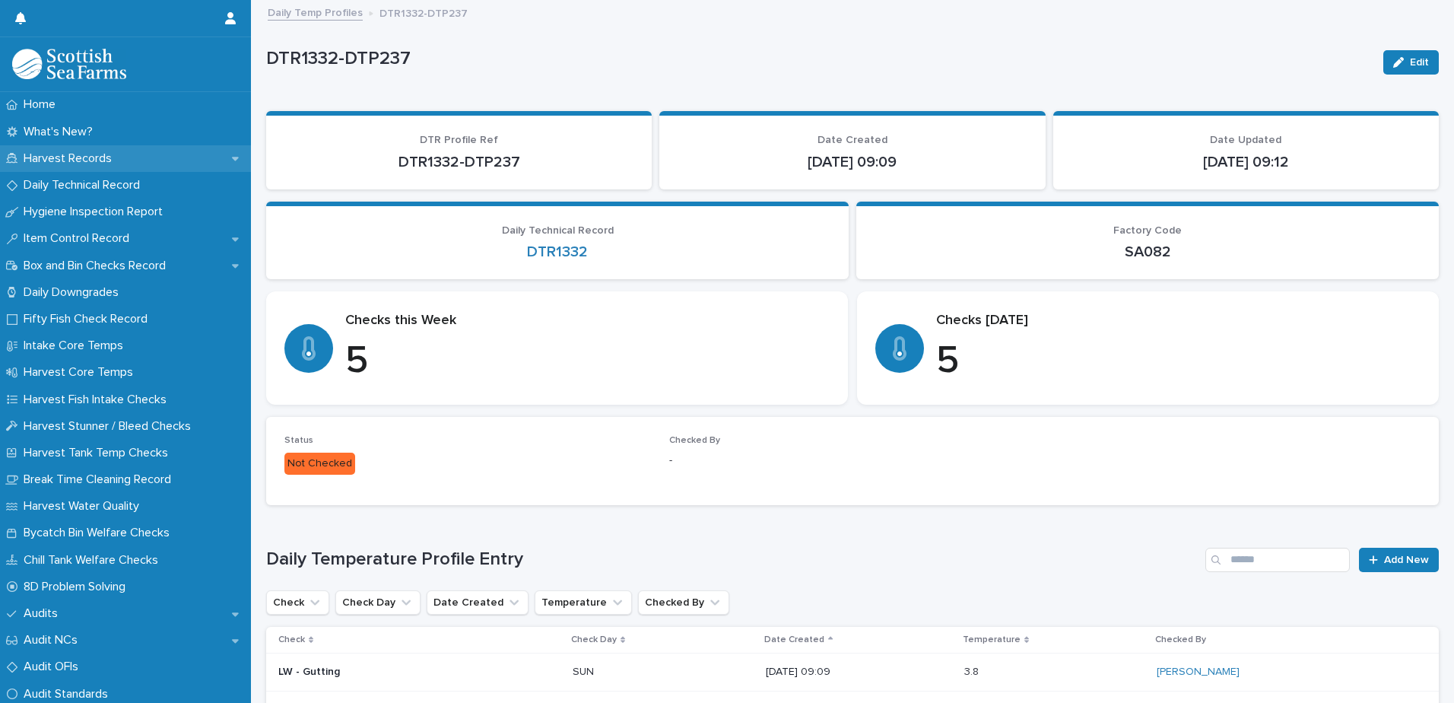
click at [85, 157] on p "Harvest Records" at bounding box center [70, 158] width 106 height 14
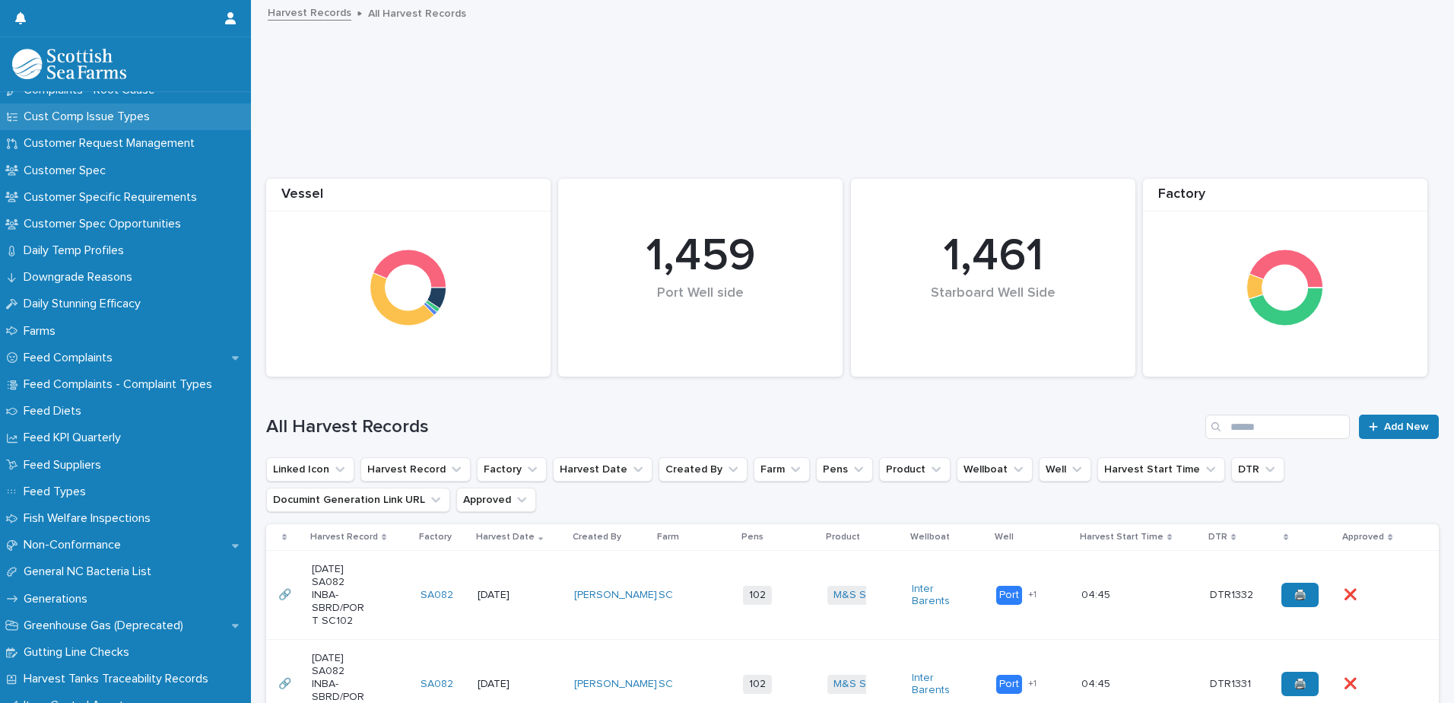
scroll to position [1217, 0]
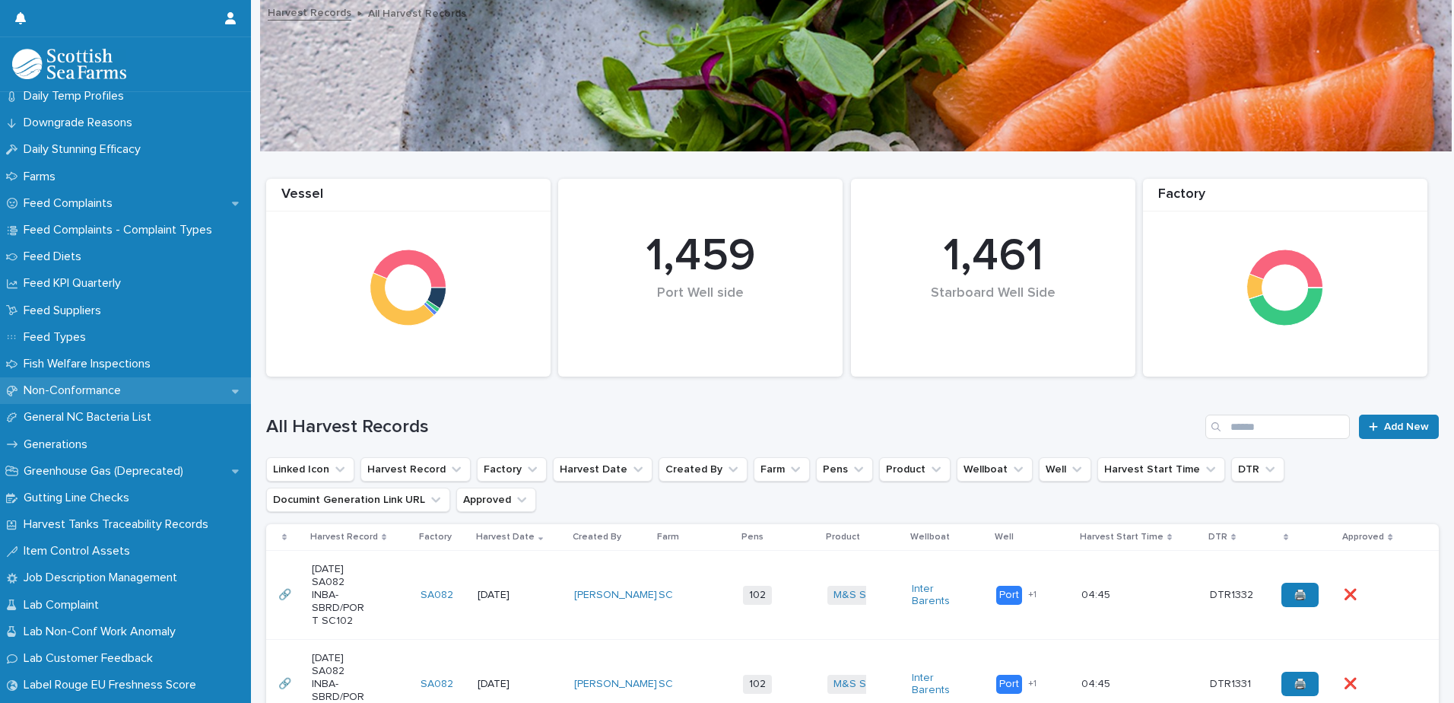
click at [71, 387] on p "Non-Conformance" at bounding box center [75, 390] width 116 height 14
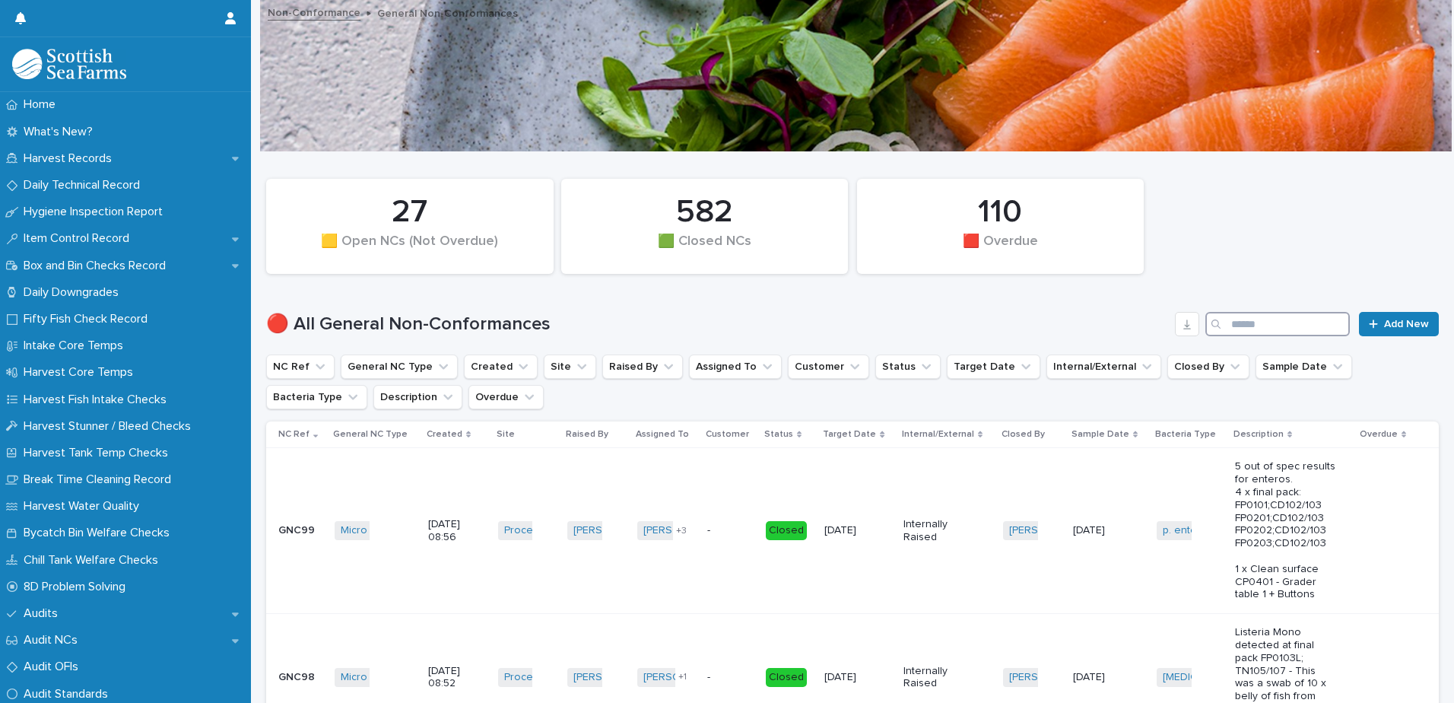
click at [1265, 334] on input "Search" at bounding box center [1277, 324] width 144 height 24
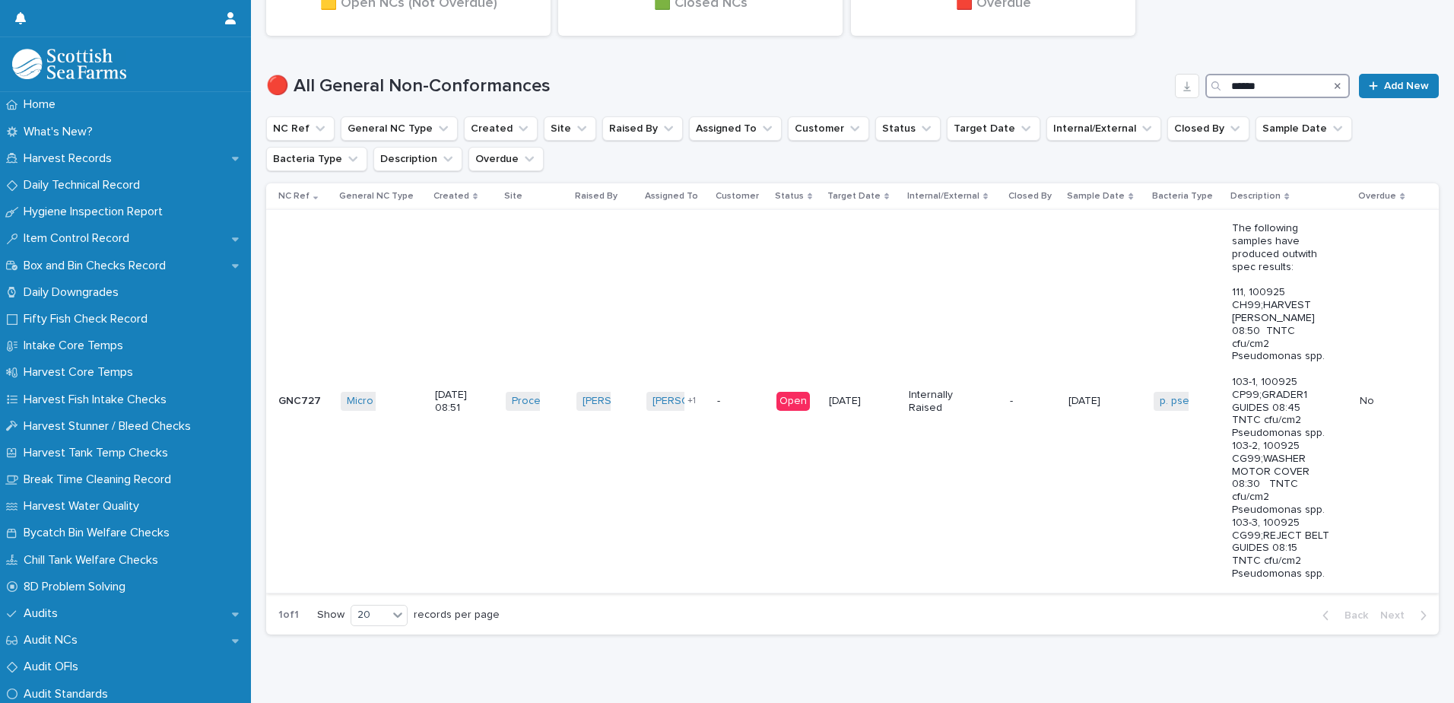
scroll to position [269, 0]
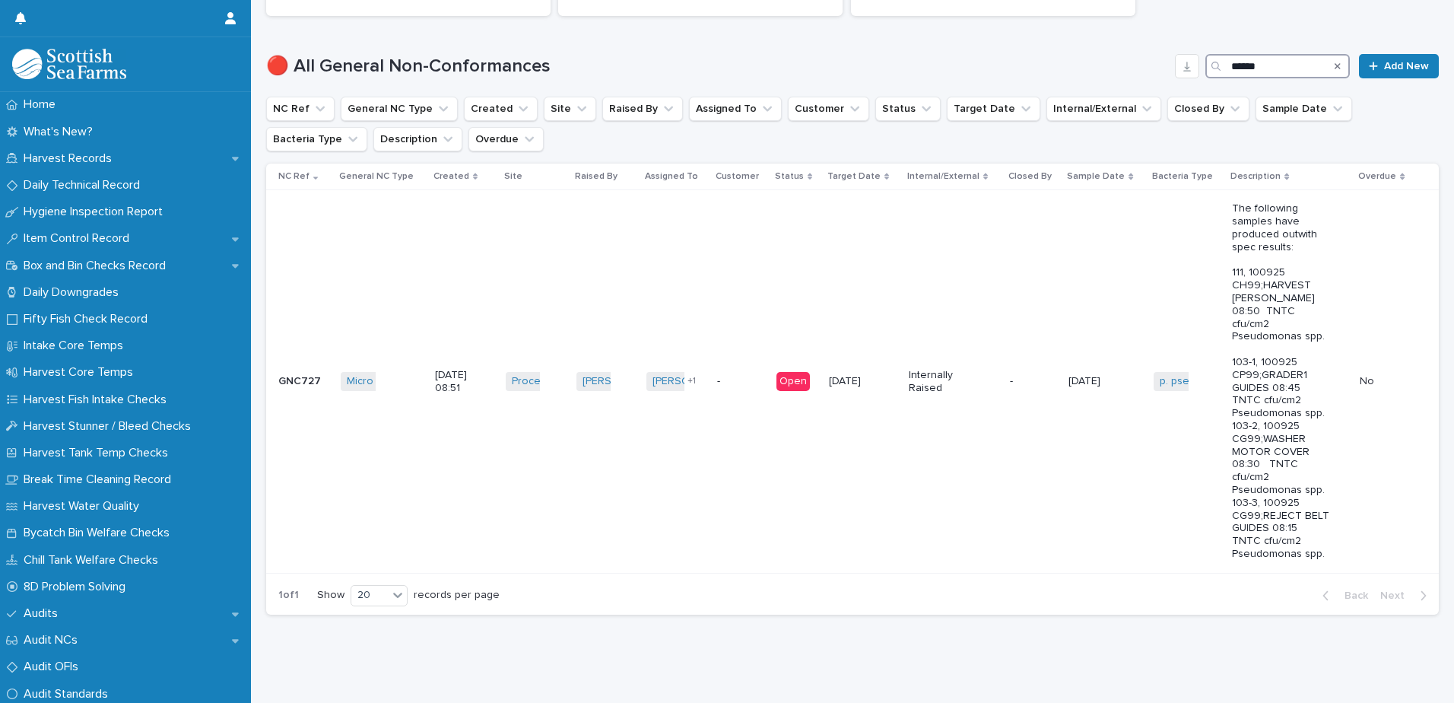
type input "******"
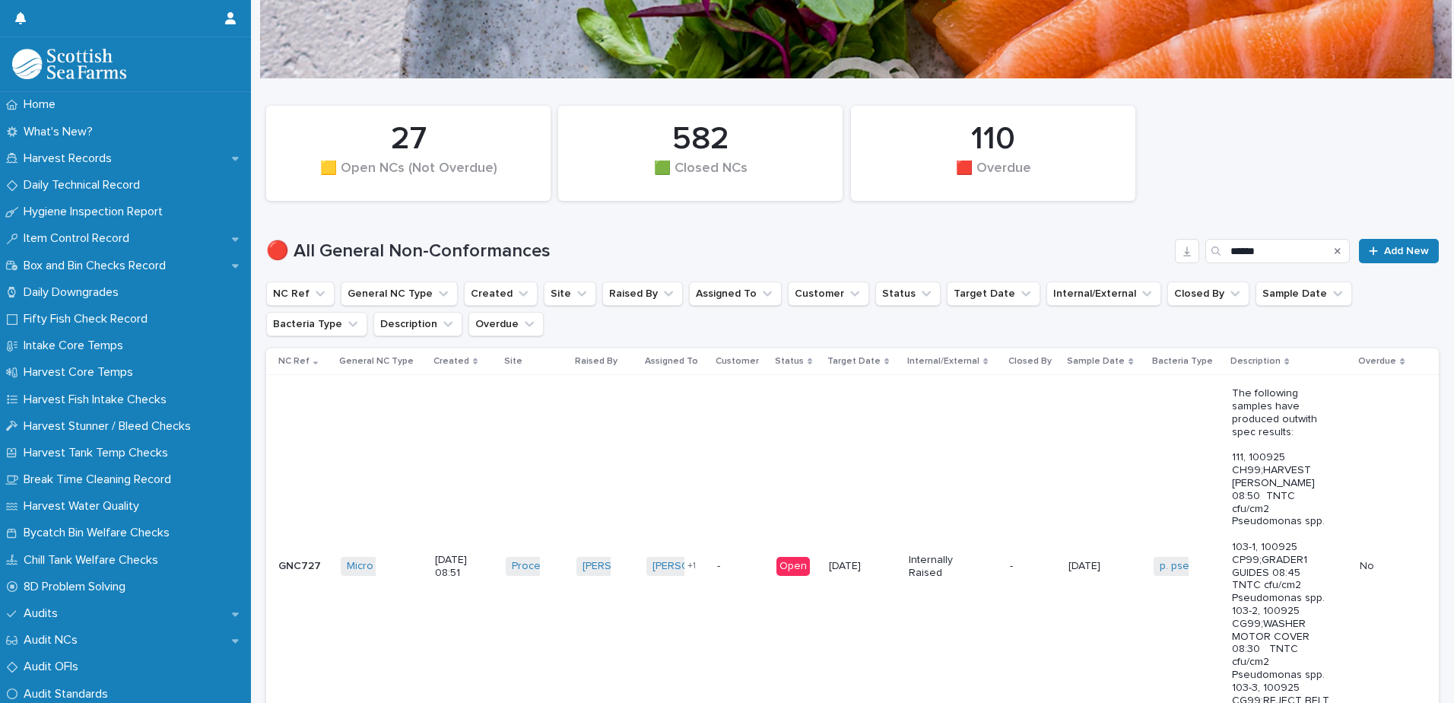
scroll to position [0, 0]
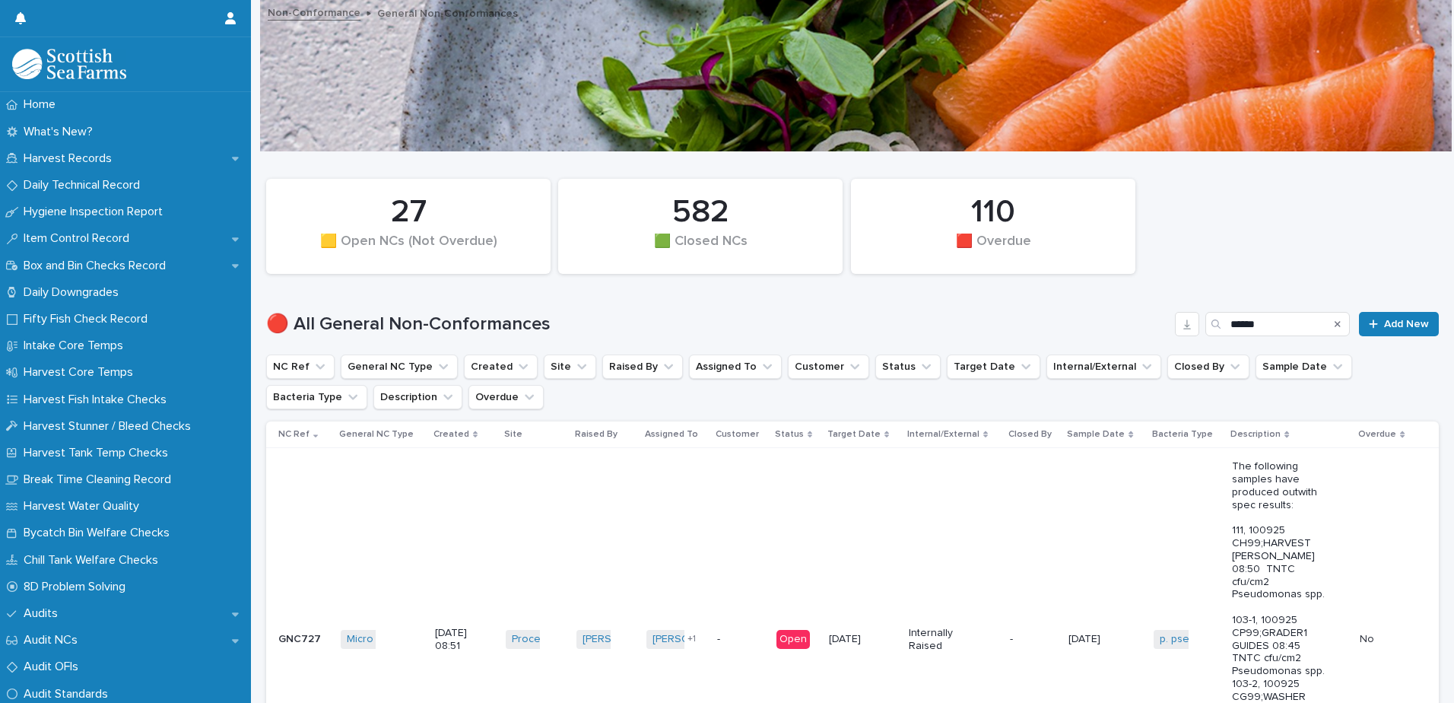
click at [1335, 322] on icon "Search" at bounding box center [1338, 324] width 6 height 6
click at [1384, 325] on span "Add New" at bounding box center [1406, 324] width 45 height 11
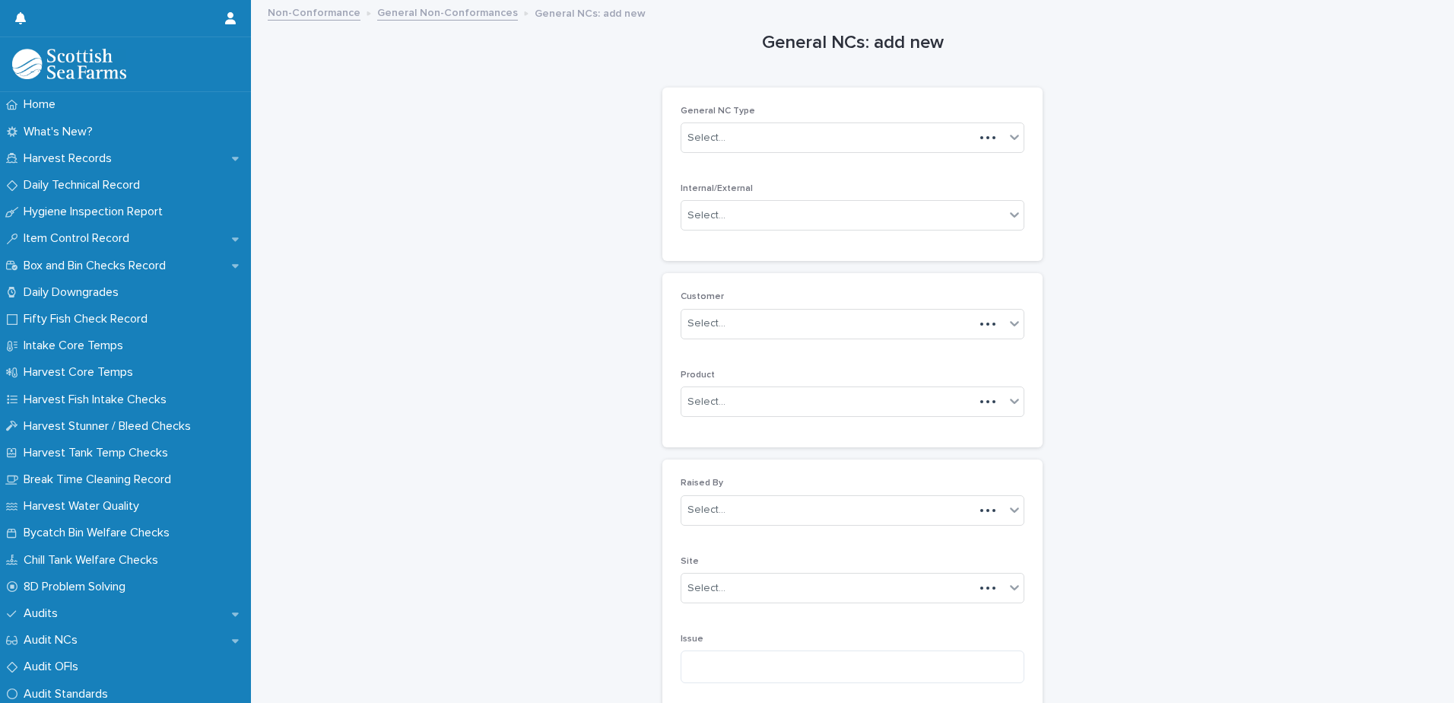
click at [744, 141] on div "Select..." at bounding box center [842, 137] width 323 height 25
click at [726, 270] on div "Micro Out of Spec" at bounding box center [847, 273] width 342 height 27
drag, startPoint x: 717, startPoint y: 222, endPoint x: 737, endPoint y: 224, distance: 19.8
click at [717, 221] on div "Select..." at bounding box center [706, 216] width 38 height 16
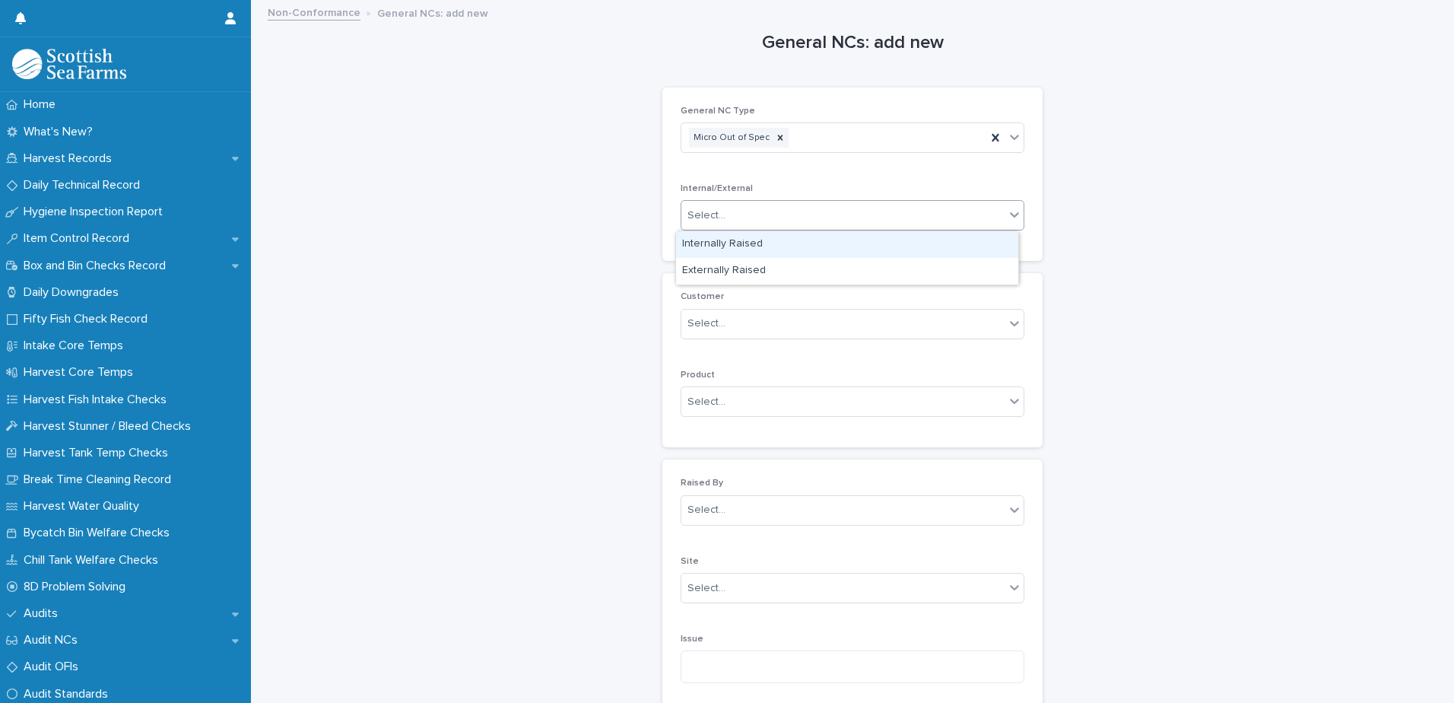
click at [712, 244] on div "Internally Raised" at bounding box center [847, 244] width 342 height 27
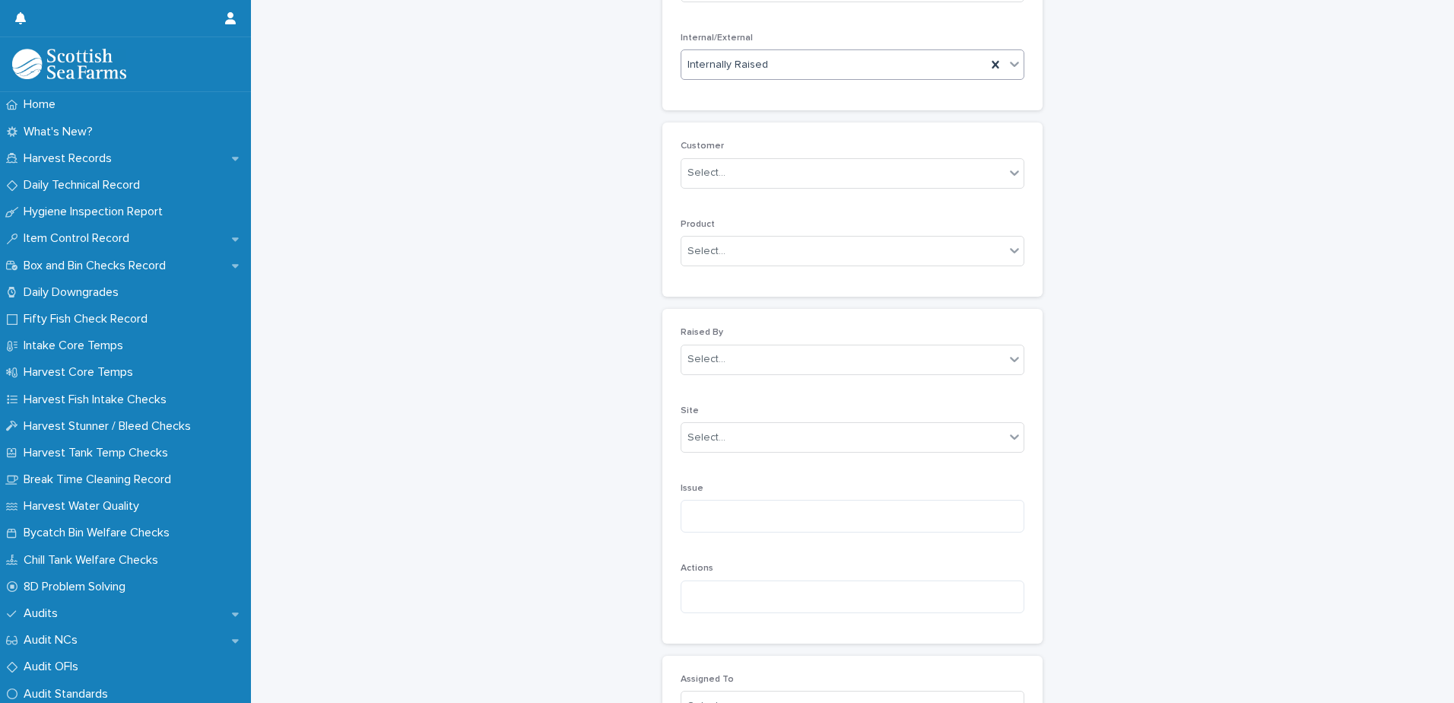
scroll to position [152, 0]
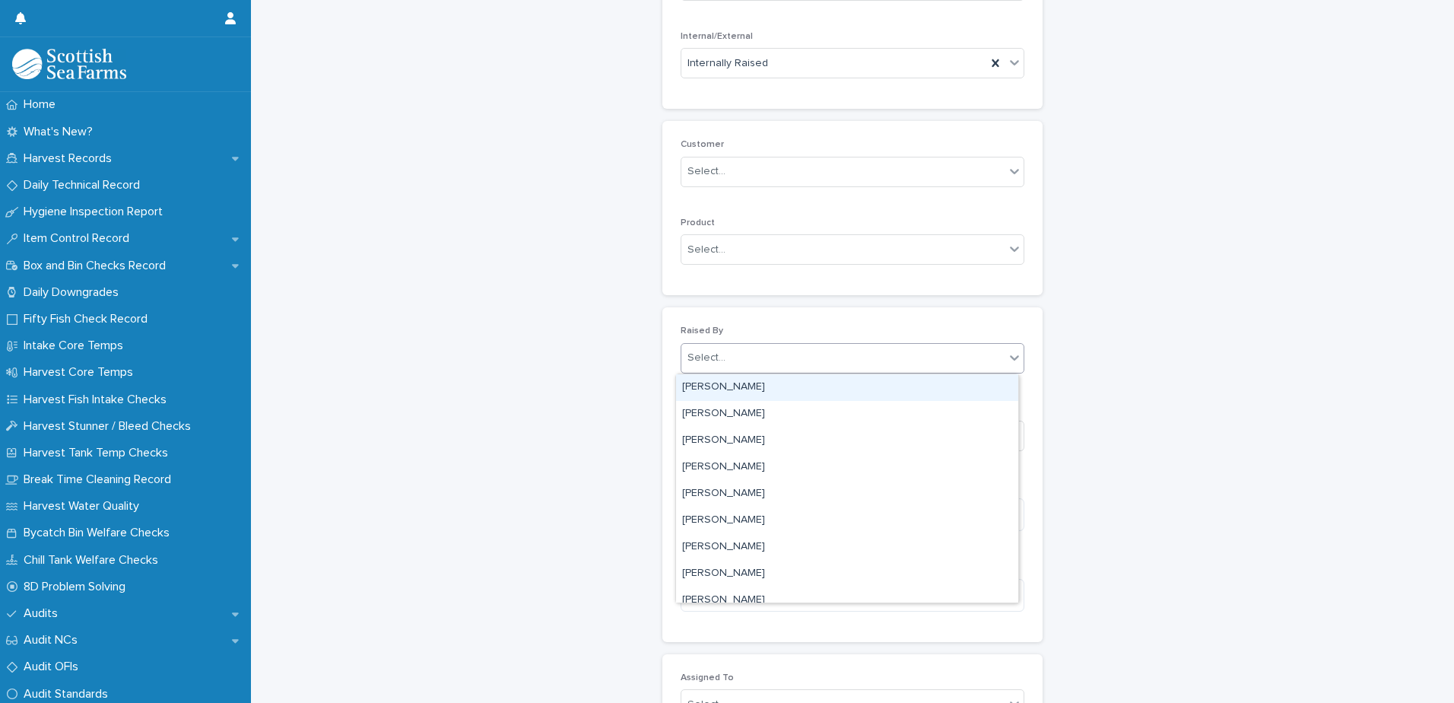
click at [700, 367] on div "Select..." at bounding box center [842, 357] width 323 height 25
type input "*****"
click at [716, 385] on div "[PERSON_NAME]" at bounding box center [847, 387] width 342 height 27
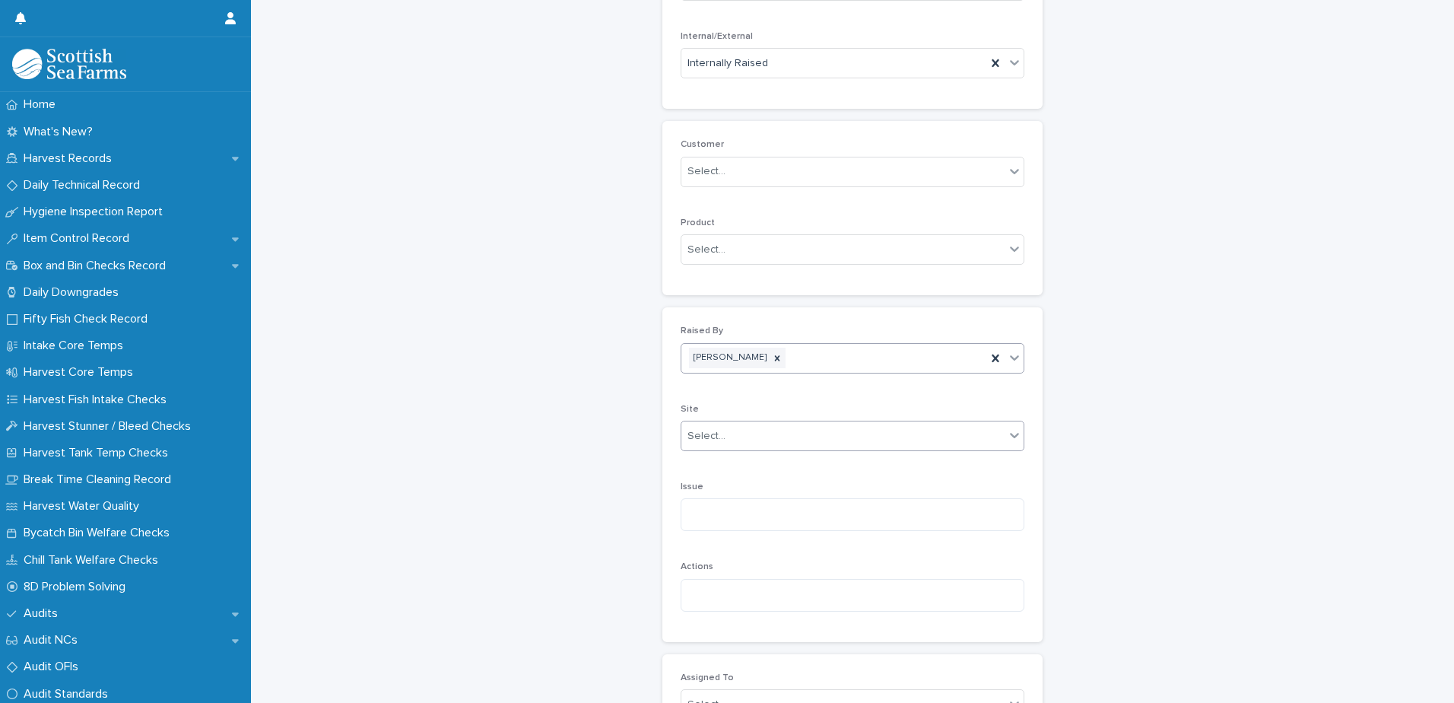
click at [702, 438] on div "Select..." at bounding box center [706, 436] width 38 height 16
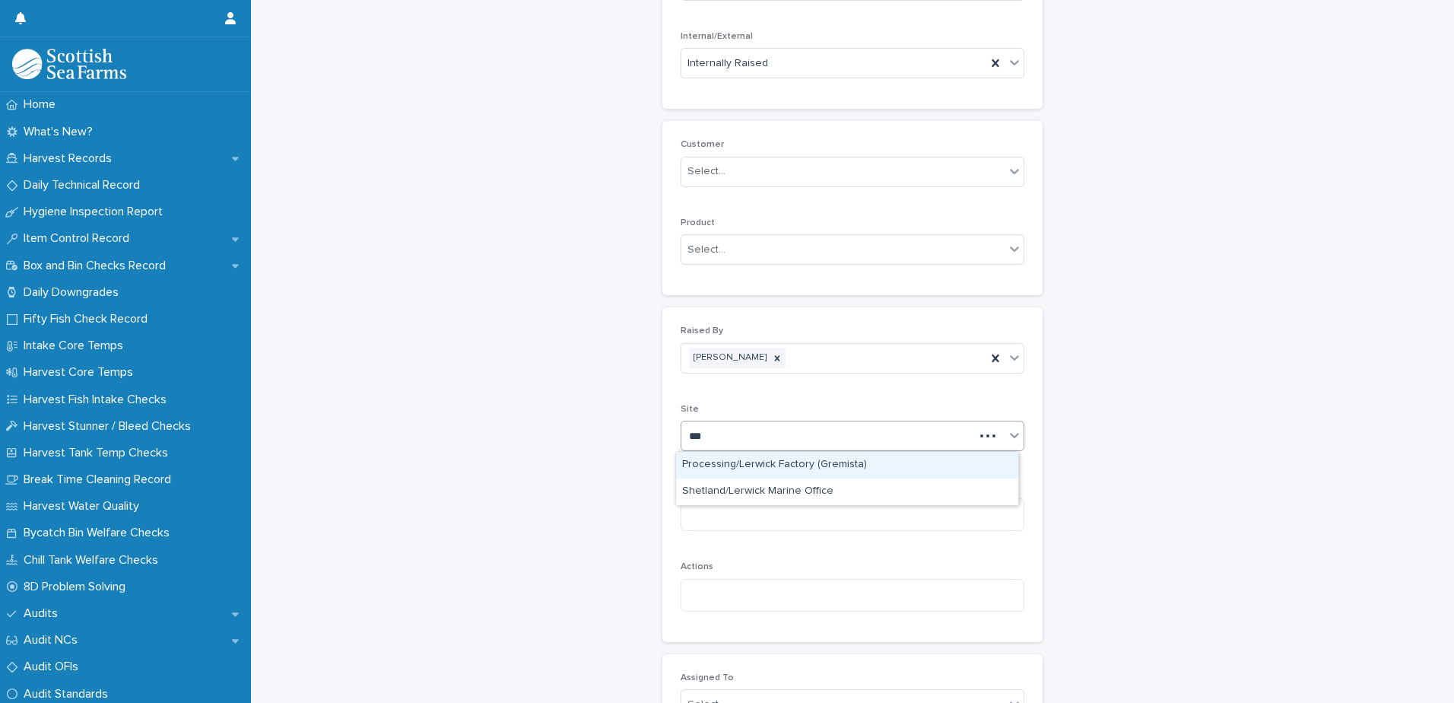
type input "****"
click at [811, 465] on div "Processing/Lerwick Factory (Gremista)" at bounding box center [847, 465] width 342 height 27
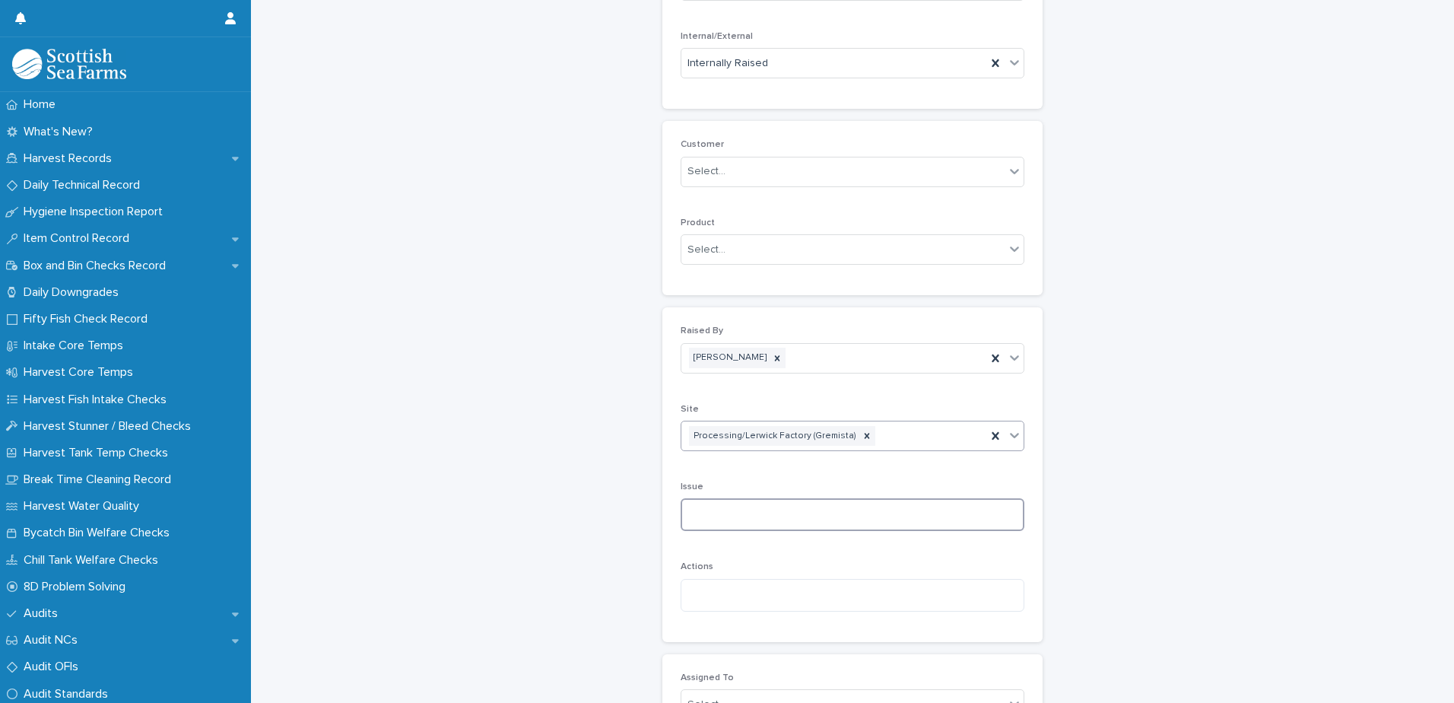
click at [706, 520] on textarea at bounding box center [853, 514] width 344 height 33
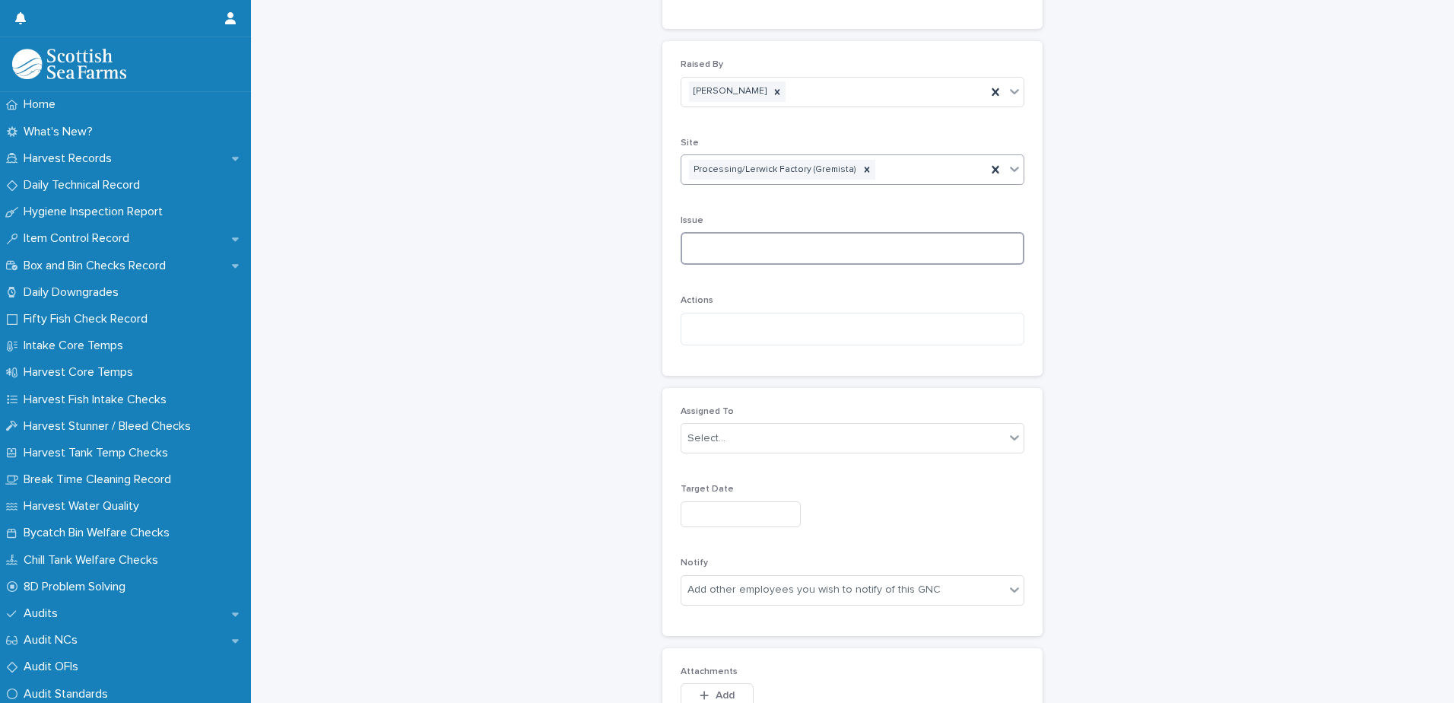
scroll to position [456, 0]
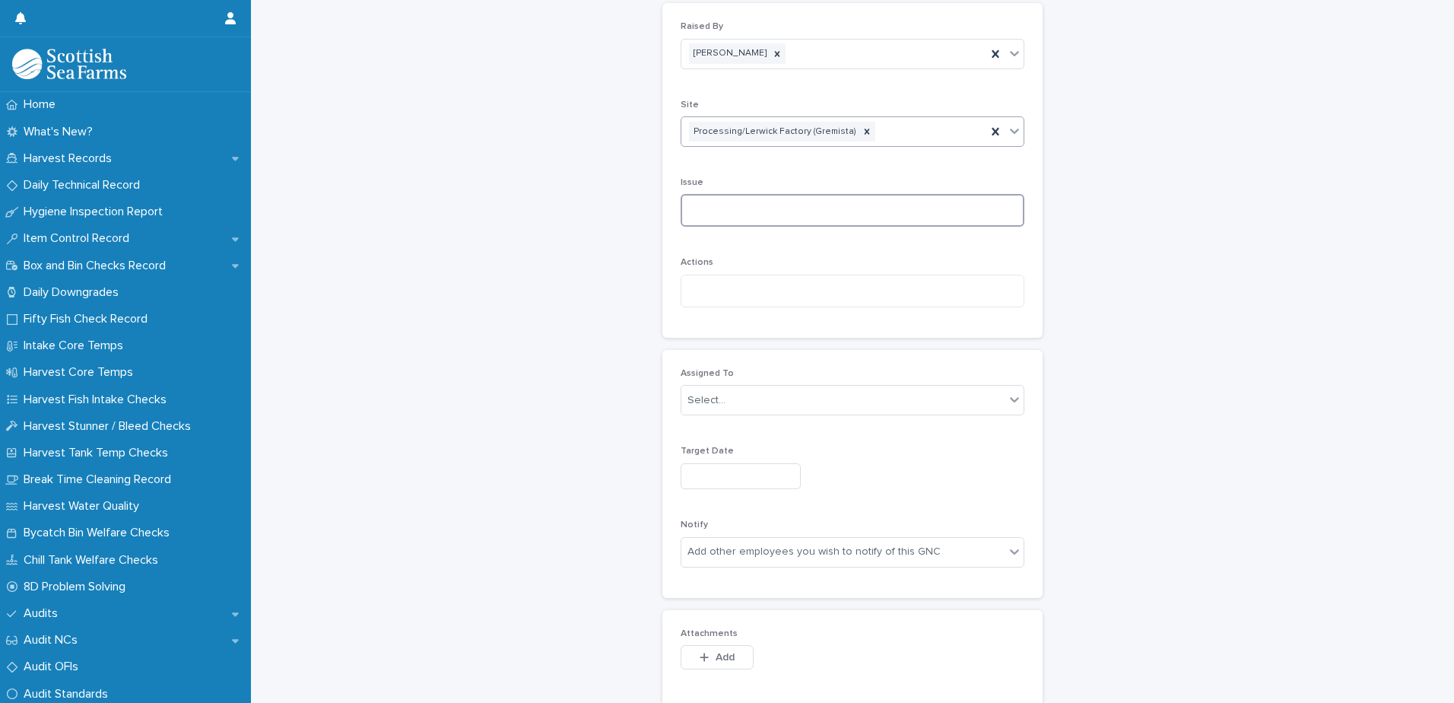
drag, startPoint x: 703, startPoint y: 212, endPoint x: 698, endPoint y: 229, distance: 17.6
click at [703, 212] on textarea at bounding box center [853, 210] width 344 height 33
click at [698, 206] on textarea at bounding box center [853, 210] width 344 height 33
paste textarea "**********"
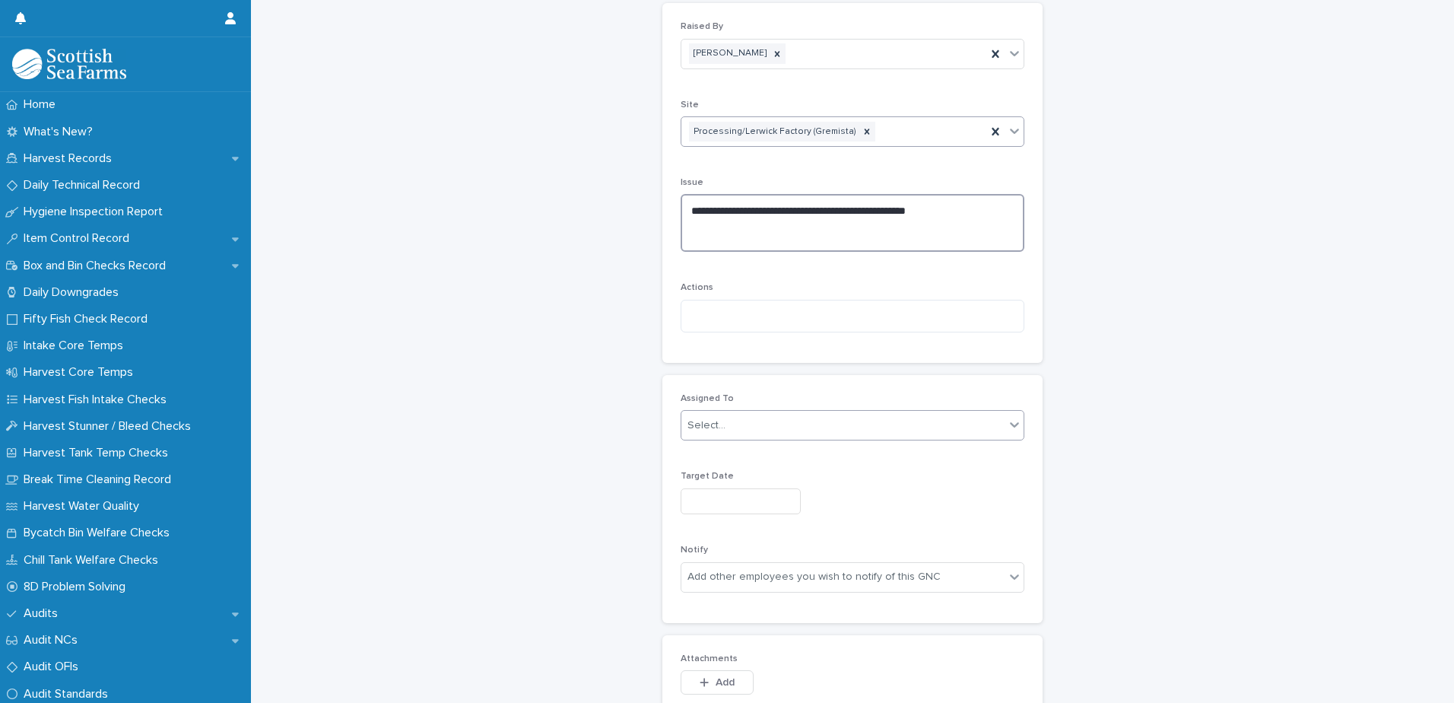
type textarea "**********"
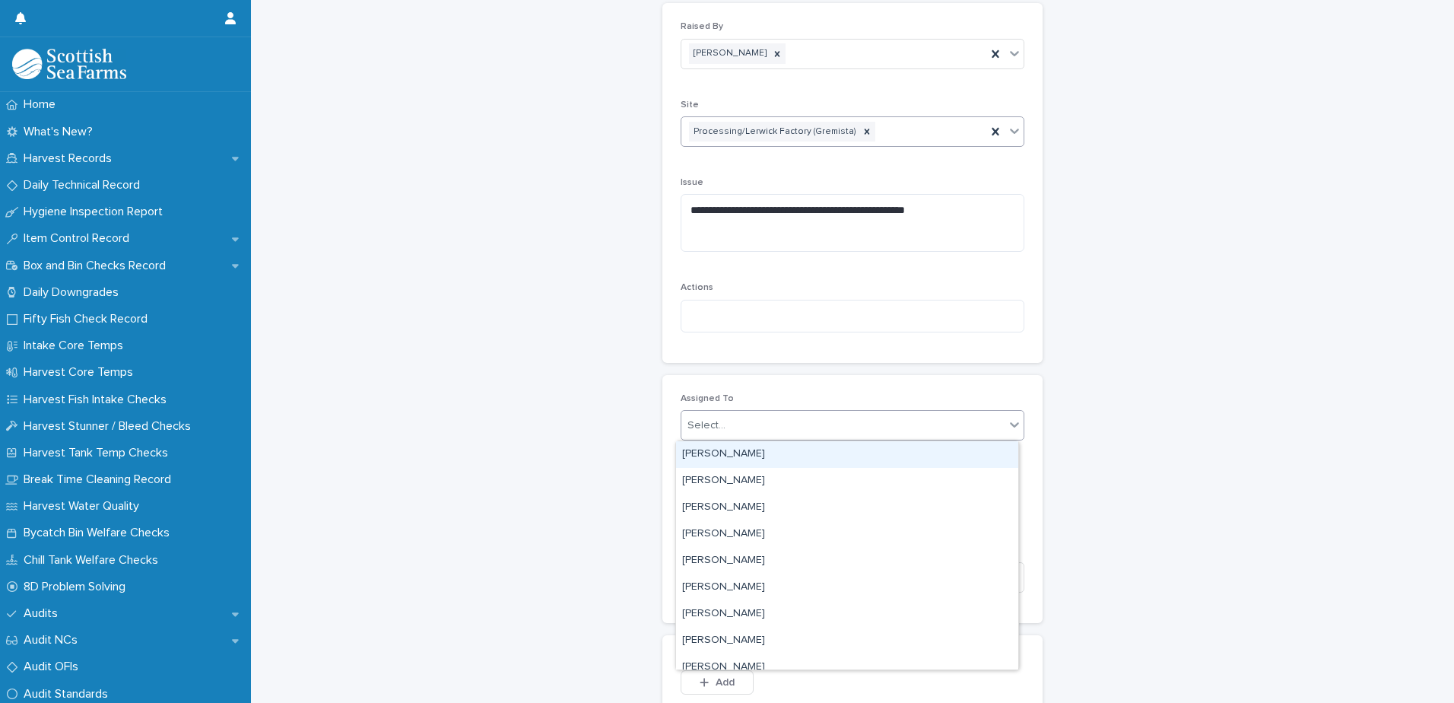
click at [703, 432] on div "Select..." at bounding box center [706, 425] width 38 height 16
type input "*****"
click at [726, 454] on div "[PERSON_NAME]" at bounding box center [847, 454] width 342 height 27
type input "****"
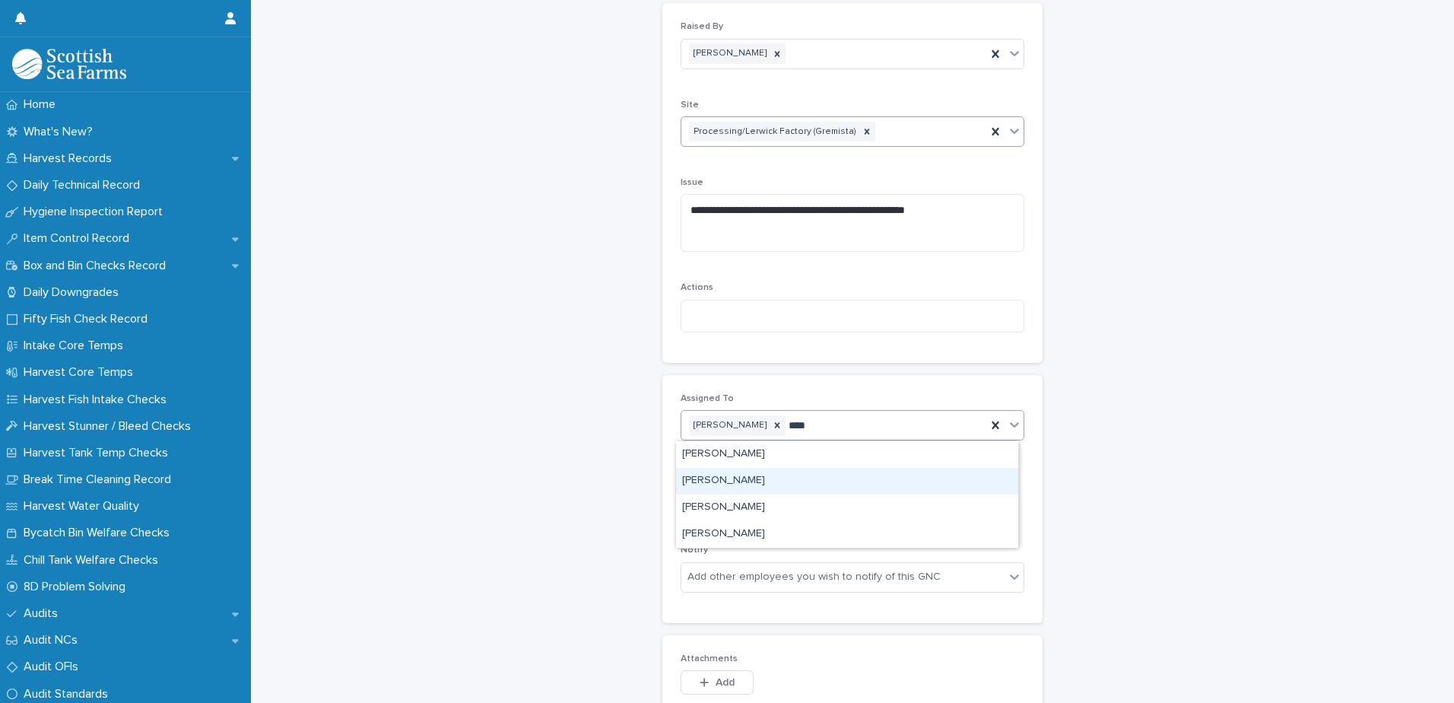
click at [737, 478] on div "[PERSON_NAME]" at bounding box center [847, 481] width 342 height 27
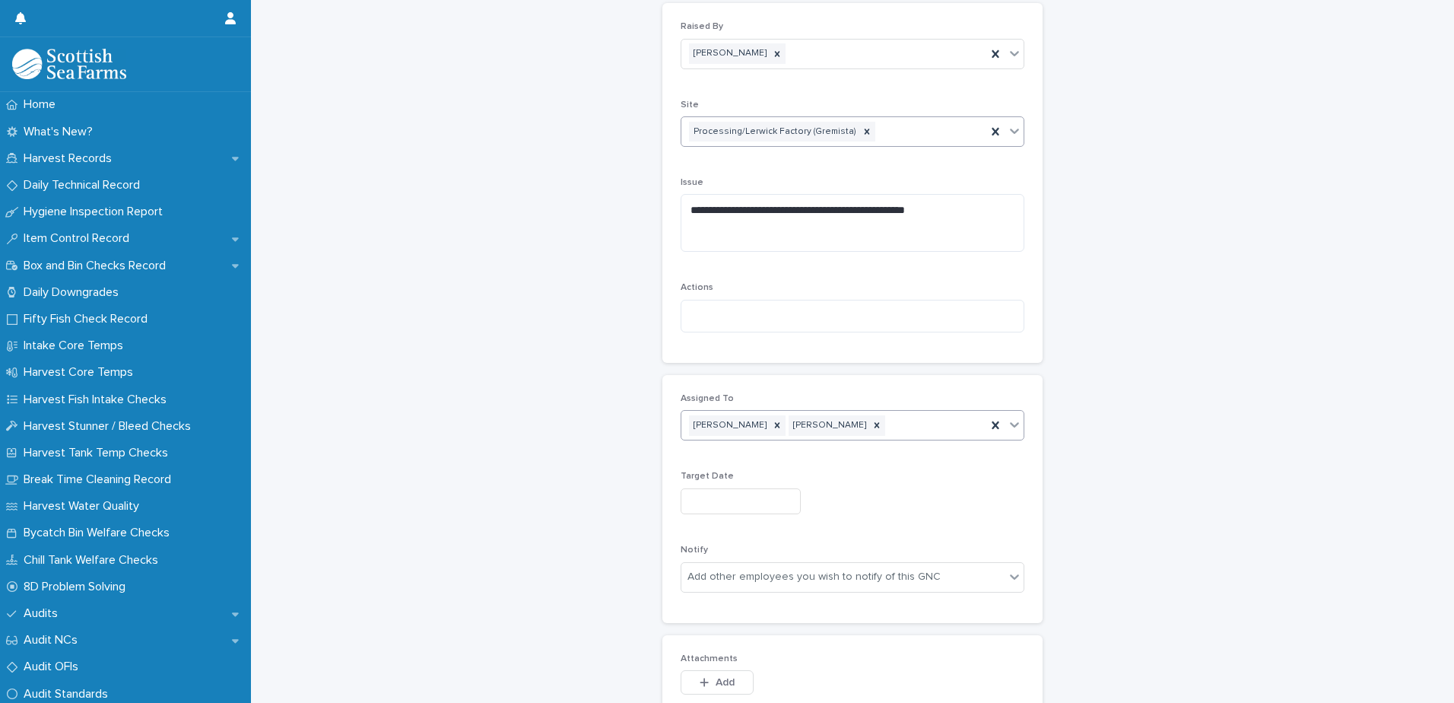
click at [705, 494] on input "text" at bounding box center [741, 501] width 120 height 27
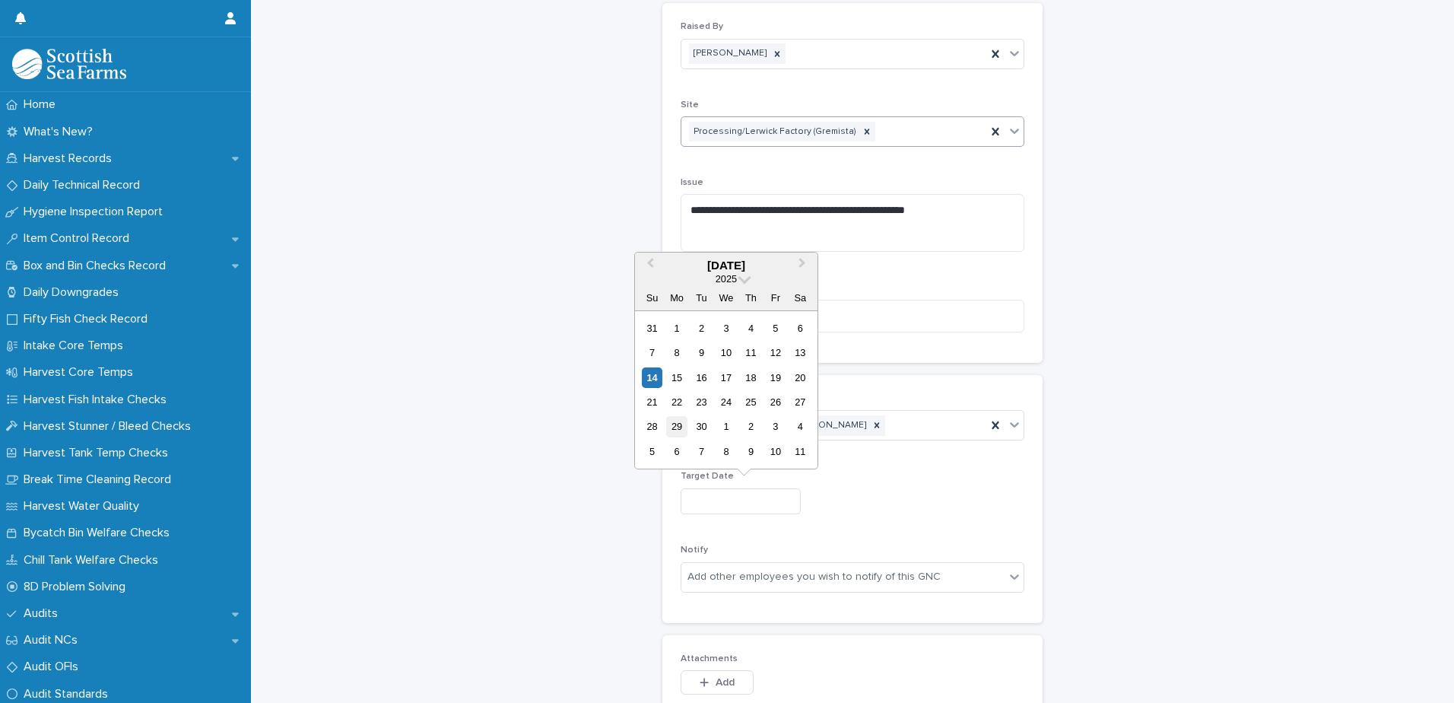
click at [686, 429] on div "29" at bounding box center [676, 426] width 21 height 21
type input "*********"
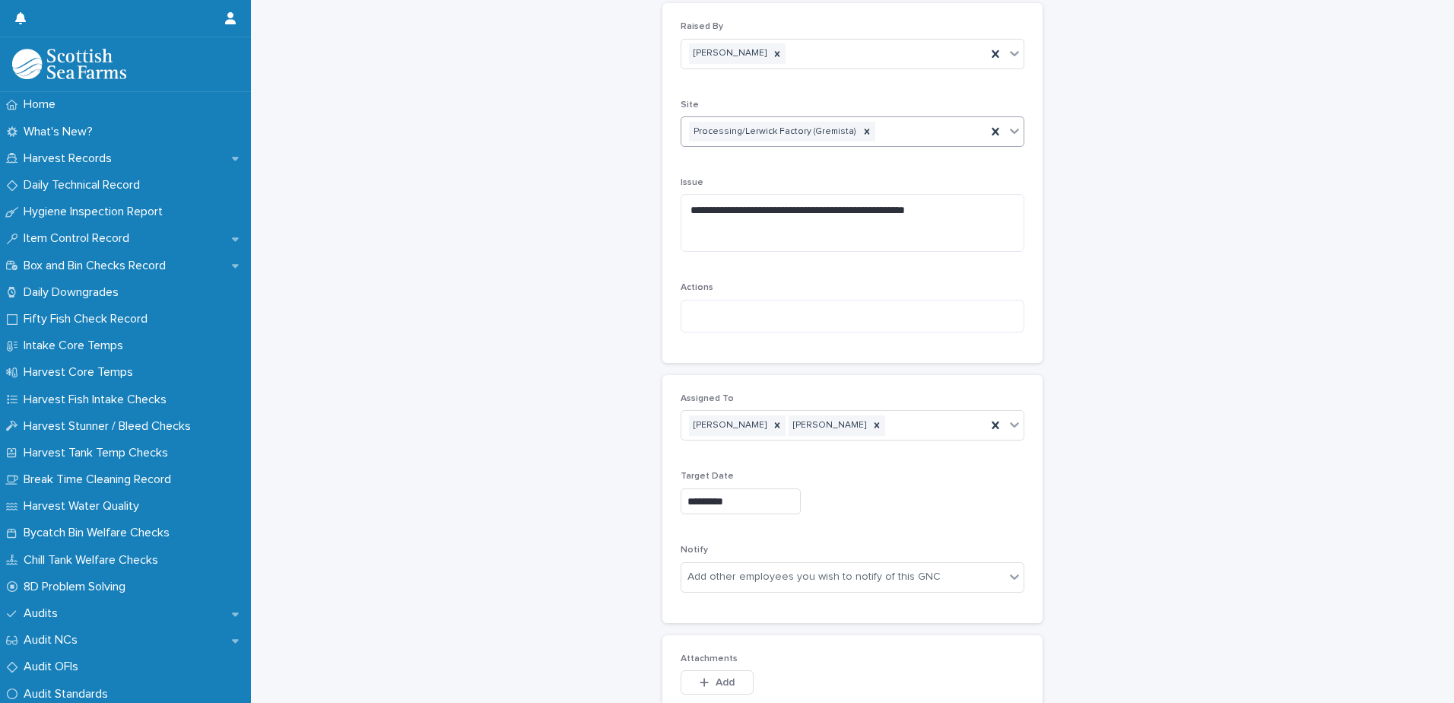
click at [743, 500] on input "*********" at bounding box center [741, 501] width 120 height 27
click at [800, 528] on div "Assigned To [PERSON_NAME] [PERSON_NAME] Target Date ********* Notify Add other …" at bounding box center [853, 498] width 344 height 211
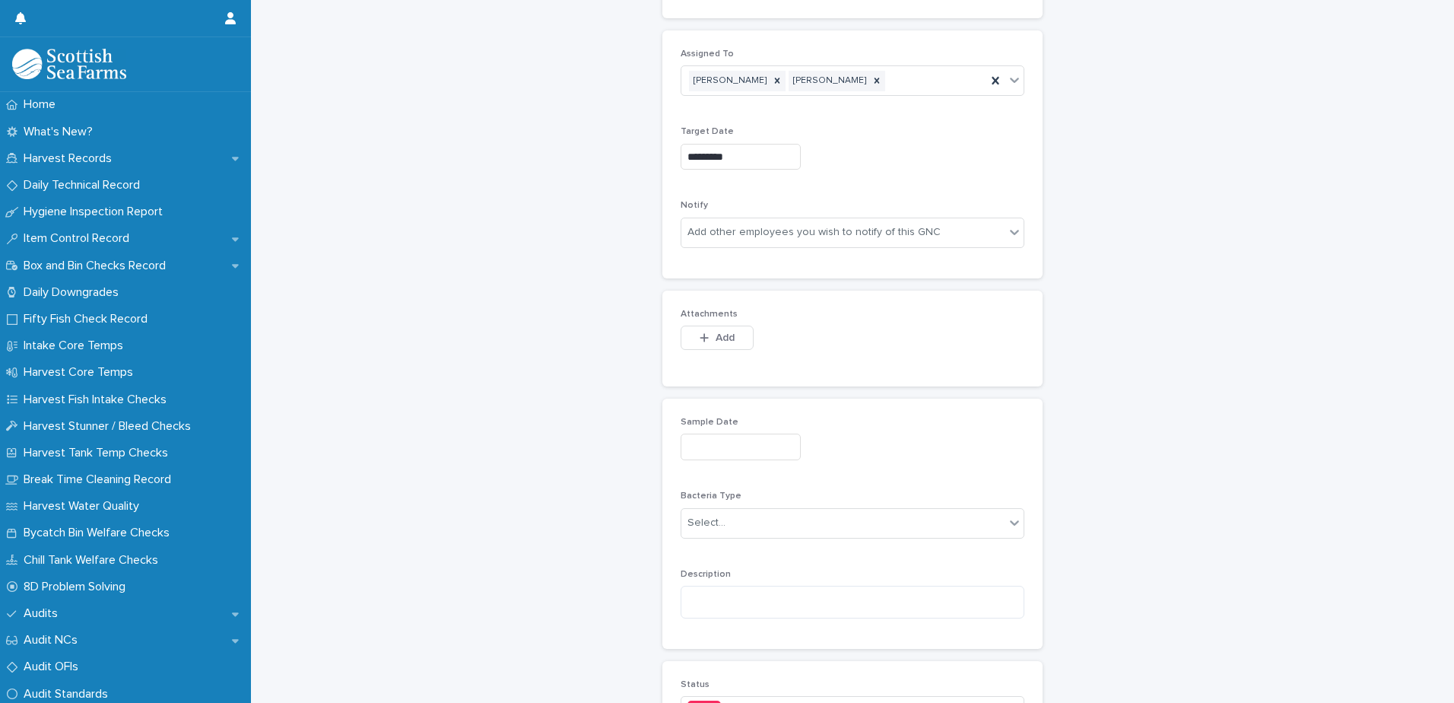
scroll to position [836, 0]
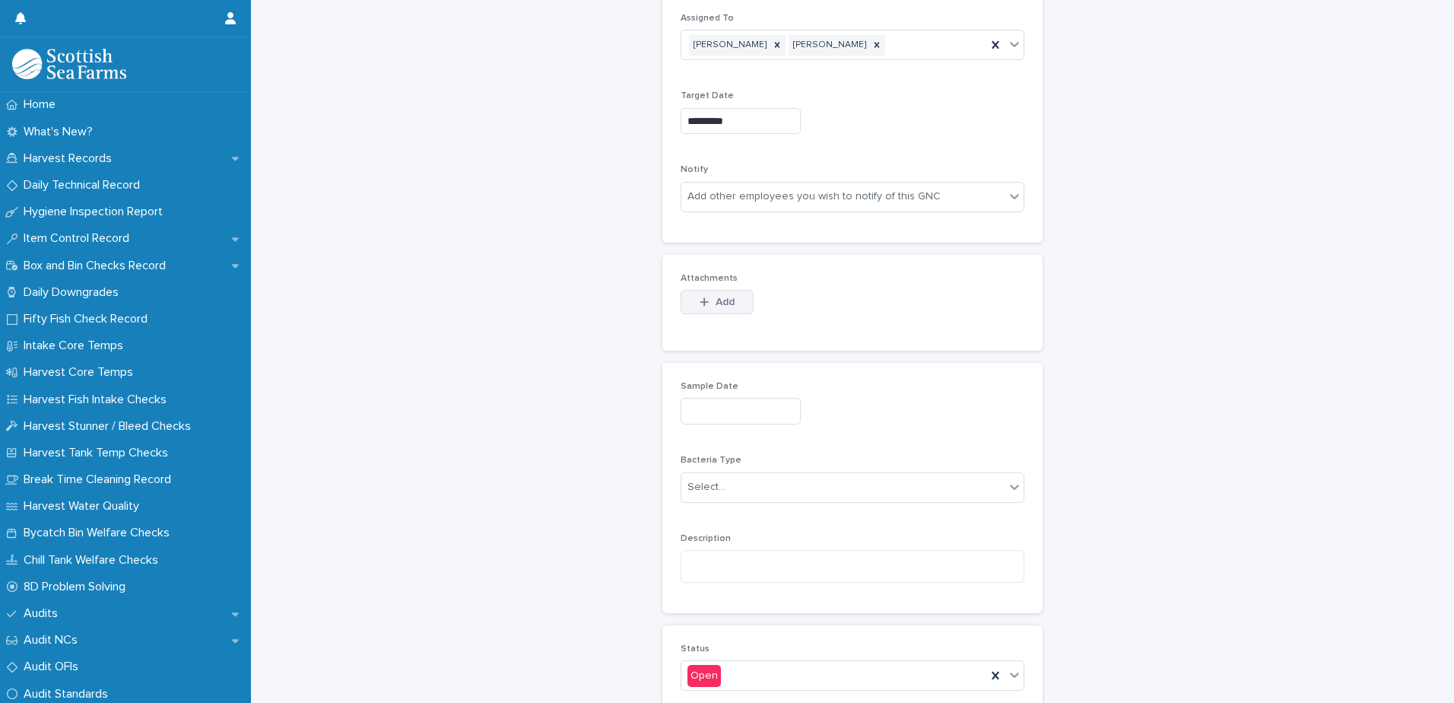
click at [709, 311] on button "Add" at bounding box center [717, 302] width 73 height 24
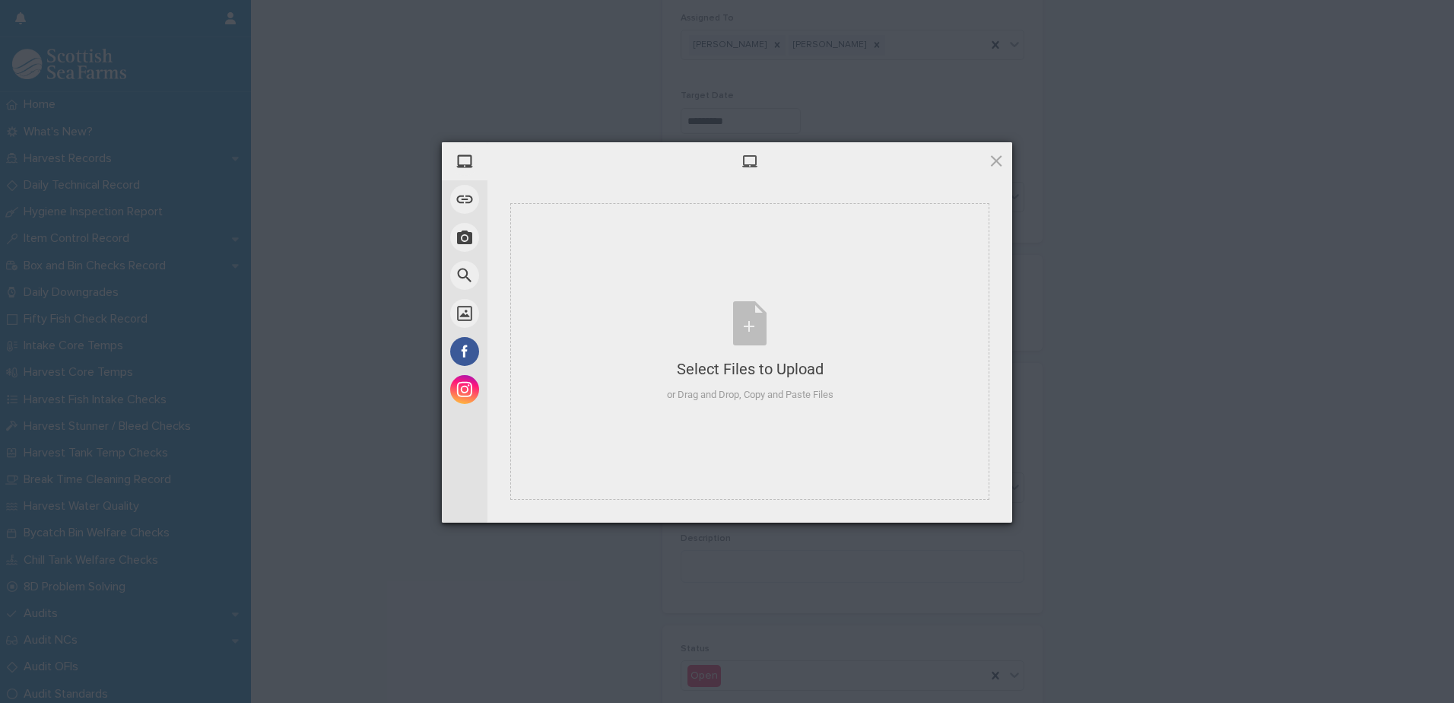
click at [881, 183] on div "Select Files to Upload or Drag and Drop, Copy and Paste Files" at bounding box center [749, 351] width 525 height 342
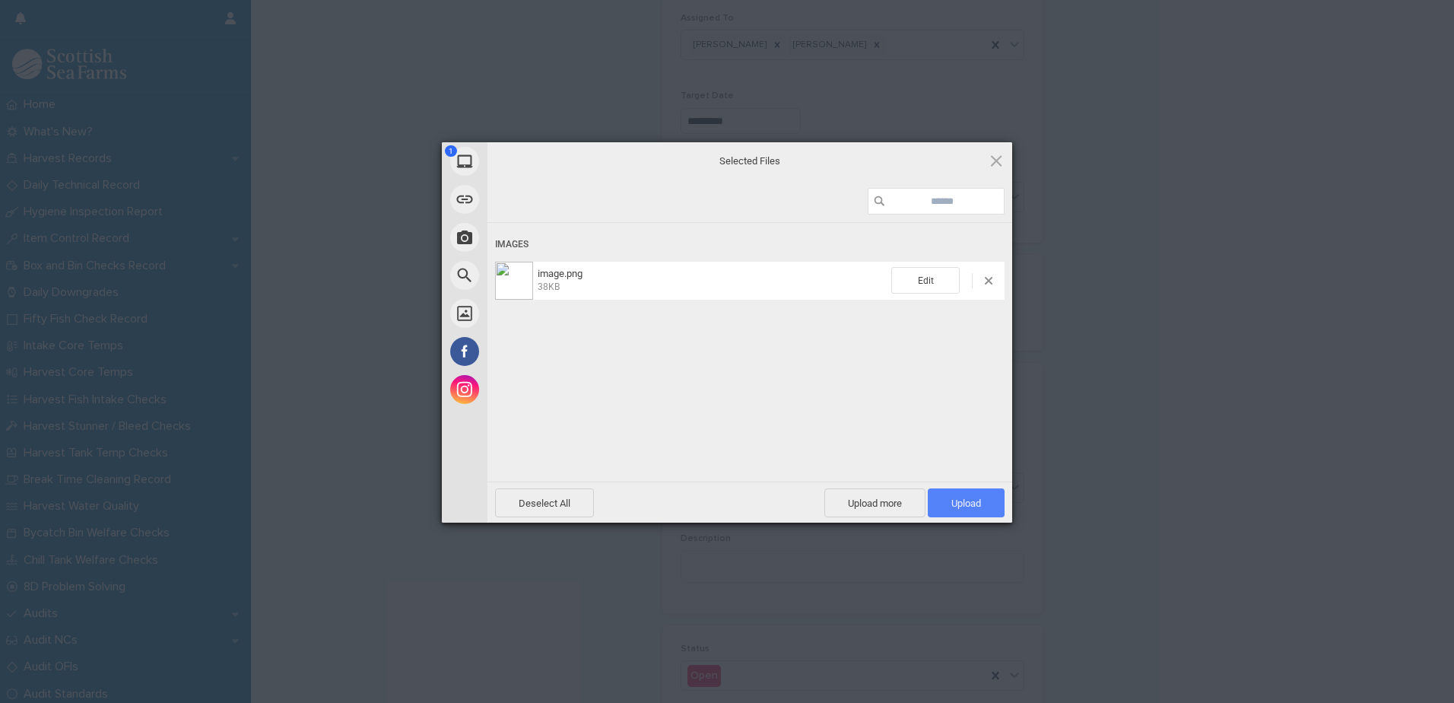
click at [983, 506] on span "Upload 1" at bounding box center [966, 502] width 77 height 29
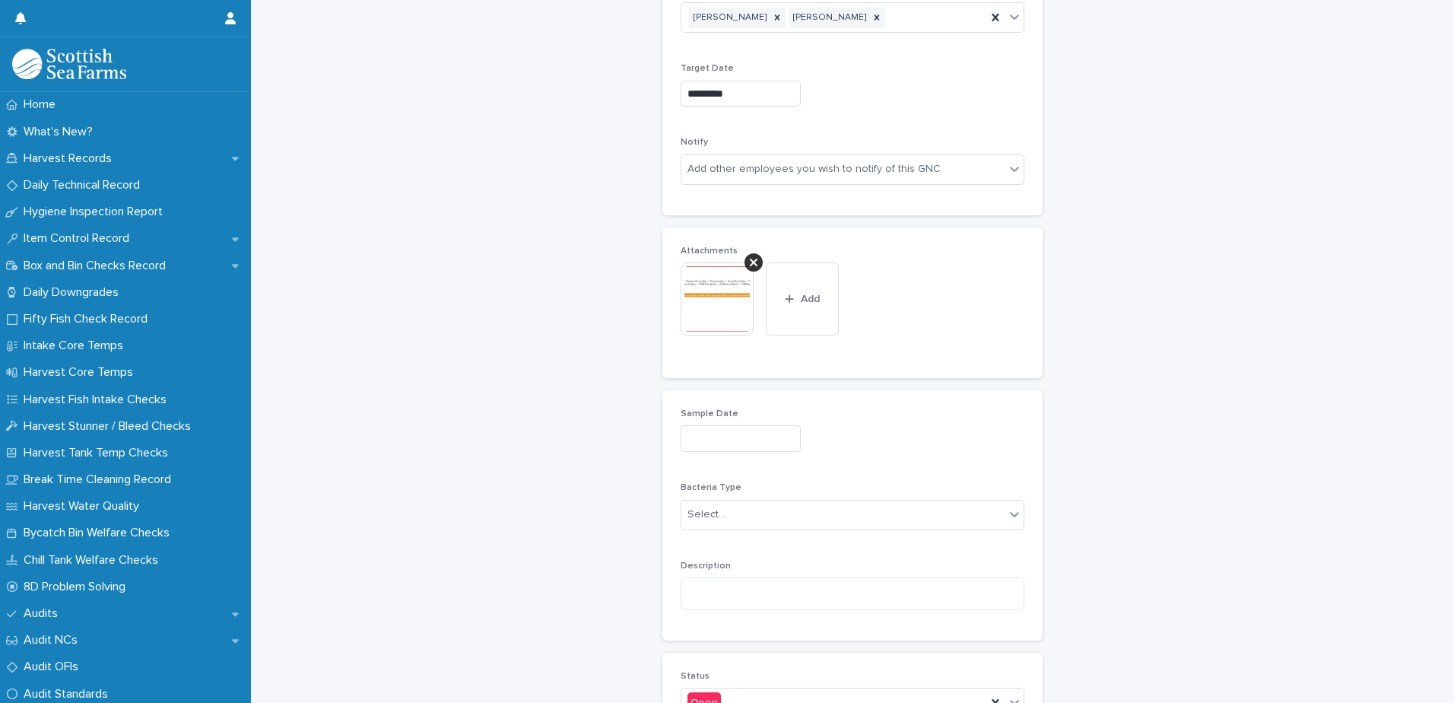
scroll to position [1016, 0]
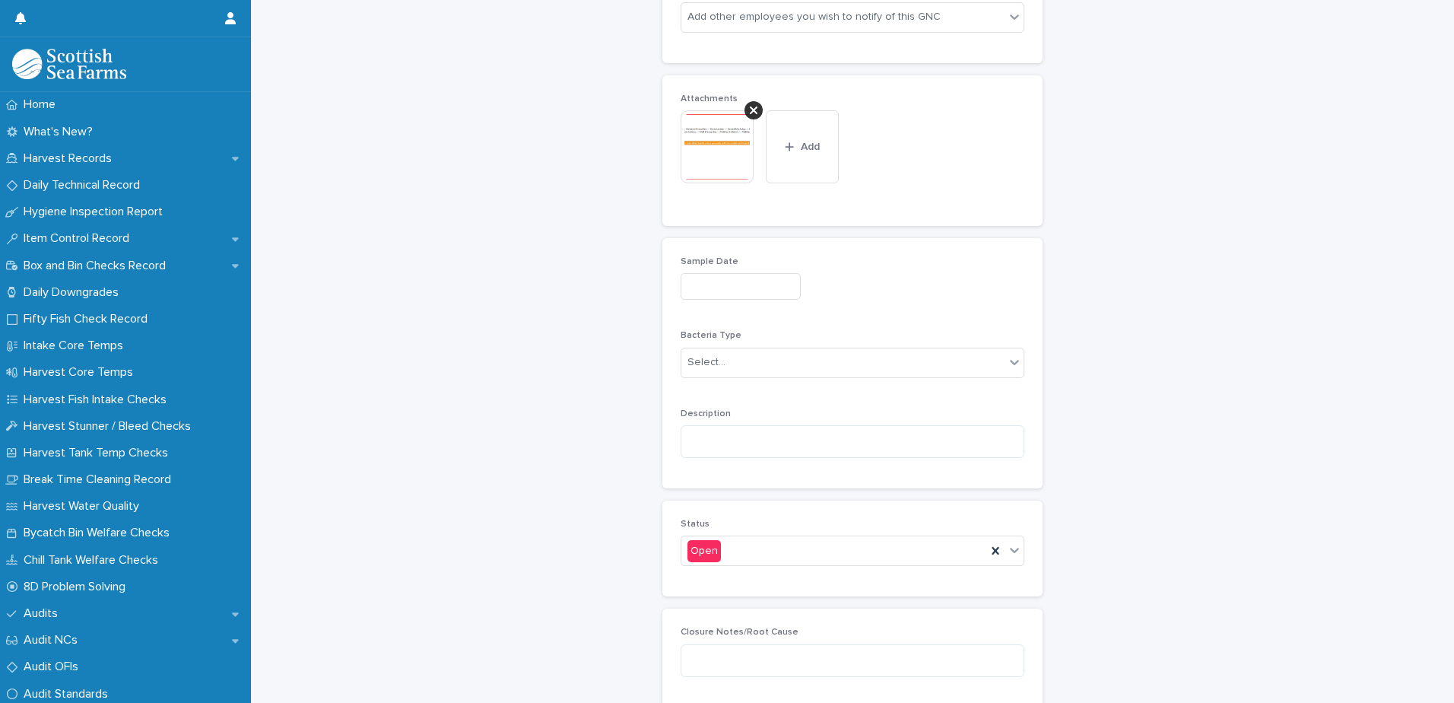
click at [706, 290] on input "text" at bounding box center [741, 286] width 120 height 27
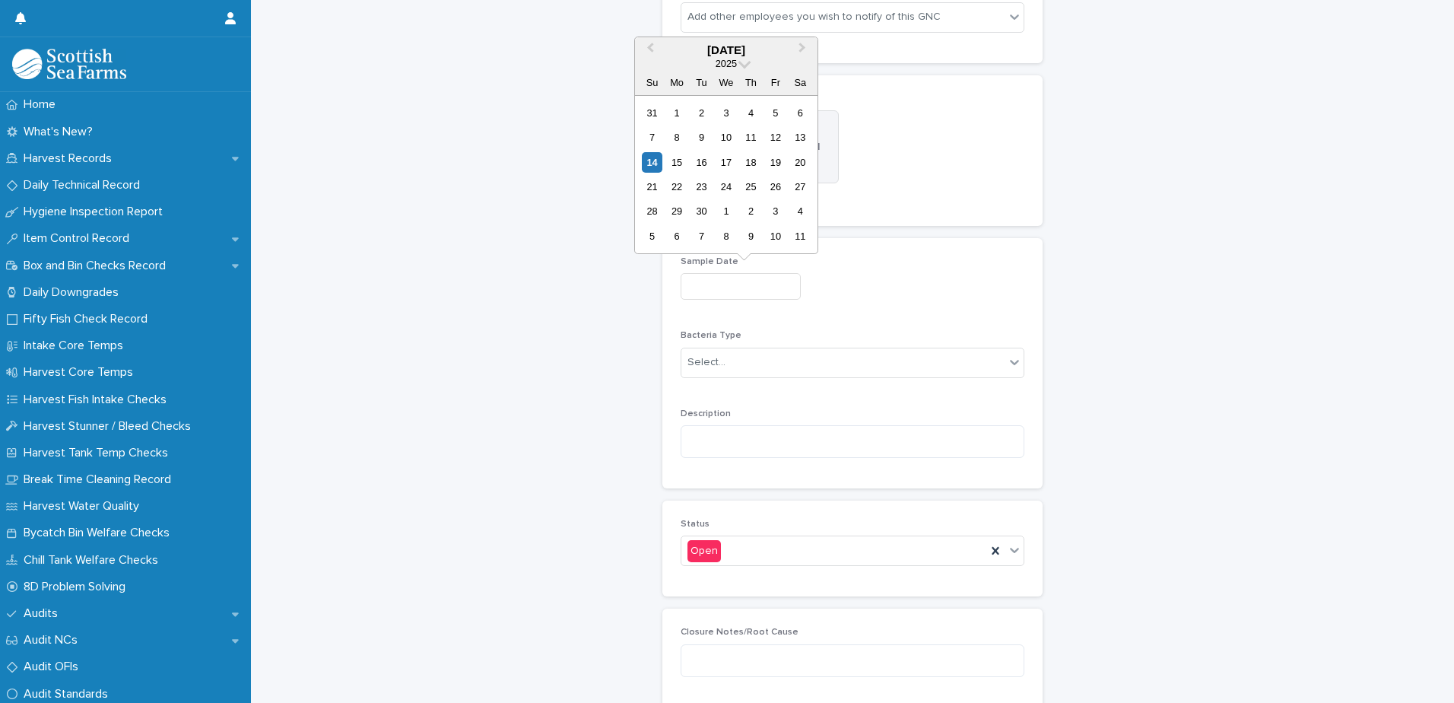
click at [776, 139] on div "12" at bounding box center [775, 137] width 21 height 21
type input "*********"
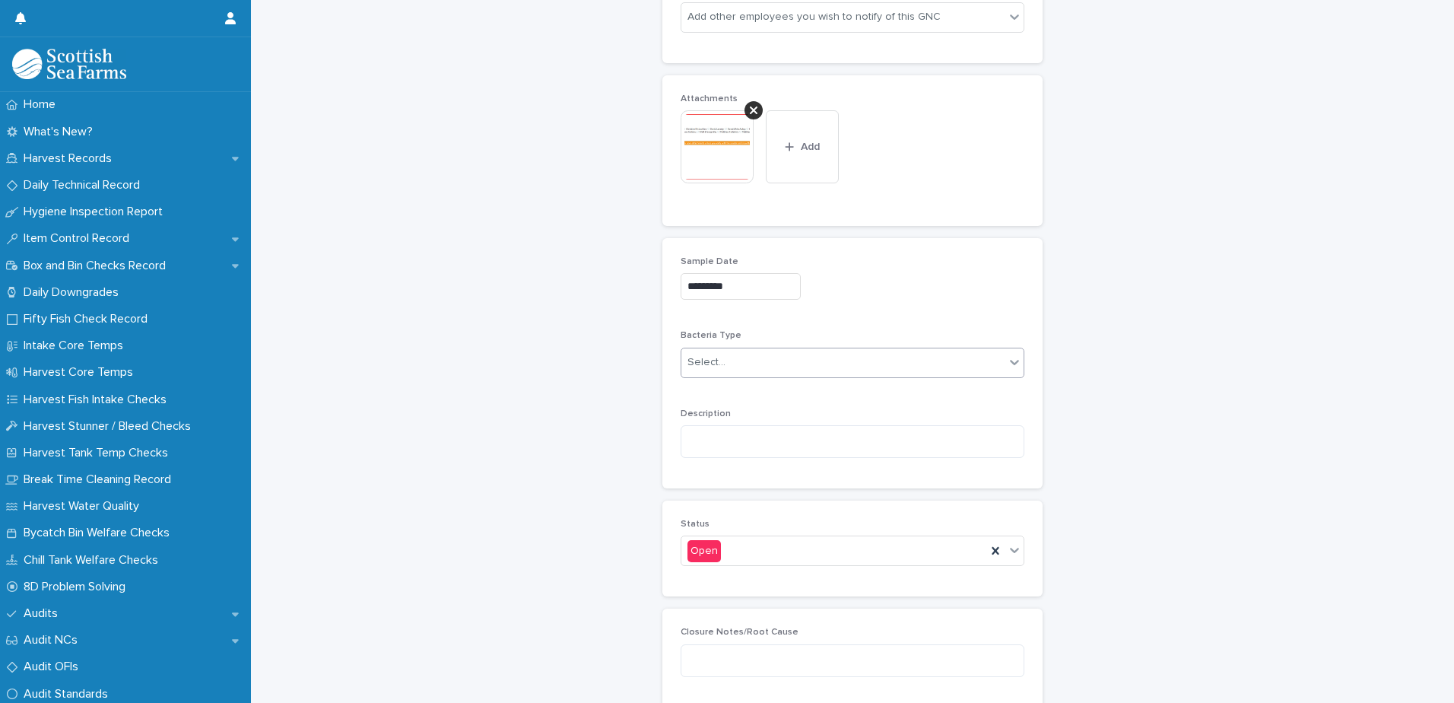
click at [709, 369] on div "Select..." at bounding box center [706, 362] width 38 height 16
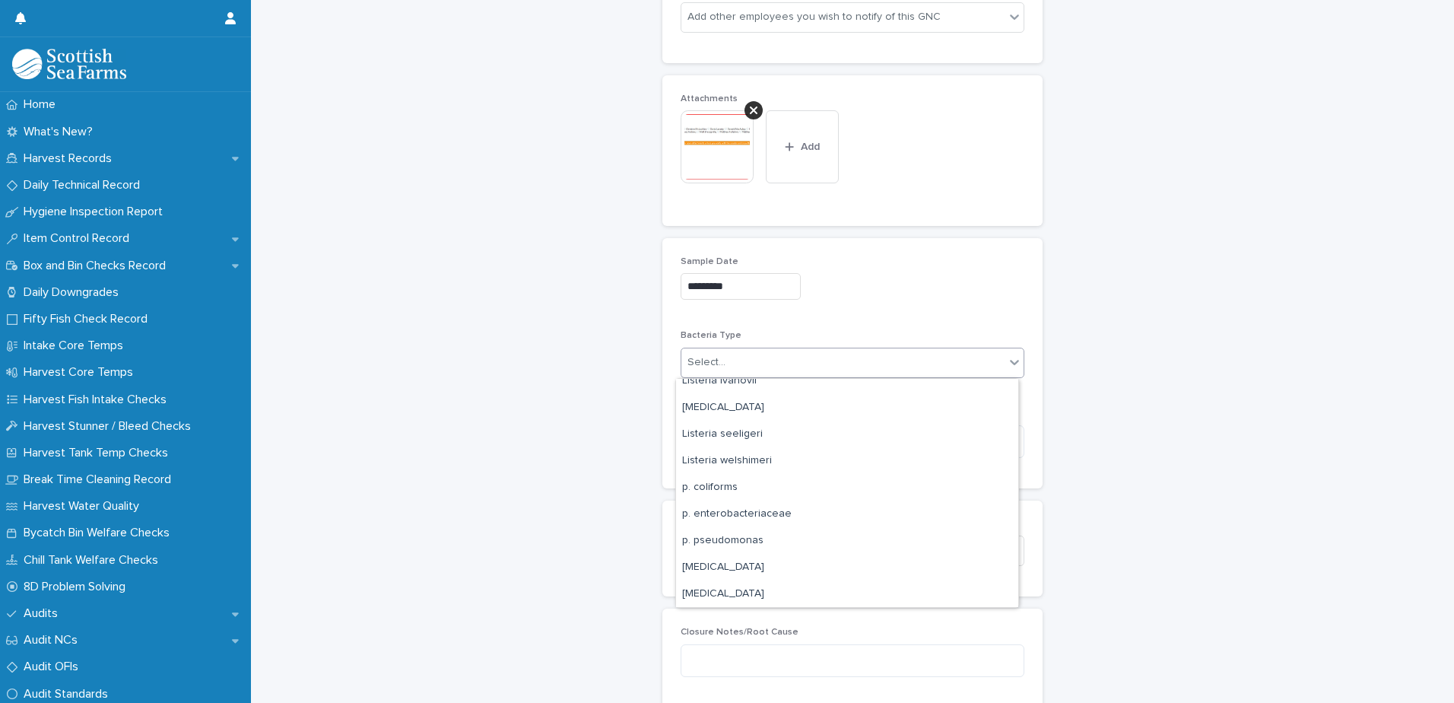
scroll to position [228, 0]
drag, startPoint x: 755, startPoint y: 507, endPoint x: 826, endPoint y: 508, distance: 70.7
click at [756, 507] on div "p. enterobacteriaceae" at bounding box center [847, 510] width 342 height 27
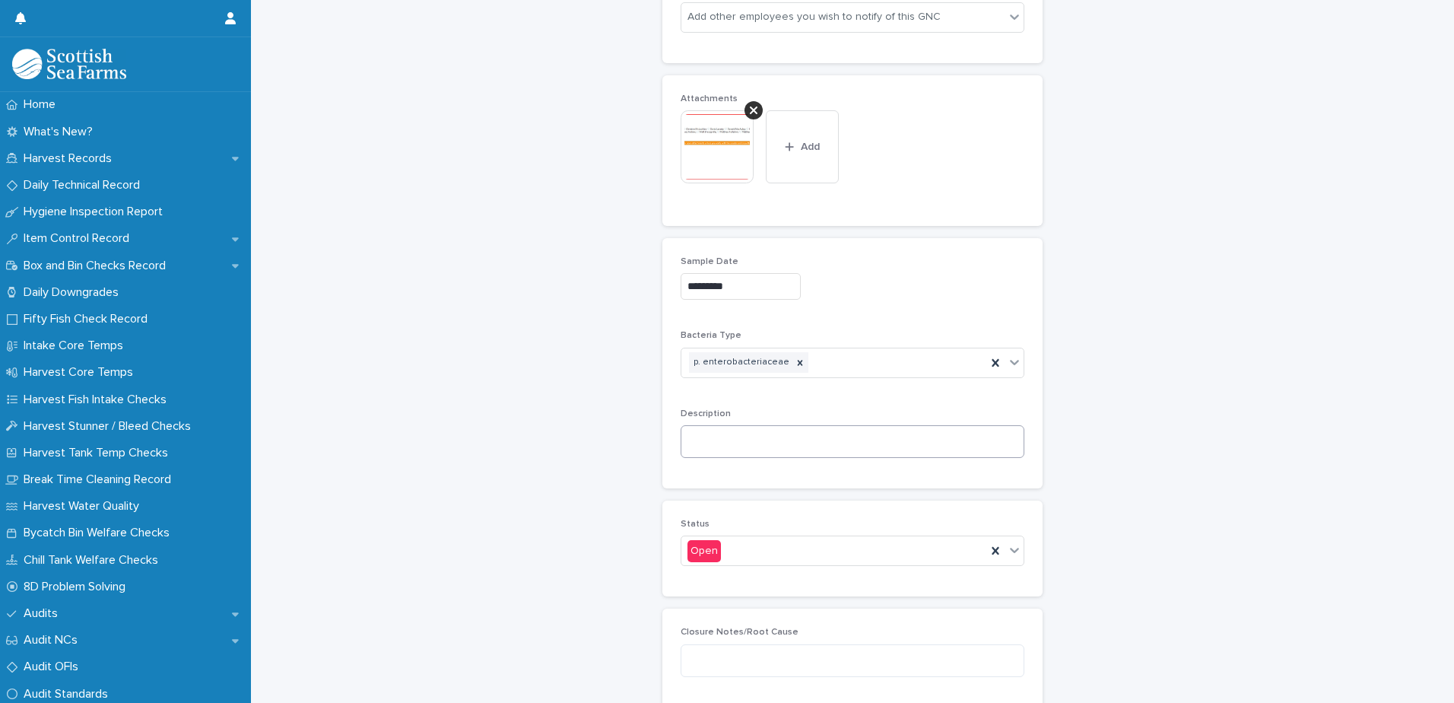
drag, startPoint x: 692, startPoint y: 459, endPoint x: 714, endPoint y: 454, distance: 22.5
click at [693, 459] on div "Description" at bounding box center [853, 439] width 344 height 62
click at [715, 446] on textarea at bounding box center [853, 441] width 344 height 33
click at [754, 446] on textarea at bounding box center [853, 441] width 344 height 33
paste textarea "**********"
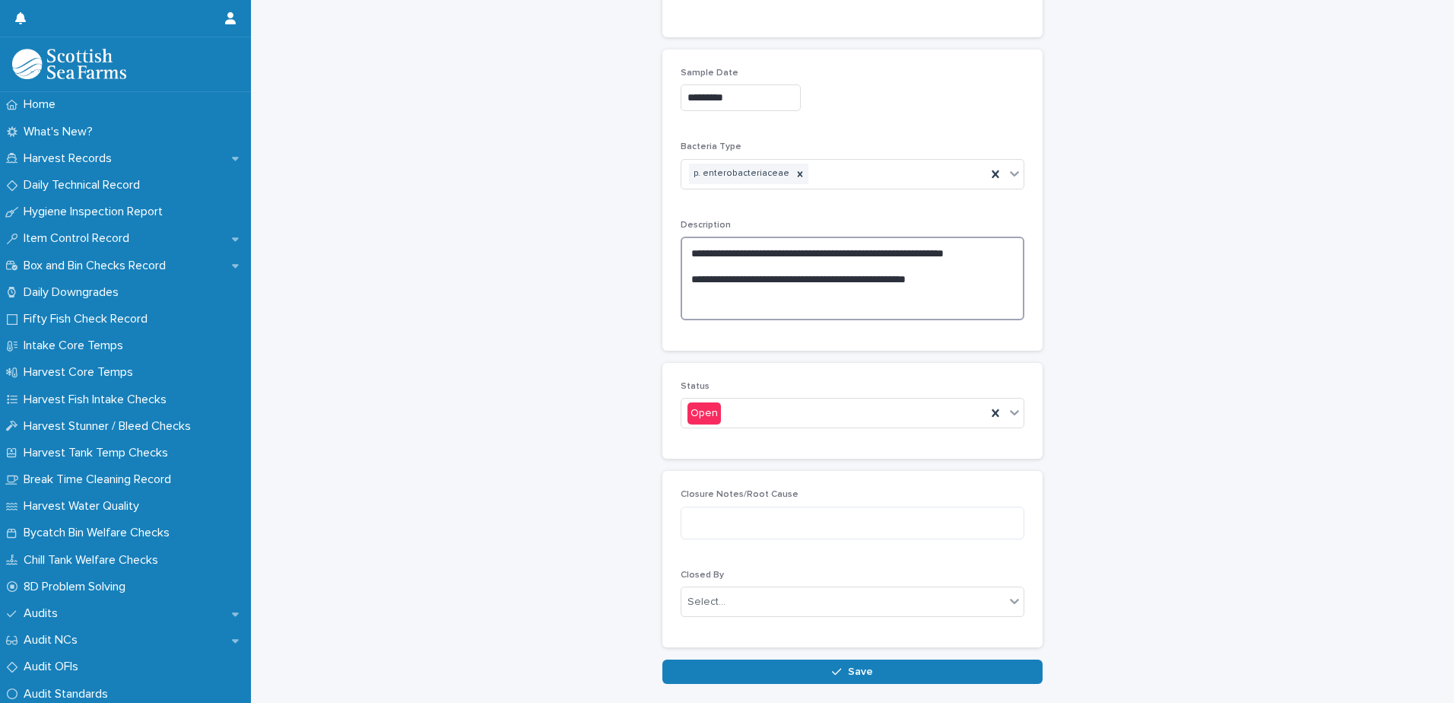
scroll to position [1244, 0]
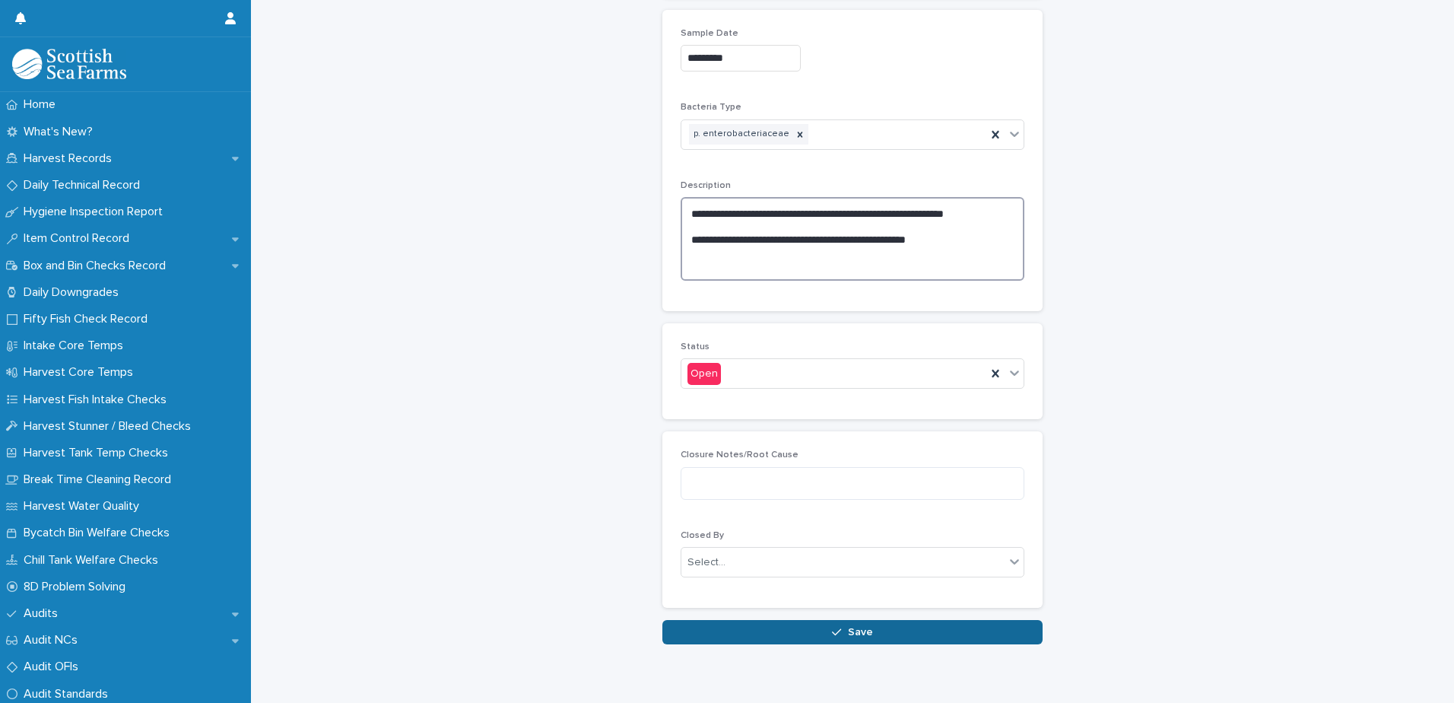
type textarea "**********"
click at [836, 633] on icon "button" at bounding box center [836, 632] width 9 height 11
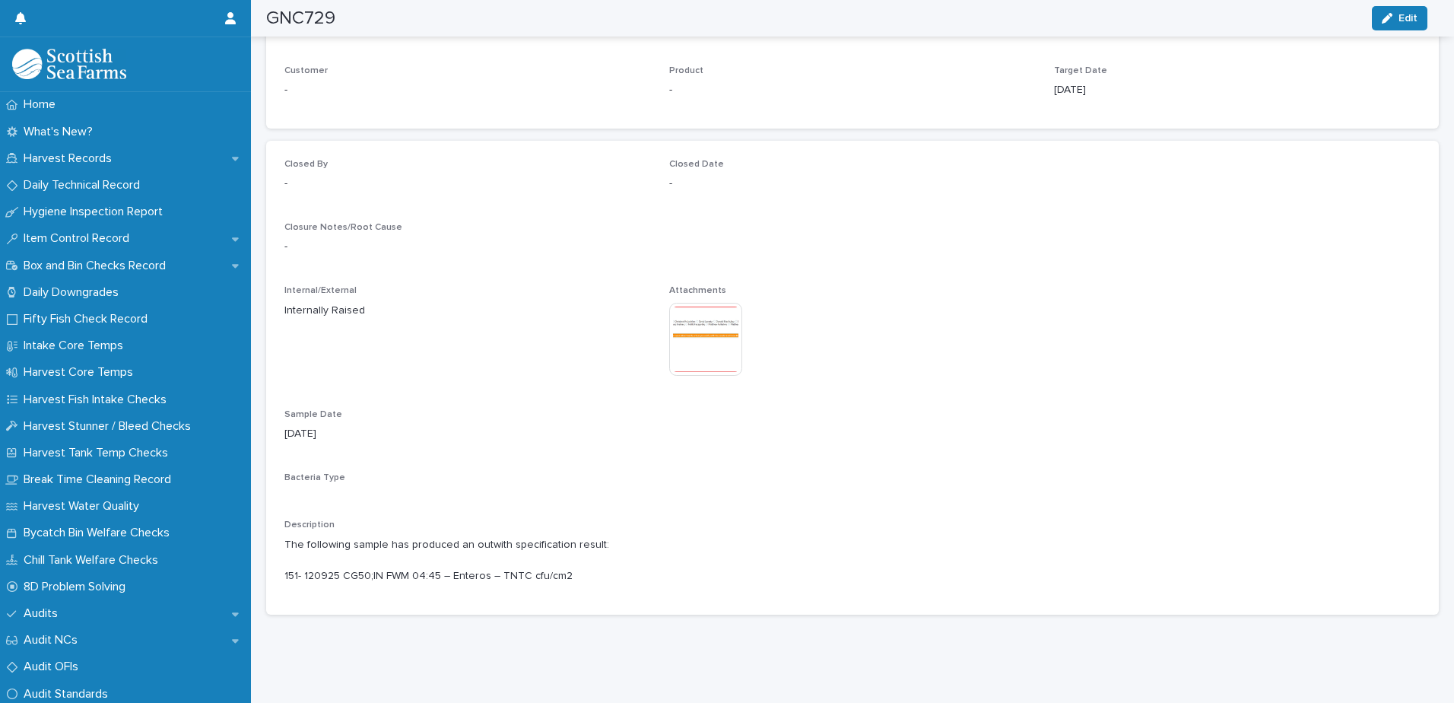
scroll to position [1017, 0]
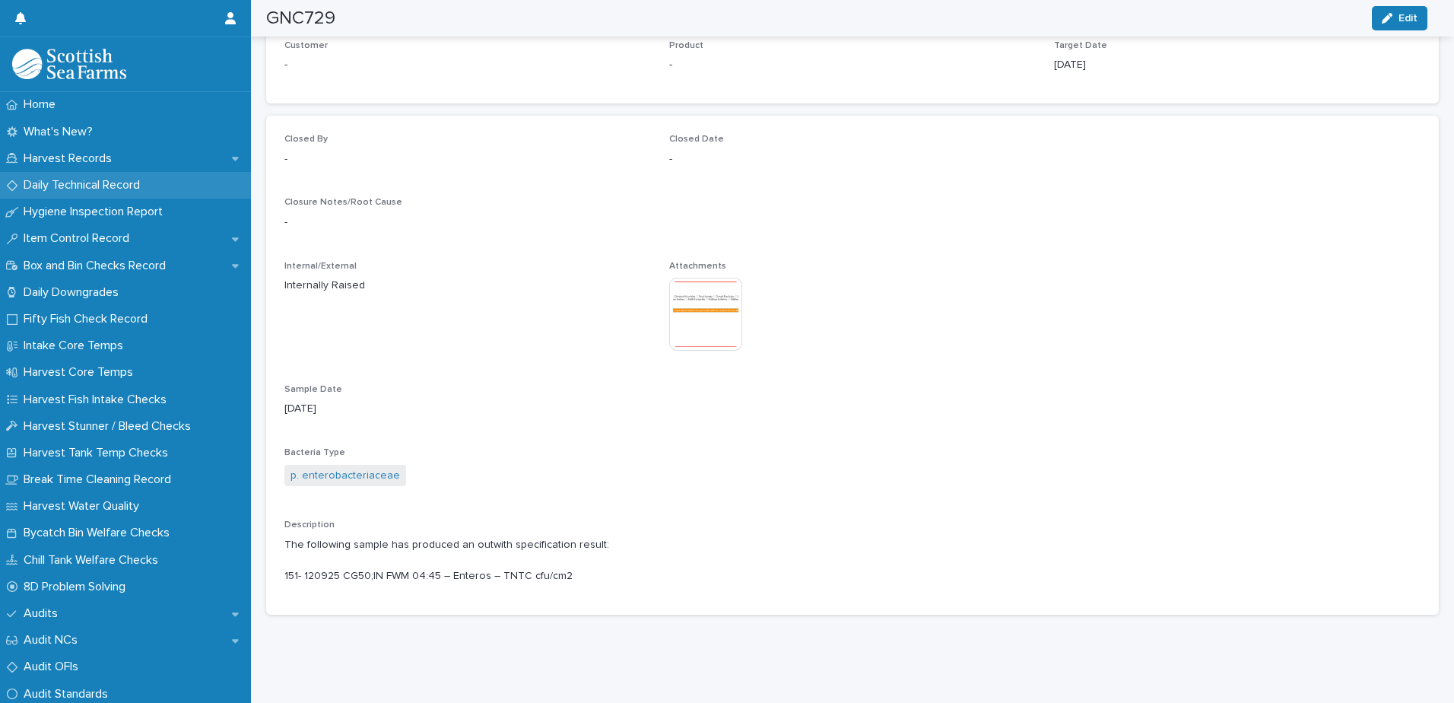
click at [75, 183] on p "Daily Technical Record" at bounding box center [84, 185] width 135 height 14
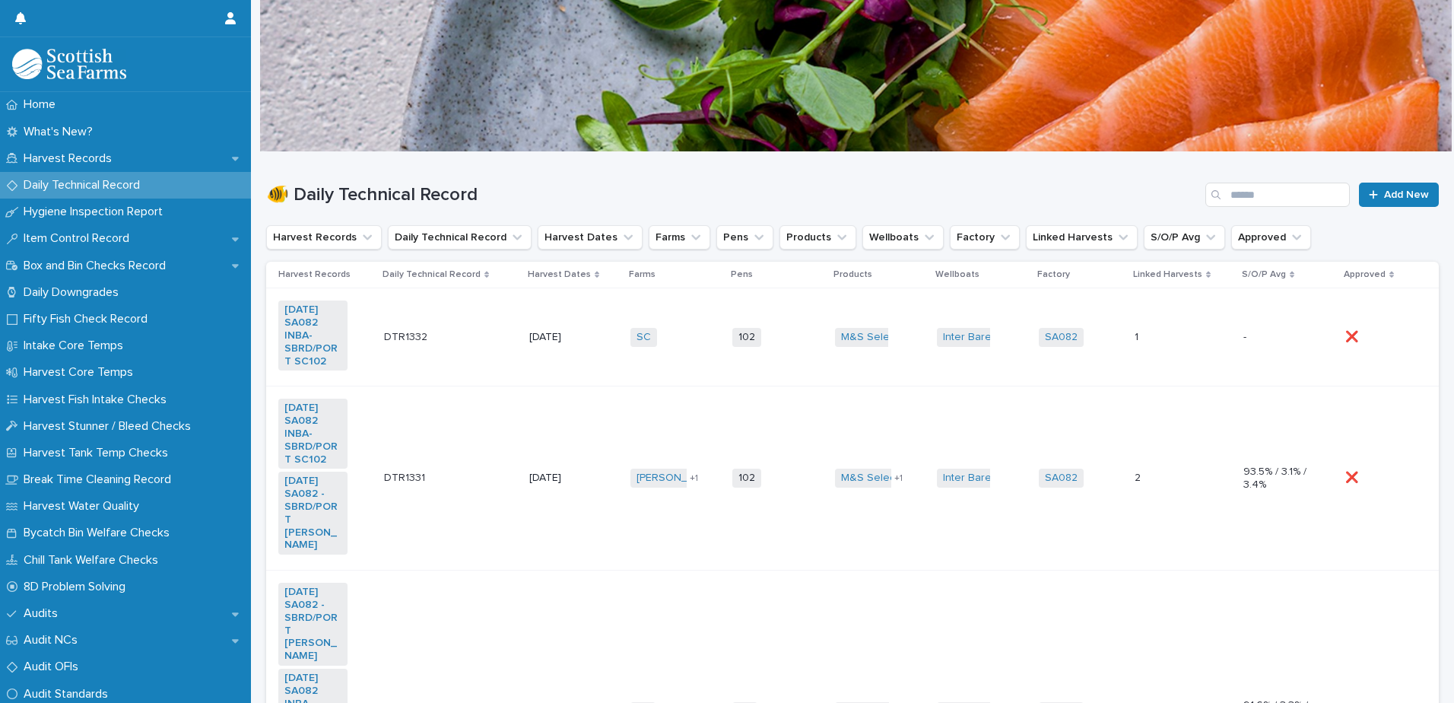
click at [690, 368] on td "SC + 0" at bounding box center [675, 337] width 102 height 98
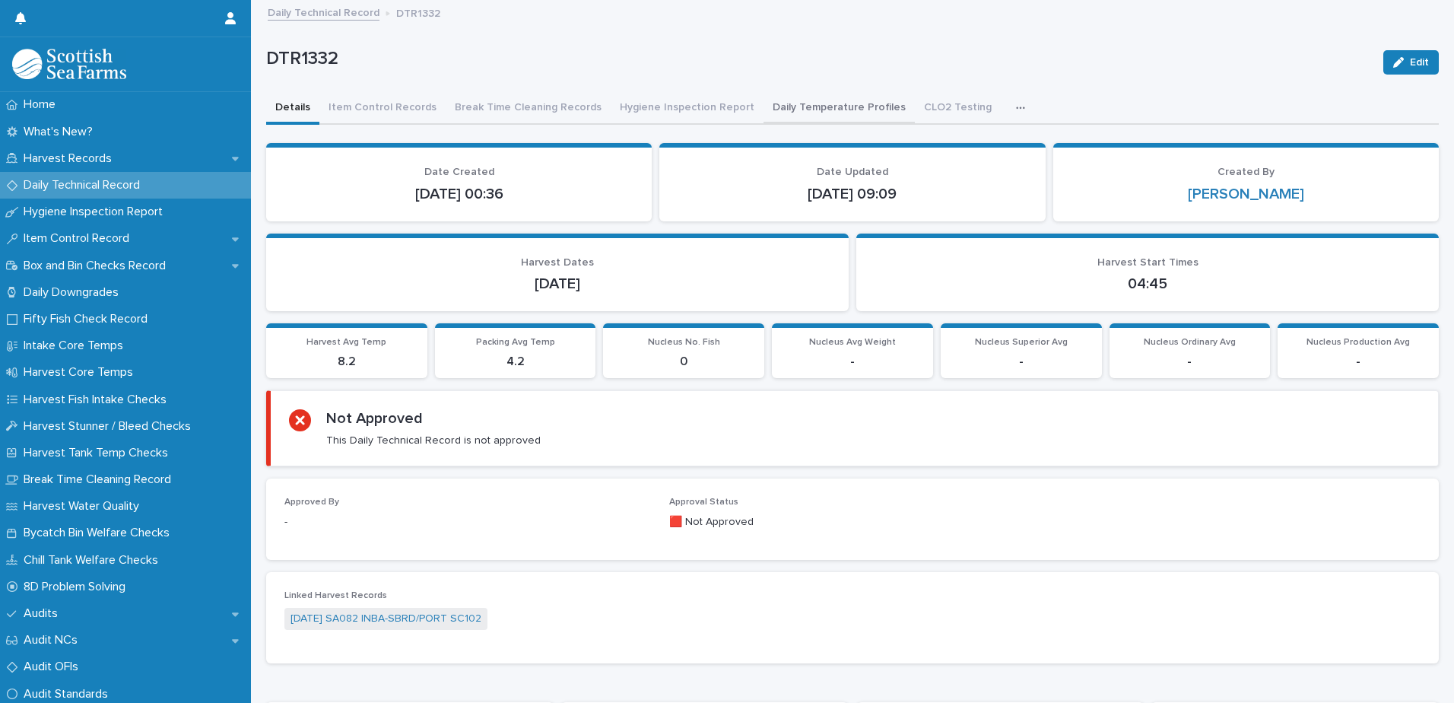
click at [782, 108] on button "Daily Temperature Profiles" at bounding box center [838, 109] width 151 height 32
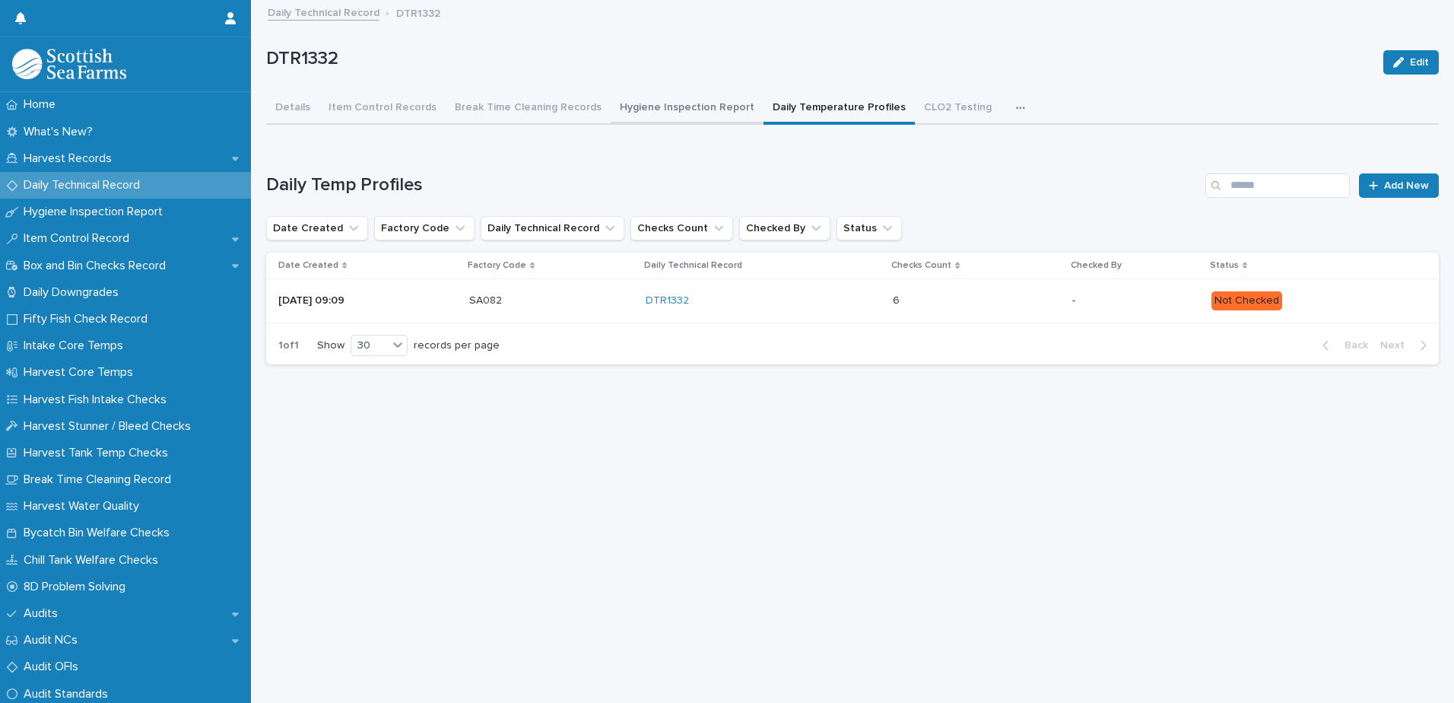
click at [652, 113] on button "Hygiene Inspection Report" at bounding box center [687, 109] width 153 height 32
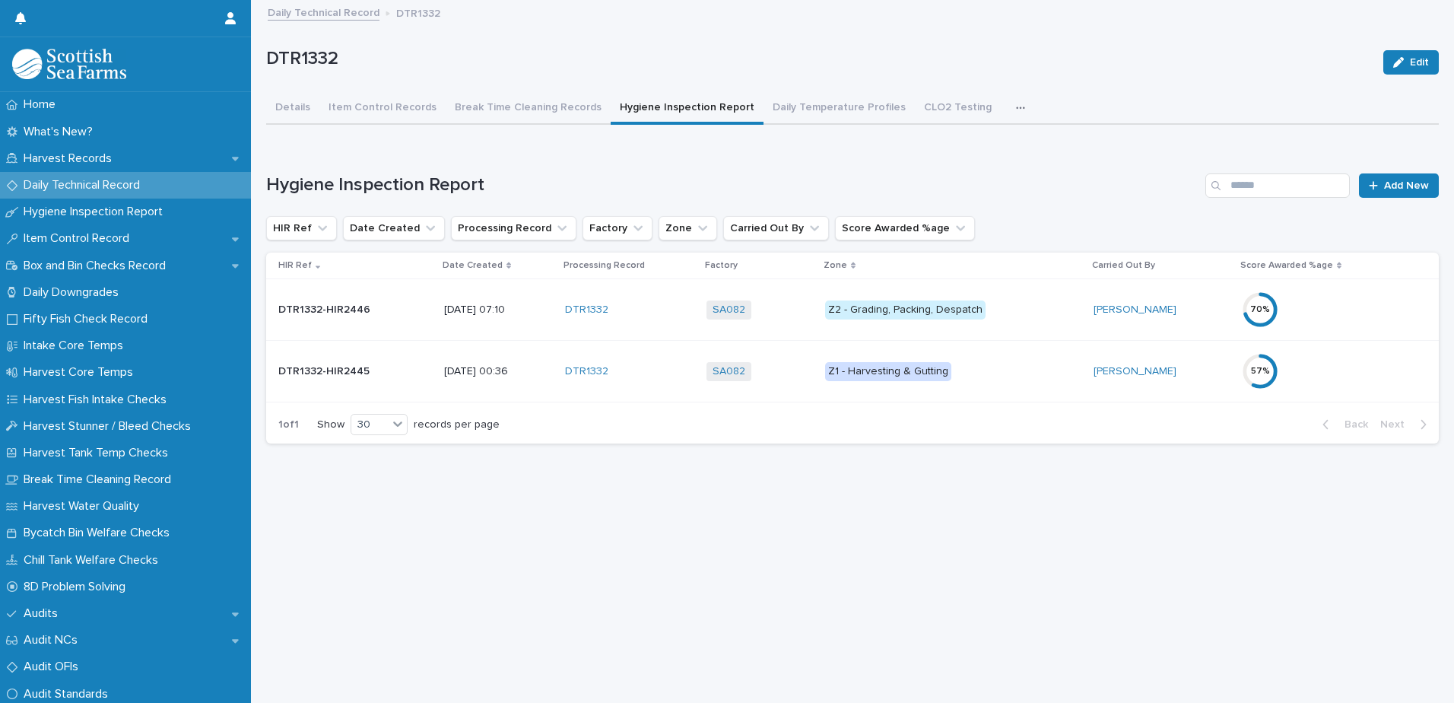
click at [1324, 379] on div "57 %" at bounding box center [1308, 371] width 133 height 37
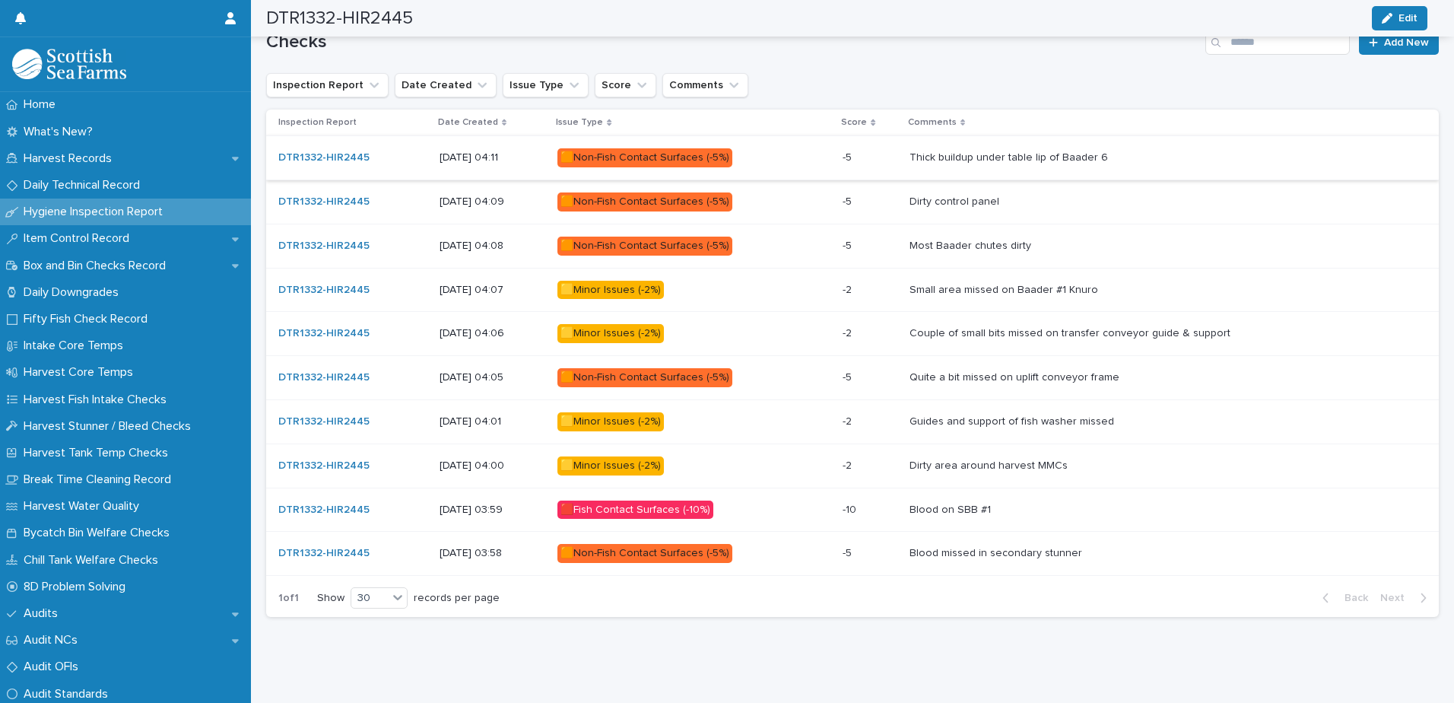
scroll to position [877, 0]
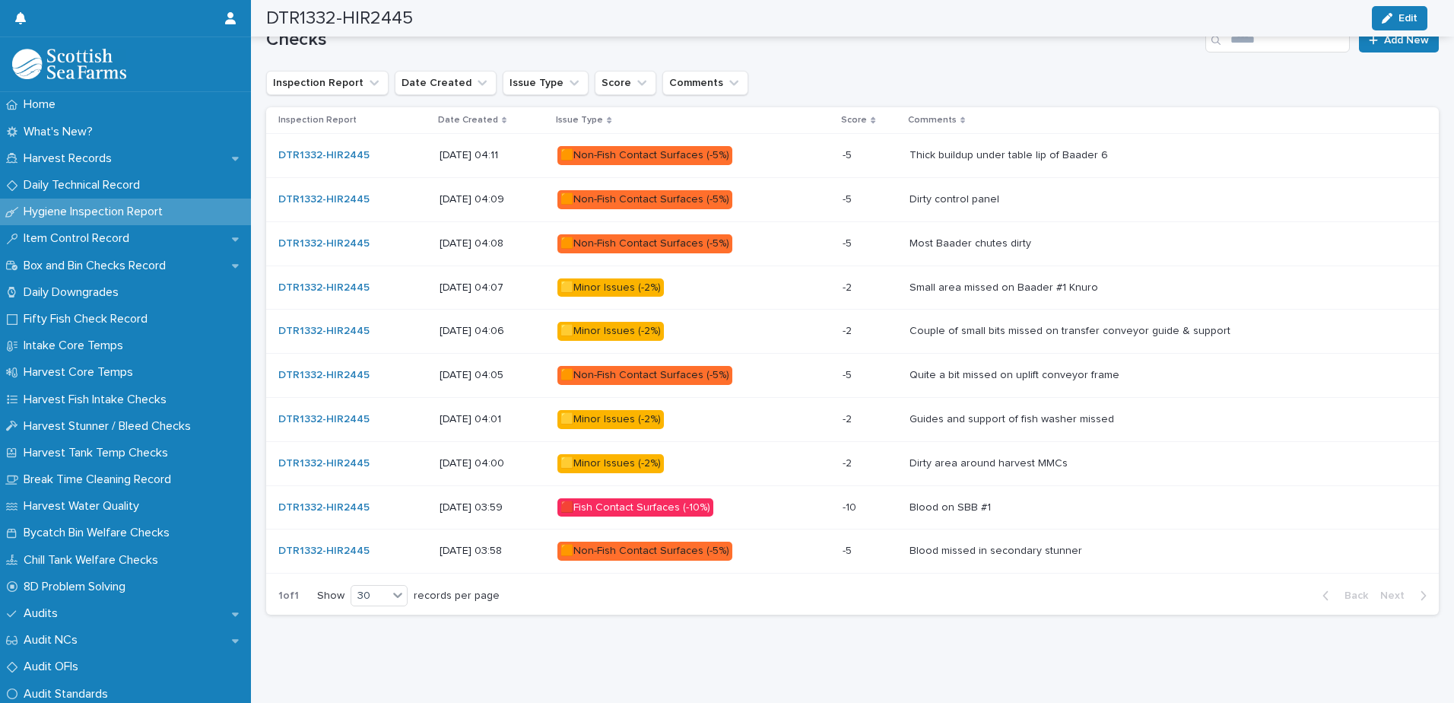
click at [1151, 149] on p at bounding box center [1161, 155] width 505 height 13
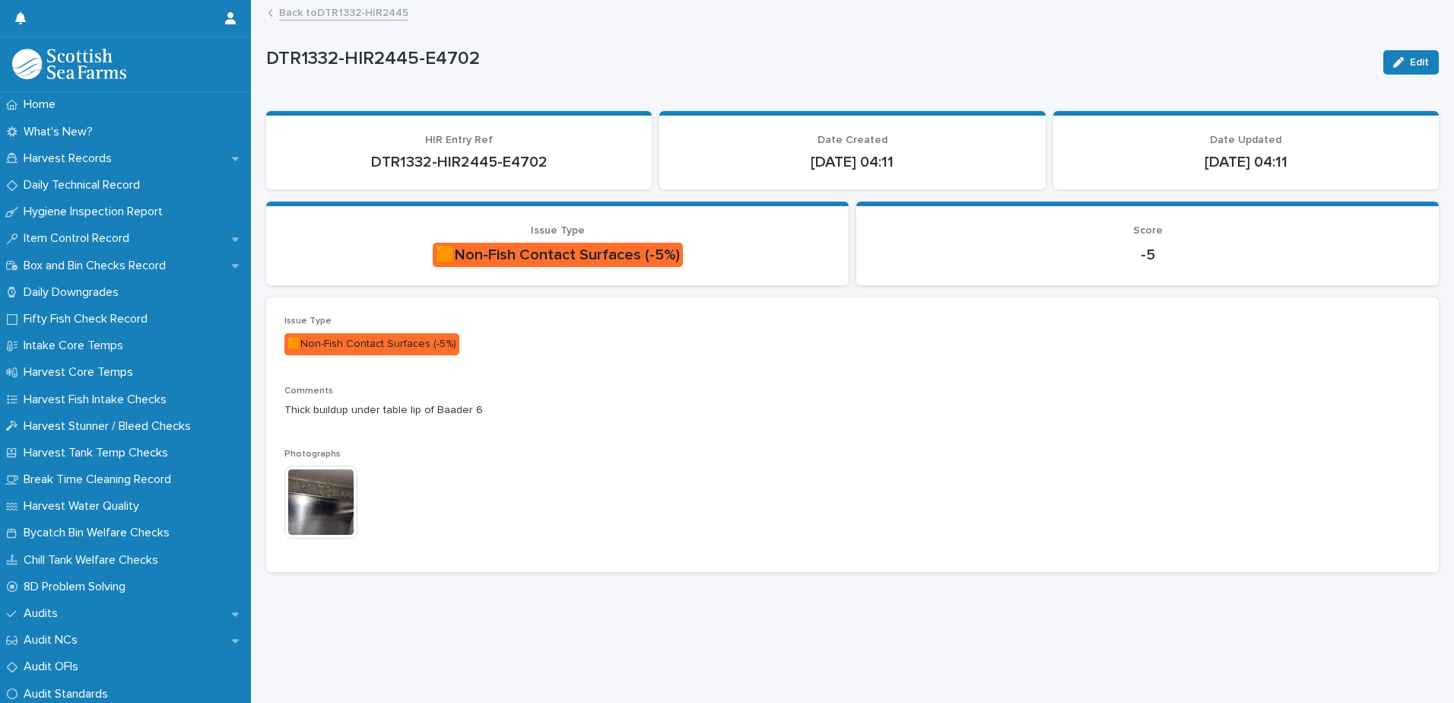
click at [325, 487] on img at bounding box center [320, 501] width 73 height 73
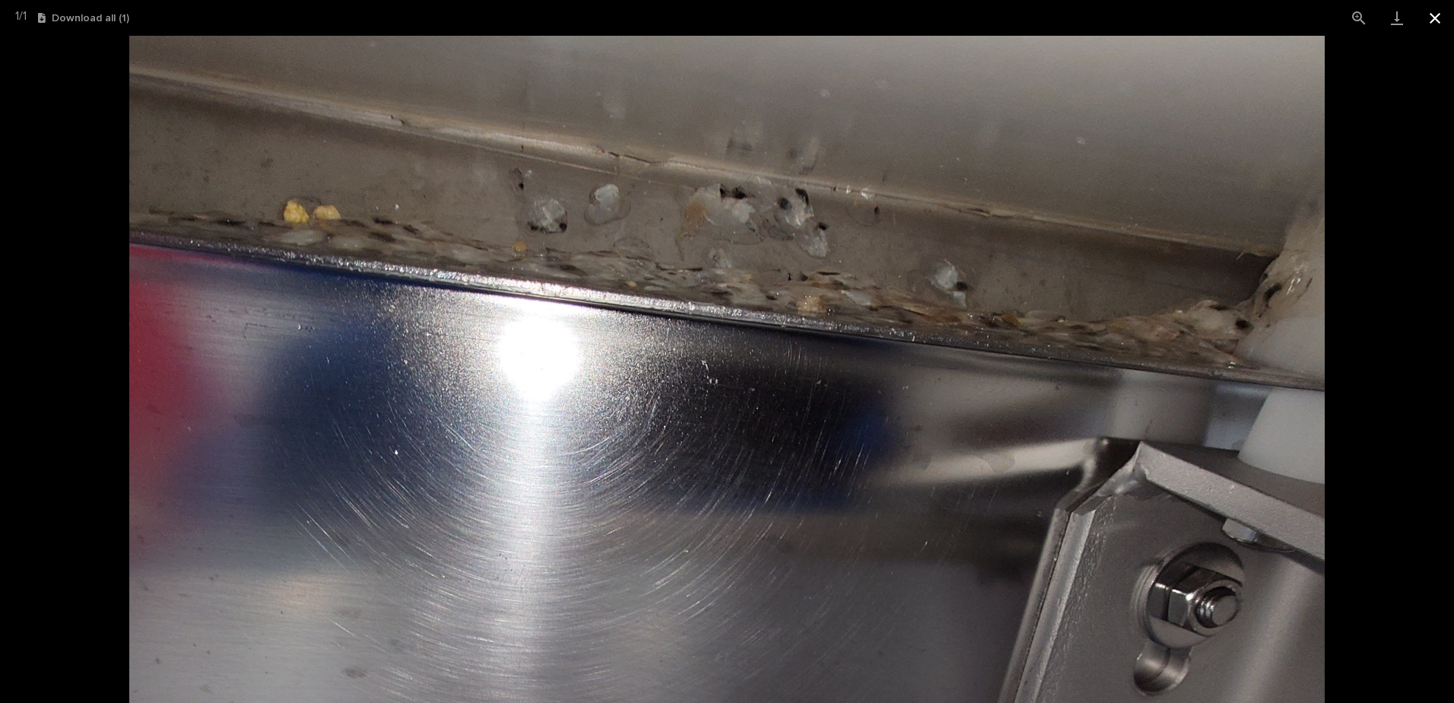
click at [1439, 19] on button "Close gallery" at bounding box center [1435, 18] width 38 height 36
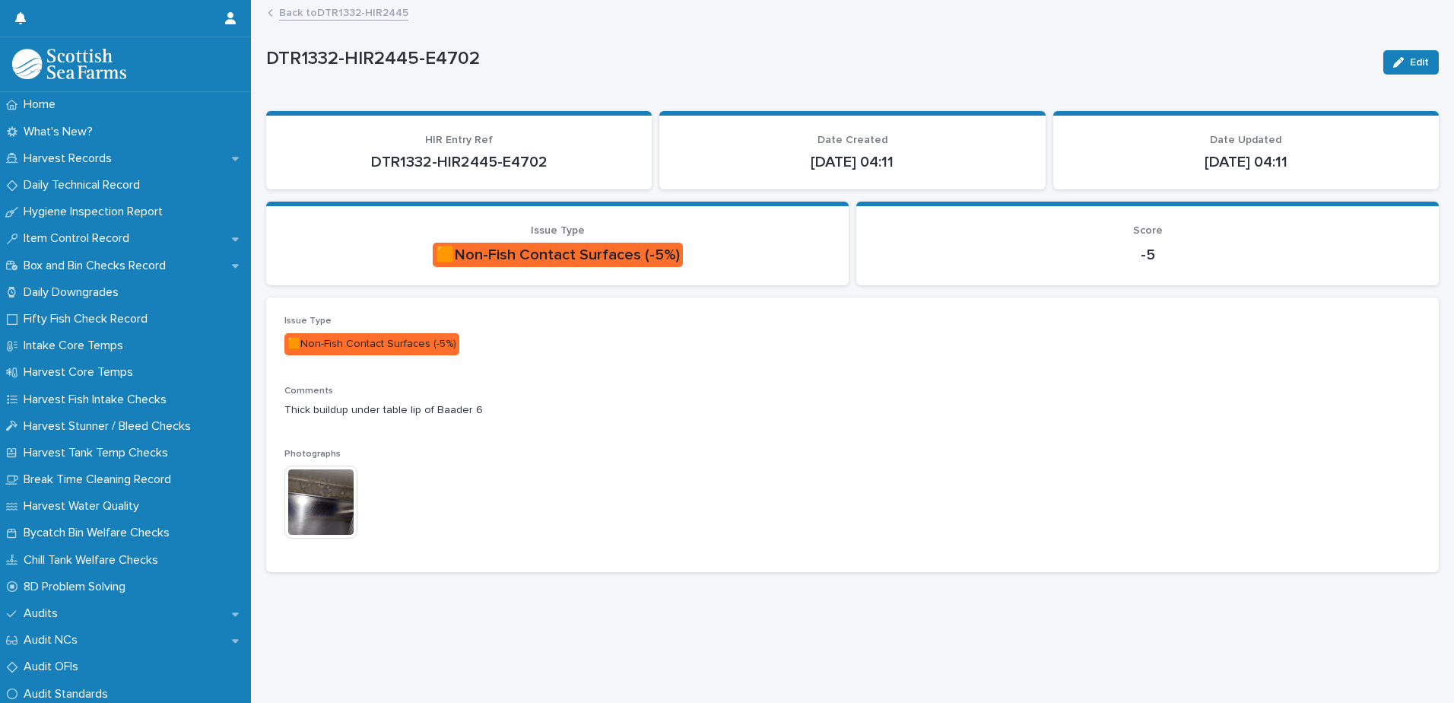
click at [315, 18] on link "Back to DTR1332-HIR2445" at bounding box center [343, 11] width 129 height 17
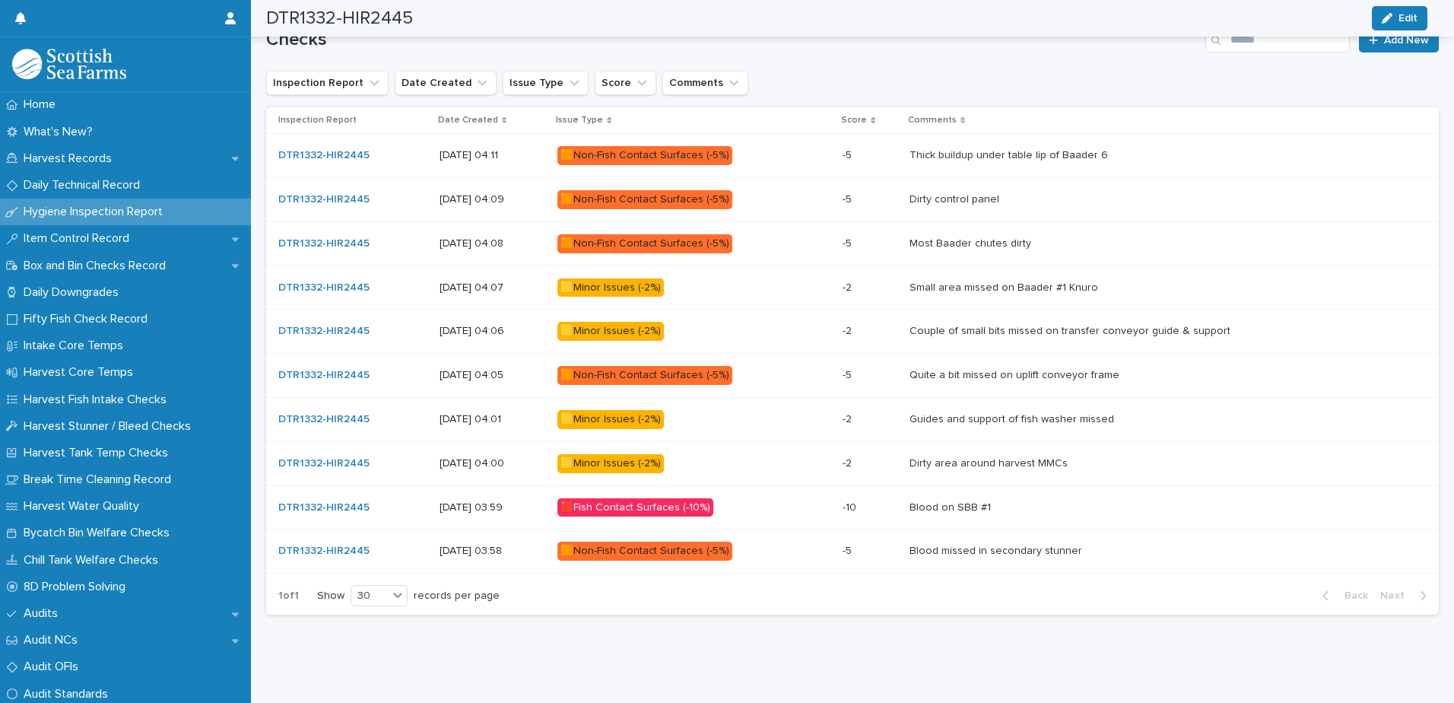
scroll to position [877, 0]
click at [1094, 193] on p at bounding box center [1161, 199] width 505 height 13
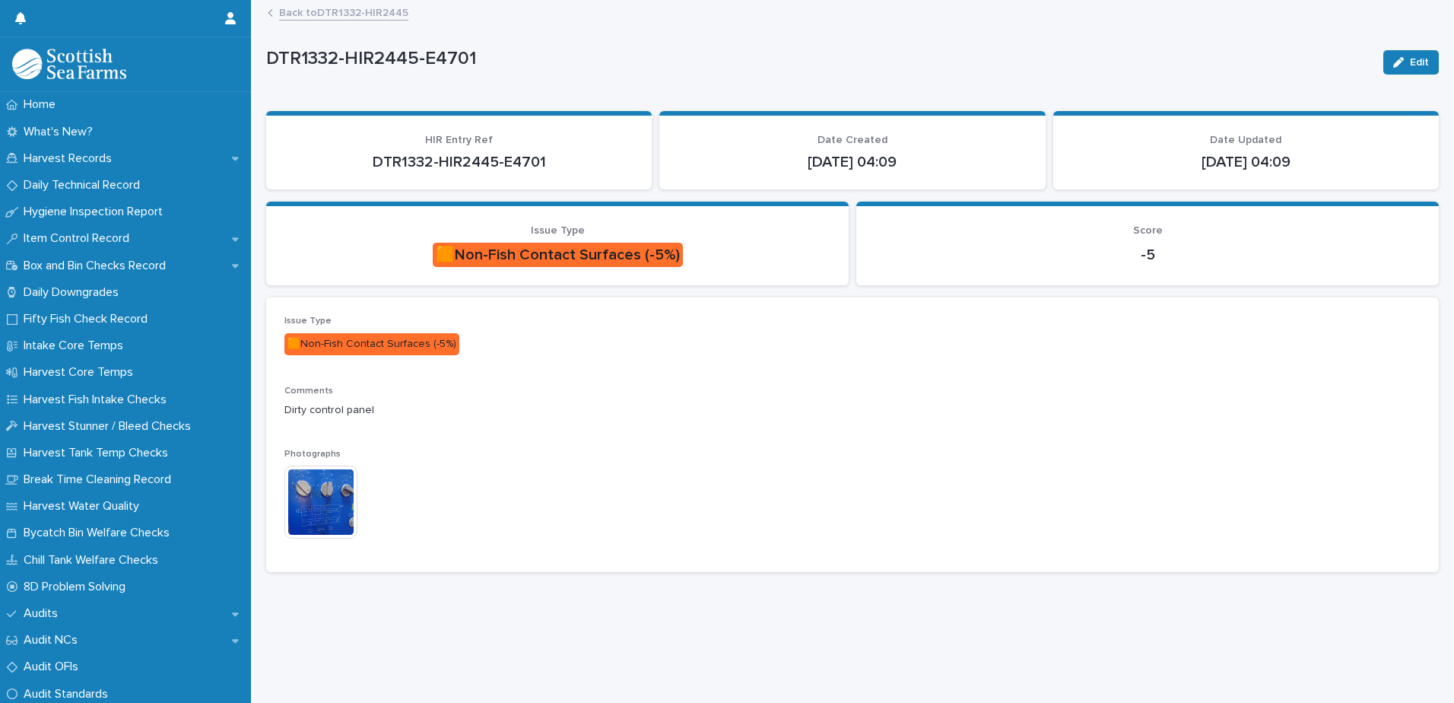
scroll to position [11, 0]
click at [311, 509] on img at bounding box center [320, 501] width 73 height 73
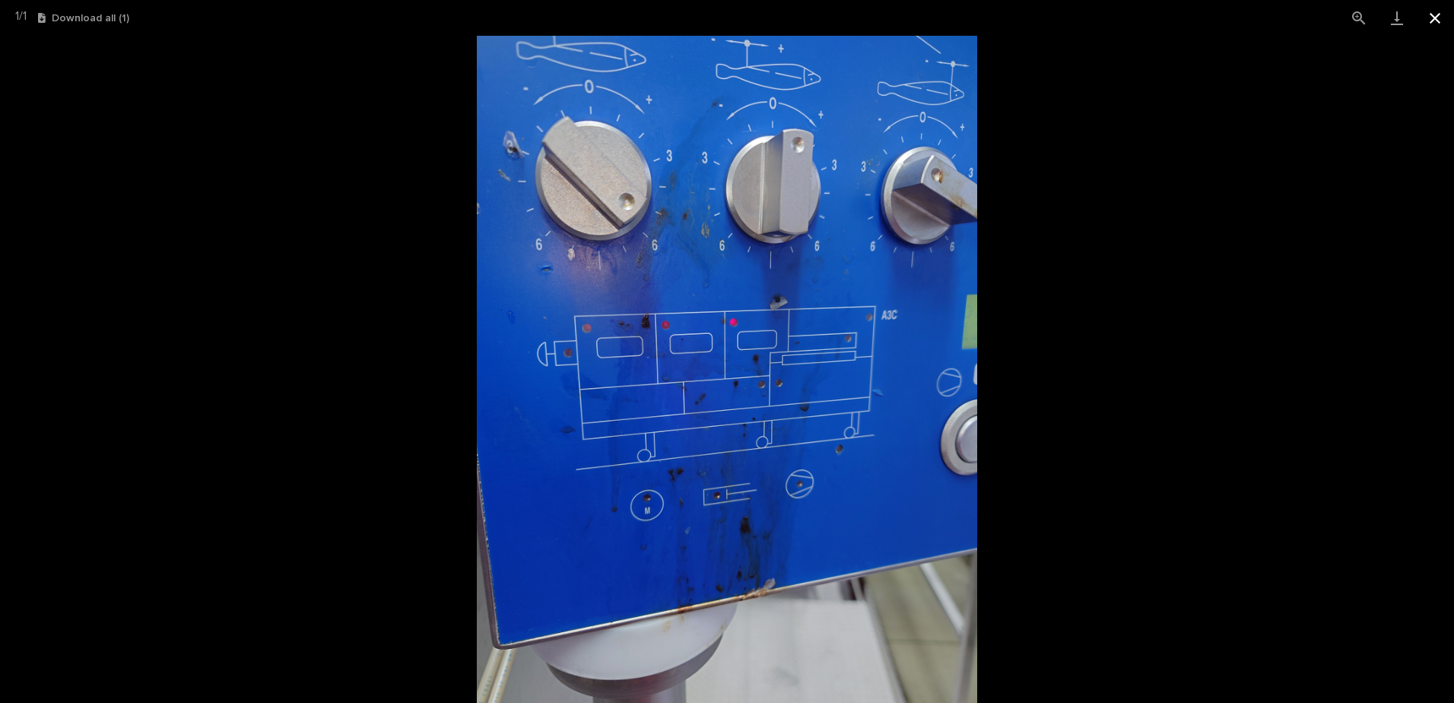
click at [1441, 18] on button "Close gallery" at bounding box center [1435, 18] width 38 height 36
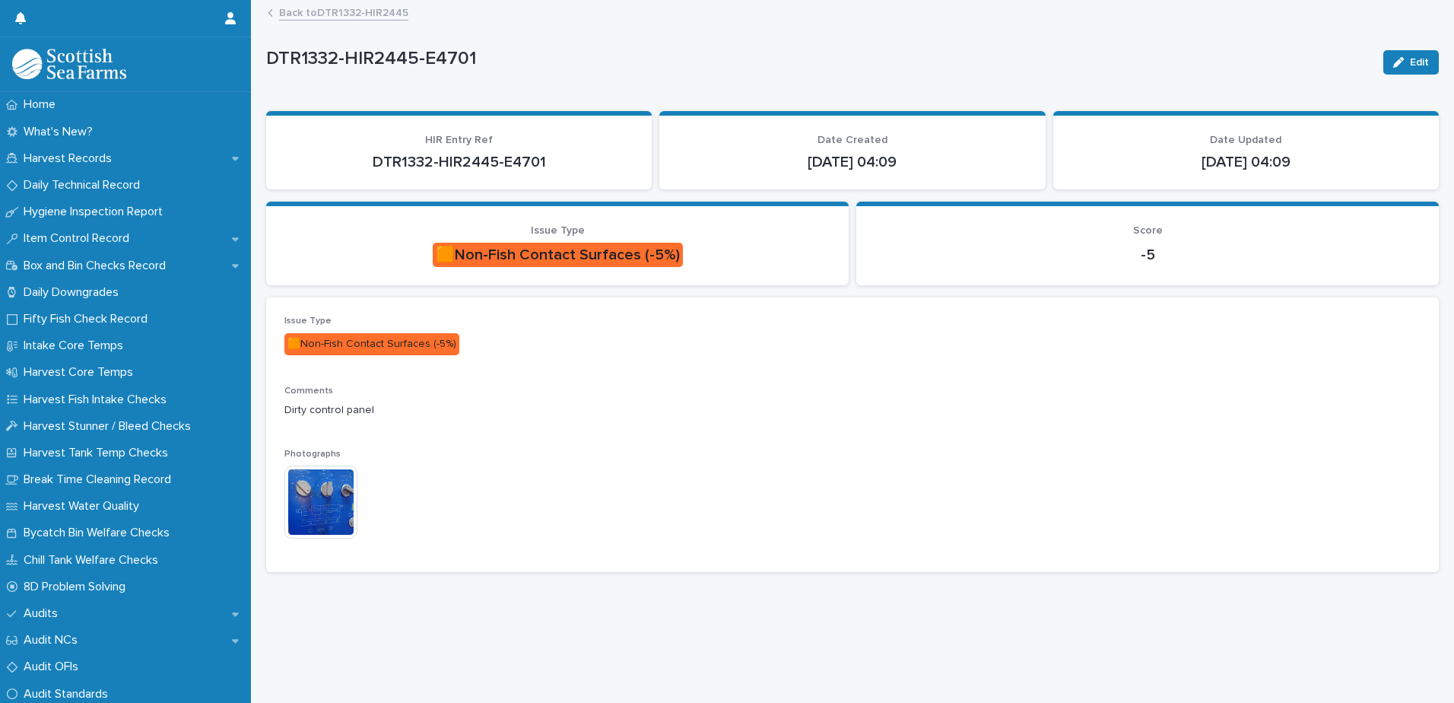
click at [325, 3] on link "Back to DTR1332-HIR2445" at bounding box center [343, 11] width 129 height 17
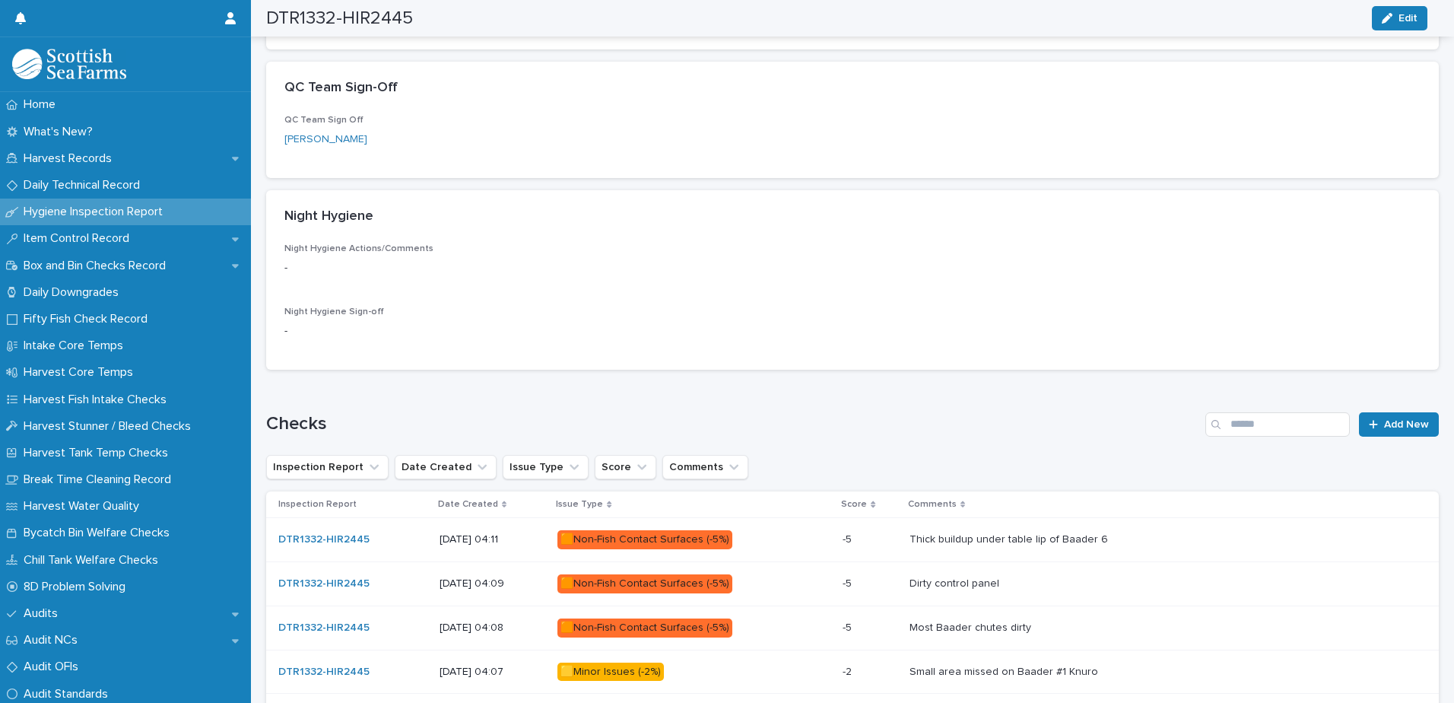
scroll to position [696, 0]
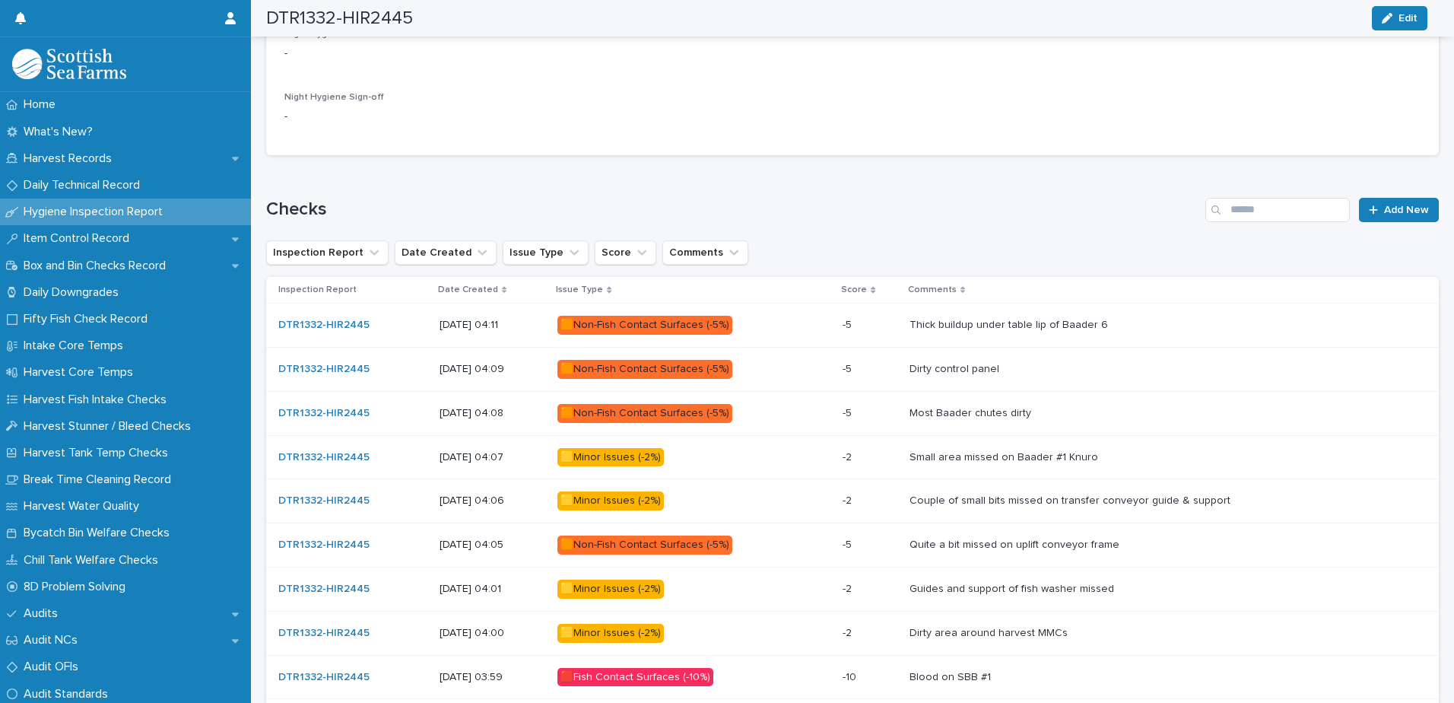
click at [1073, 415] on p at bounding box center [1161, 413] width 505 height 13
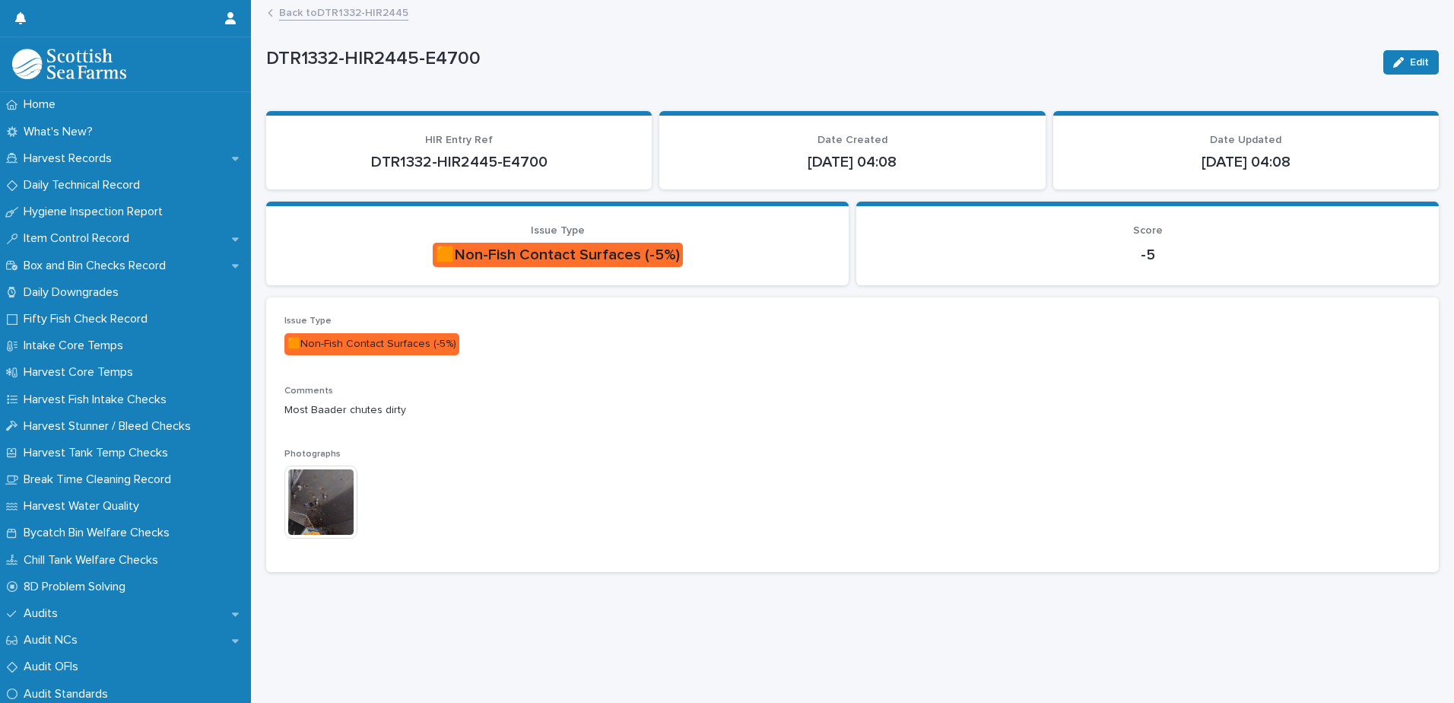
scroll to position [11, 0]
click at [337, 494] on img at bounding box center [320, 501] width 73 height 73
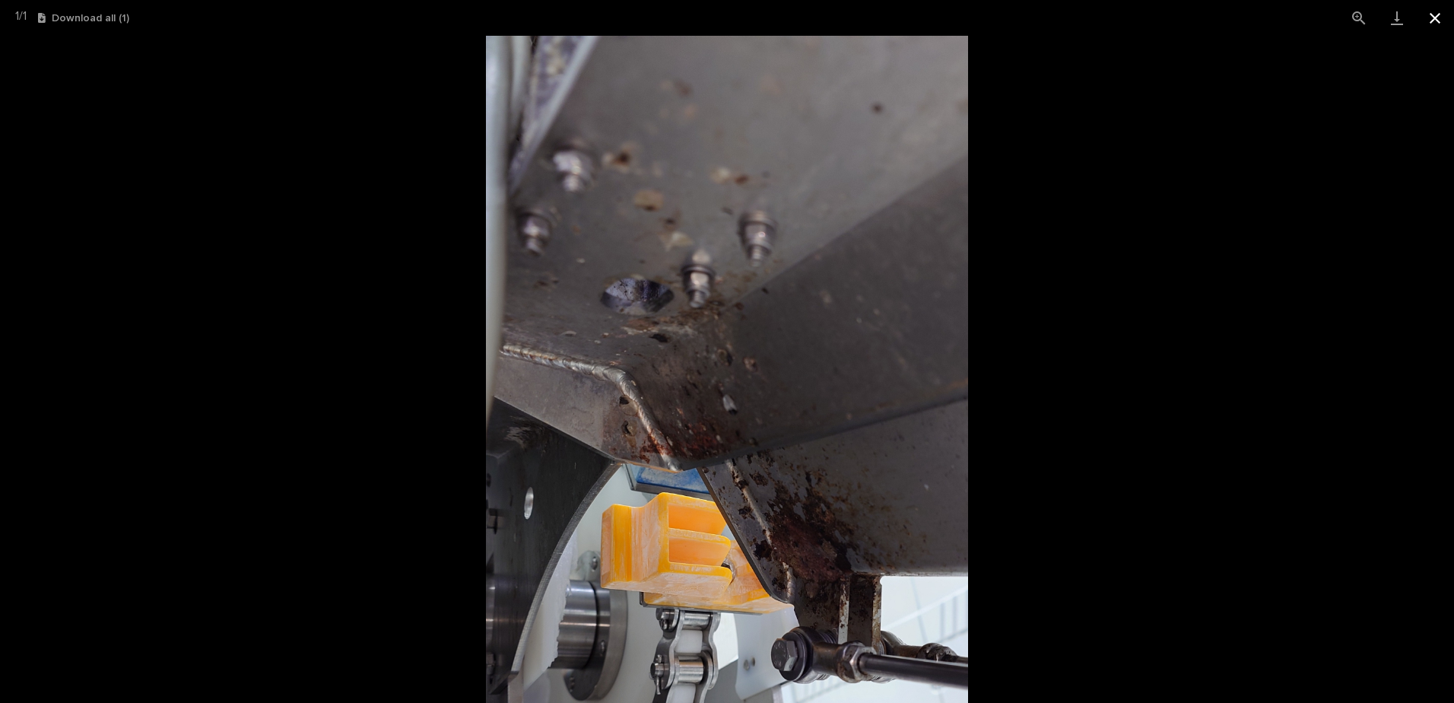
click at [1431, 20] on button "Close gallery" at bounding box center [1435, 18] width 38 height 36
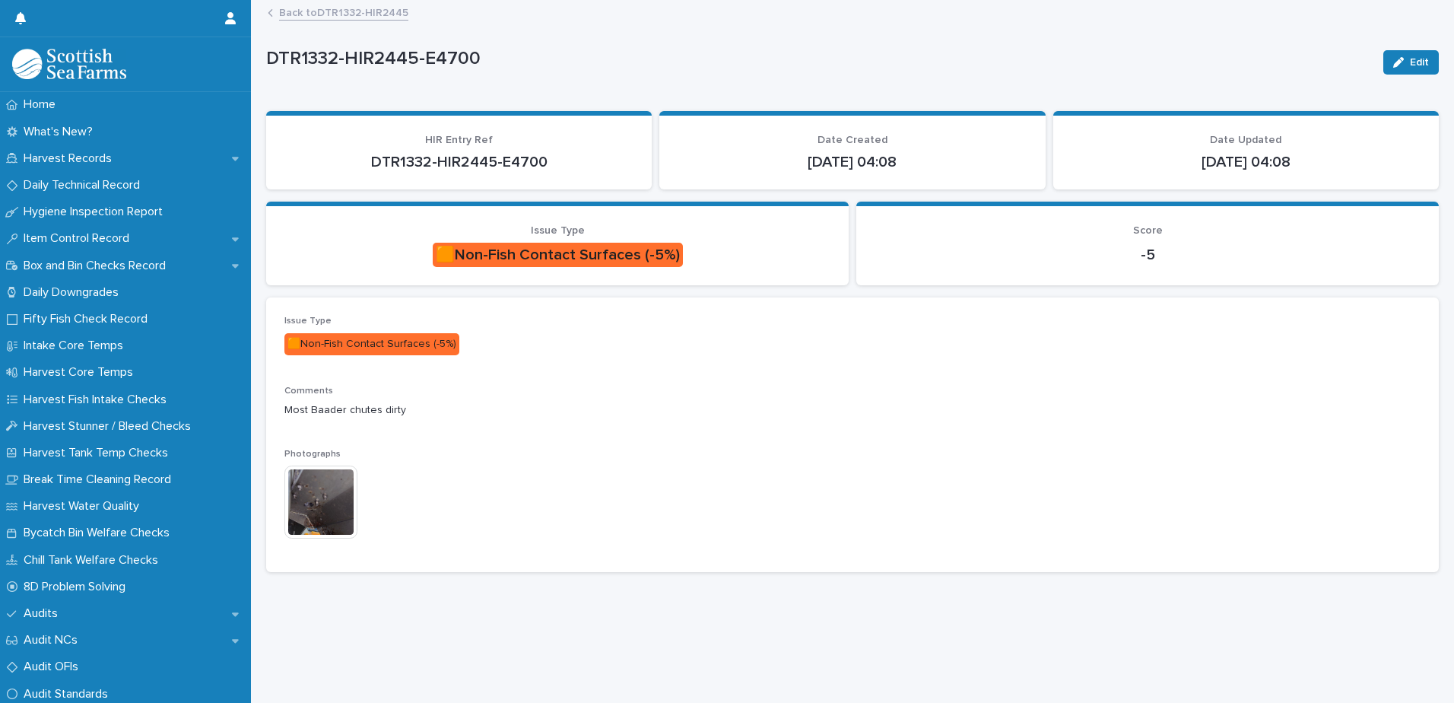
click at [304, 8] on link "Back to DTR1332-HIR2445" at bounding box center [343, 11] width 129 height 17
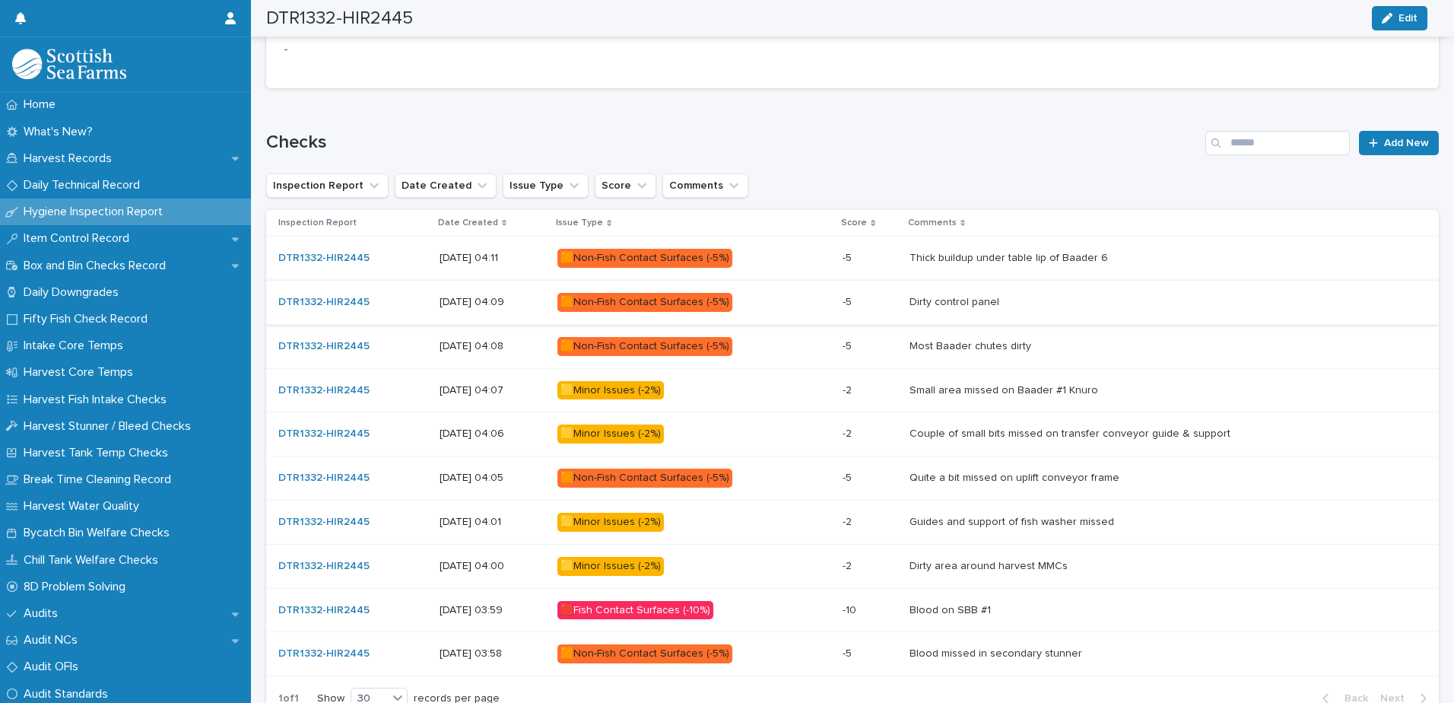
scroll to position [772, 0]
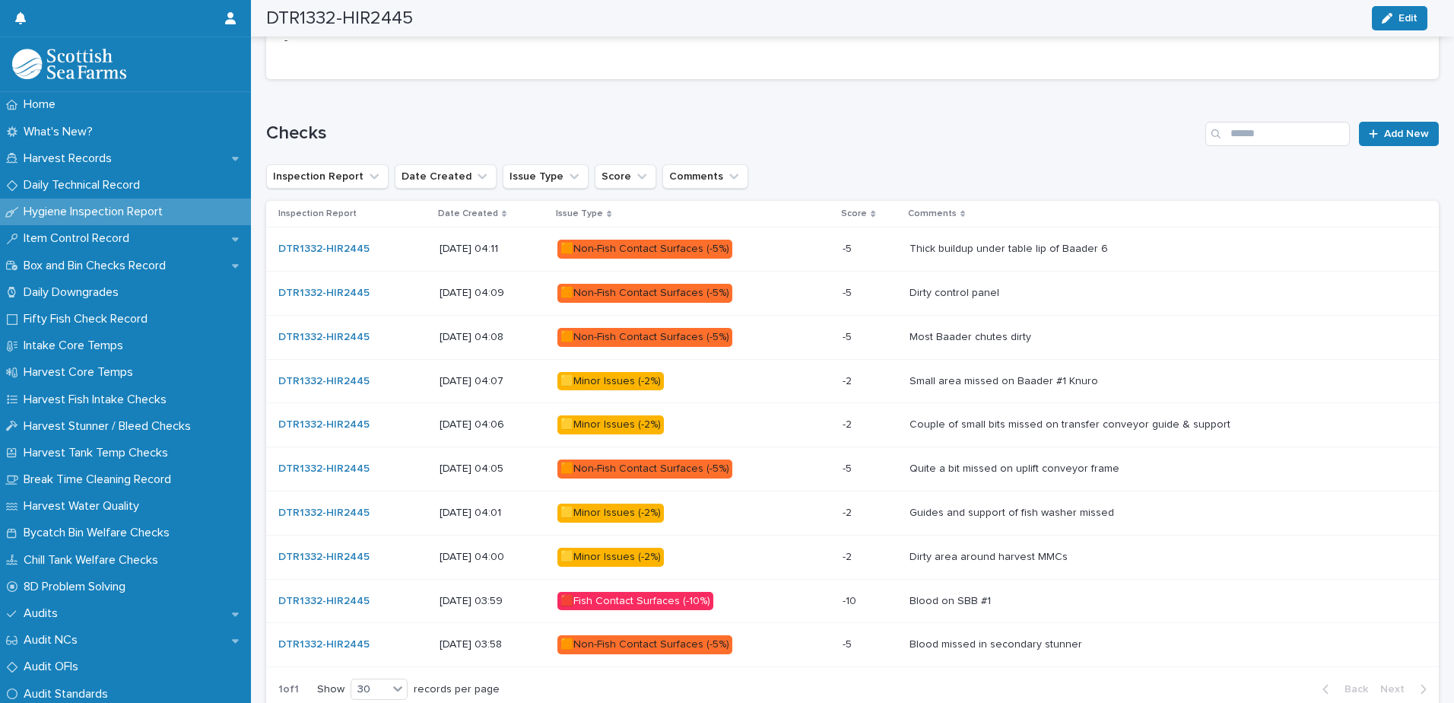
click at [1186, 473] on p at bounding box center [1161, 468] width 505 height 13
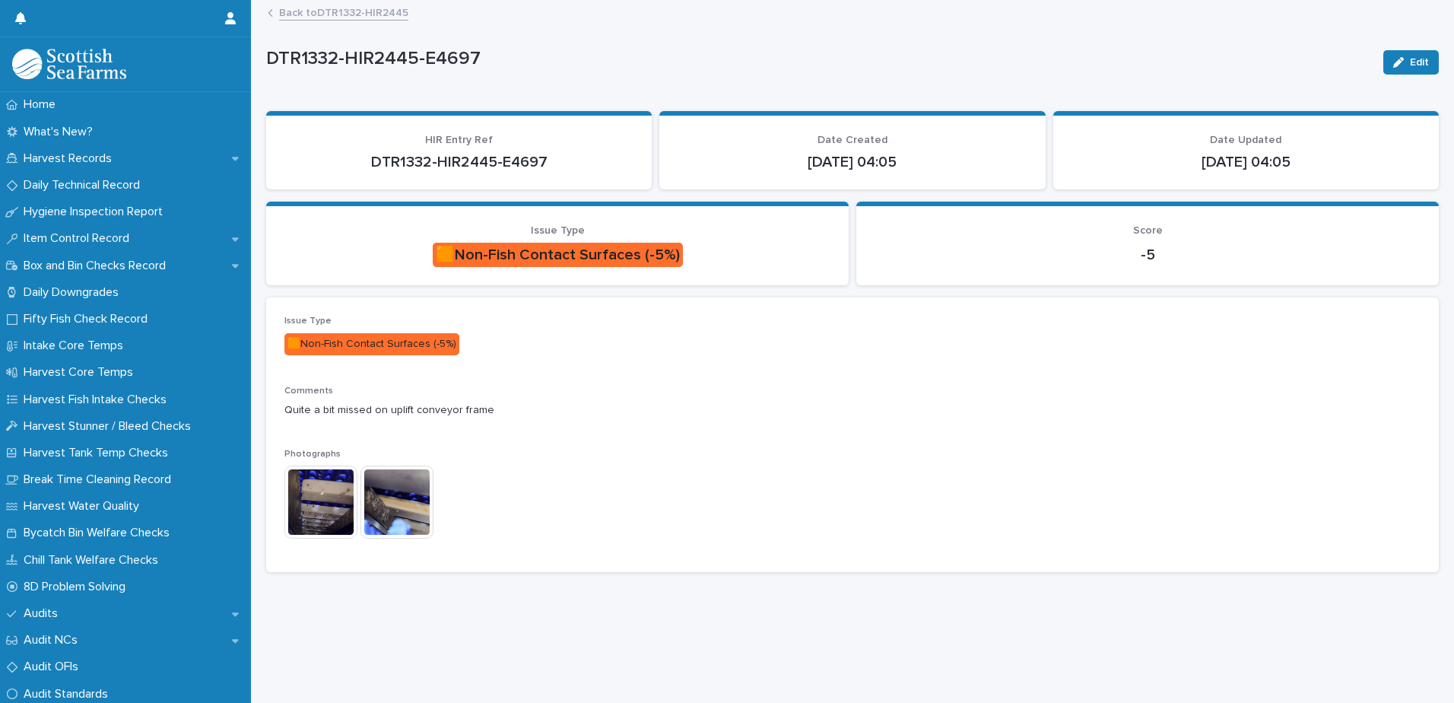
scroll to position [11, 0]
click at [302, 491] on img at bounding box center [320, 501] width 73 height 73
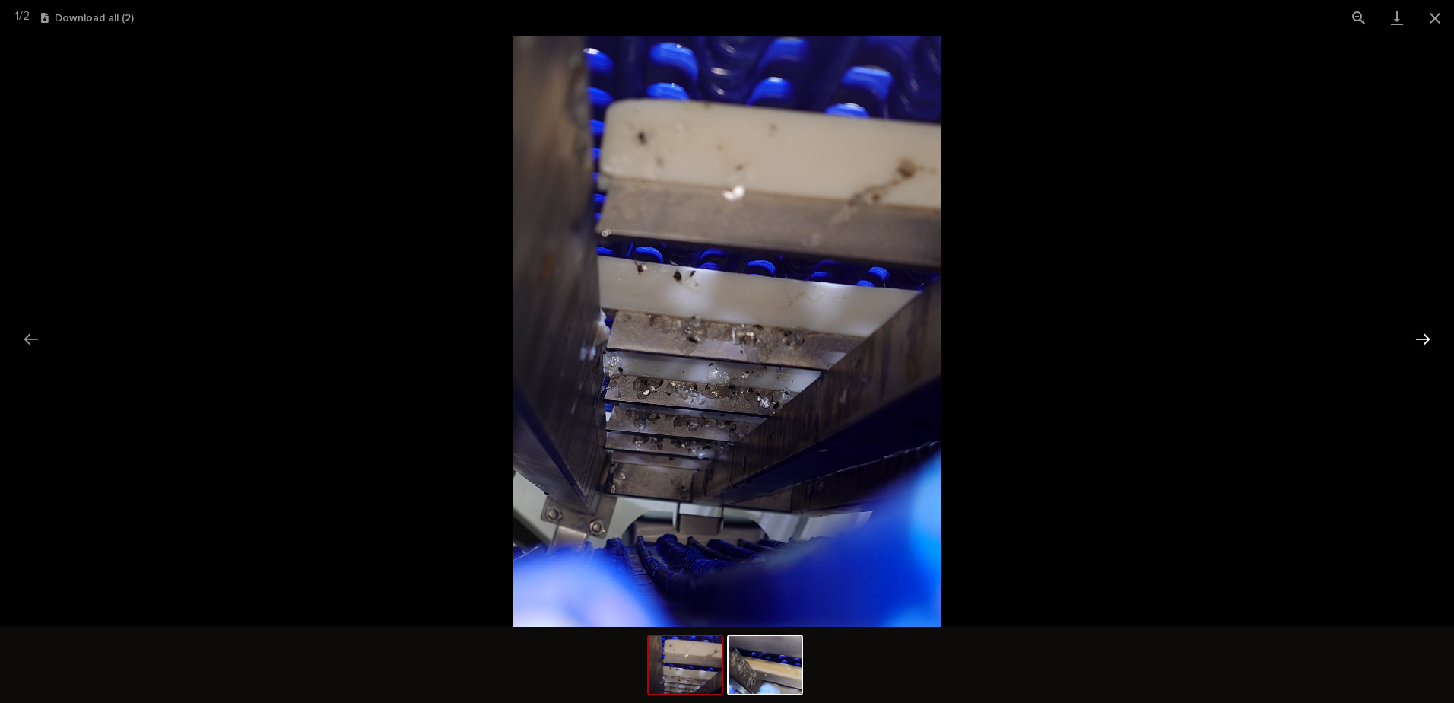
click at [1420, 340] on button "Next slide" at bounding box center [1423, 339] width 32 height 30
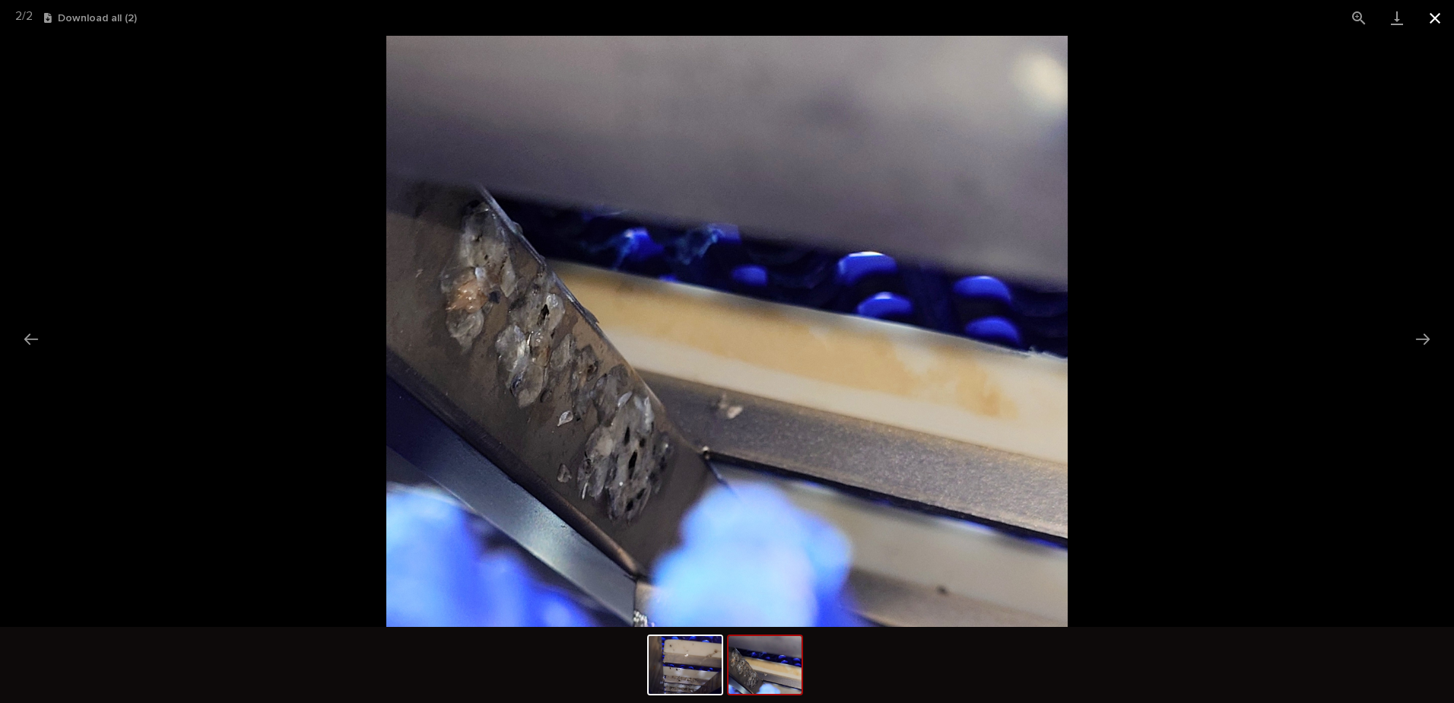
click at [1433, 17] on button "Close gallery" at bounding box center [1435, 18] width 38 height 36
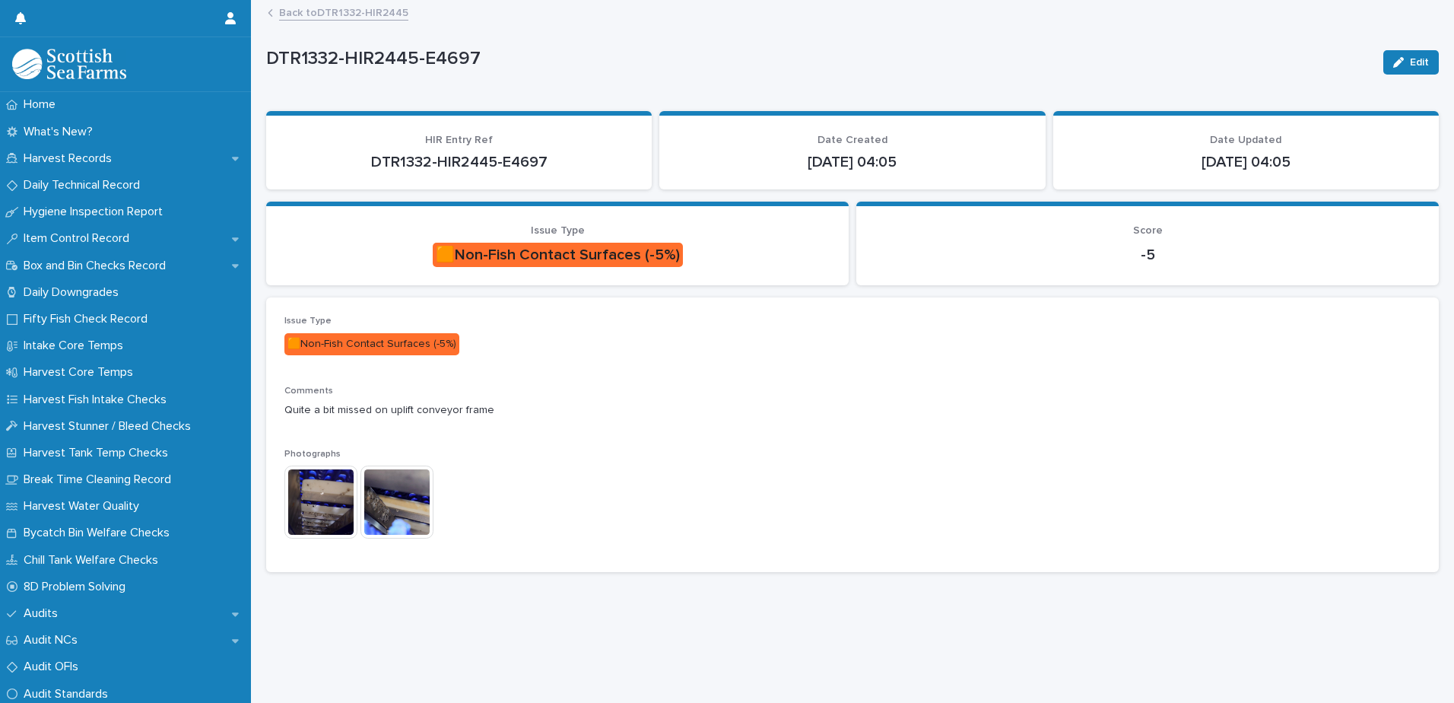
scroll to position [0, 0]
click at [305, 20] on link "Back to DTR1332-HIR2445" at bounding box center [343, 11] width 129 height 17
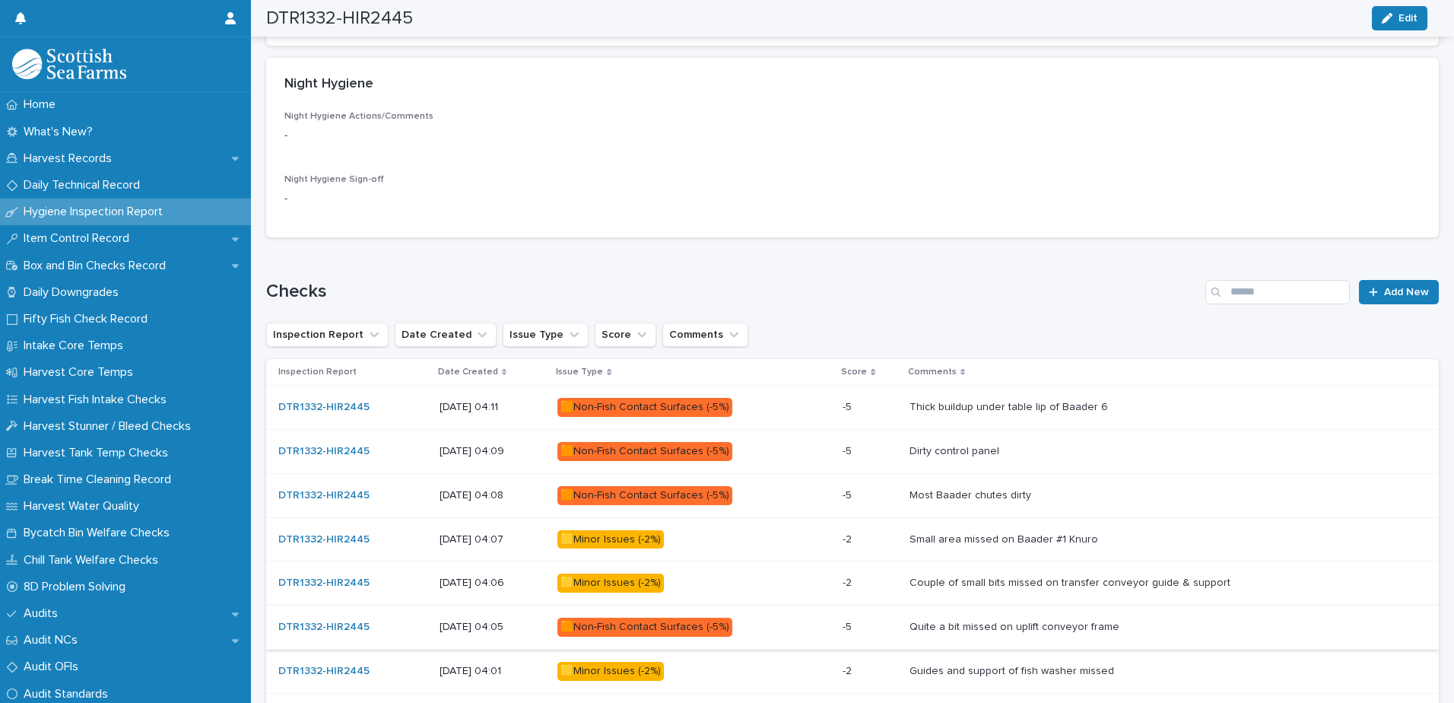
scroll to position [877, 0]
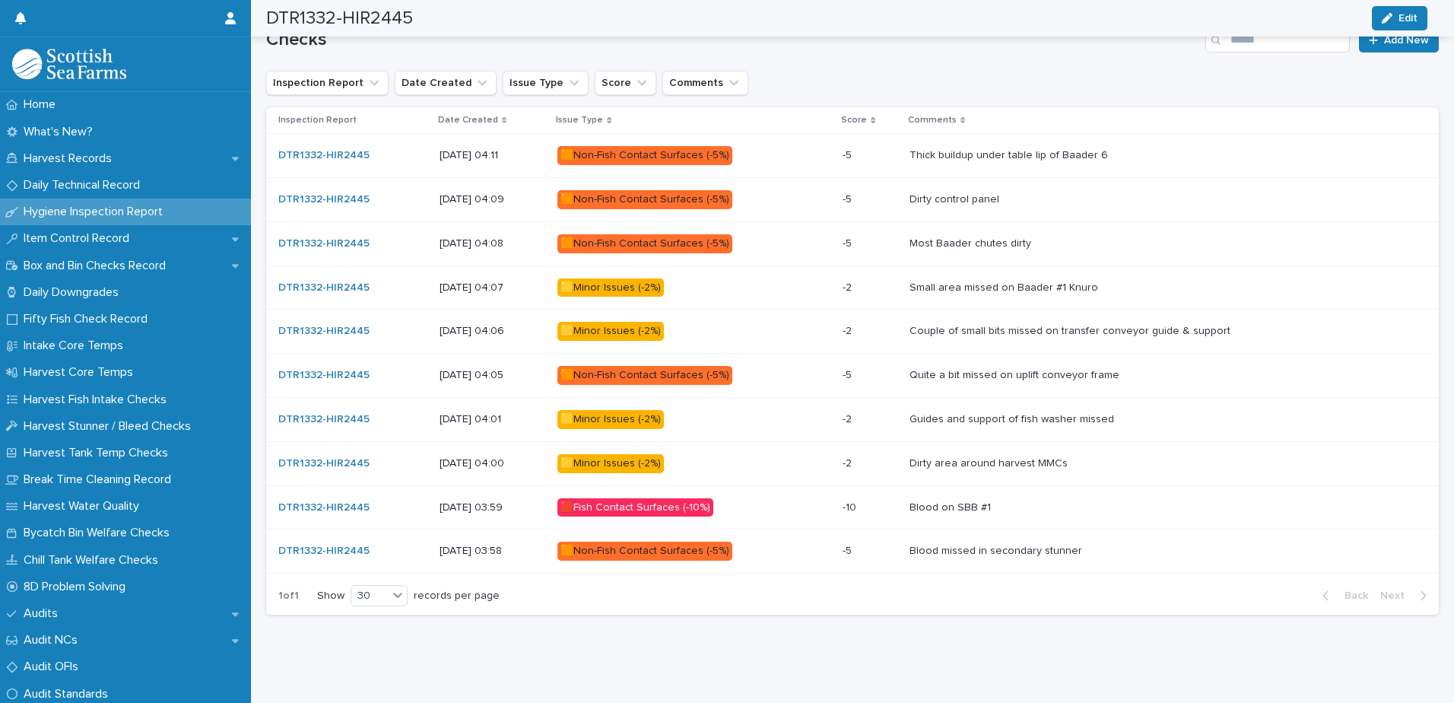
click at [1057, 501] on p at bounding box center [1161, 507] width 505 height 13
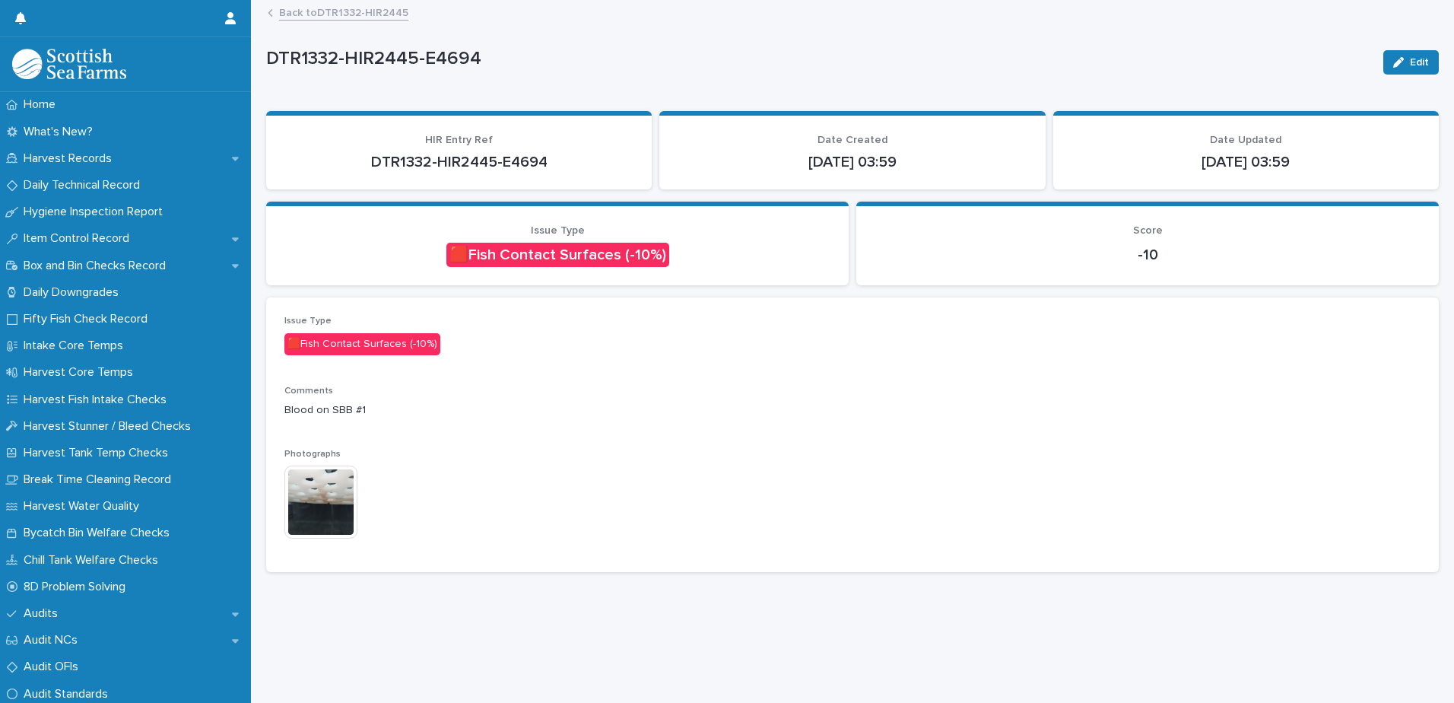
click at [318, 509] on img at bounding box center [320, 501] width 73 height 73
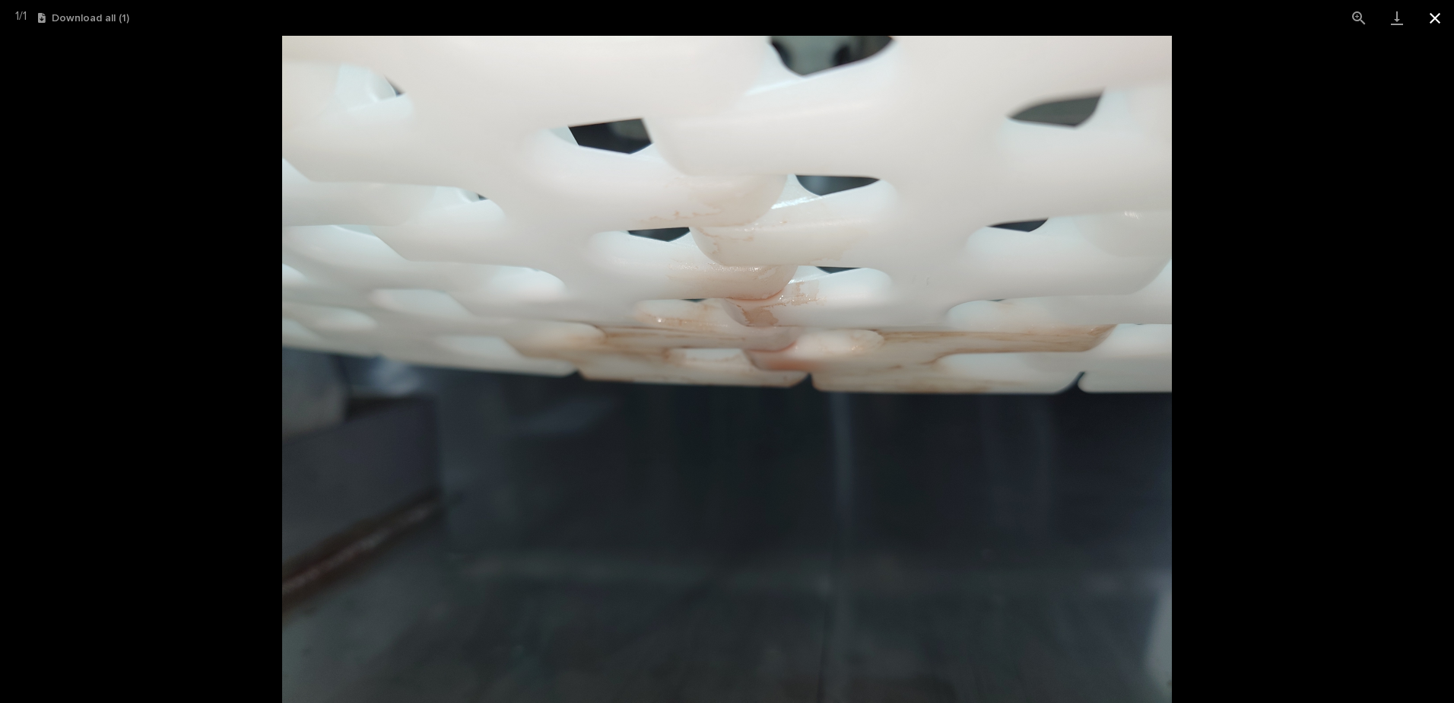
click at [1439, 12] on button "Close gallery" at bounding box center [1435, 18] width 38 height 36
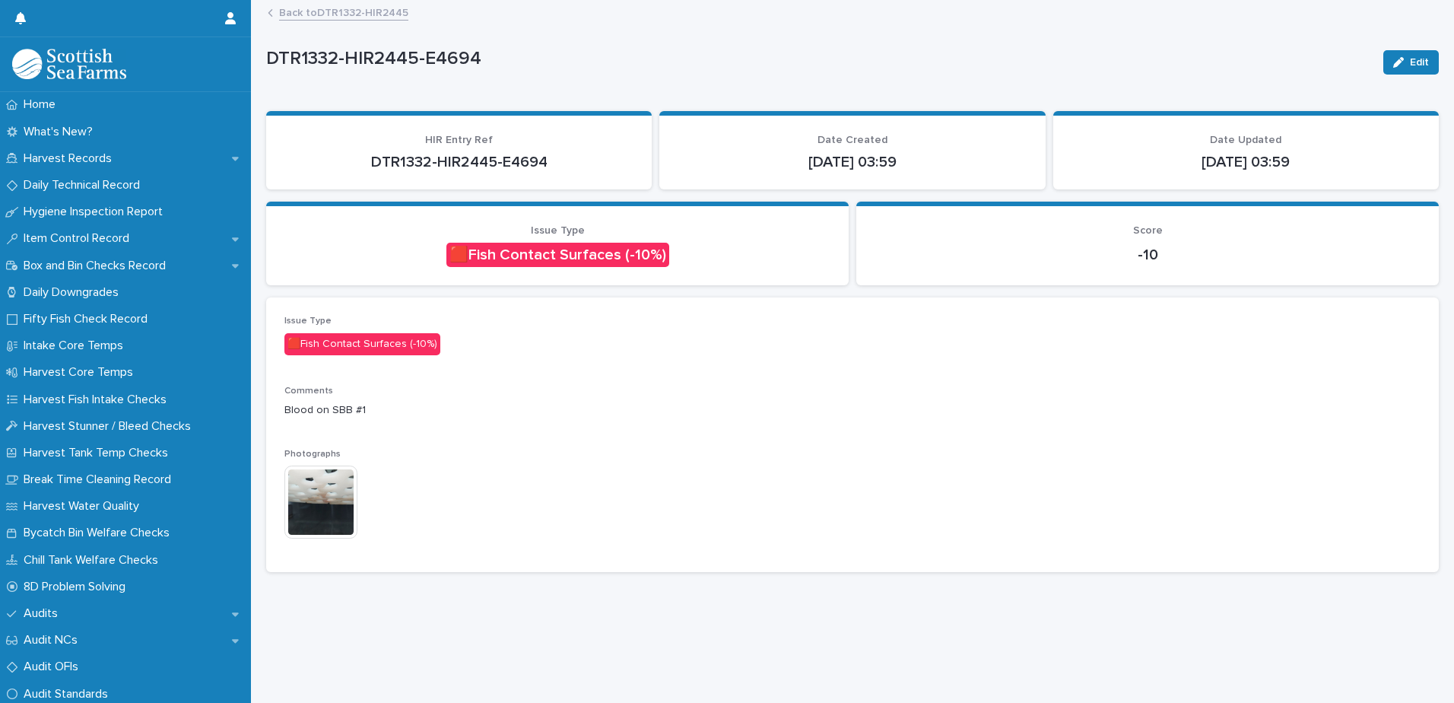
click at [321, 15] on link "Back to DTR1332-HIR2445" at bounding box center [343, 11] width 129 height 17
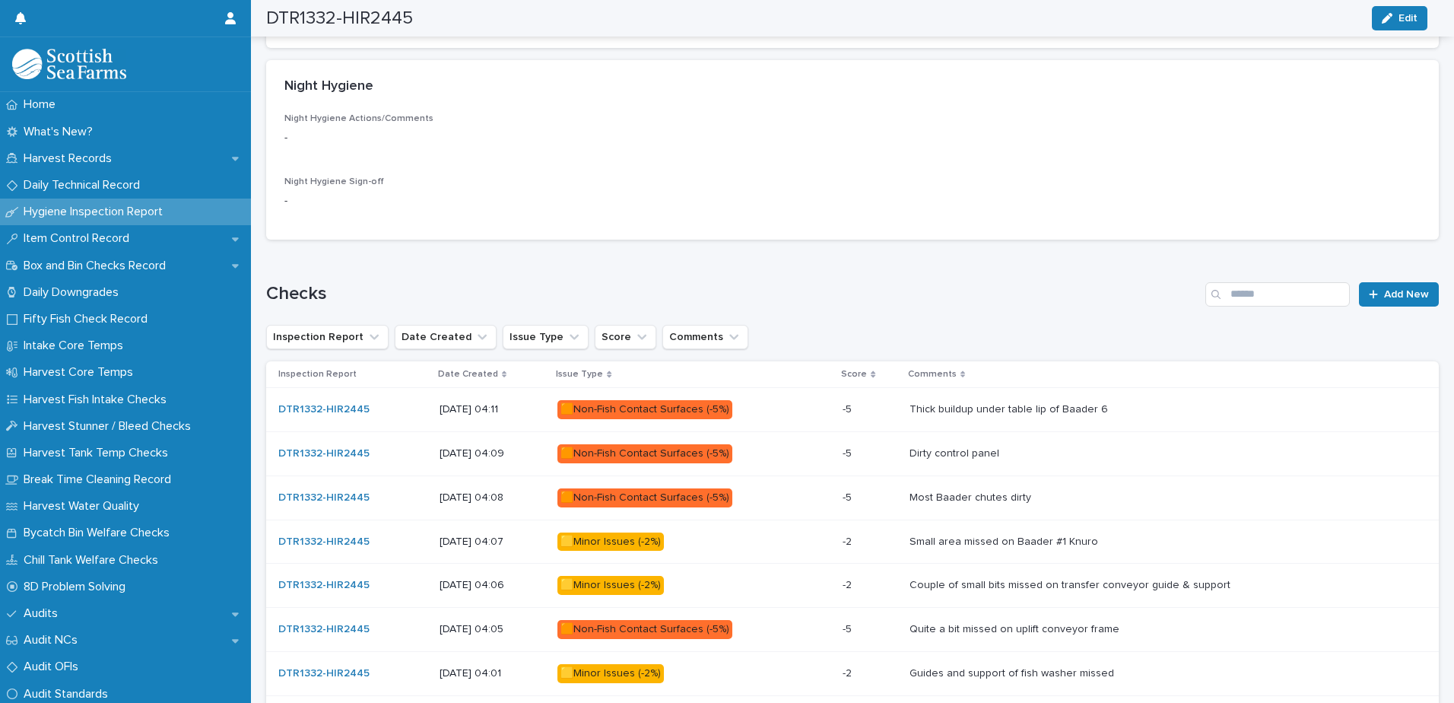
scroll to position [877, 0]
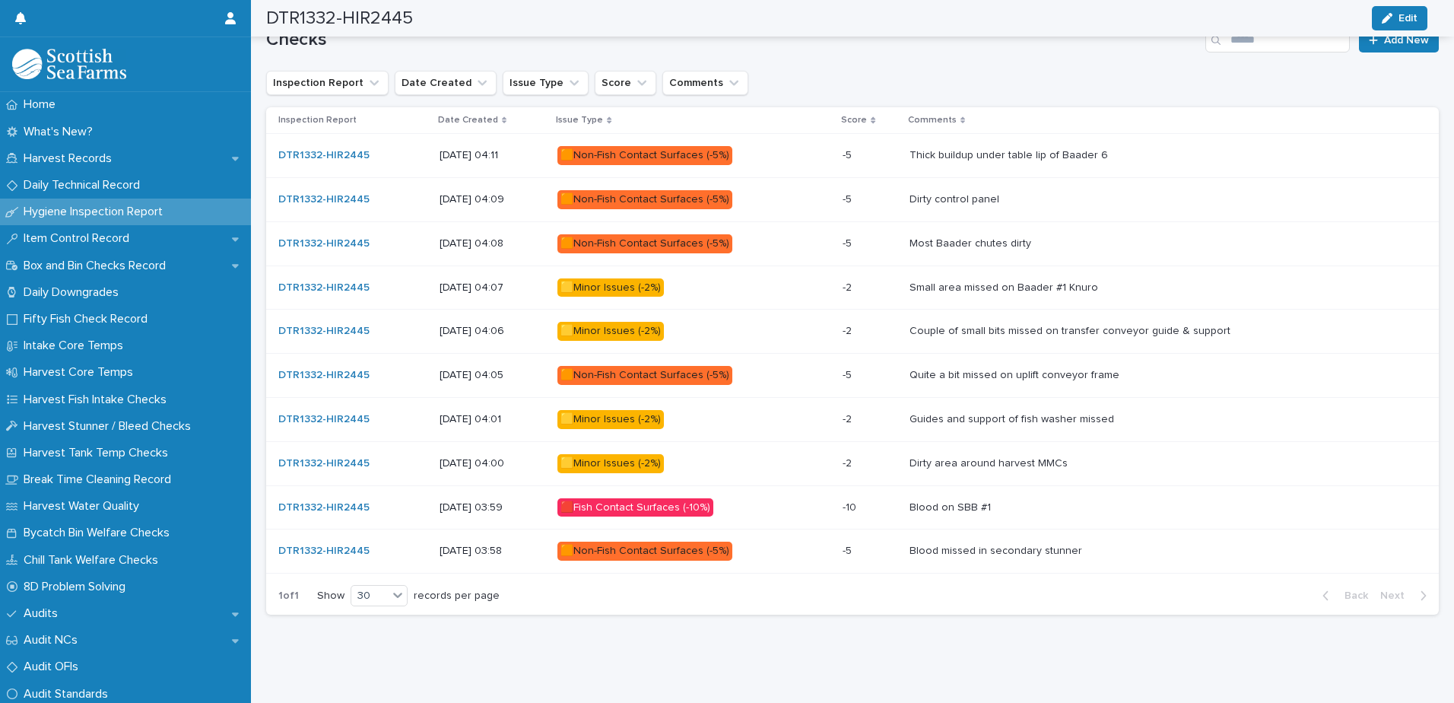
click at [1131, 544] on p at bounding box center [1161, 550] width 505 height 13
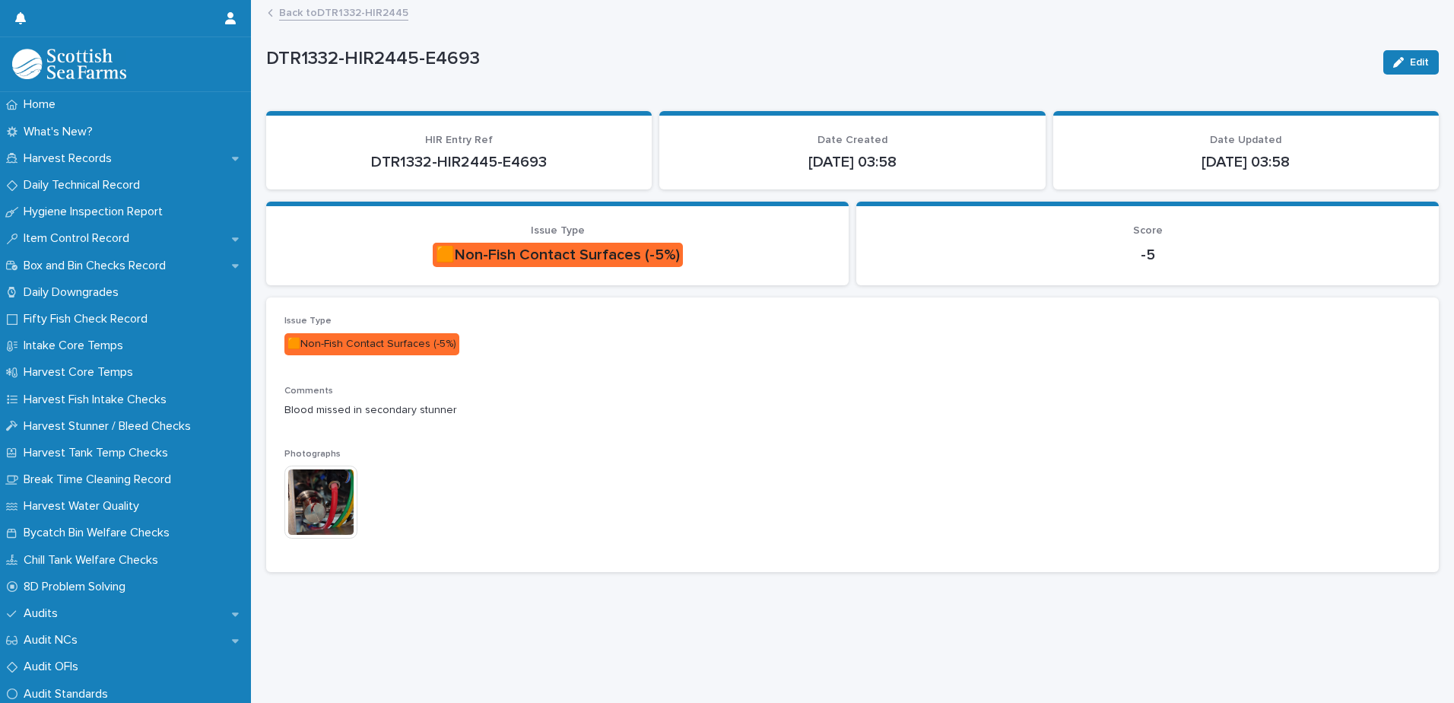
click at [325, 509] on img at bounding box center [320, 501] width 73 height 73
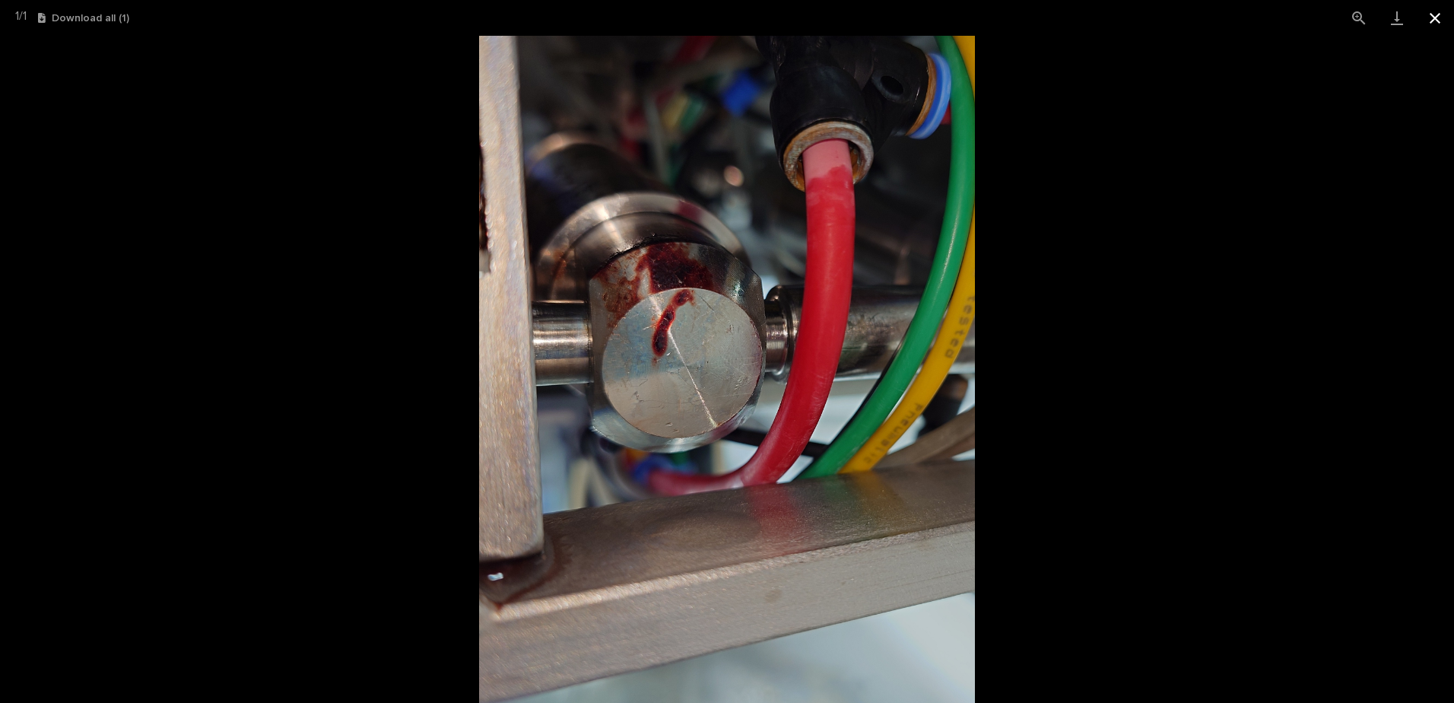
click at [1433, 19] on button "Close gallery" at bounding box center [1435, 18] width 38 height 36
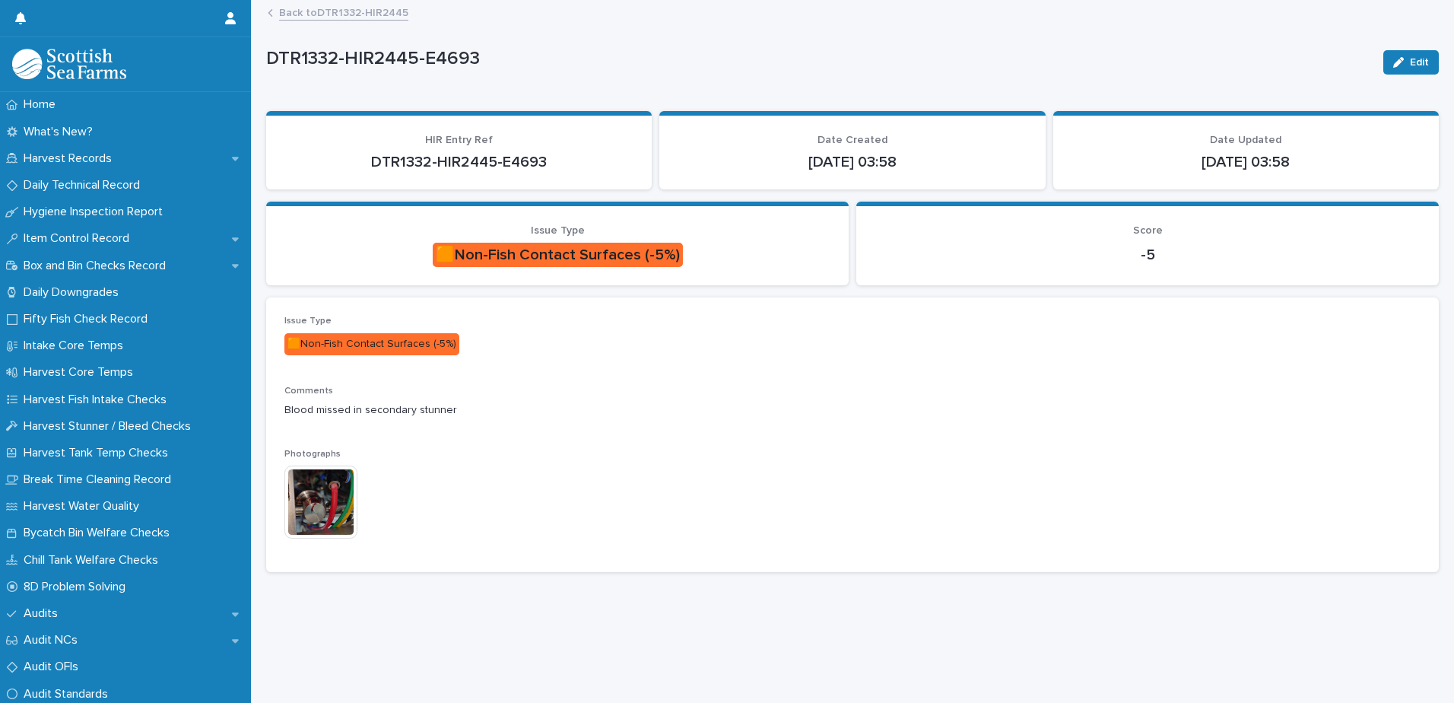
click at [306, 16] on link "Back to DTR1332-HIR2445" at bounding box center [343, 11] width 129 height 17
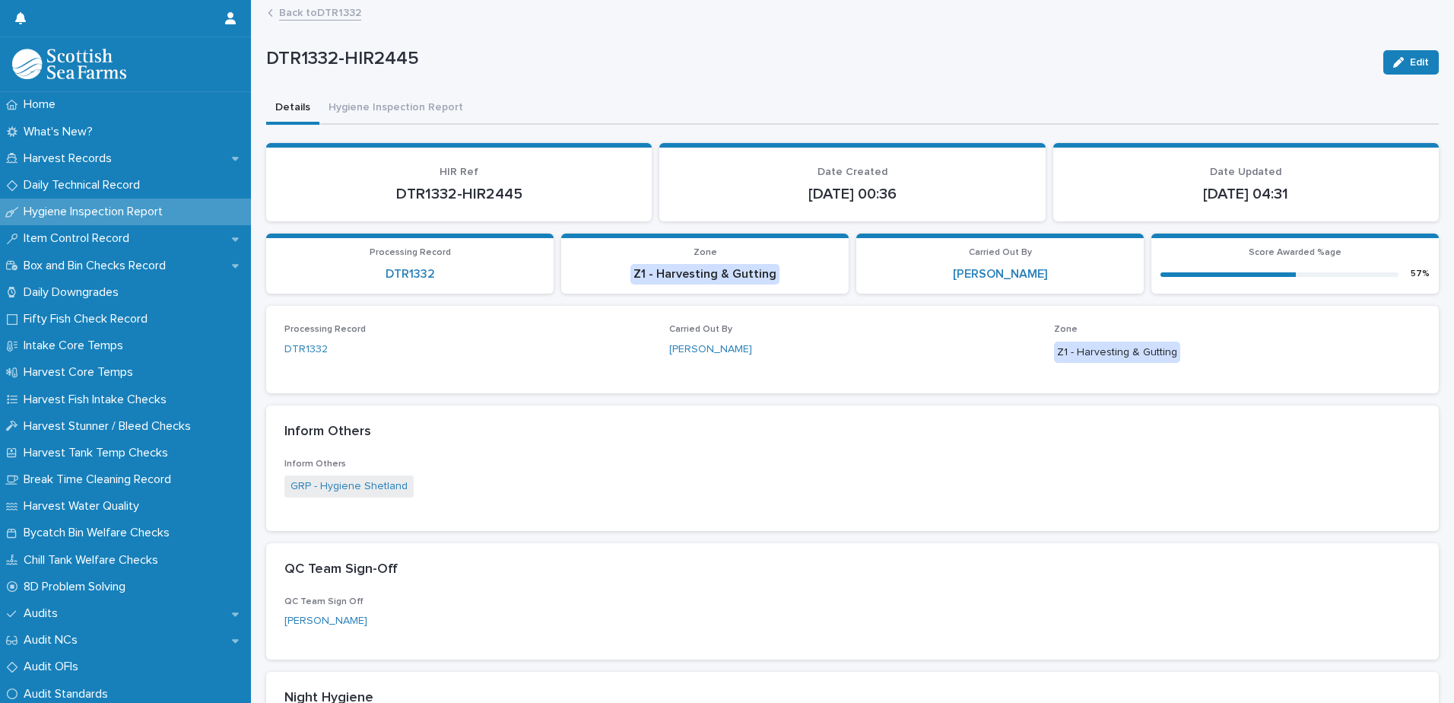
click at [306, 14] on link "Back to DTR1332" at bounding box center [320, 11] width 82 height 17
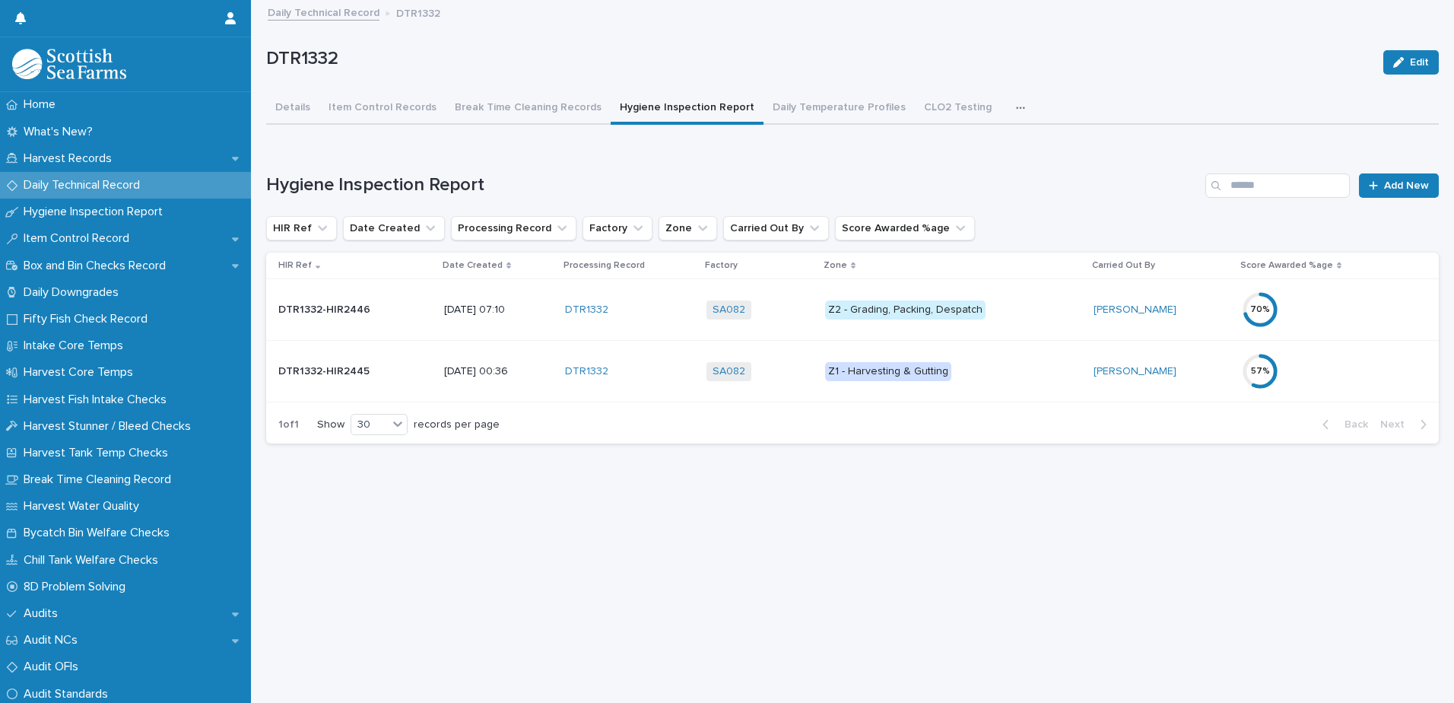
click at [1043, 308] on p "Z2 - Grading, Packing, Despatch" at bounding box center [953, 309] width 257 height 19
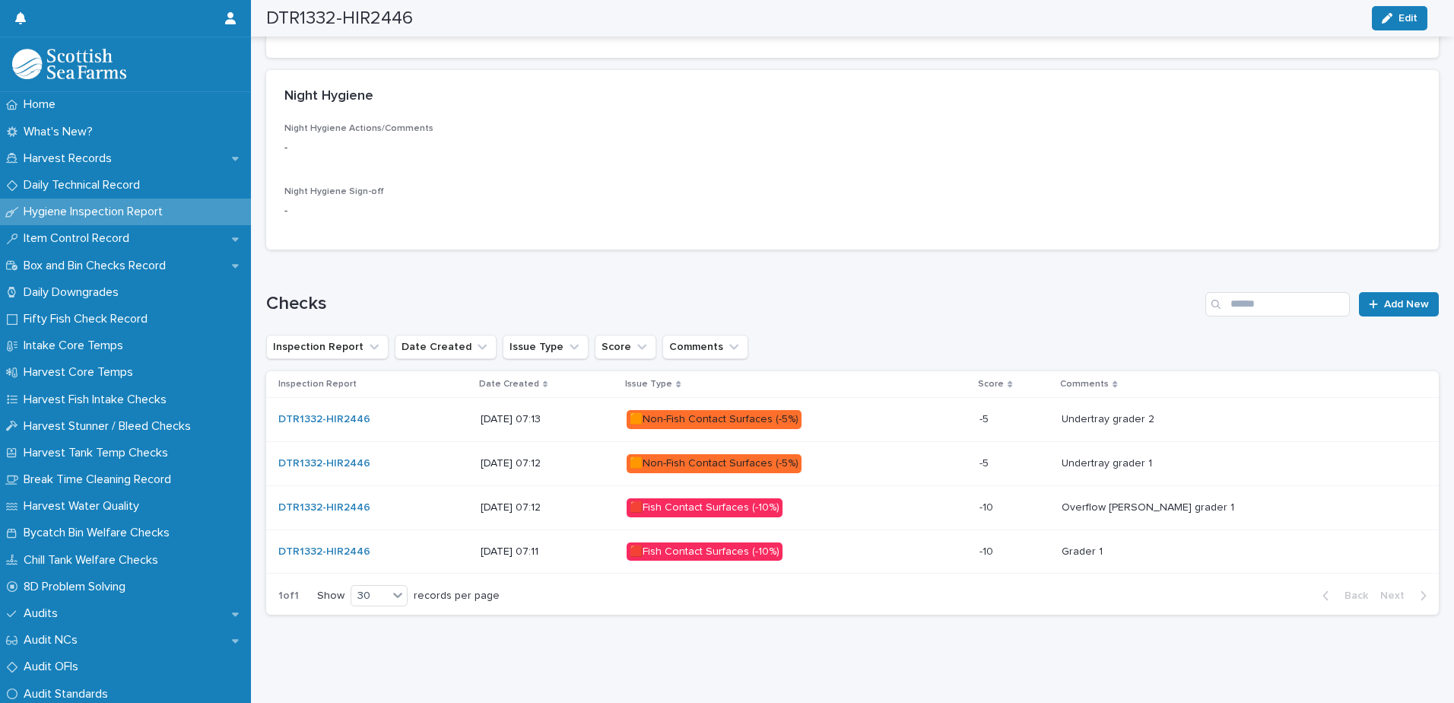
scroll to position [613, 0]
click at [893, 410] on p "🟧Non-Fish Contact Surfaces (-5%)" at bounding box center [760, 419] width 266 height 19
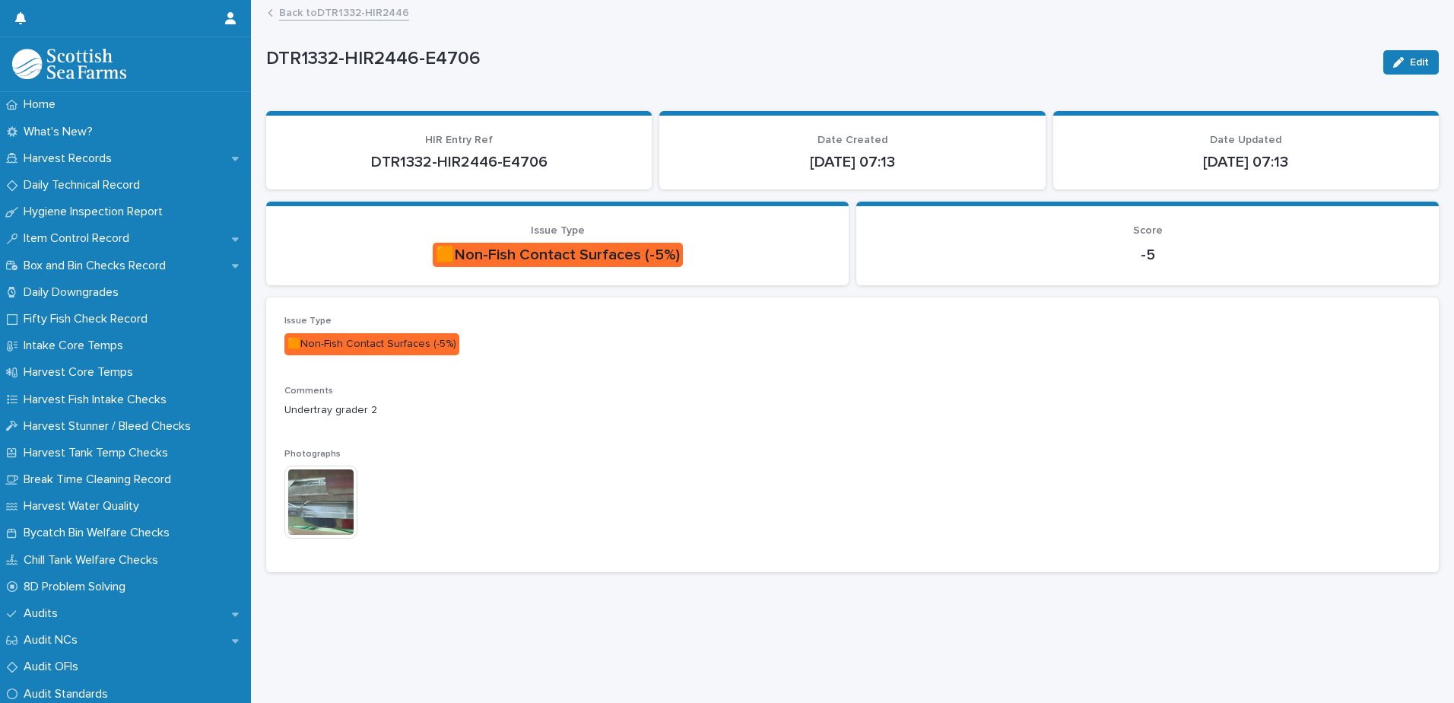
click at [319, 510] on img at bounding box center [320, 501] width 73 height 73
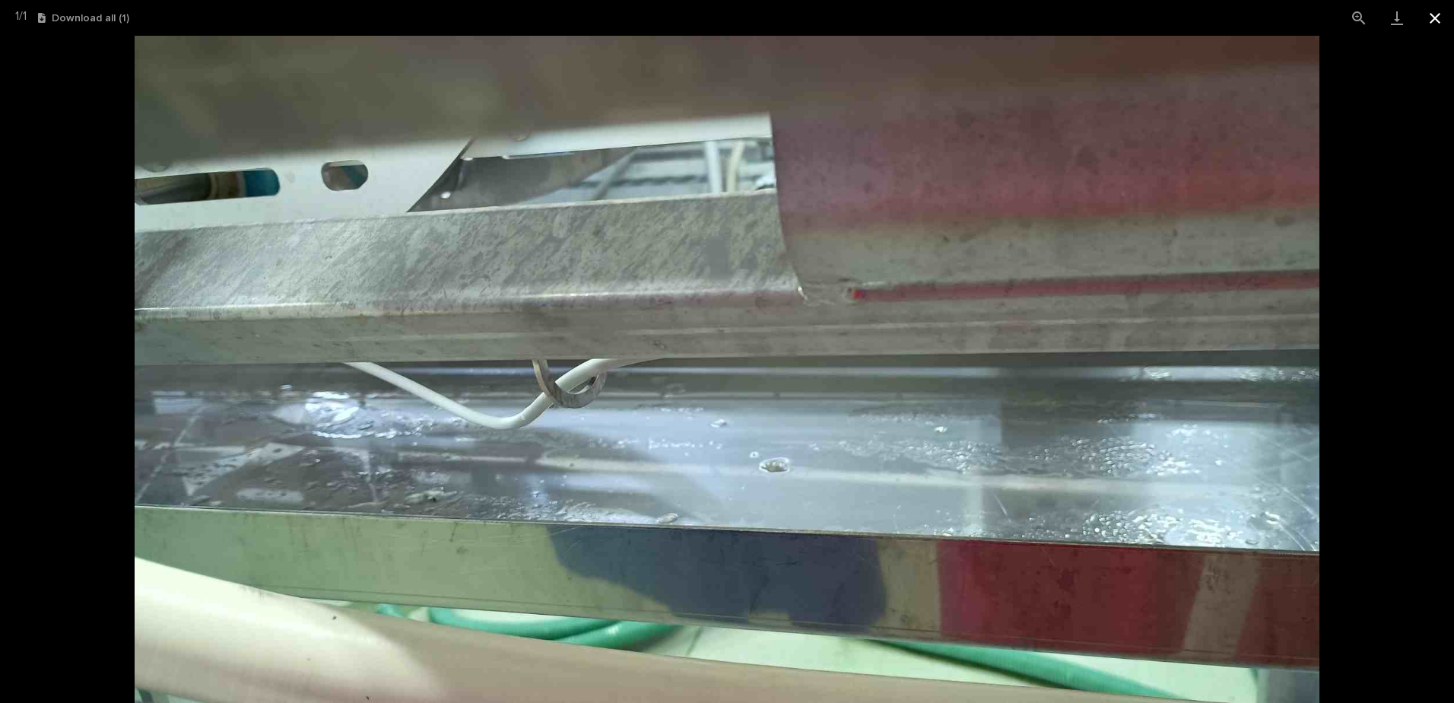
click at [1433, 17] on button "Close gallery" at bounding box center [1435, 18] width 38 height 36
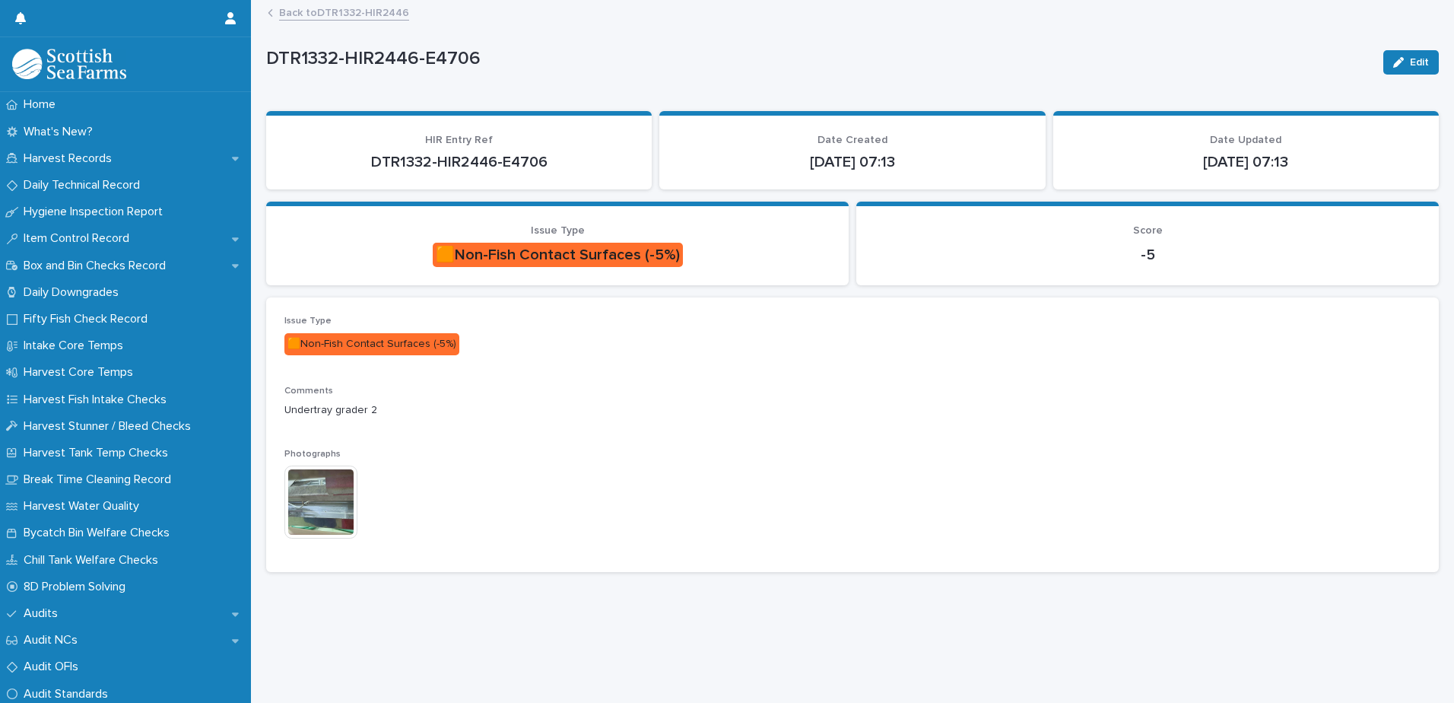
click at [300, 18] on link "Back to DTR1332-HIR2446" at bounding box center [344, 11] width 130 height 17
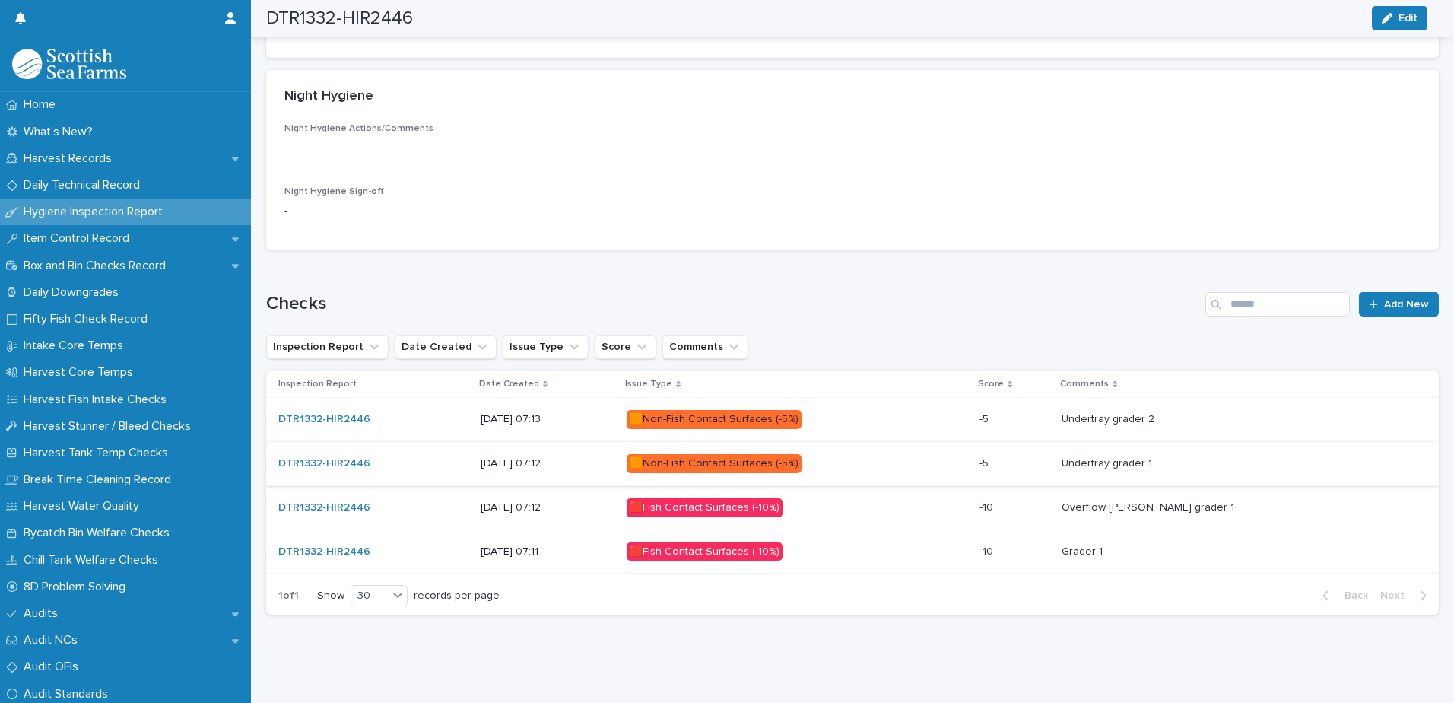
scroll to position [613, 0]
click at [887, 454] on p "🟧Non-Fish Contact Surfaces (-5%)" at bounding box center [760, 463] width 266 height 19
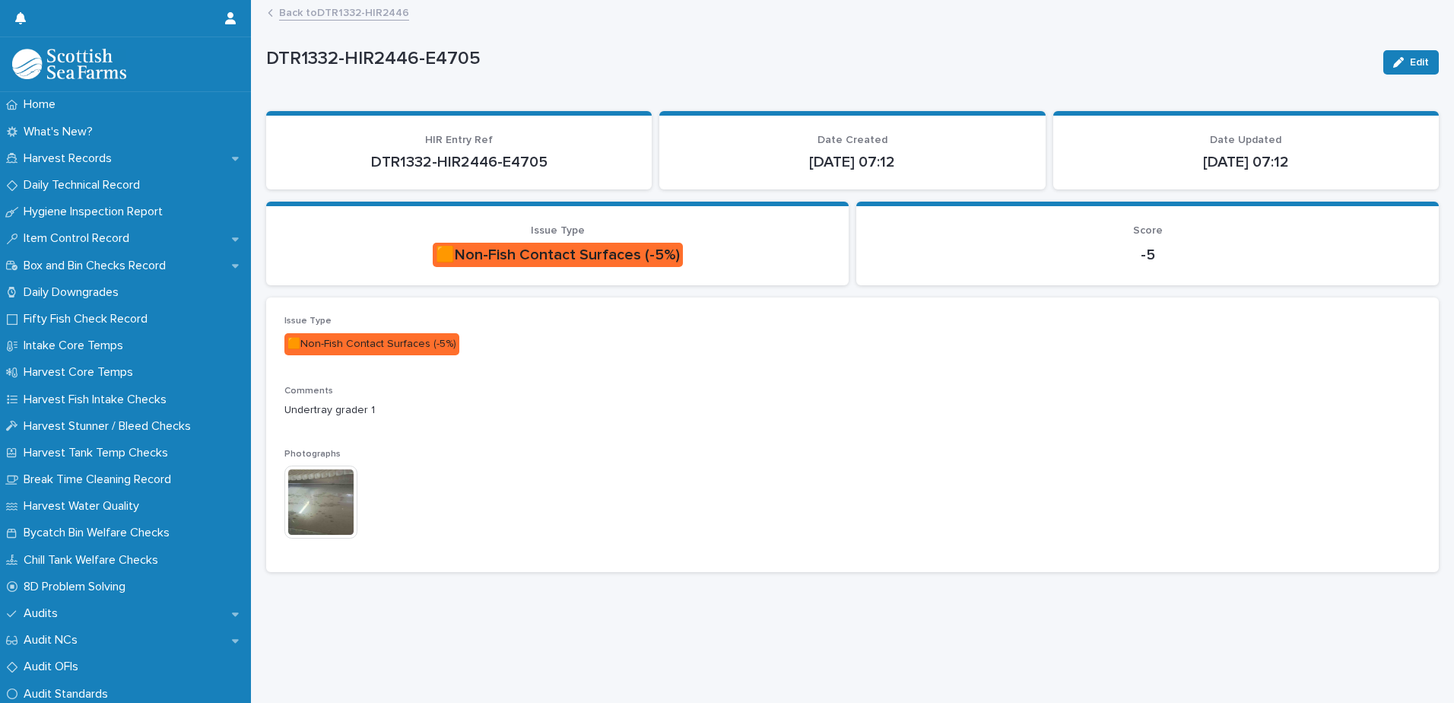
click at [290, 514] on img at bounding box center [320, 501] width 73 height 73
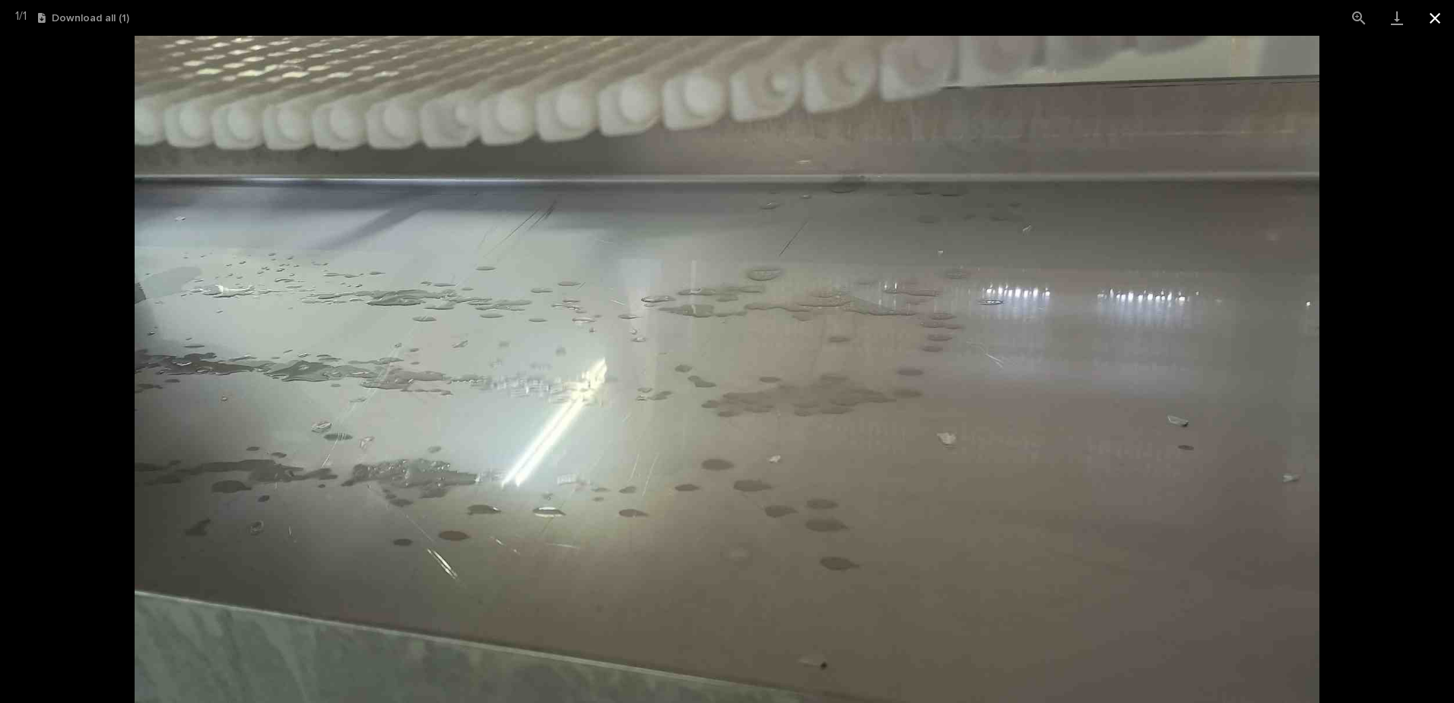
click at [1432, 21] on button "Close gallery" at bounding box center [1435, 18] width 38 height 36
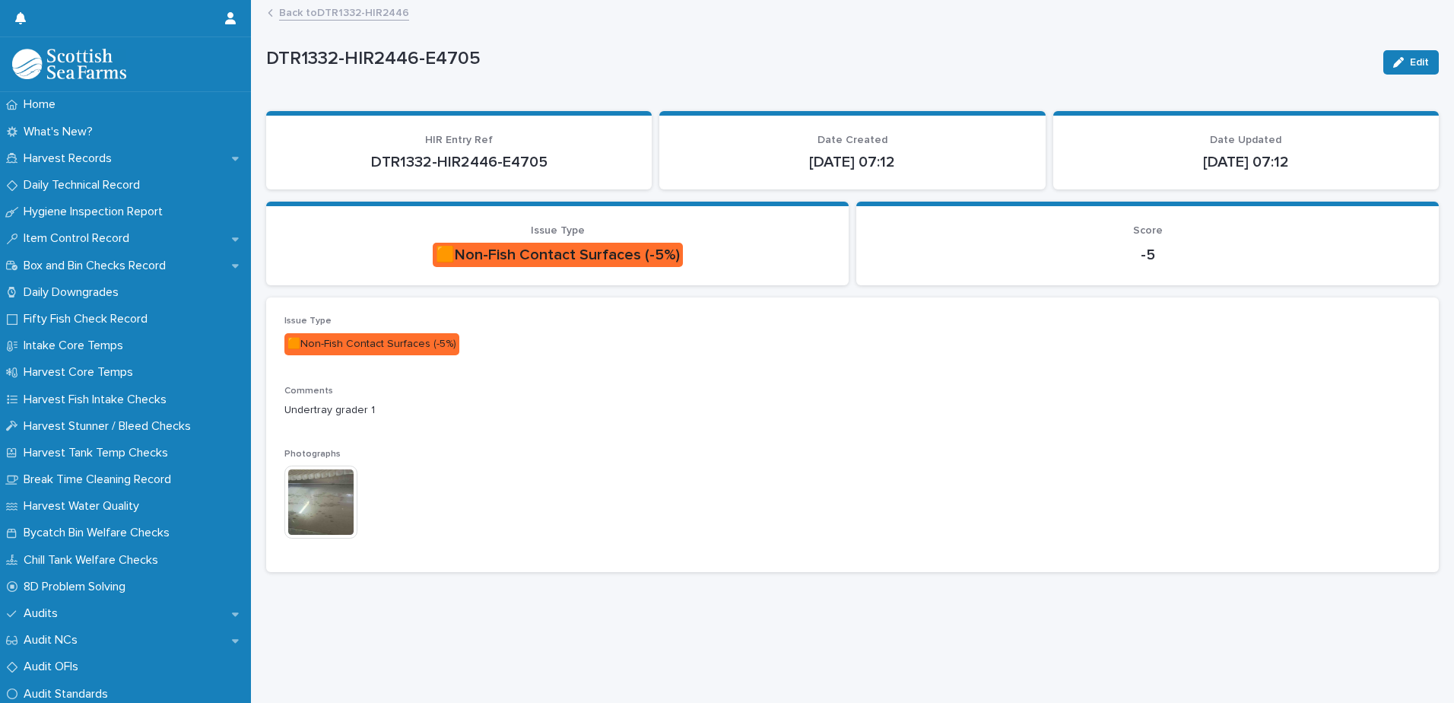
click at [344, 13] on link "Back to DTR1332-HIR2446" at bounding box center [344, 11] width 130 height 17
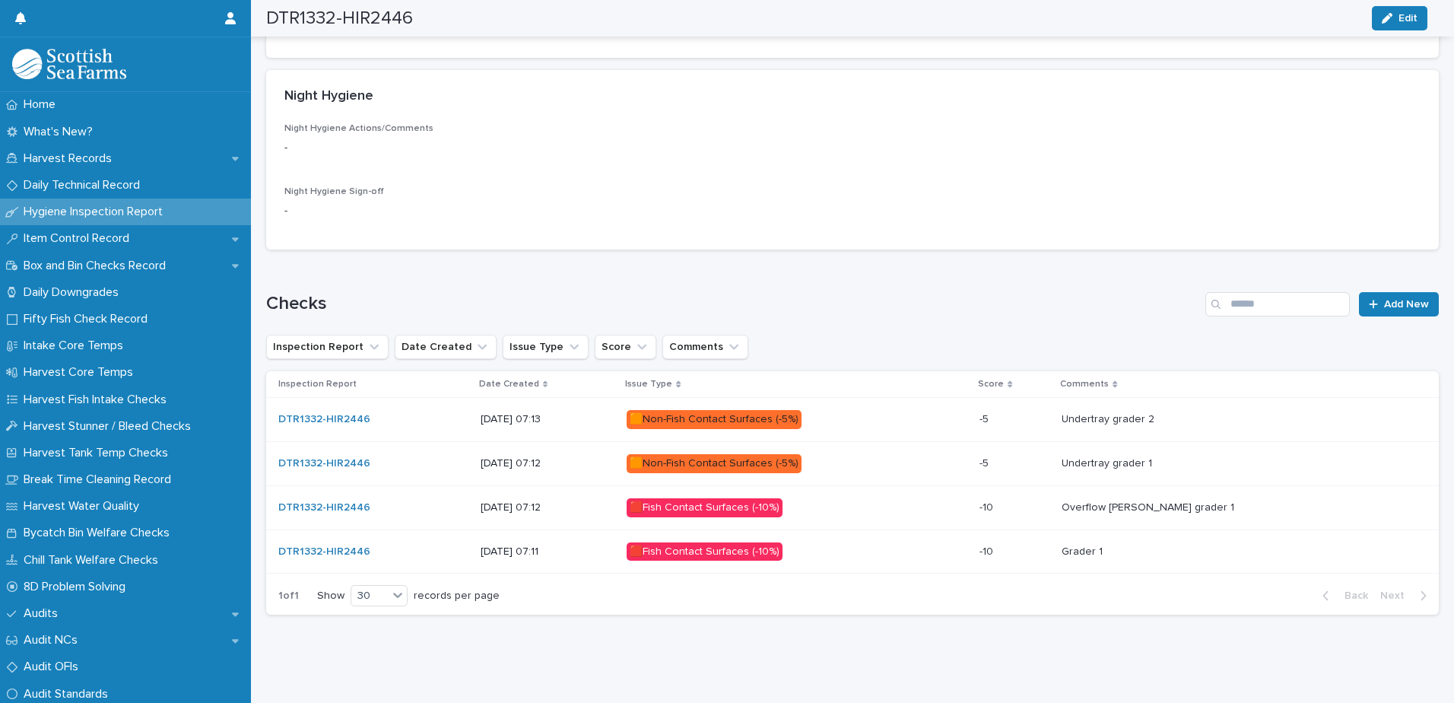
scroll to position [613, 0]
click at [866, 501] on p "🟥Fish Contact Surfaces (-10%)" at bounding box center [760, 507] width 266 height 19
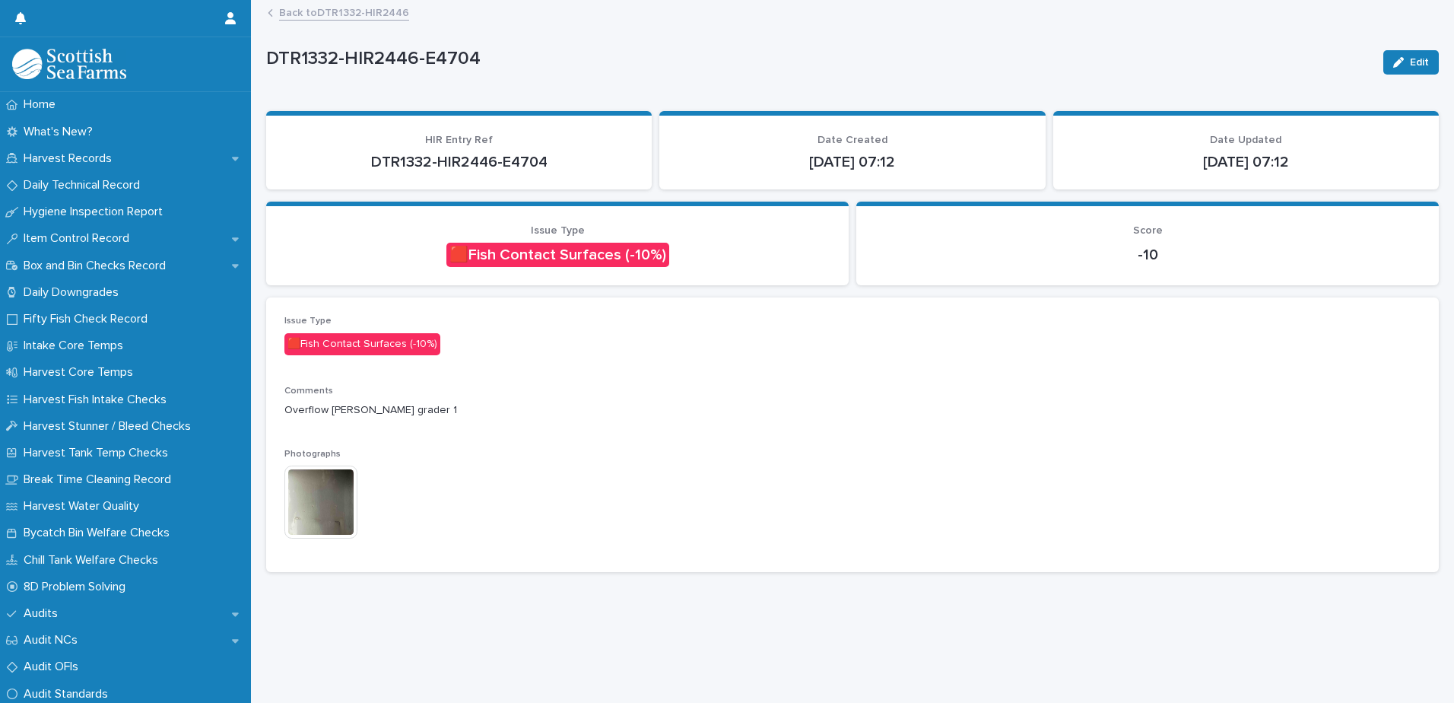
click at [318, 504] on img at bounding box center [320, 501] width 73 height 73
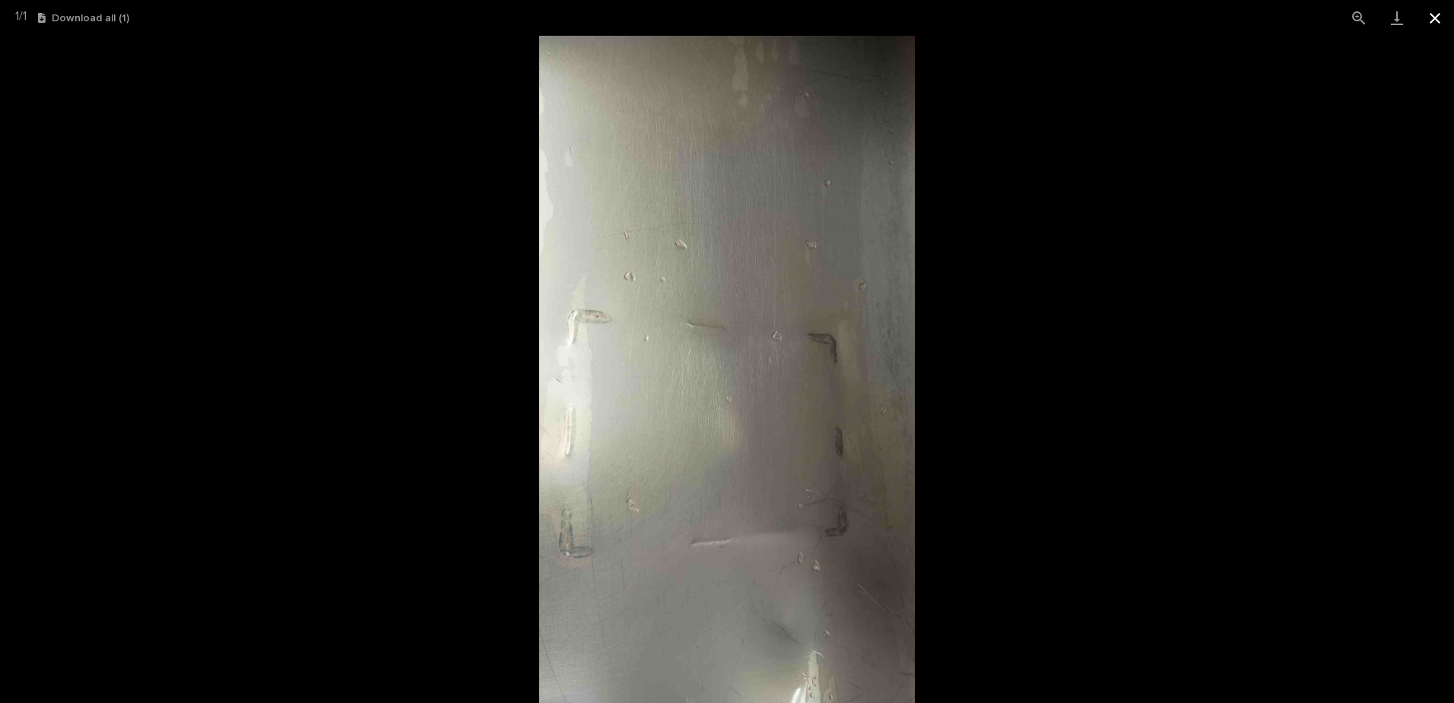
click at [1436, 16] on button "Close gallery" at bounding box center [1435, 18] width 38 height 36
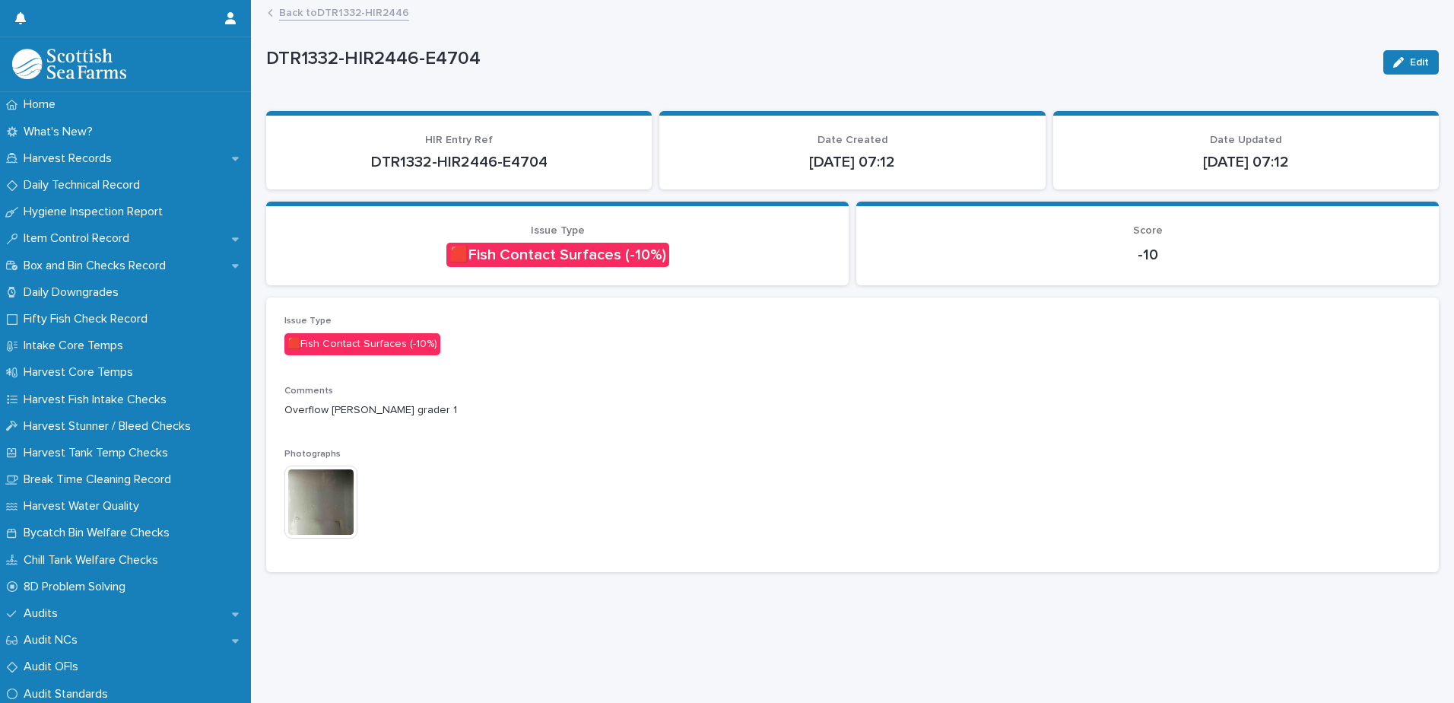
click at [297, 13] on link "Back to DTR1332-HIR2446" at bounding box center [344, 11] width 130 height 17
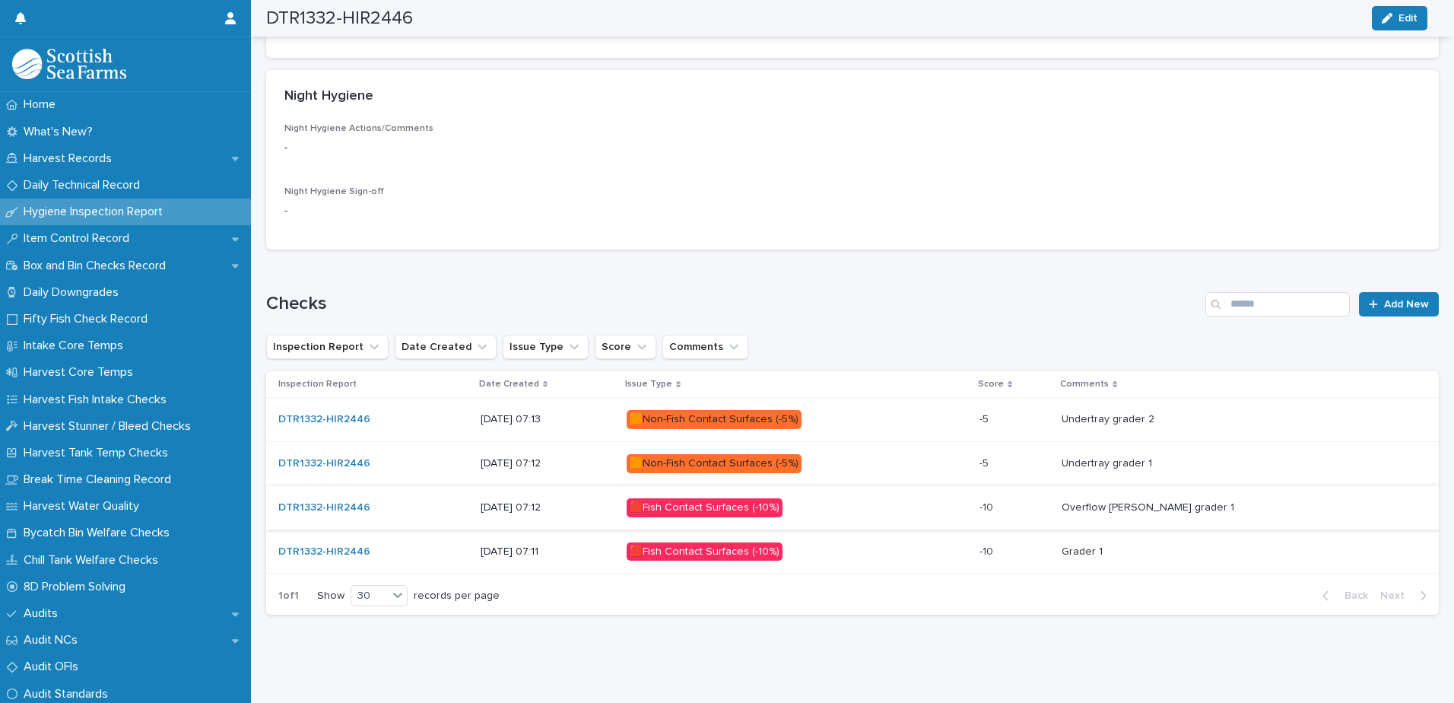
scroll to position [613, 0]
click at [1303, 545] on p at bounding box center [1238, 551] width 353 height 13
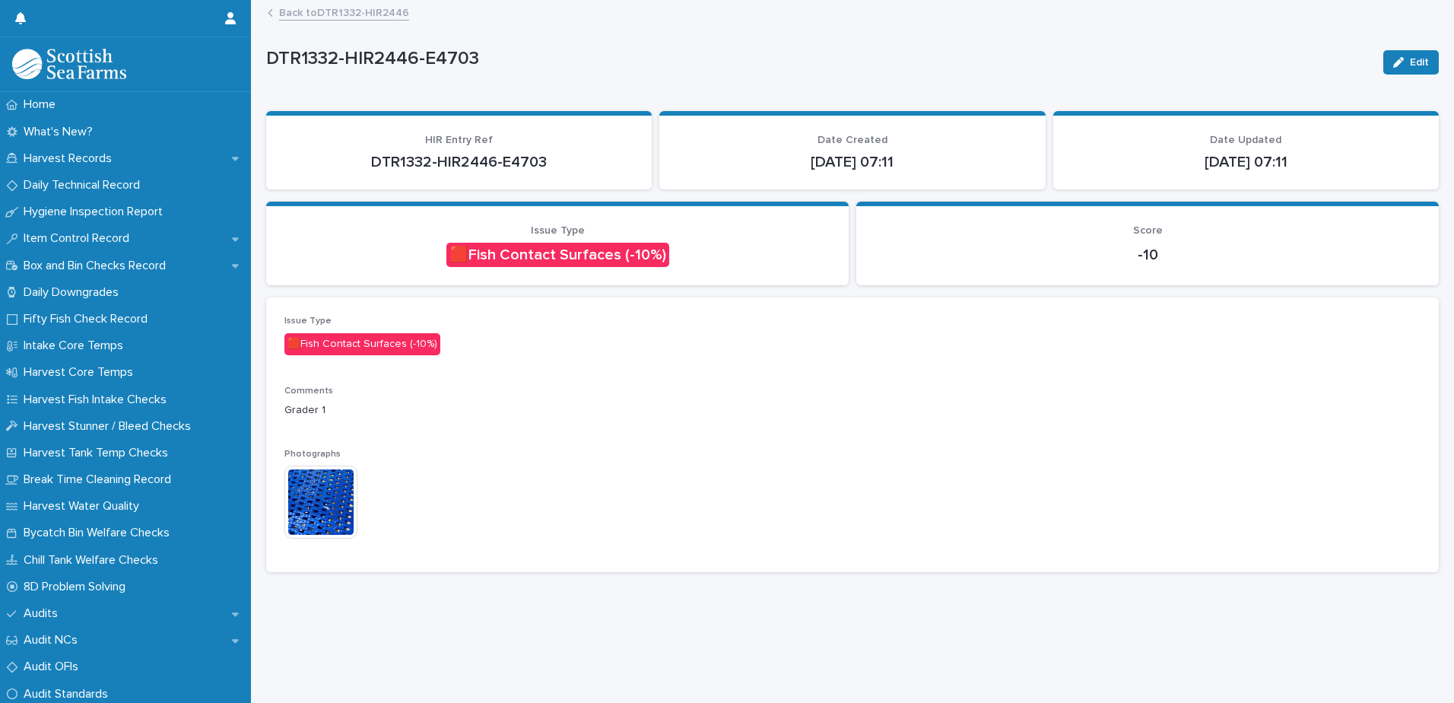
click at [313, 508] on img at bounding box center [320, 501] width 73 height 73
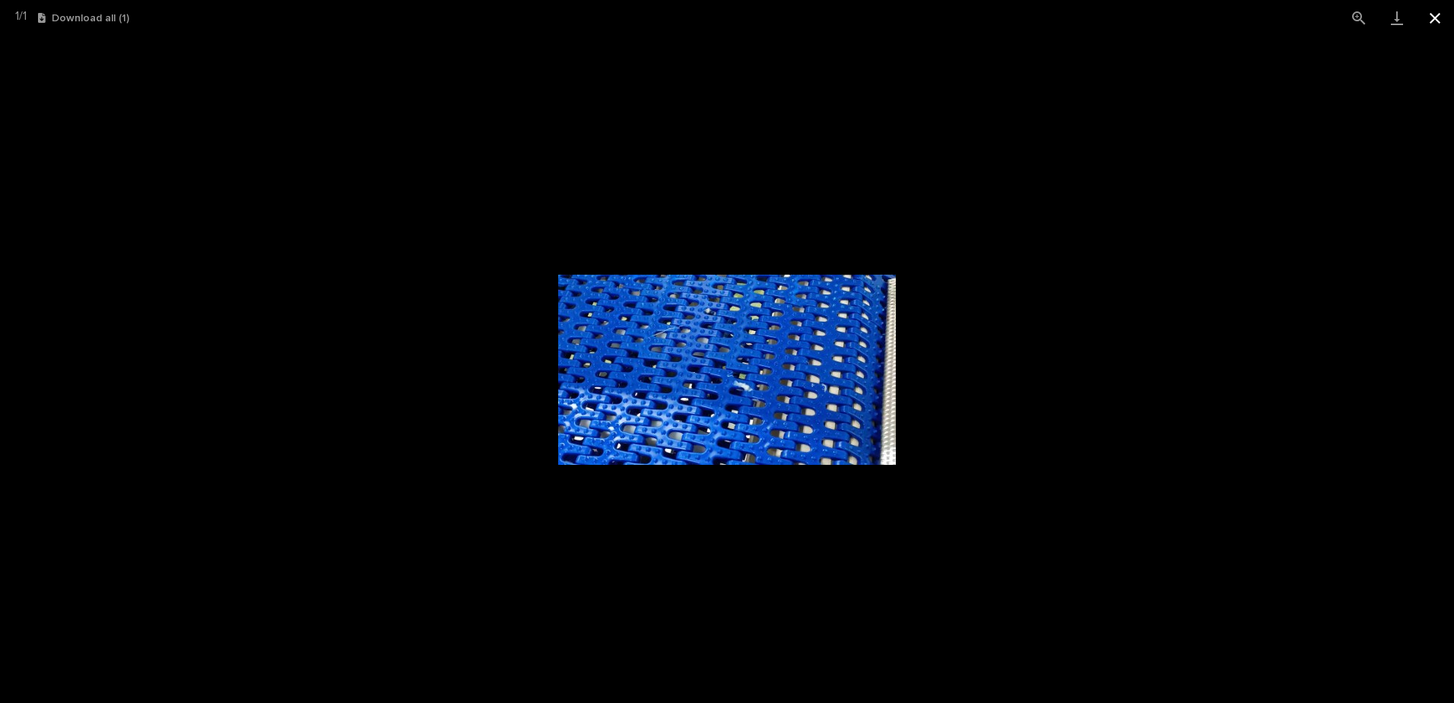
click at [1435, 19] on button "Close gallery" at bounding box center [1435, 18] width 38 height 36
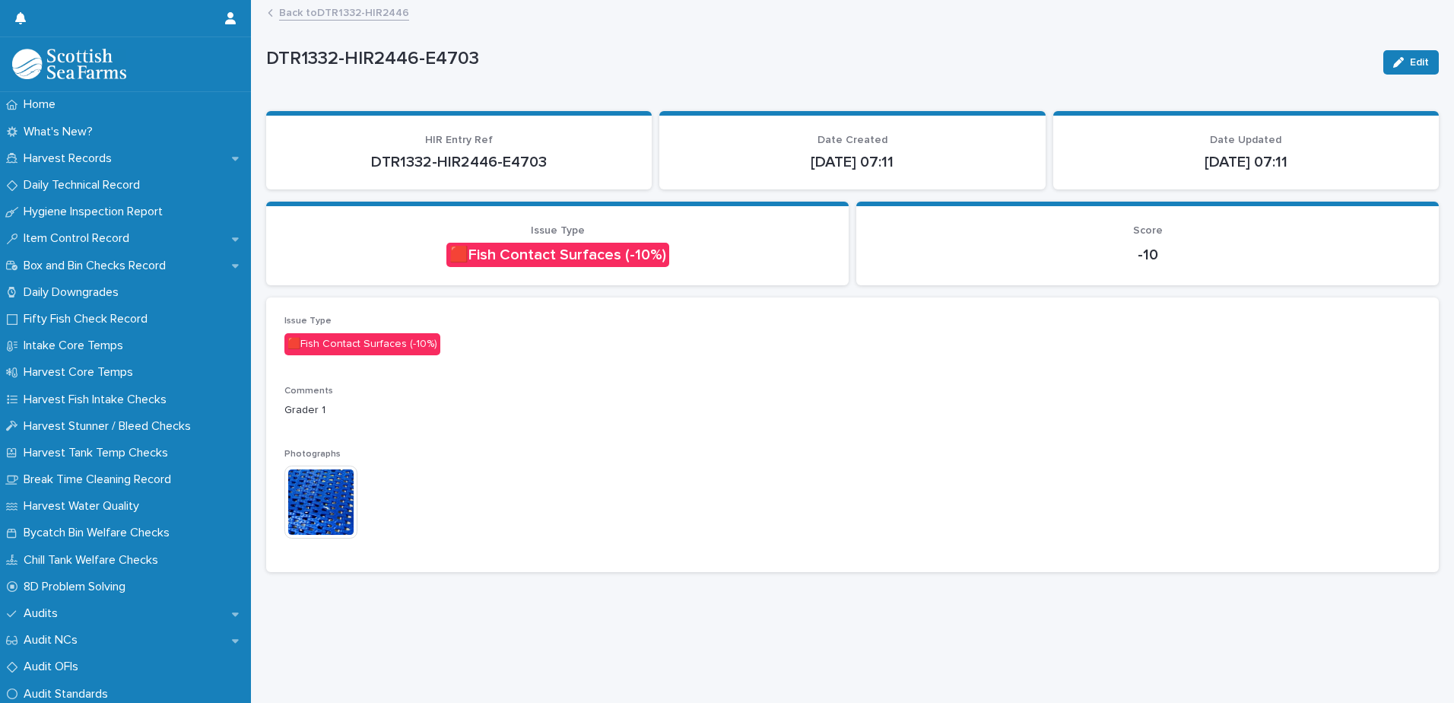
click at [330, 11] on link "Back to DTR1332-HIR2446" at bounding box center [344, 11] width 130 height 17
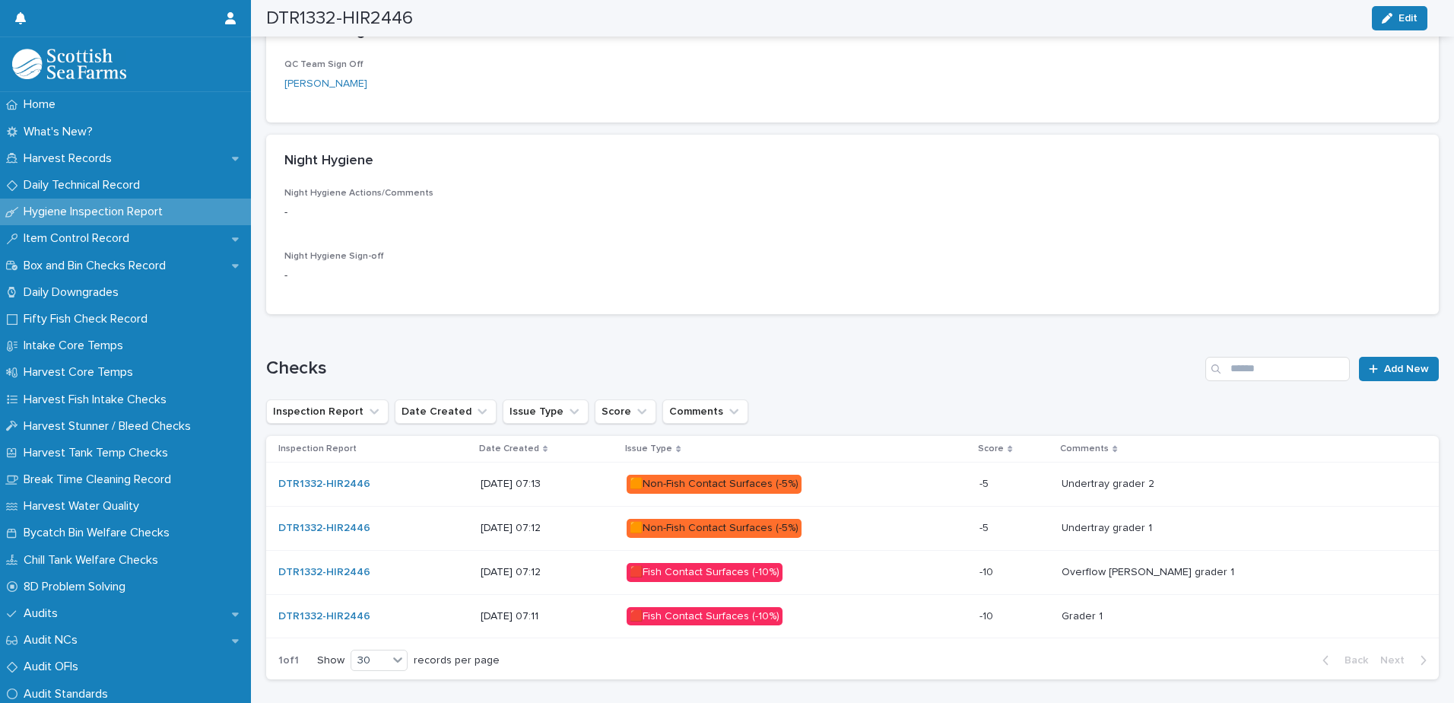
scroll to position [613, 0]
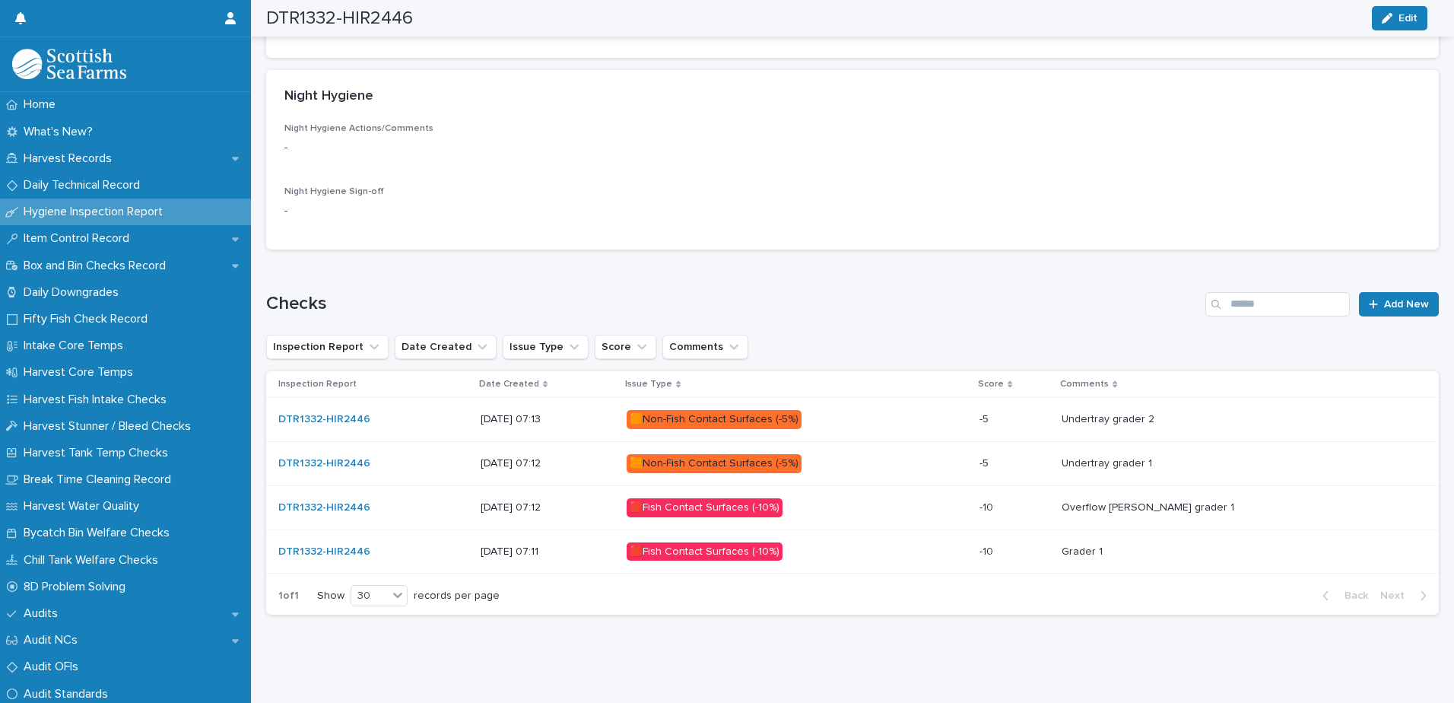
click at [893, 499] on p "🟥Fish Contact Surfaces (-10%)" at bounding box center [760, 507] width 266 height 19
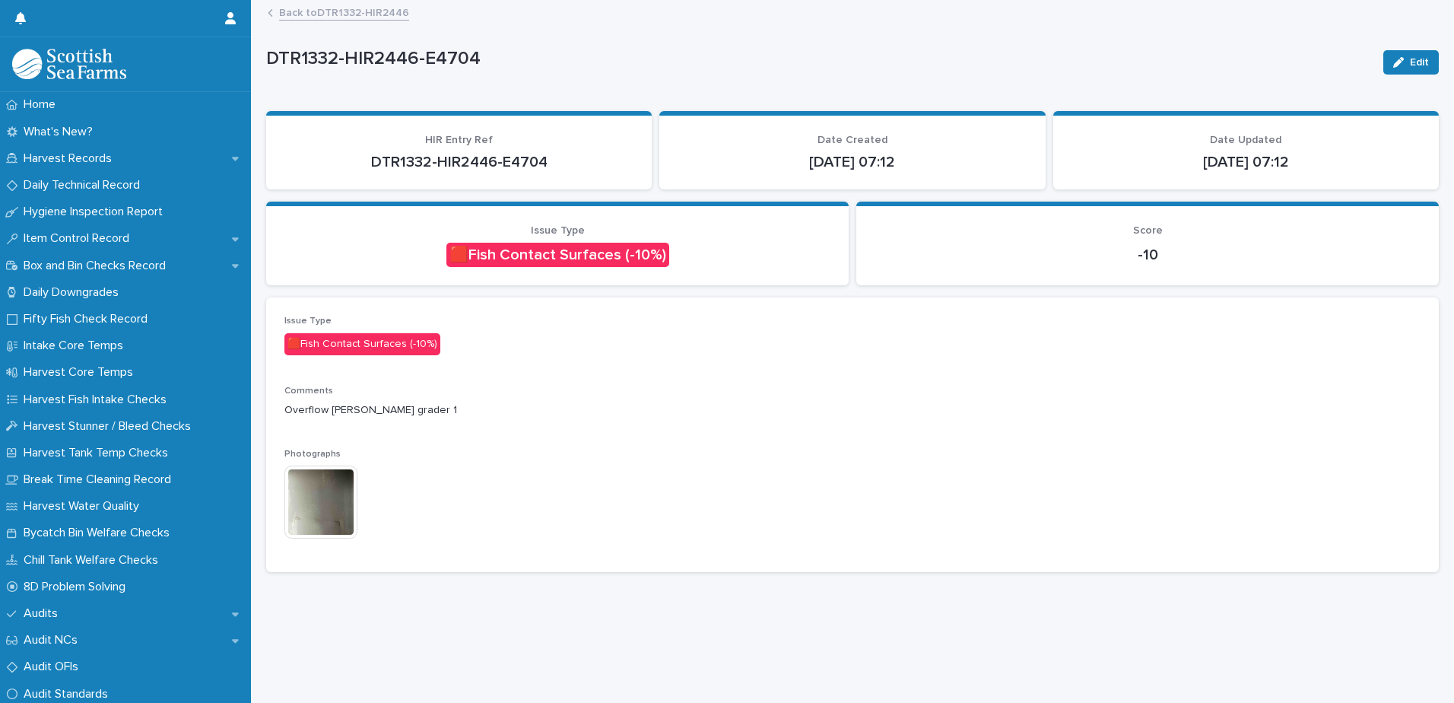
click at [325, 516] on img at bounding box center [320, 501] width 73 height 73
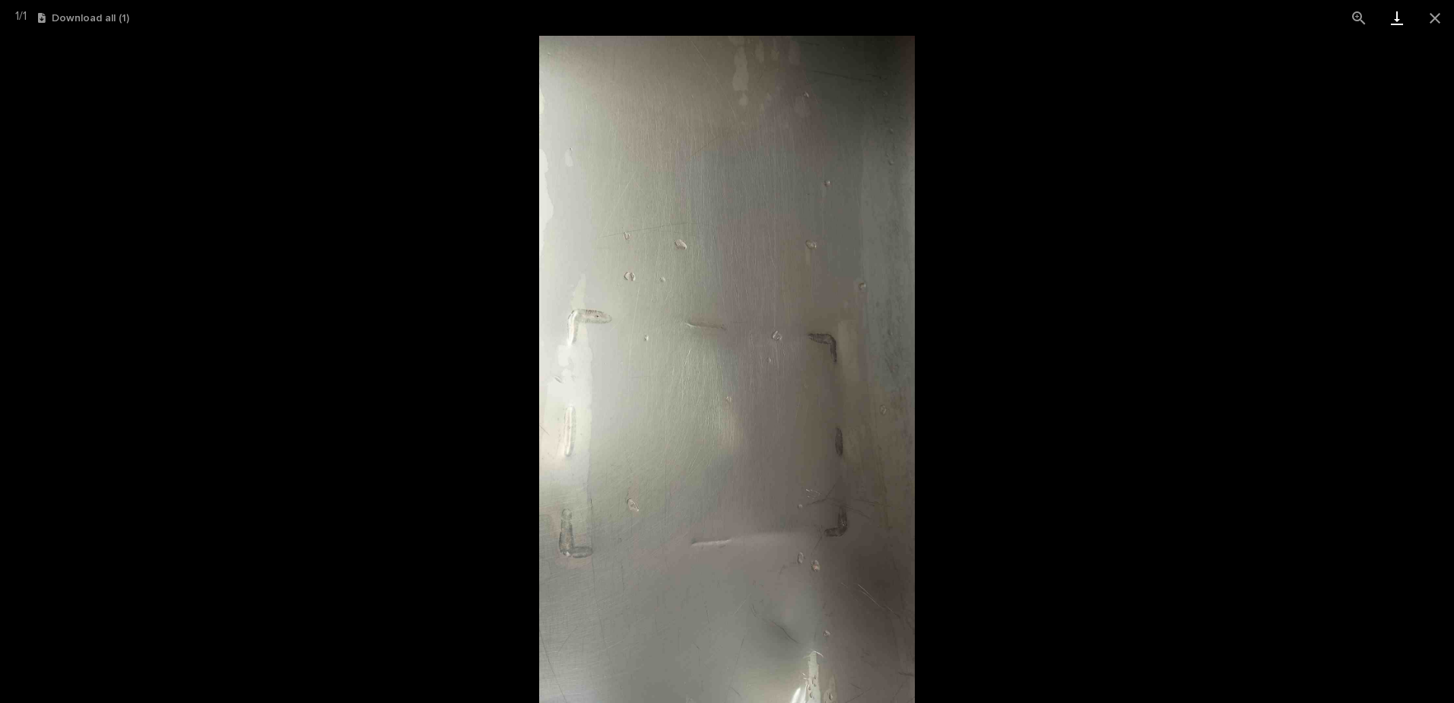
drag, startPoint x: 1435, startPoint y: 13, endPoint x: 1398, endPoint y: 29, distance: 39.8
click at [1435, 13] on button "Close gallery" at bounding box center [1435, 18] width 38 height 36
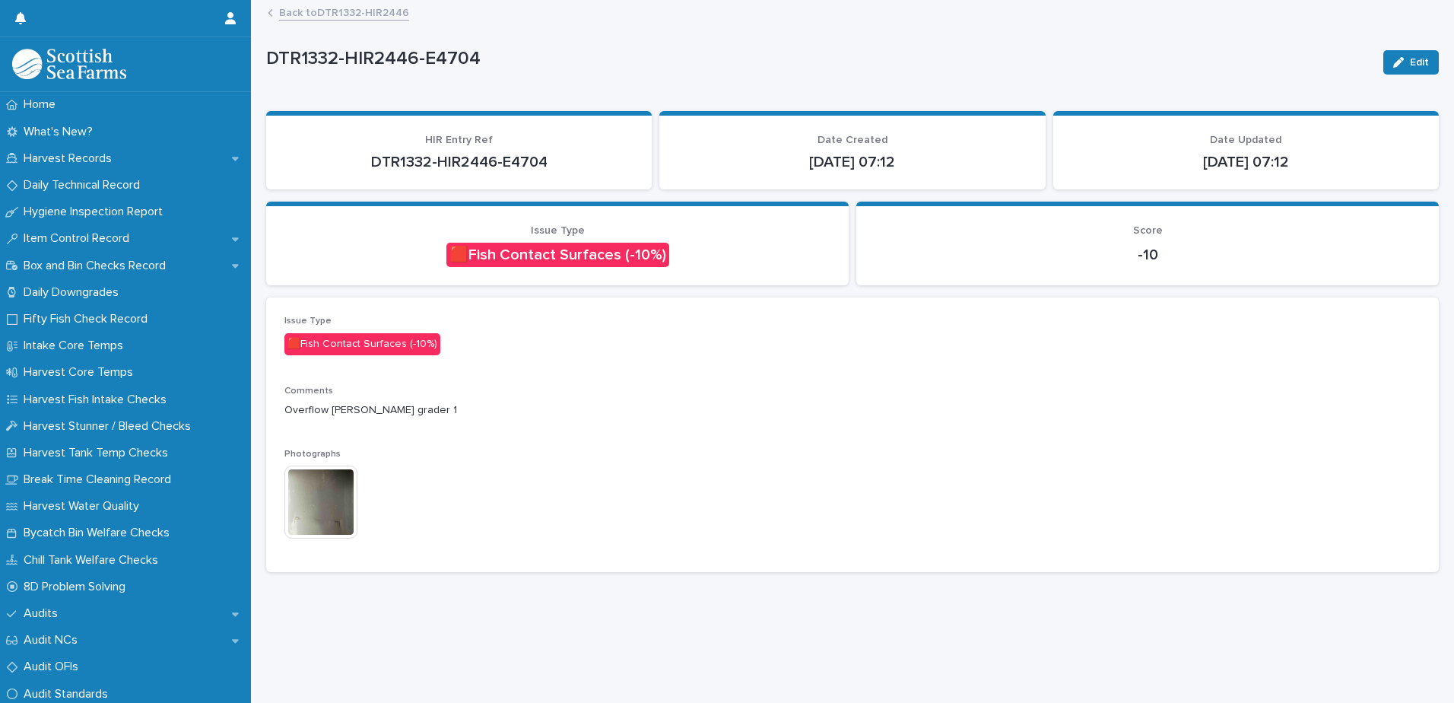
click at [342, 16] on link "Back to DTR1332-HIR2446" at bounding box center [344, 11] width 130 height 17
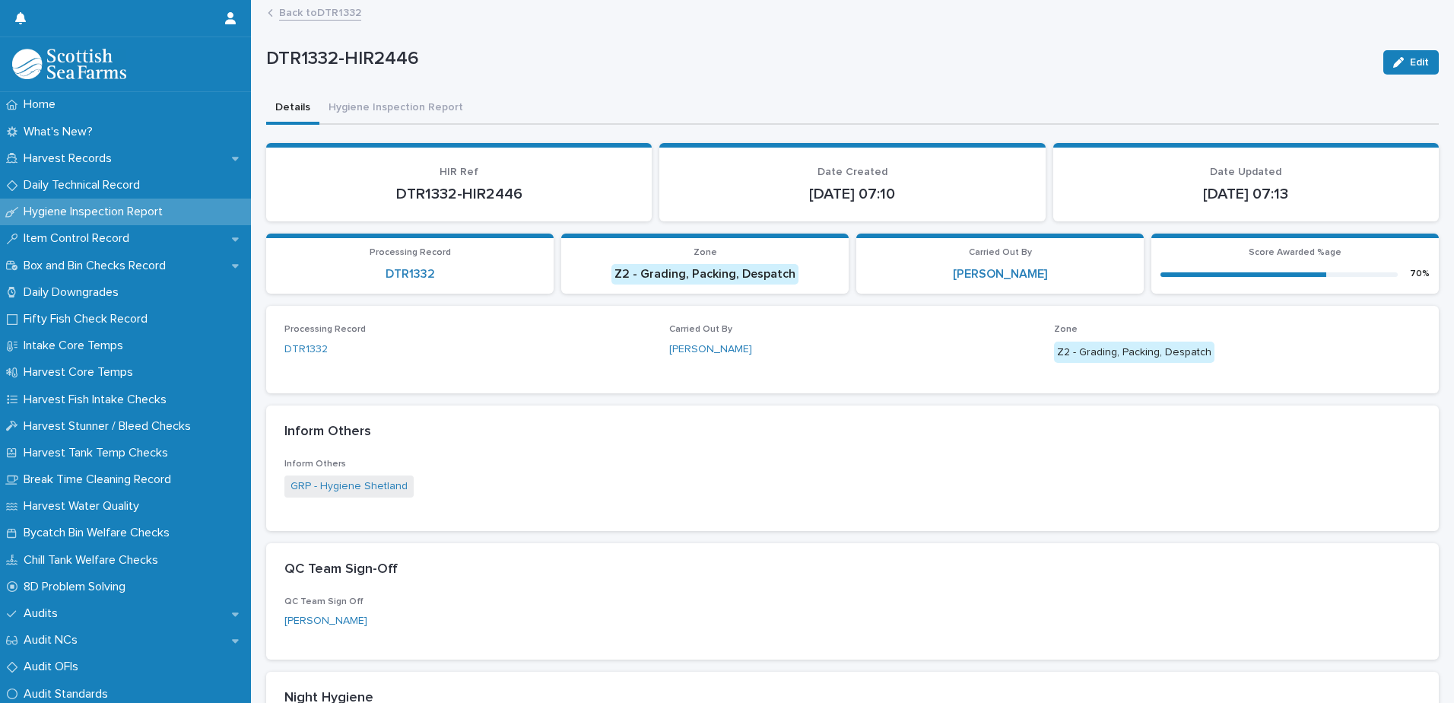
click at [301, 14] on link "Back to DTR1332" at bounding box center [320, 11] width 82 height 17
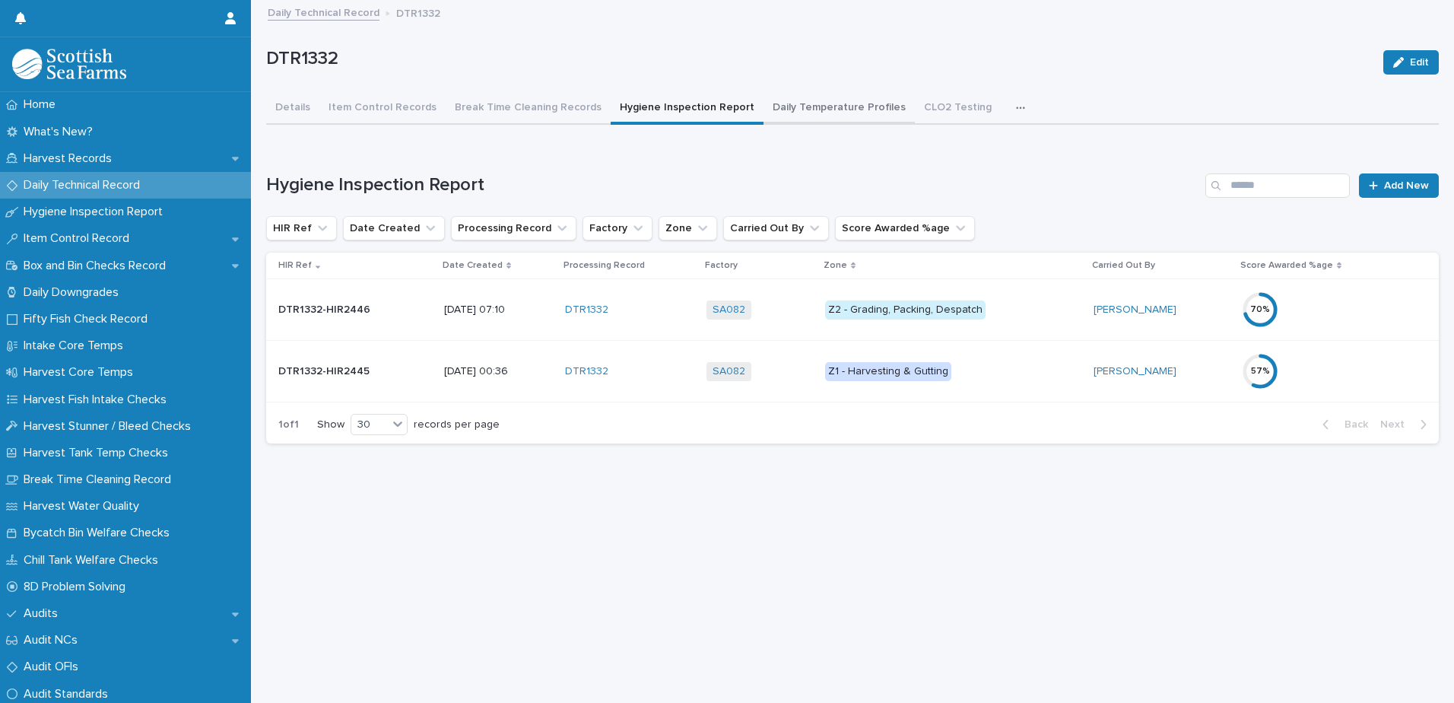
click at [800, 108] on button "Daily Temperature Profiles" at bounding box center [838, 109] width 151 height 32
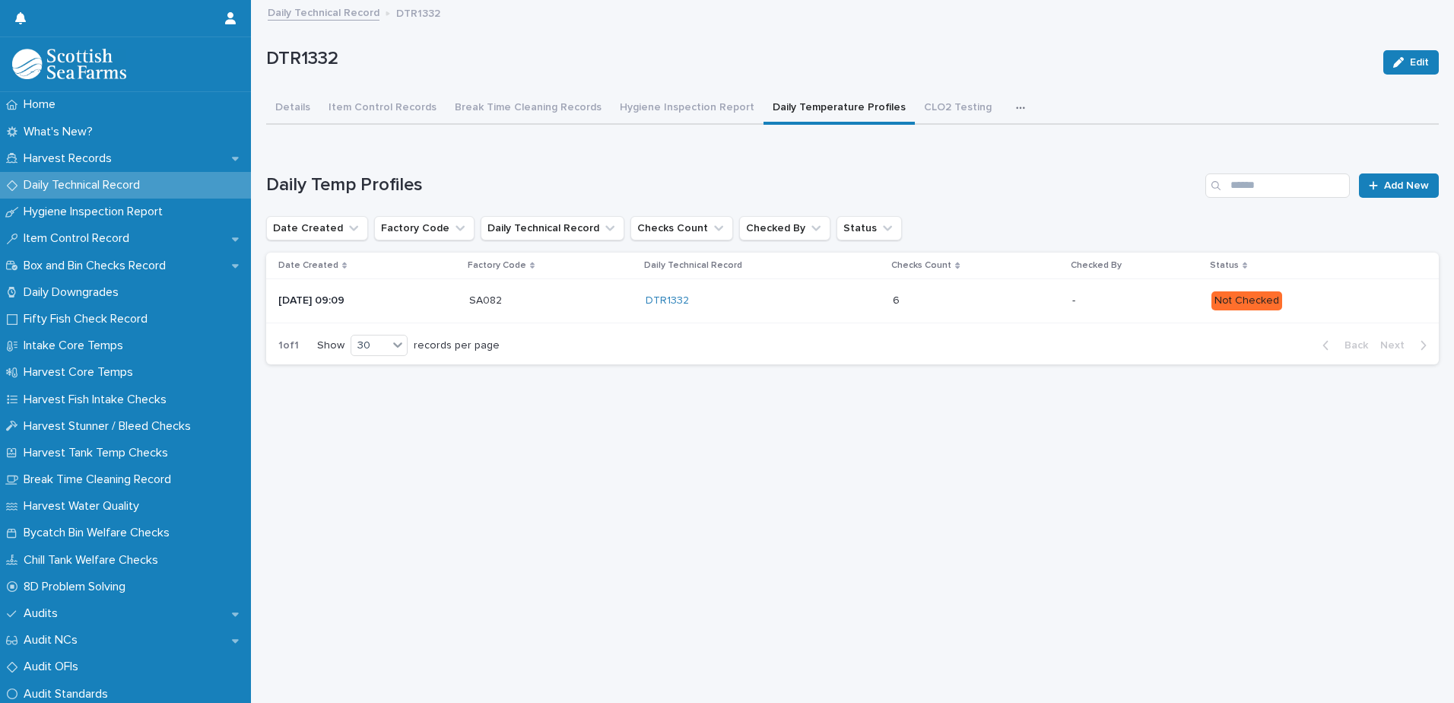
click at [1016, 104] on icon "button" at bounding box center [1020, 108] width 9 height 11
click at [949, 57] on p "DTR1332" at bounding box center [818, 59] width 1105 height 22
click at [111, 189] on p "Daily Technical Record" at bounding box center [84, 185] width 135 height 14
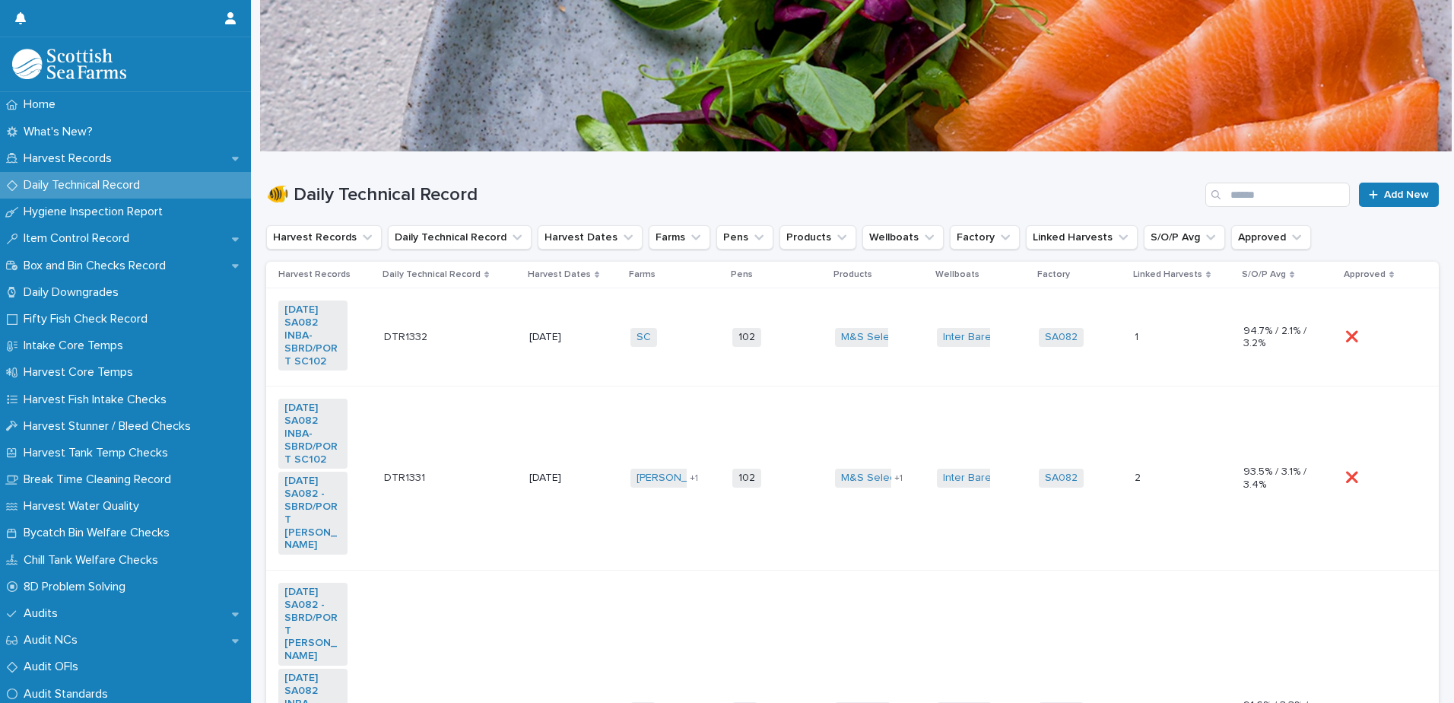
click at [784, 344] on div "102 + 0" at bounding box center [766, 337] width 69 height 19
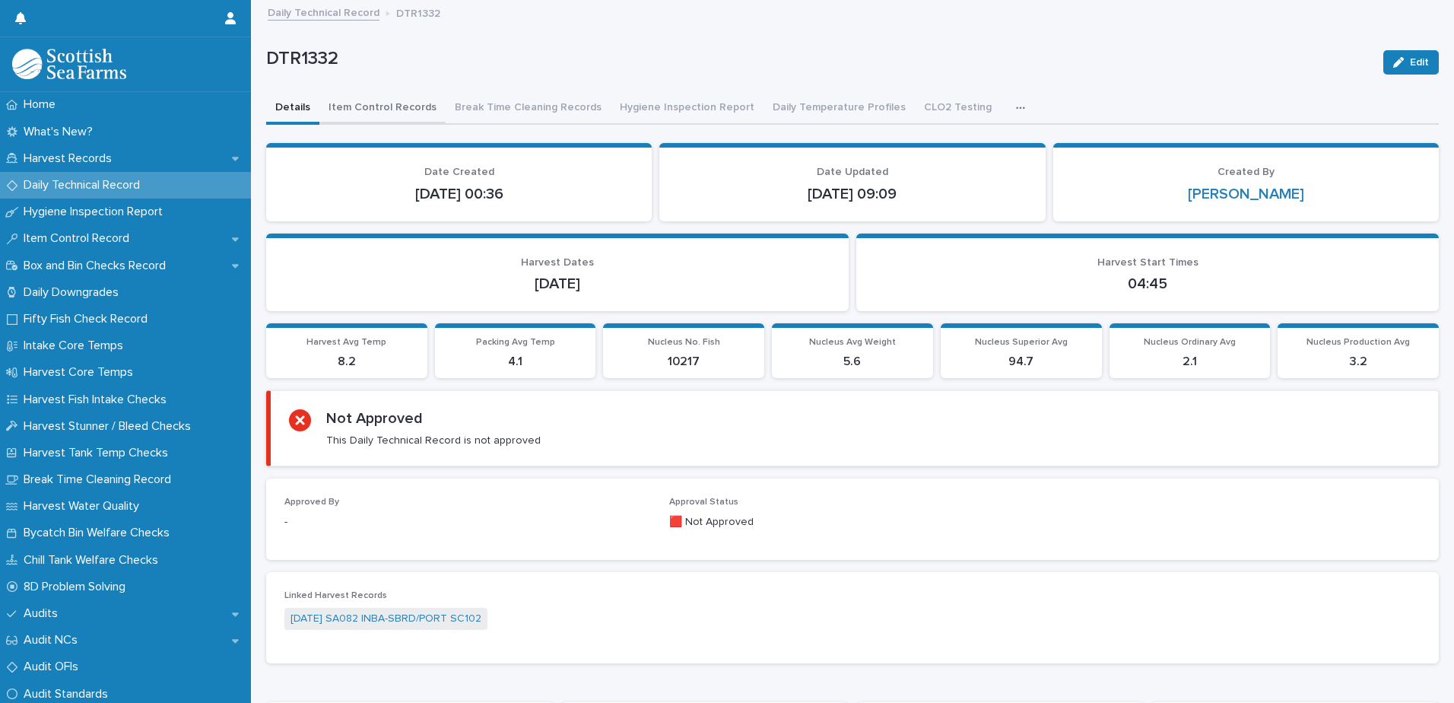
click at [344, 114] on button "Item Control Records" at bounding box center [382, 109] width 126 height 32
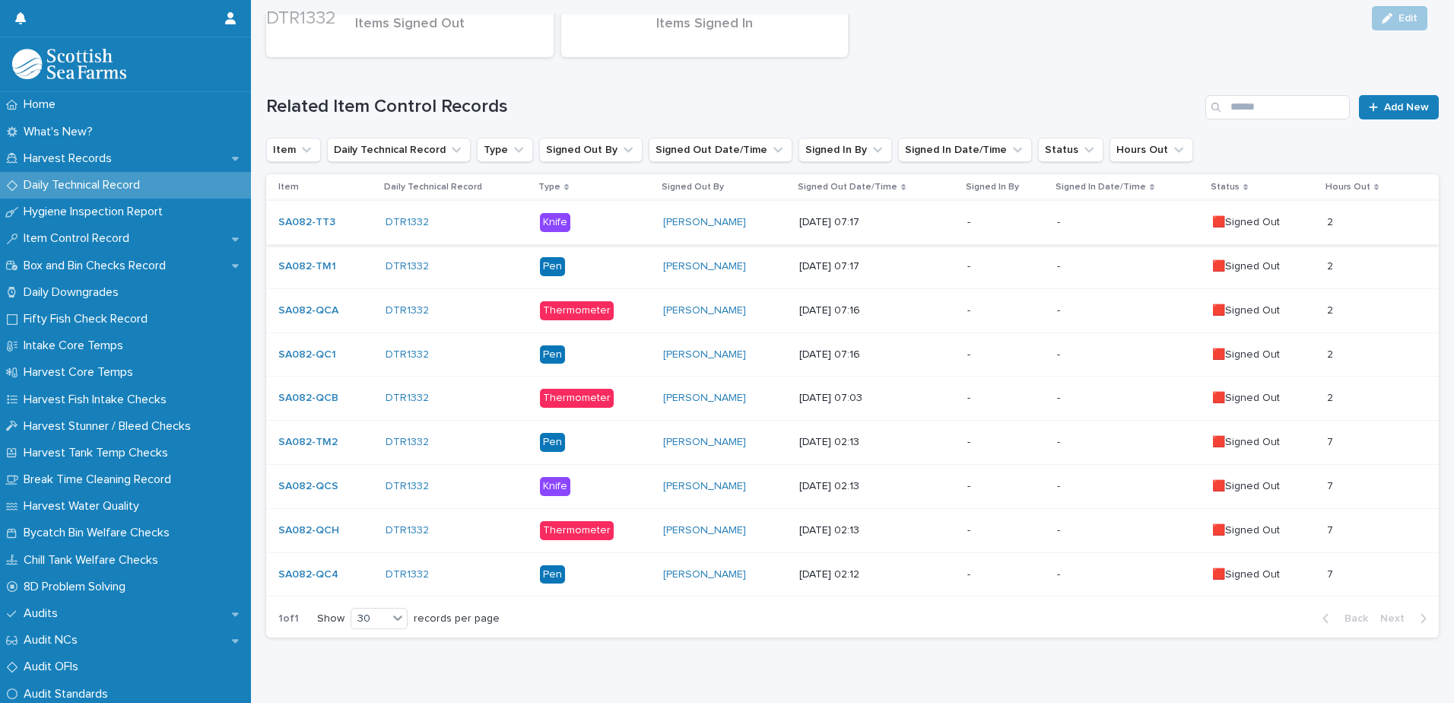
scroll to position [228, 0]
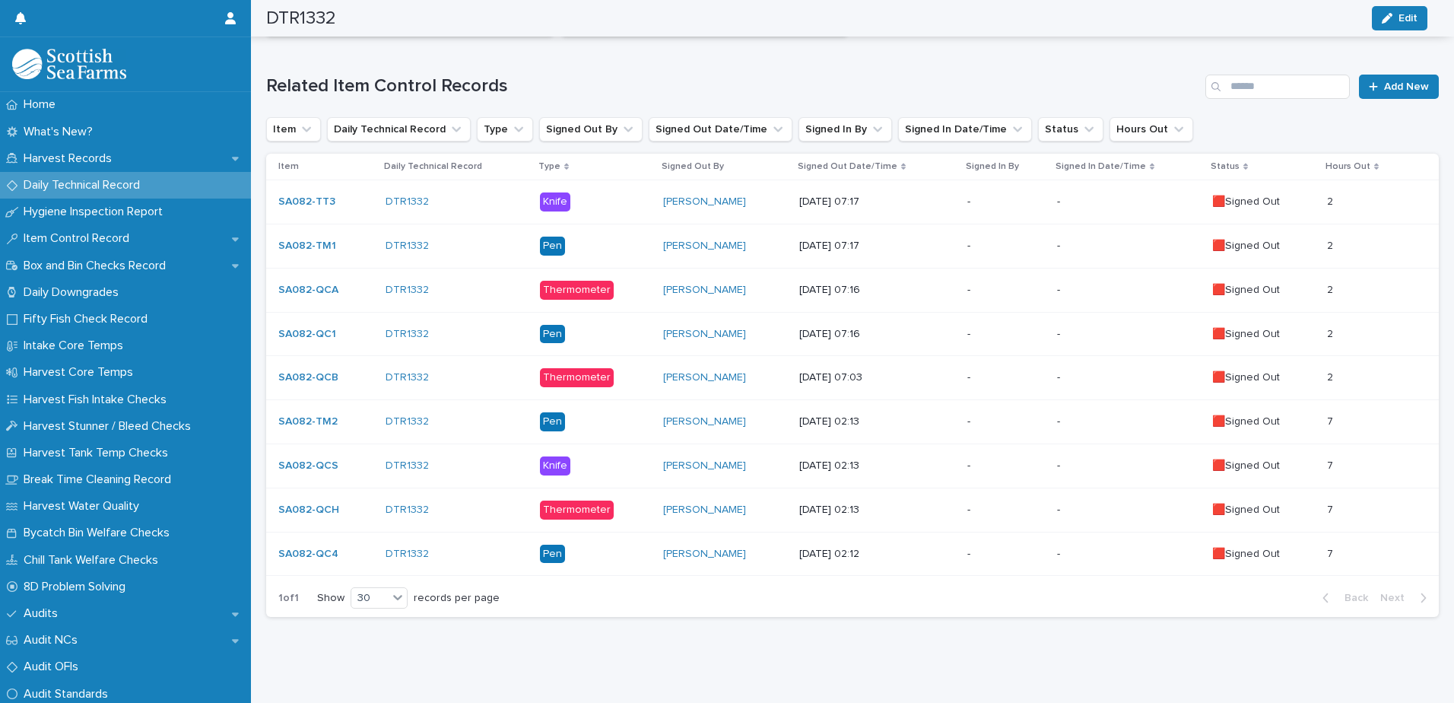
click at [938, 373] on td "[DATE] 07:03" at bounding box center [877, 378] width 168 height 44
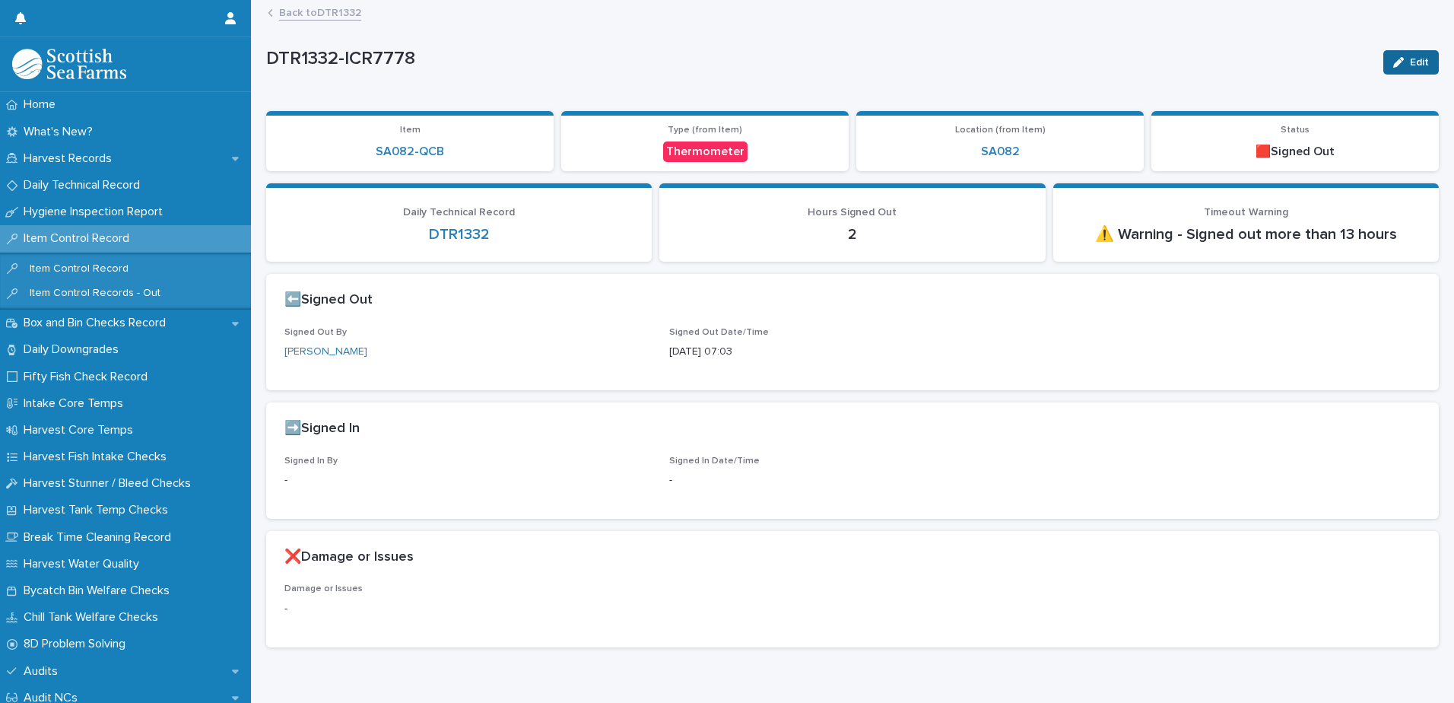
click at [1393, 59] on icon "button" at bounding box center [1398, 62] width 11 height 11
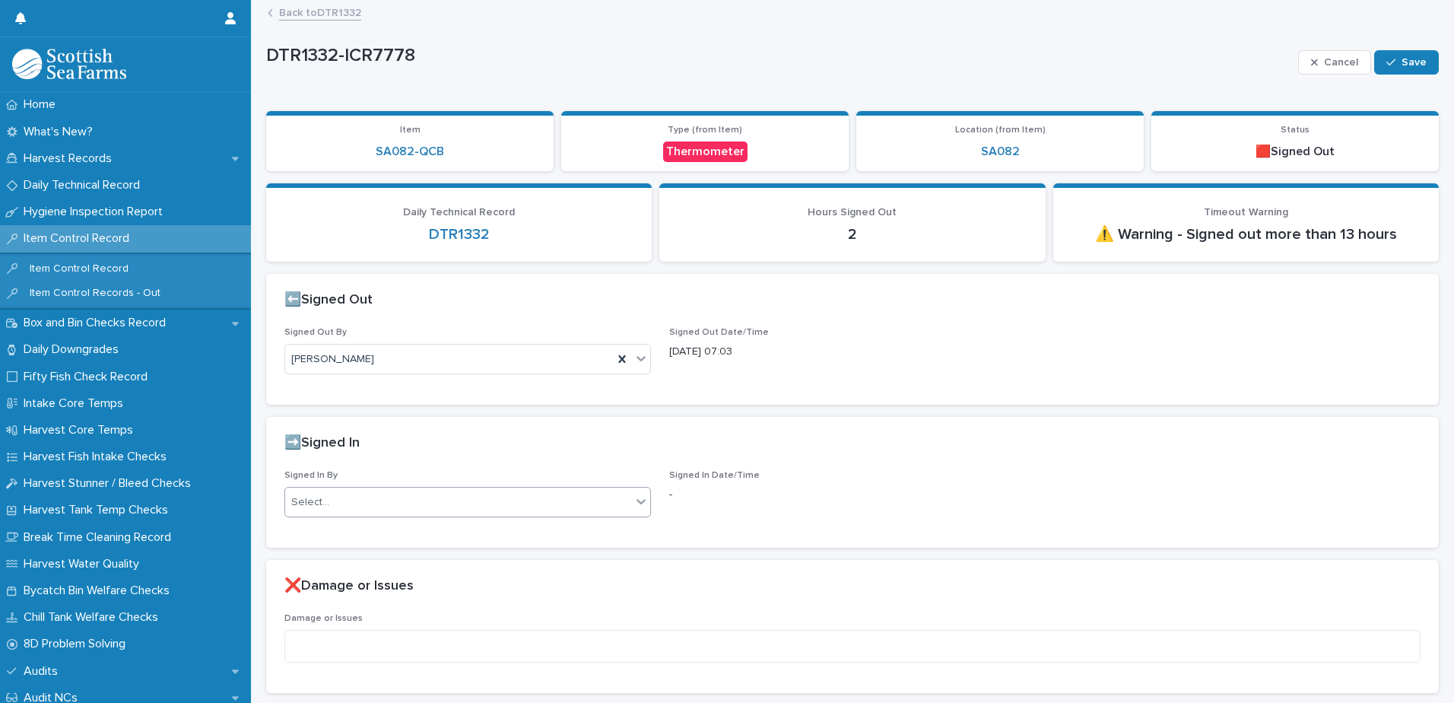
drag, startPoint x: 315, startPoint y: 507, endPoint x: 327, endPoint y: 501, distance: 13.6
click at [316, 507] on div "Select..." at bounding box center [310, 502] width 38 height 16
type input "*****"
click at [314, 534] on div "[PERSON_NAME]" at bounding box center [465, 531] width 361 height 27
click at [1401, 67] on span "Save" at bounding box center [1413, 62] width 25 height 11
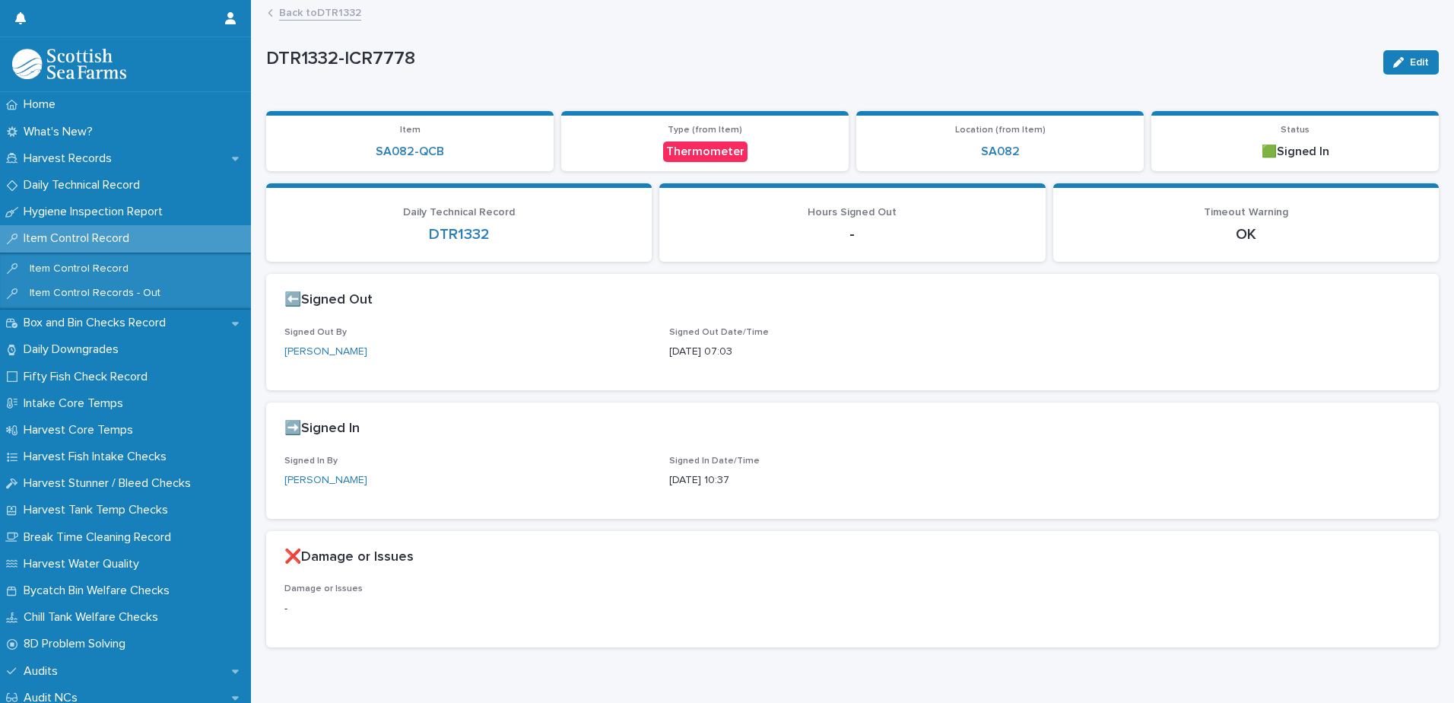
click at [292, 17] on link "Back to DTR1332" at bounding box center [320, 11] width 82 height 17
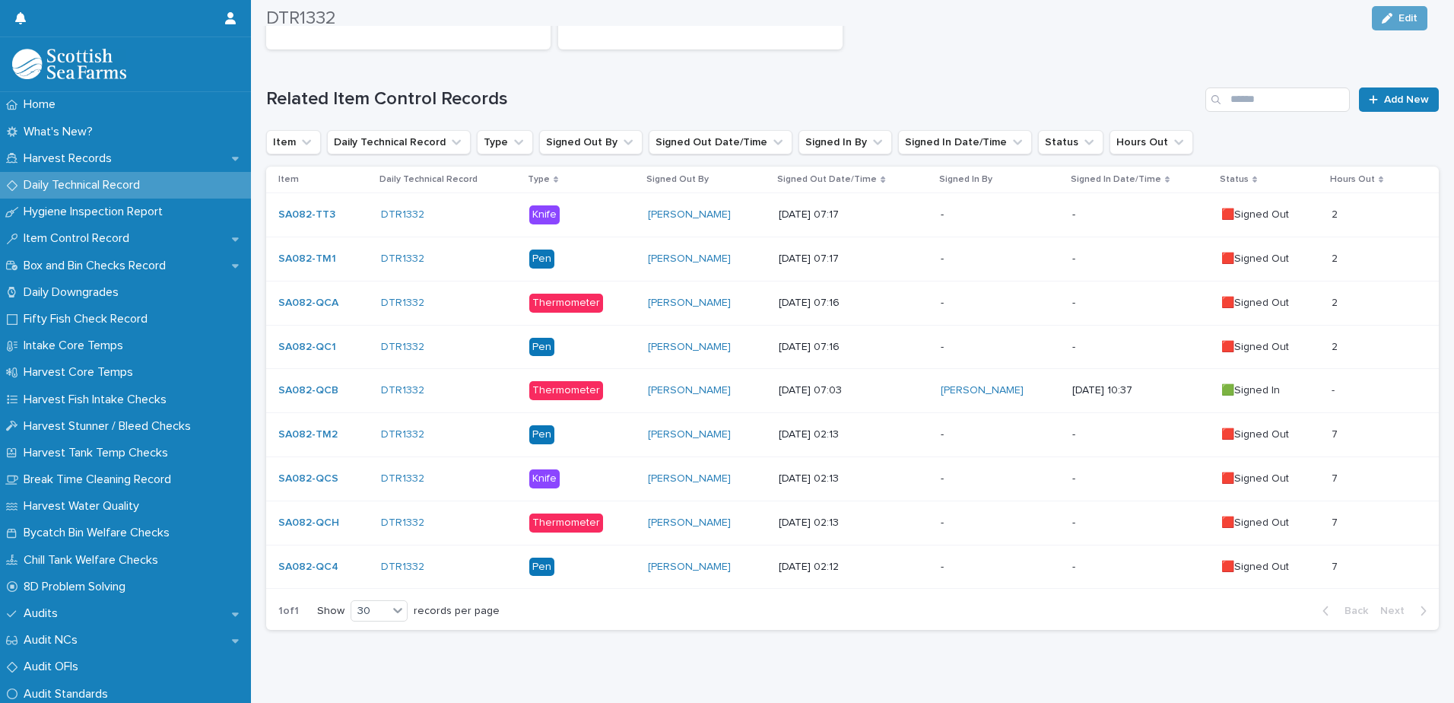
scroll to position [242, 0]
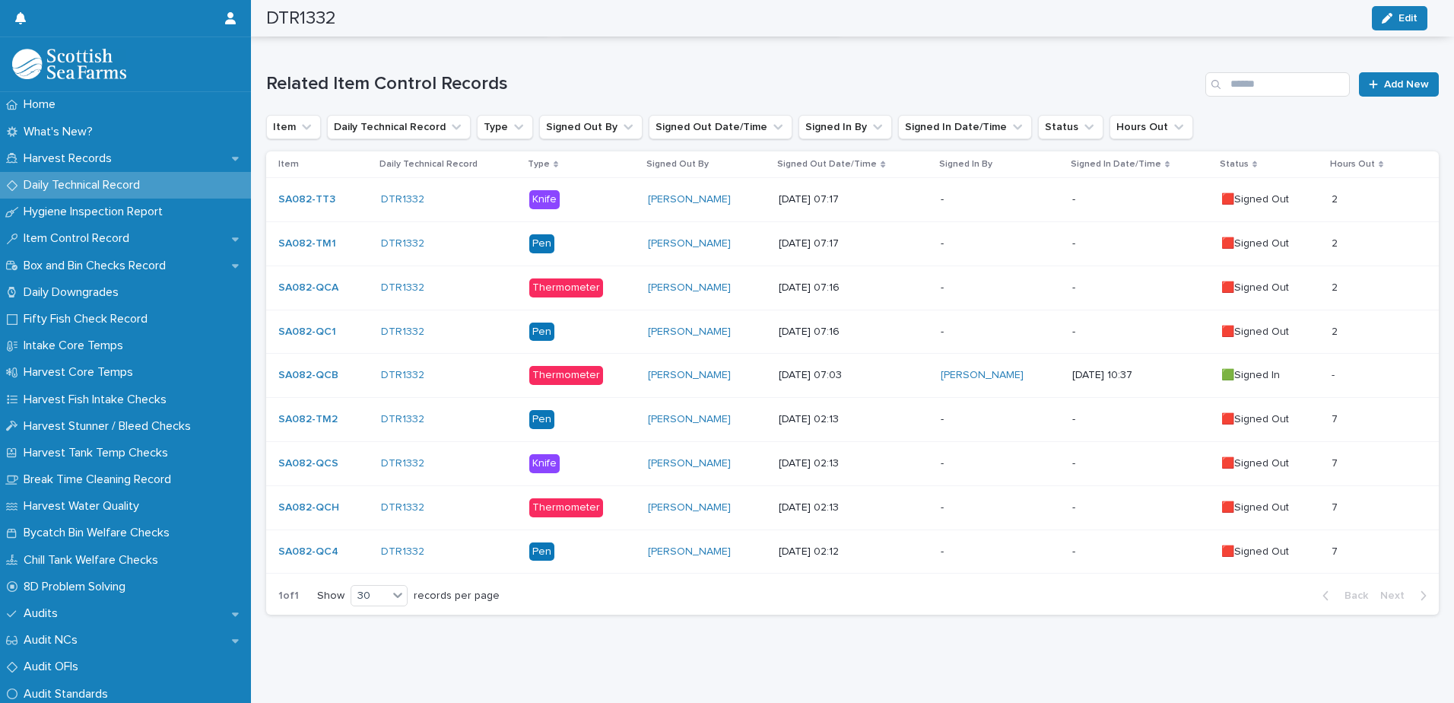
click at [966, 413] on p "-" at bounding box center [1000, 419] width 119 height 13
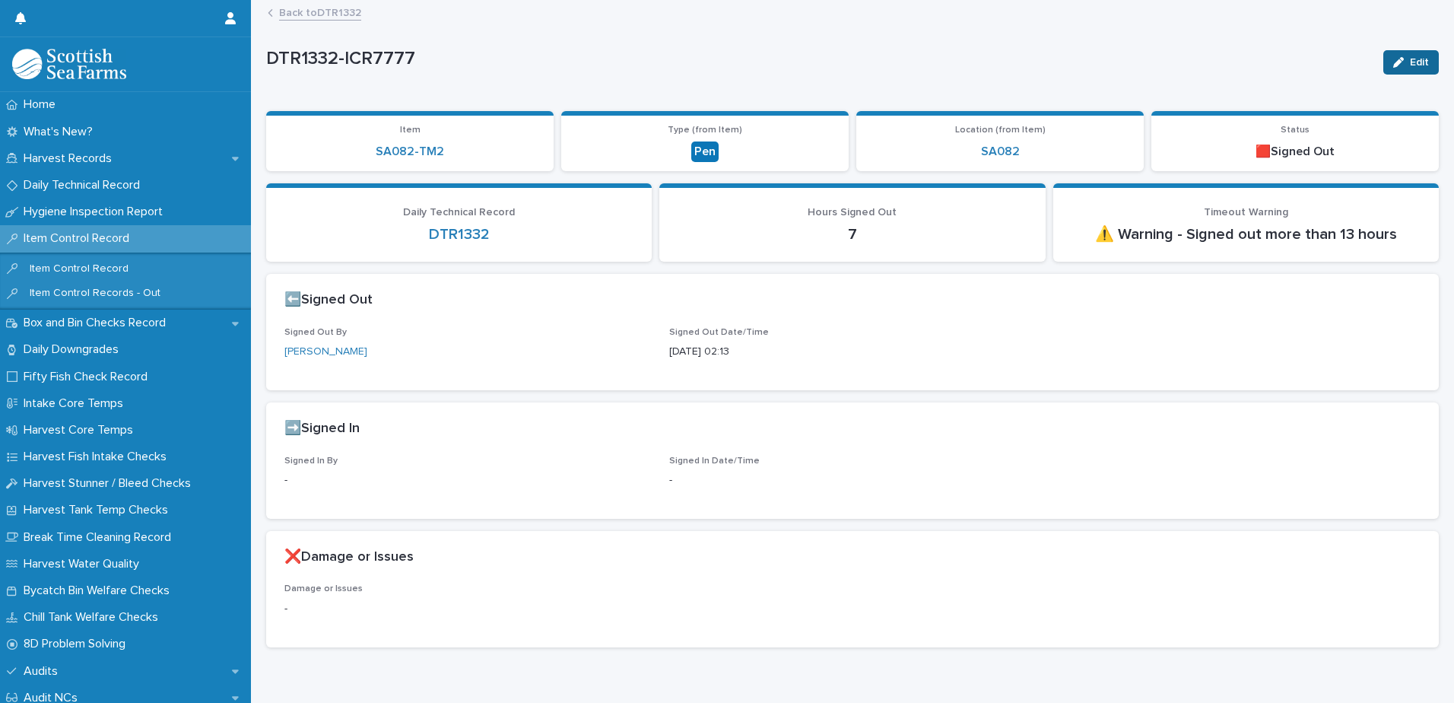
click at [1410, 64] on span "Edit" at bounding box center [1419, 62] width 19 height 11
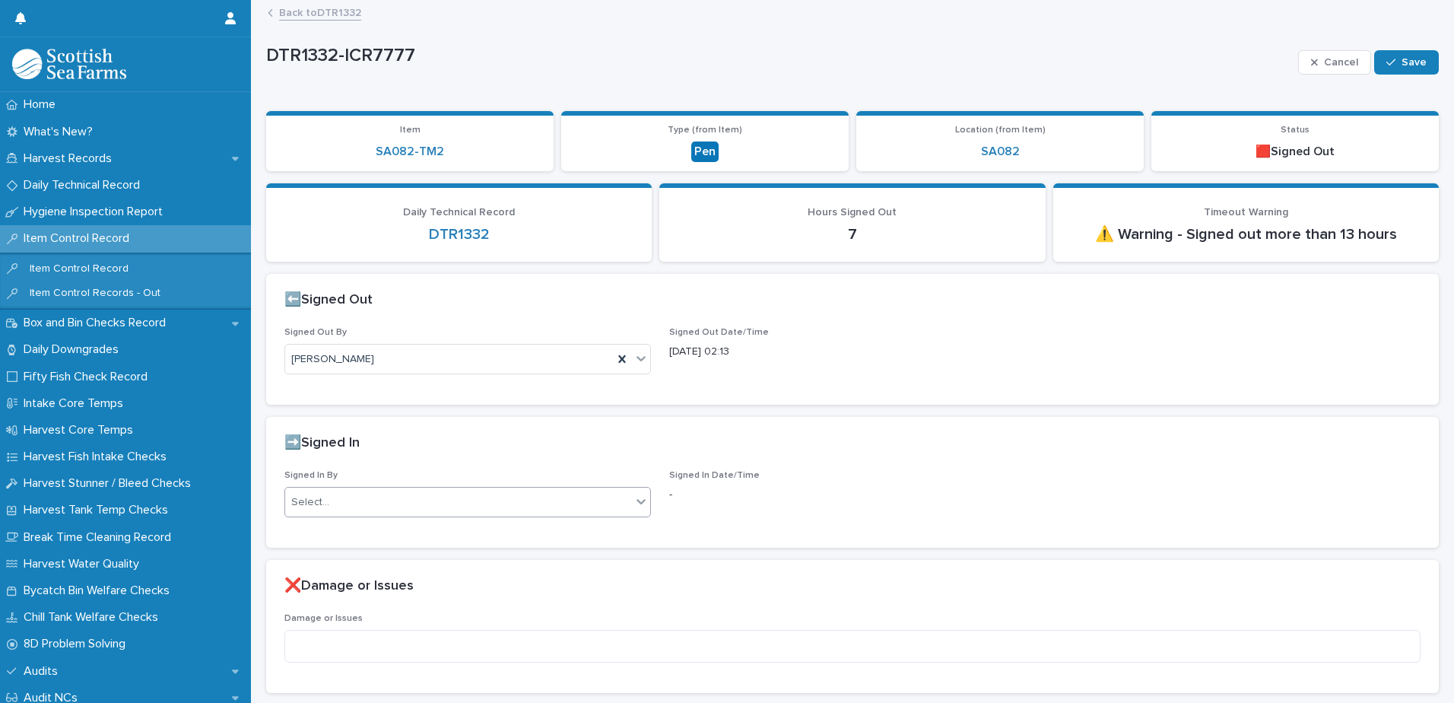
click at [335, 506] on div "Select..." at bounding box center [458, 502] width 346 height 25
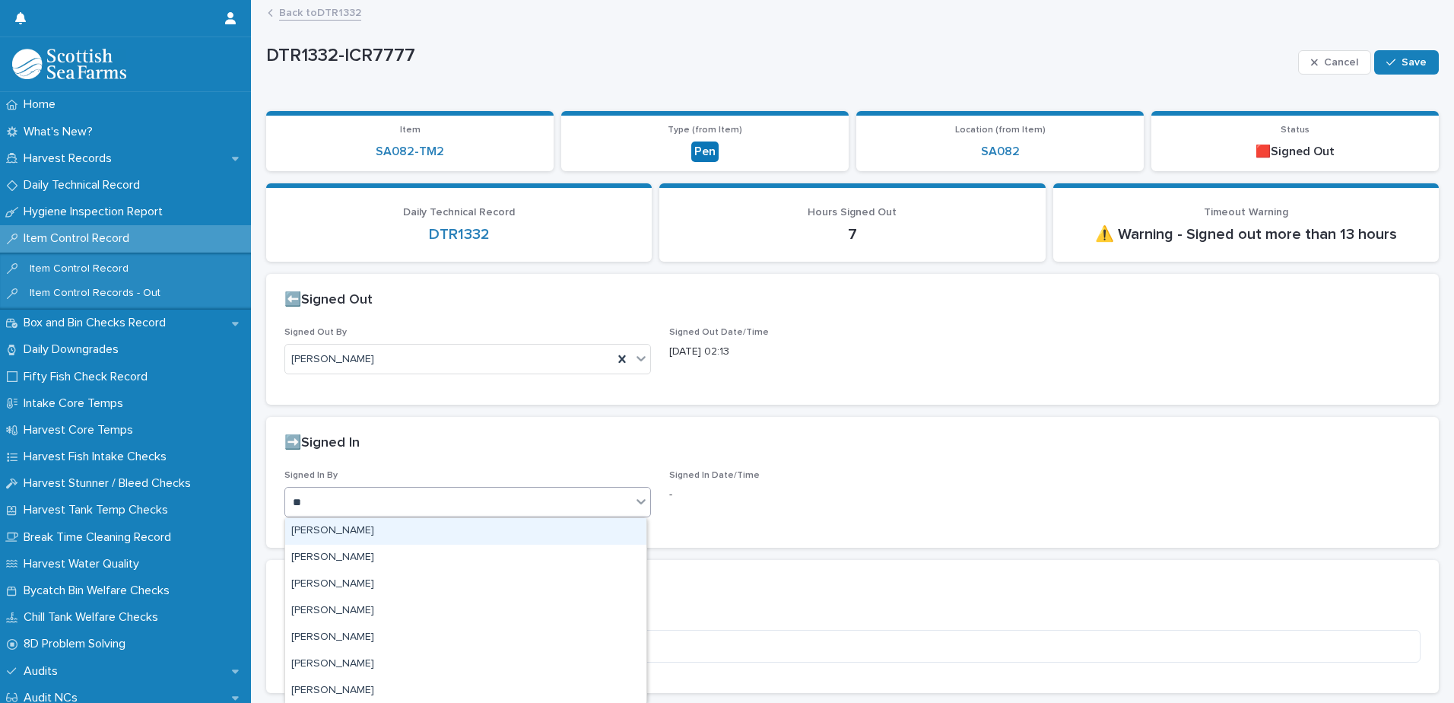
type input "***"
click at [335, 528] on div "[PERSON_NAME]" at bounding box center [465, 531] width 361 height 27
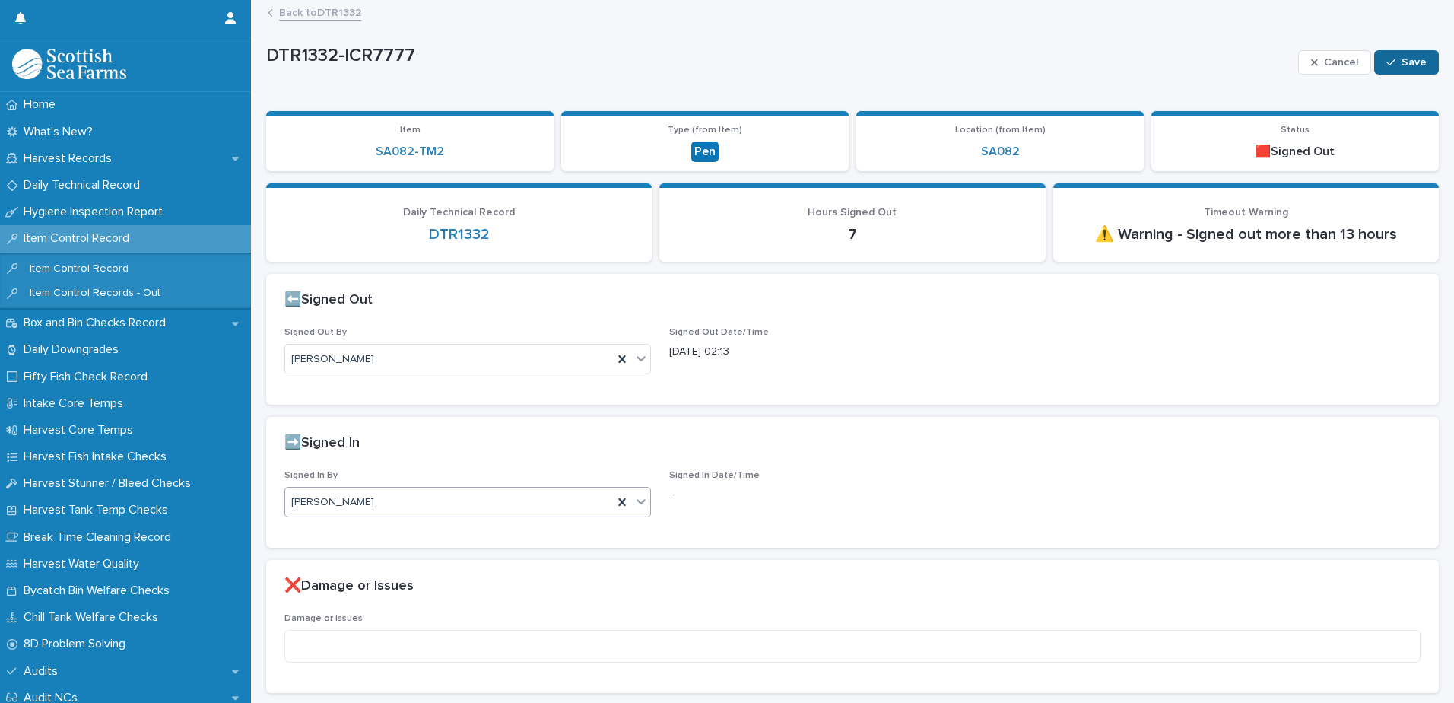
click at [1386, 66] on icon "button" at bounding box center [1390, 62] width 9 height 11
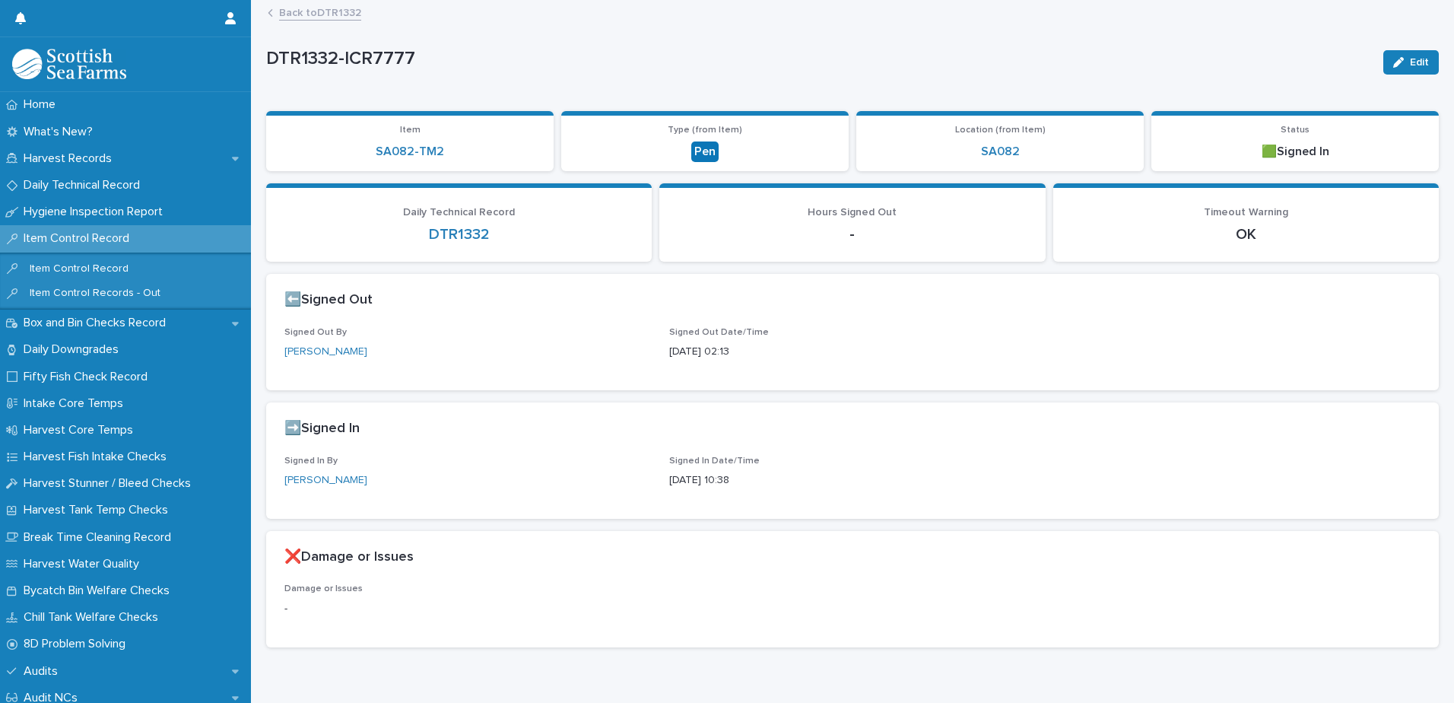
click at [302, 12] on link "Back to DTR1332" at bounding box center [320, 11] width 82 height 17
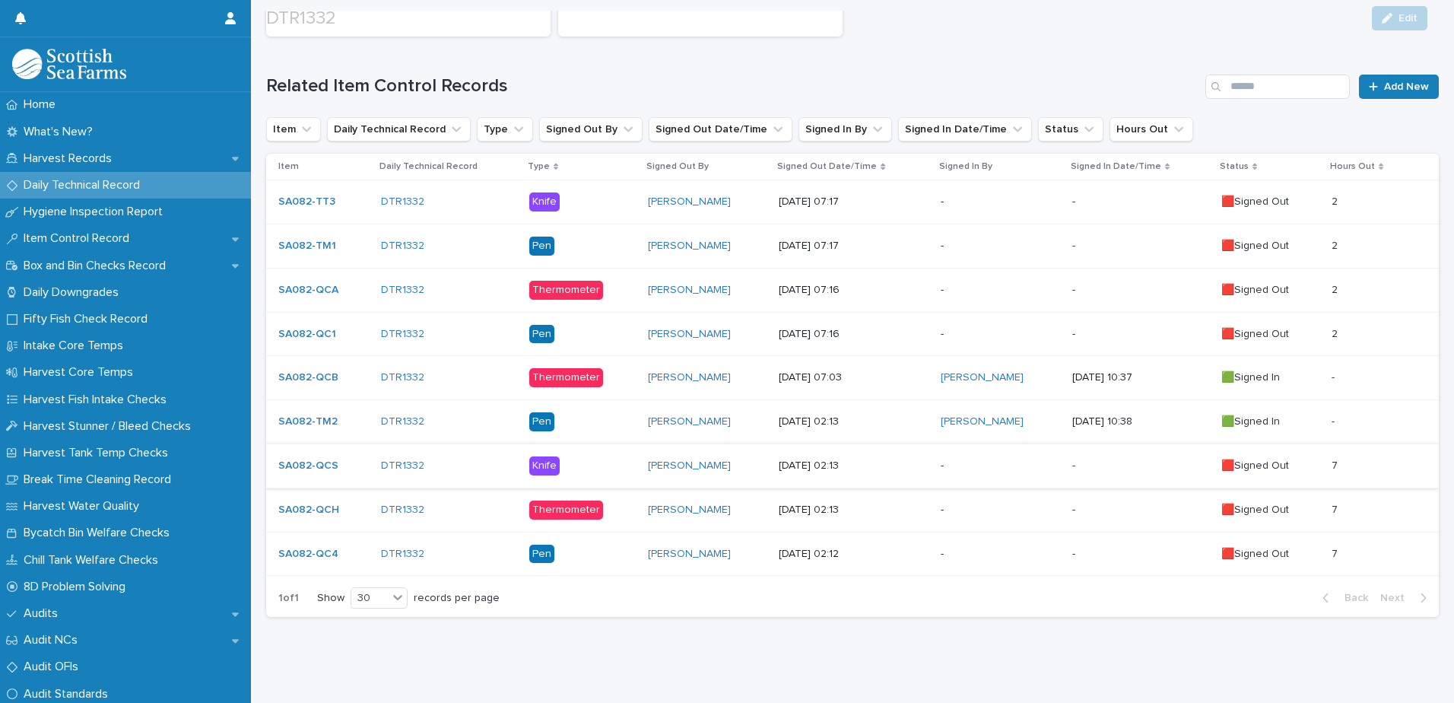
scroll to position [242, 0]
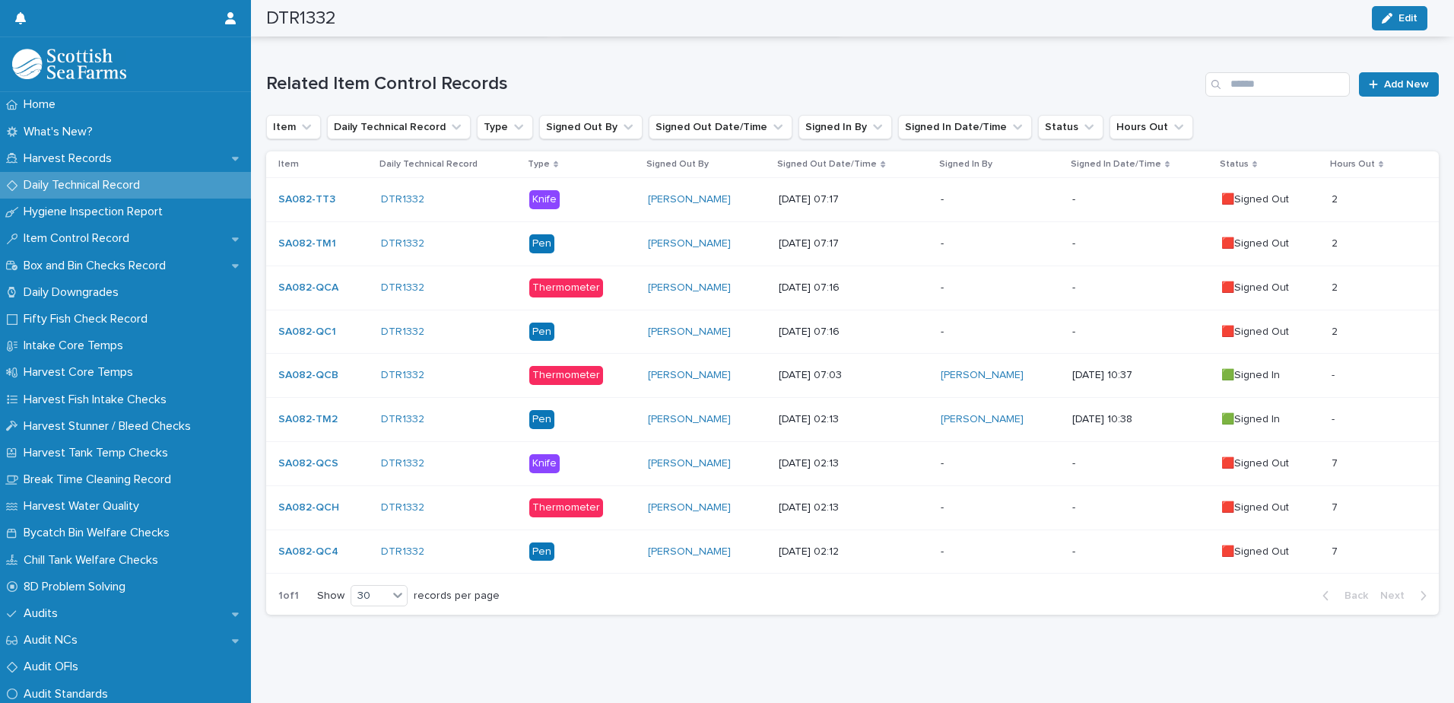
click at [878, 457] on p "[DATE] 02:13" at bounding box center [854, 463] width 150 height 13
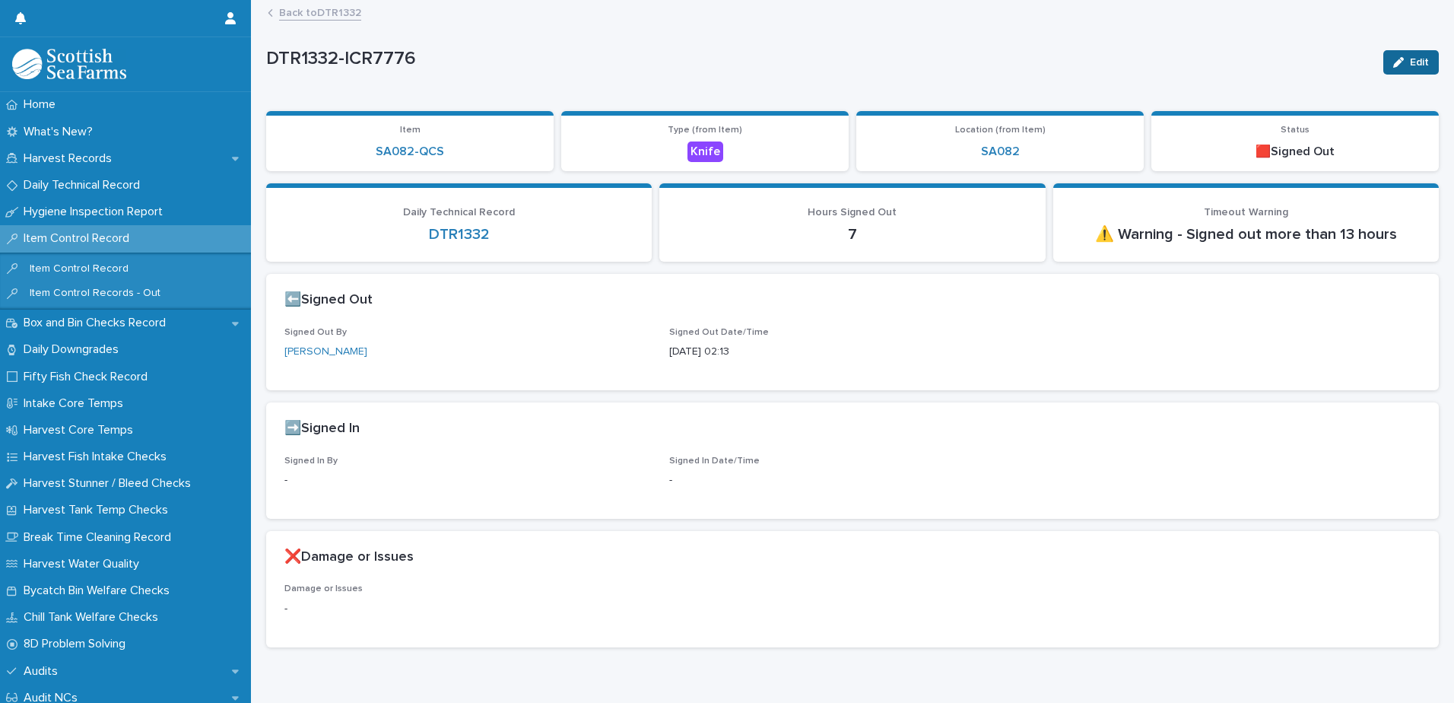
click at [1410, 62] on span "Edit" at bounding box center [1419, 62] width 19 height 11
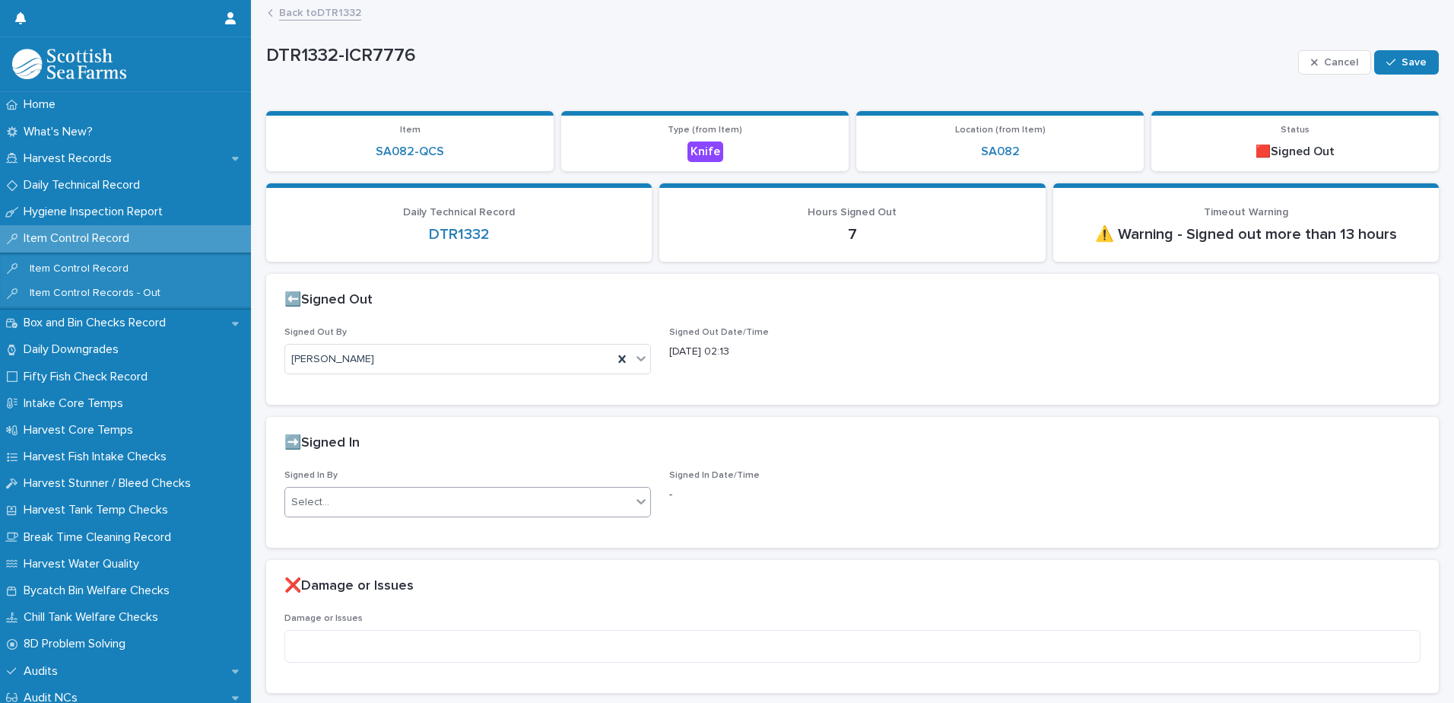
click at [306, 495] on div "Select..." at bounding box center [310, 502] width 38 height 16
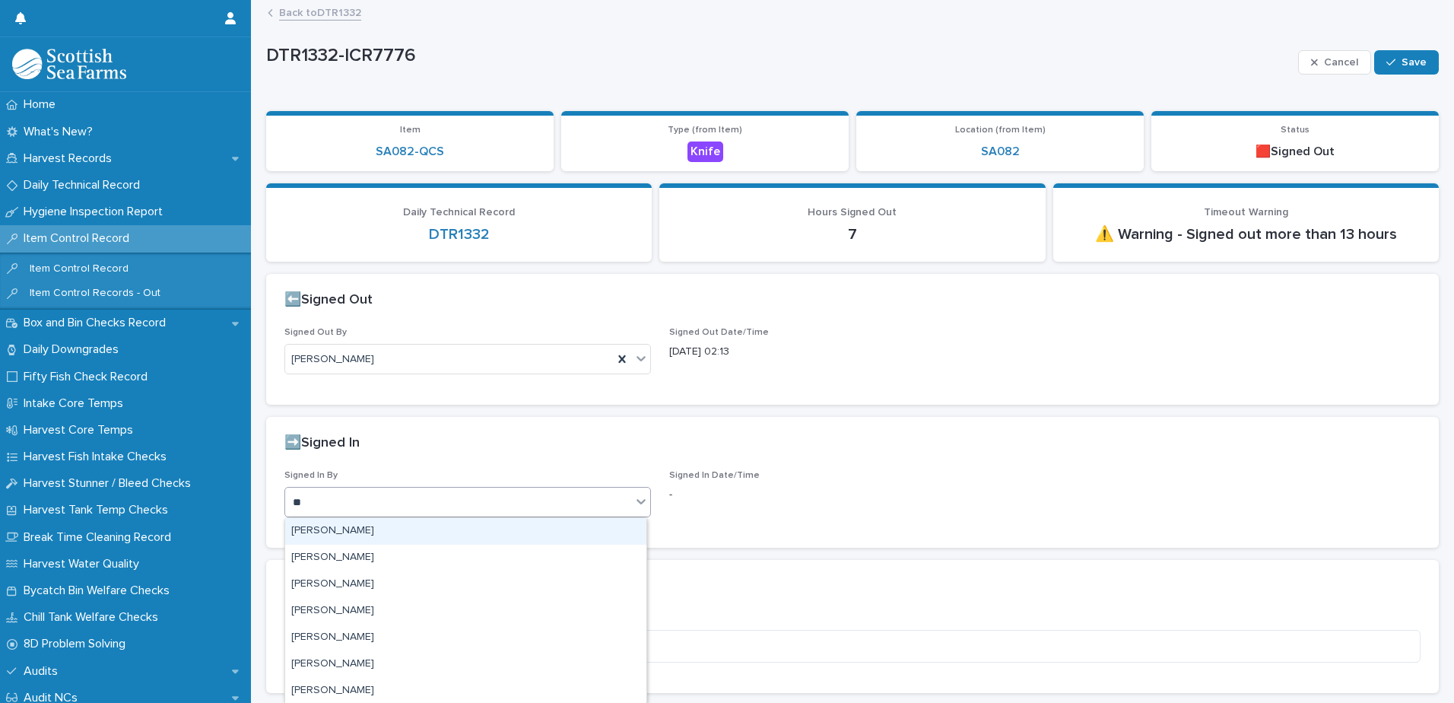
type input "***"
click at [376, 533] on div "[PERSON_NAME]" at bounding box center [465, 531] width 361 height 27
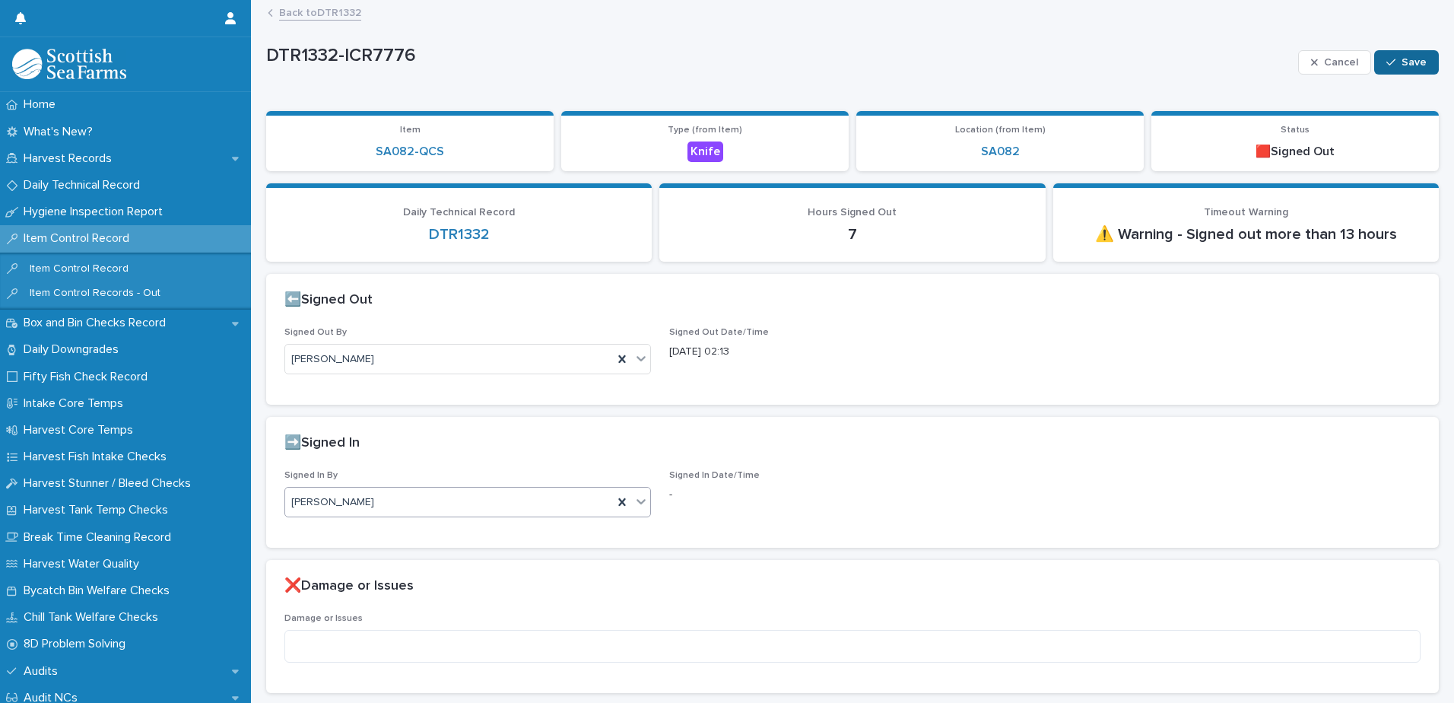
click at [1401, 61] on span "Save" at bounding box center [1413, 62] width 25 height 11
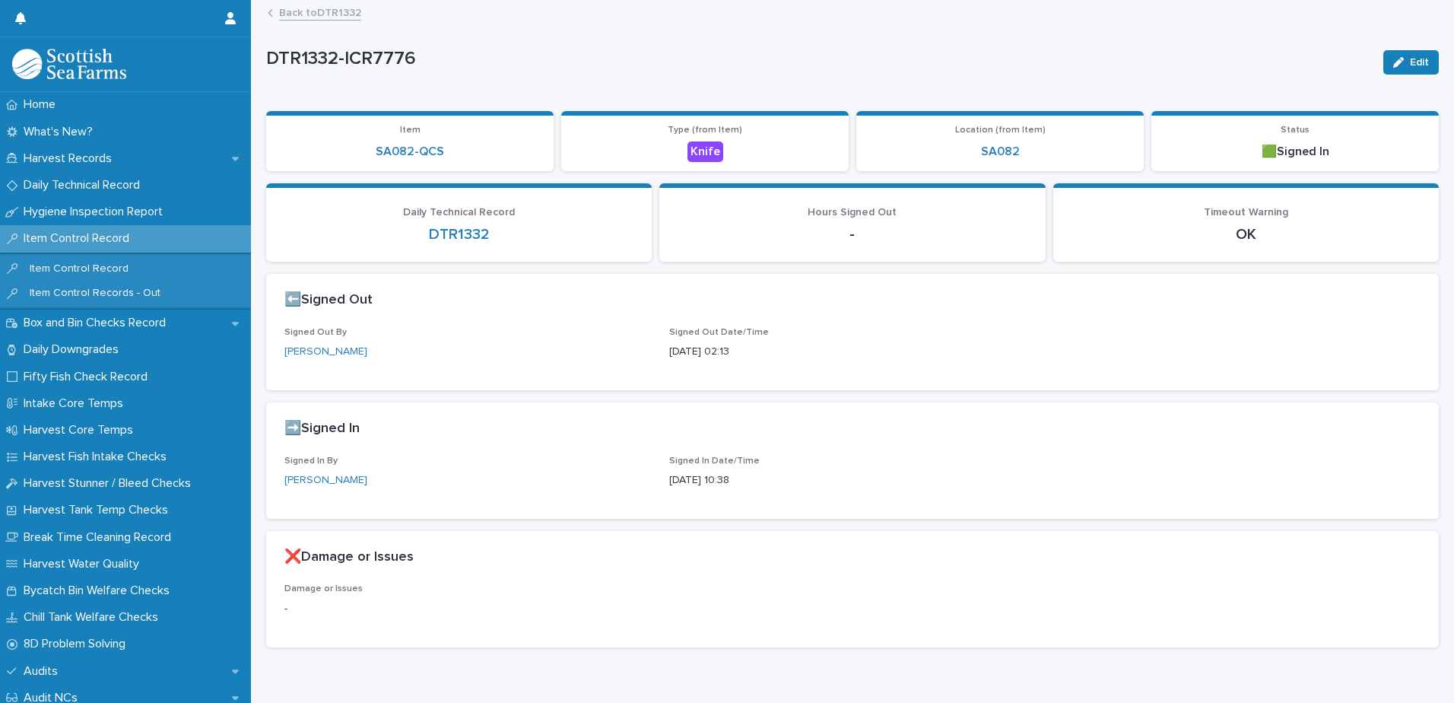
click at [293, 16] on link "Back to DTR1332" at bounding box center [320, 11] width 82 height 17
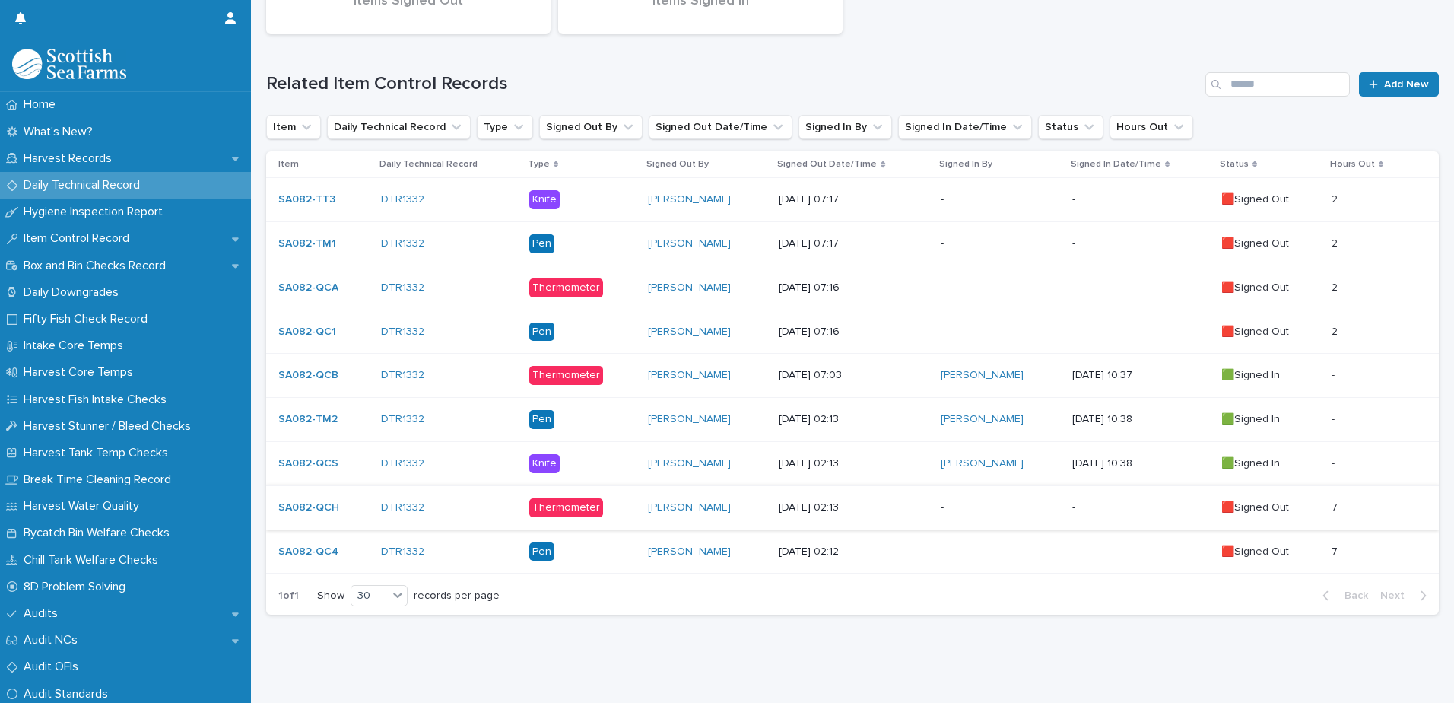
scroll to position [242, 0]
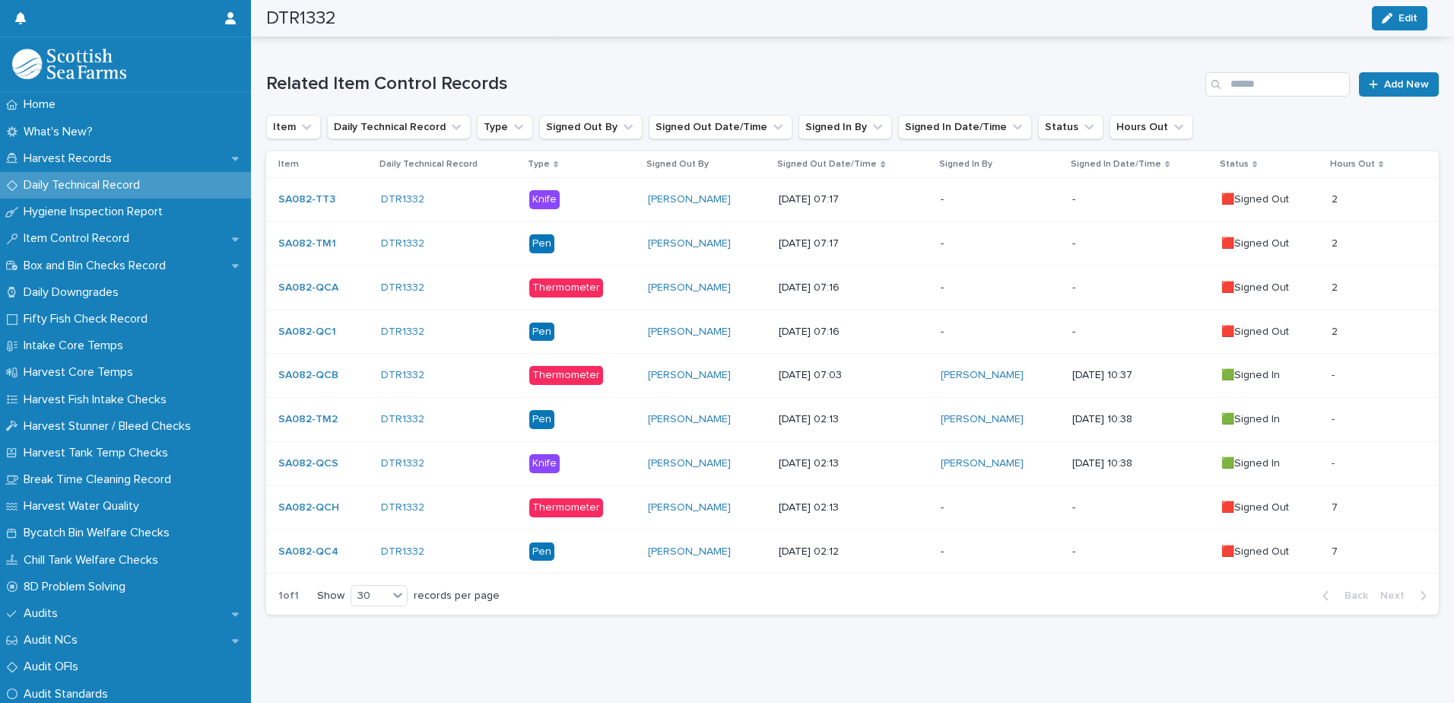
click at [978, 504] on div "-" at bounding box center [1000, 507] width 119 height 25
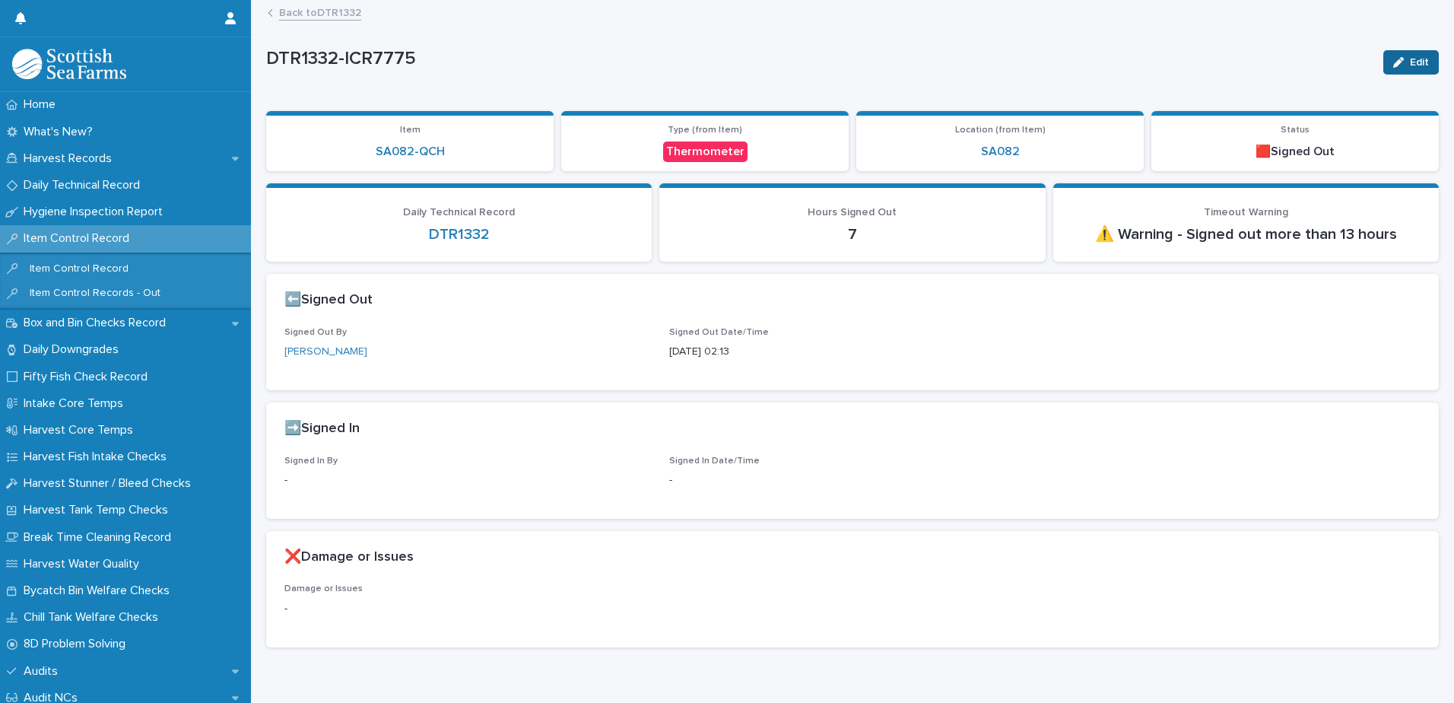
click at [1393, 63] on icon "button" at bounding box center [1398, 62] width 11 height 11
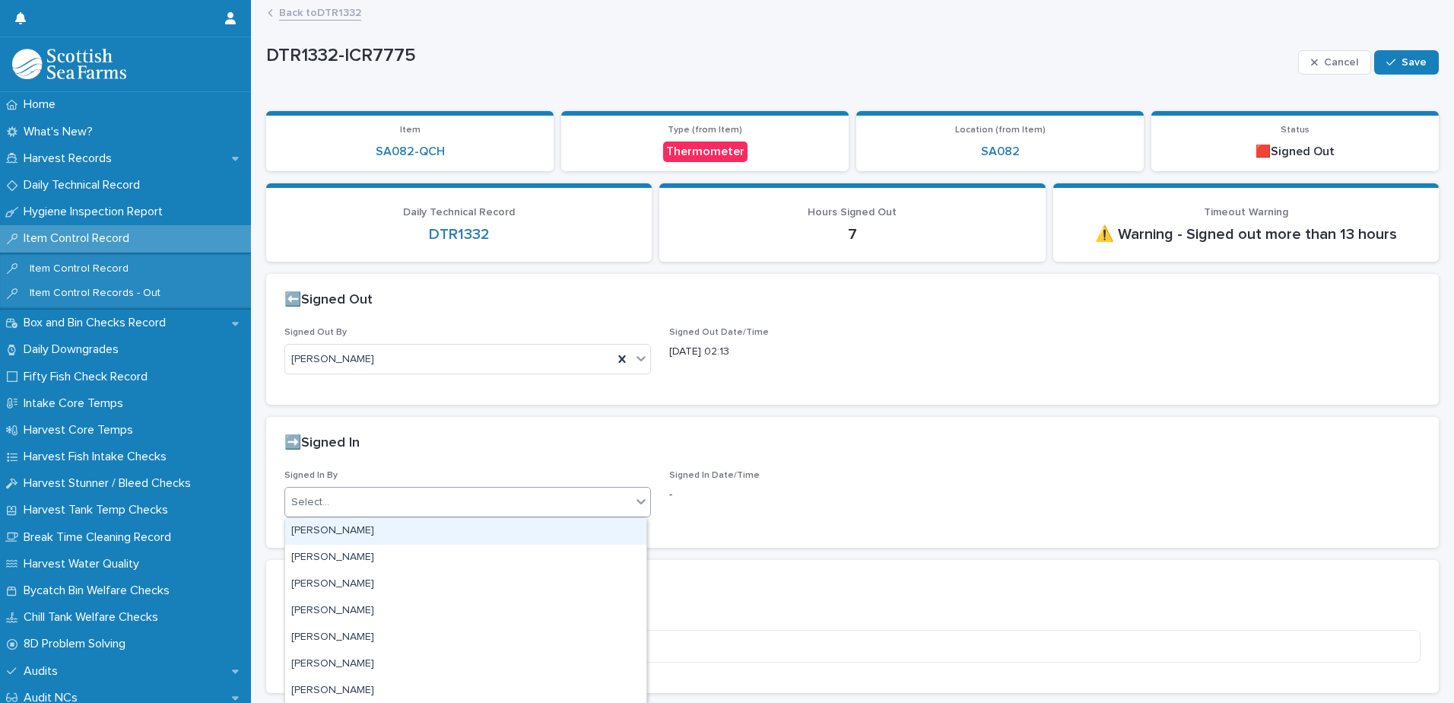
click at [398, 494] on div "Select..." at bounding box center [458, 502] width 346 height 25
type input "***"
click at [360, 531] on div "[PERSON_NAME]" at bounding box center [465, 531] width 361 height 27
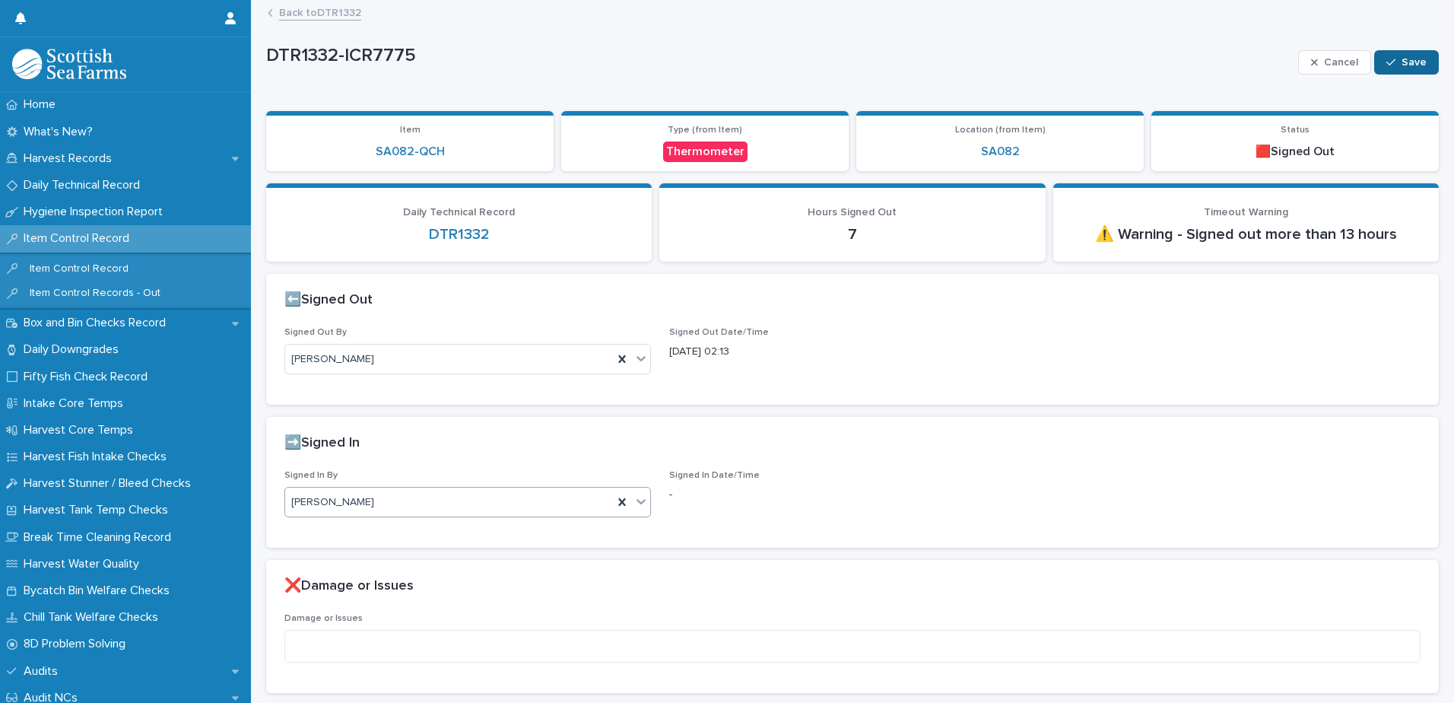
click at [1386, 57] on div "button" at bounding box center [1393, 62] width 15 height 11
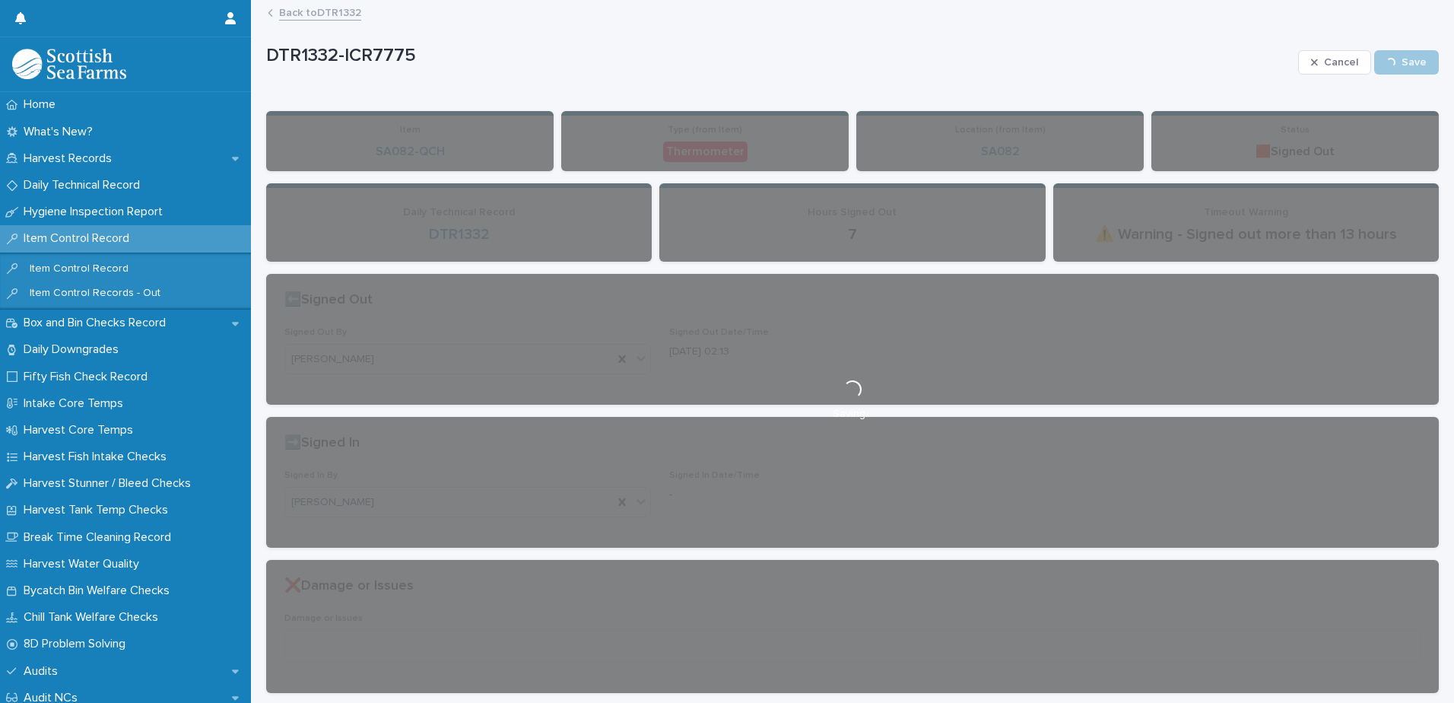
click at [301, 16] on link "Back to DTR1332" at bounding box center [320, 11] width 82 height 17
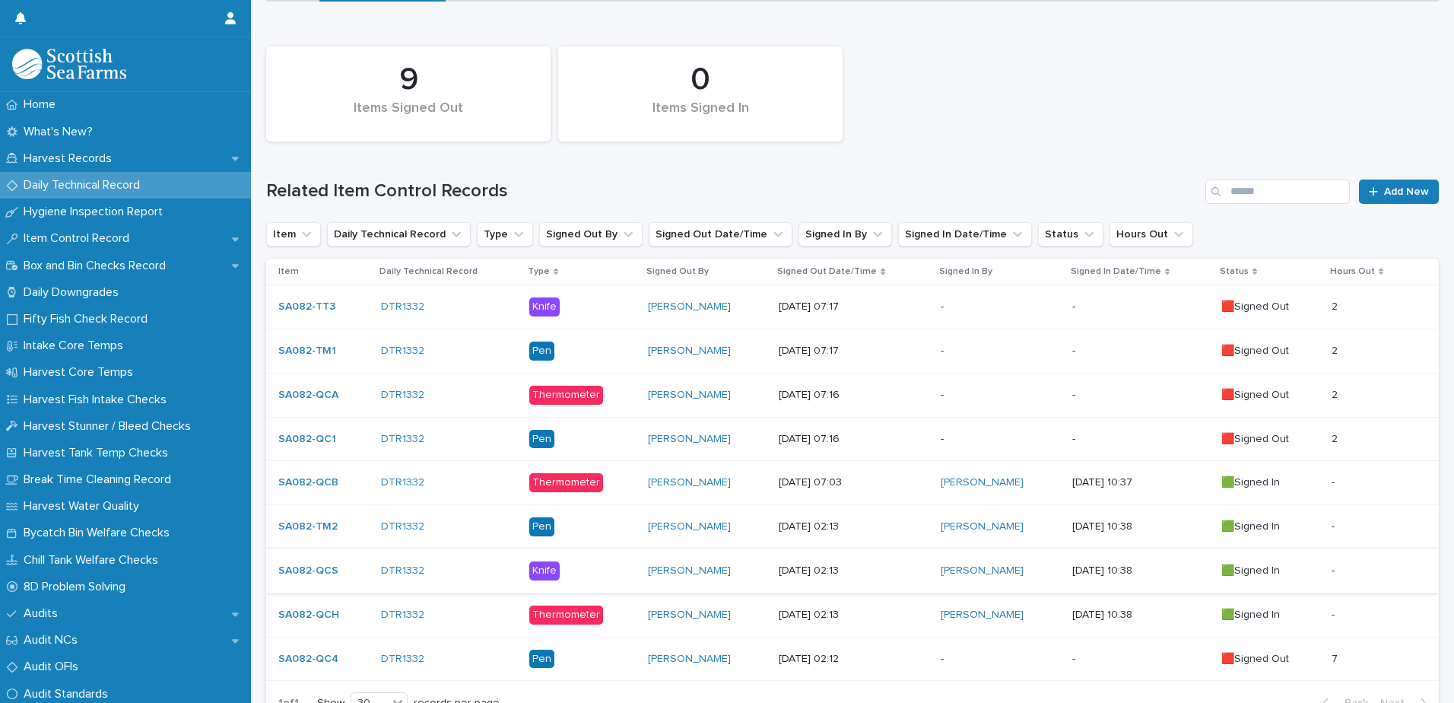
scroll to position [242, 0]
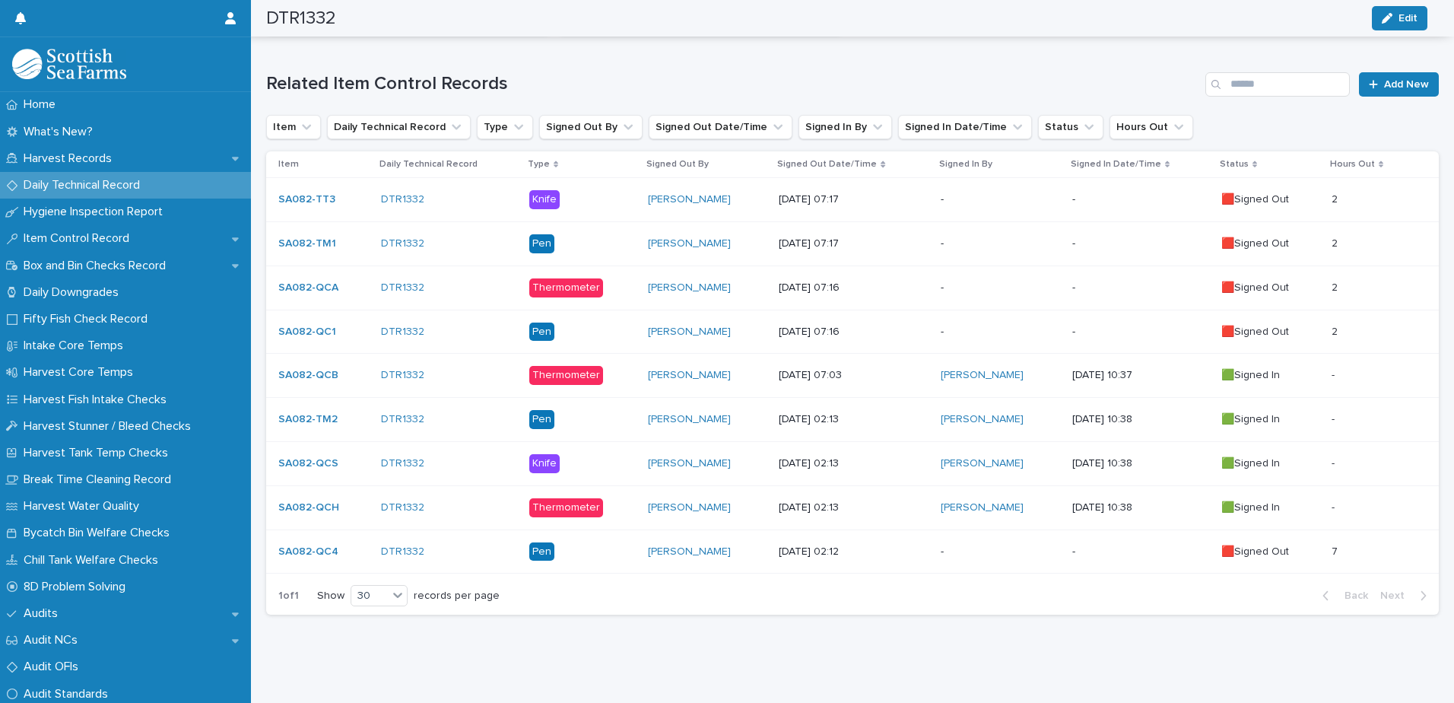
click at [973, 545] on p "-" at bounding box center [1000, 551] width 119 height 13
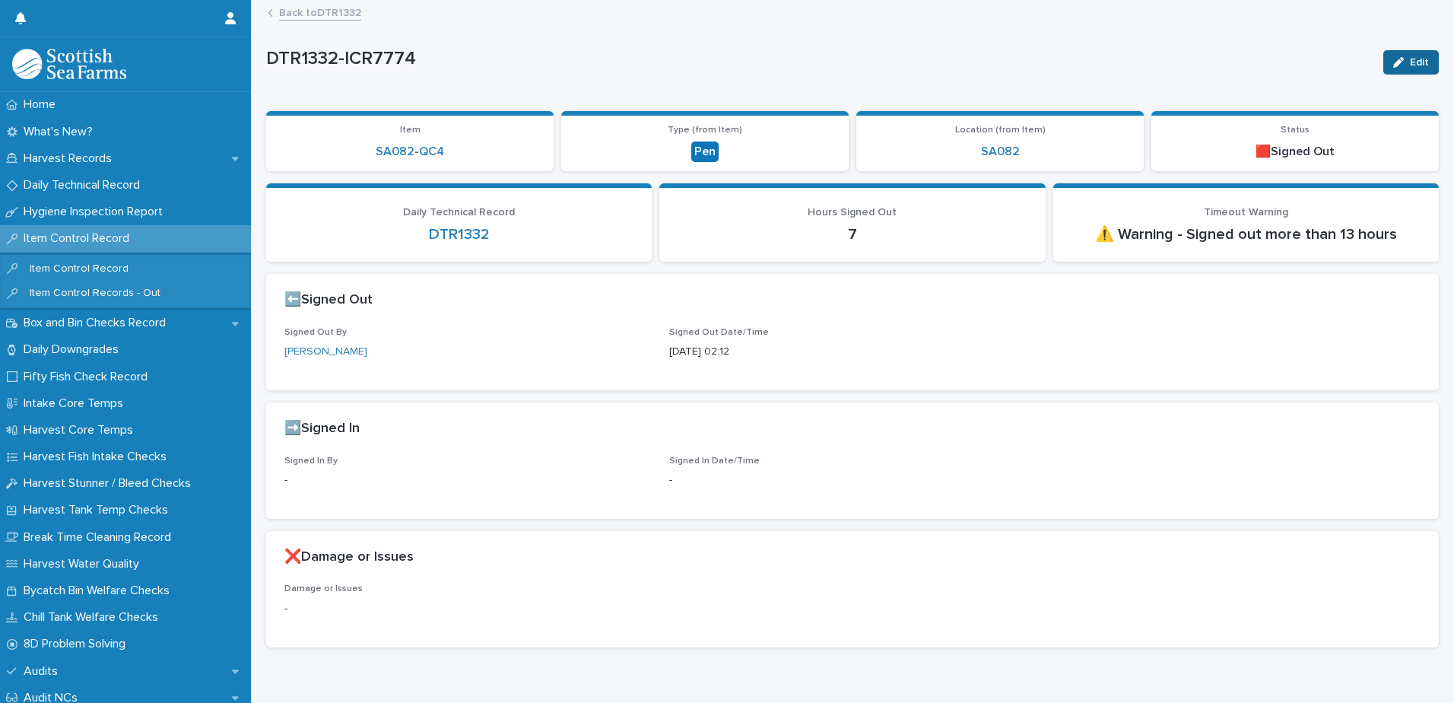
click at [1393, 62] on icon "button" at bounding box center [1398, 62] width 11 height 11
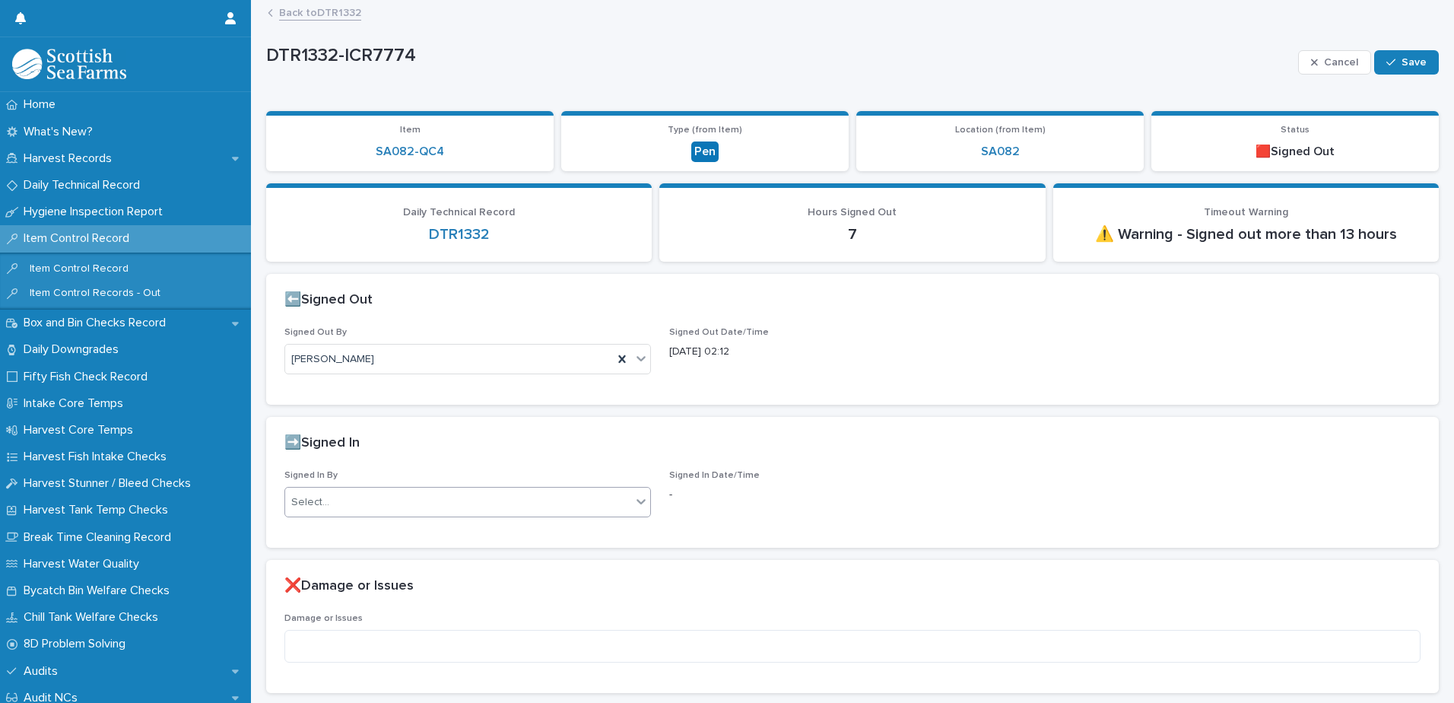
click at [316, 503] on div "Select..." at bounding box center [310, 502] width 38 height 16
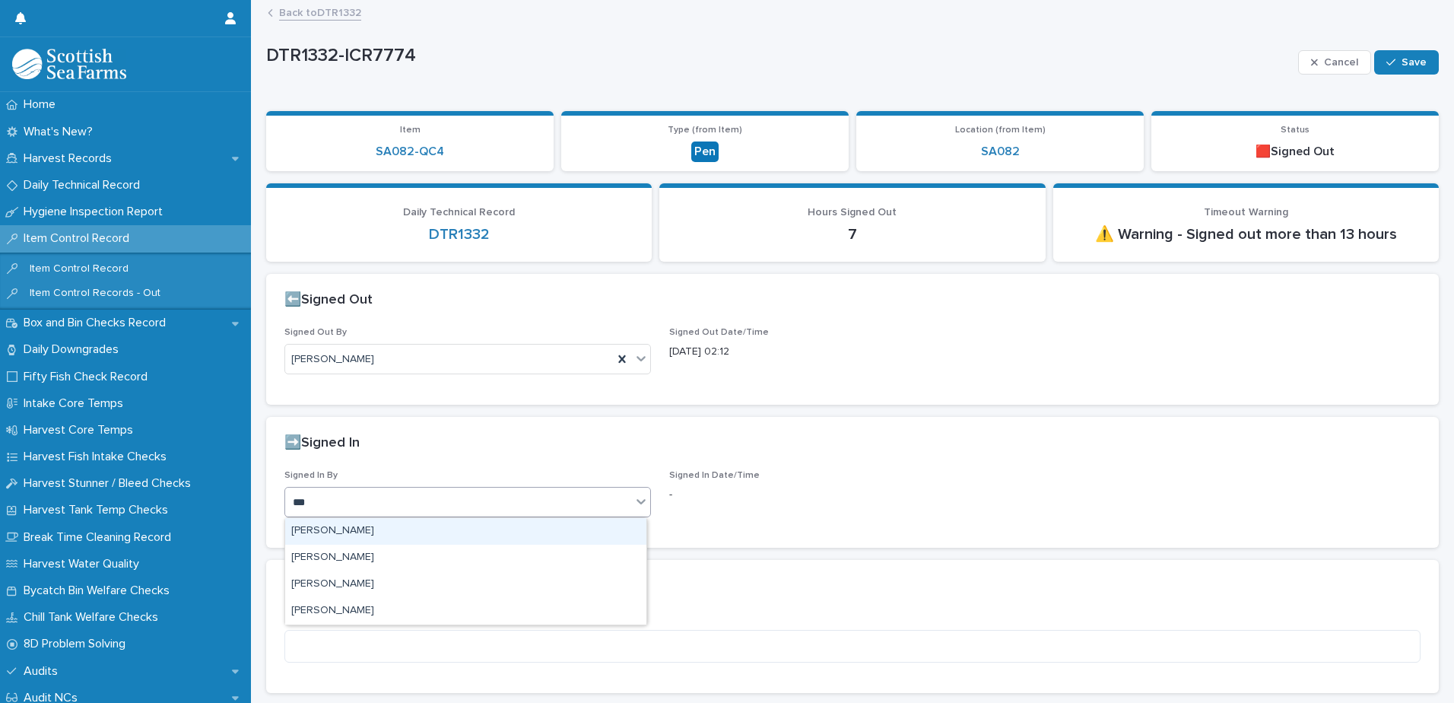
type input "****"
click at [335, 537] on div "[PERSON_NAME]" at bounding box center [465, 531] width 361 height 27
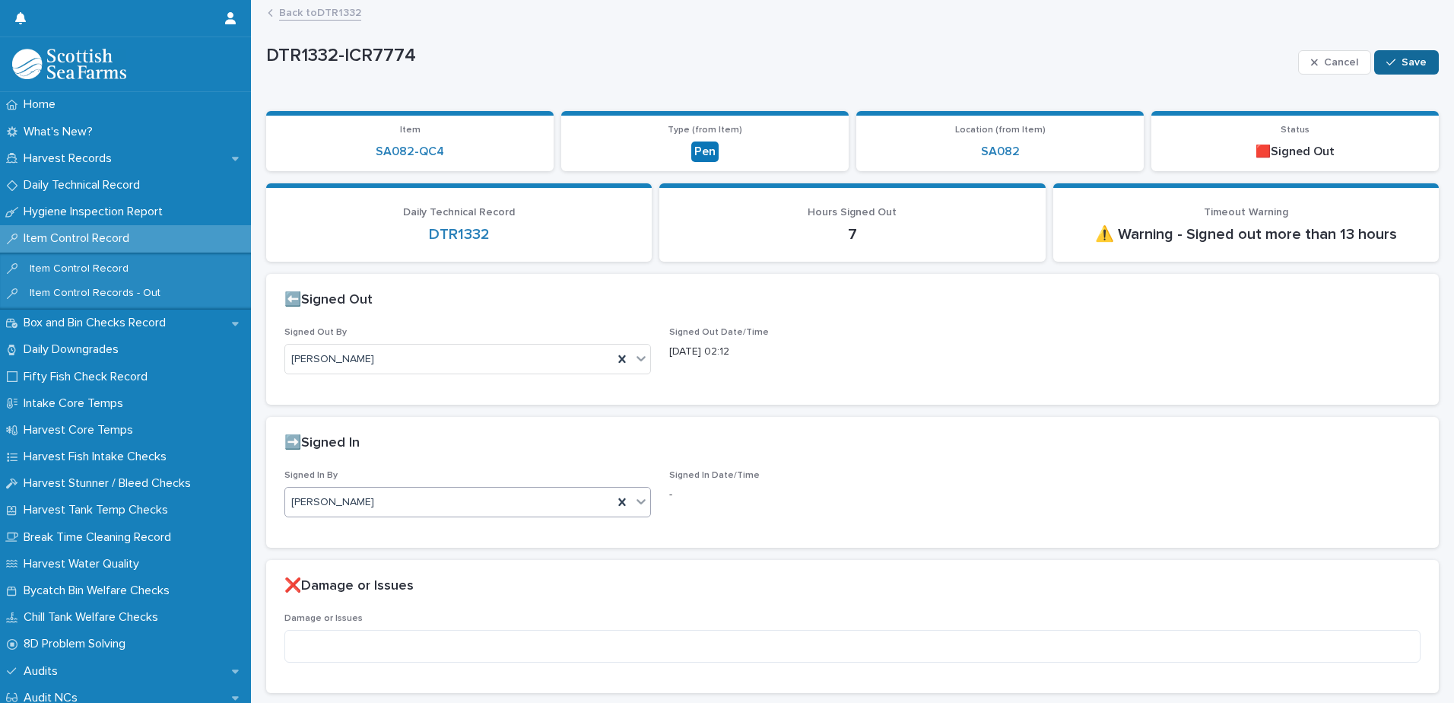
click at [1386, 65] on div "button" at bounding box center [1393, 62] width 15 height 11
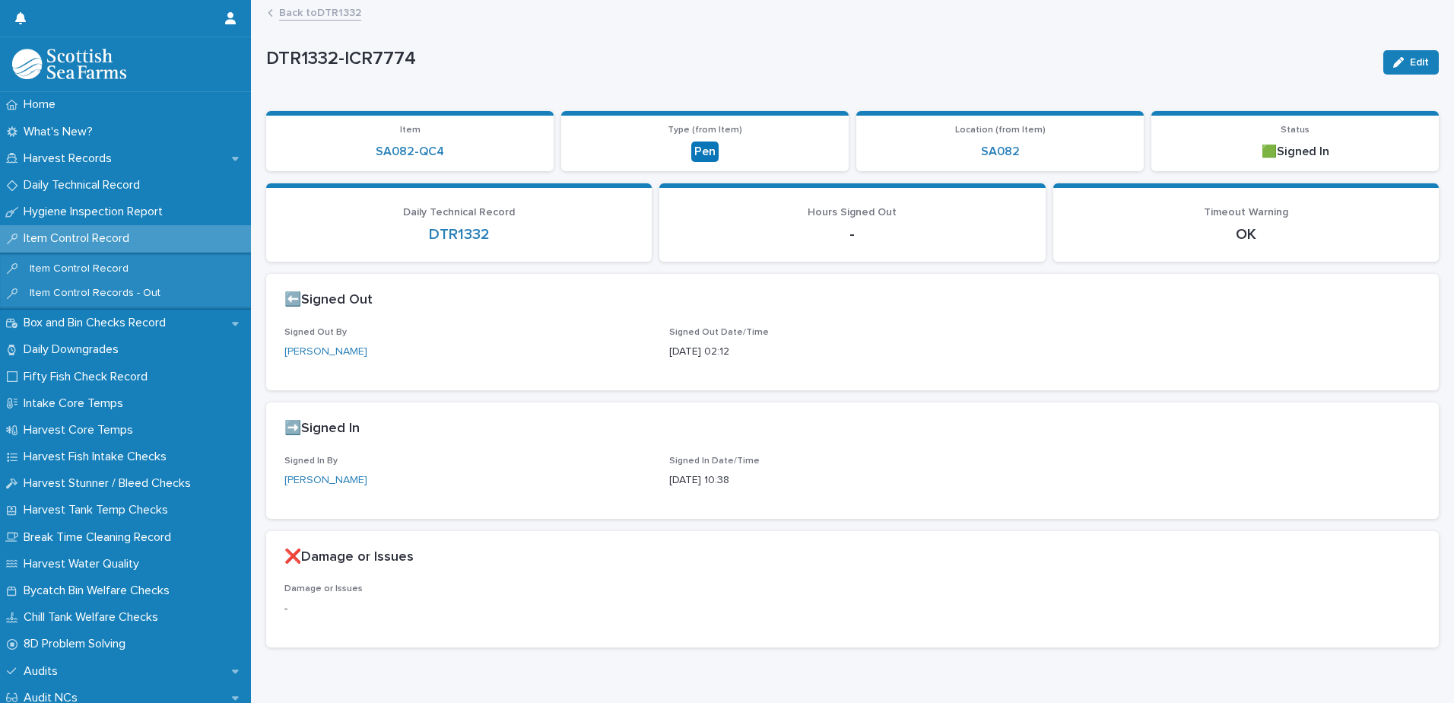
click at [301, 12] on link "Back to DTR1332" at bounding box center [320, 11] width 82 height 17
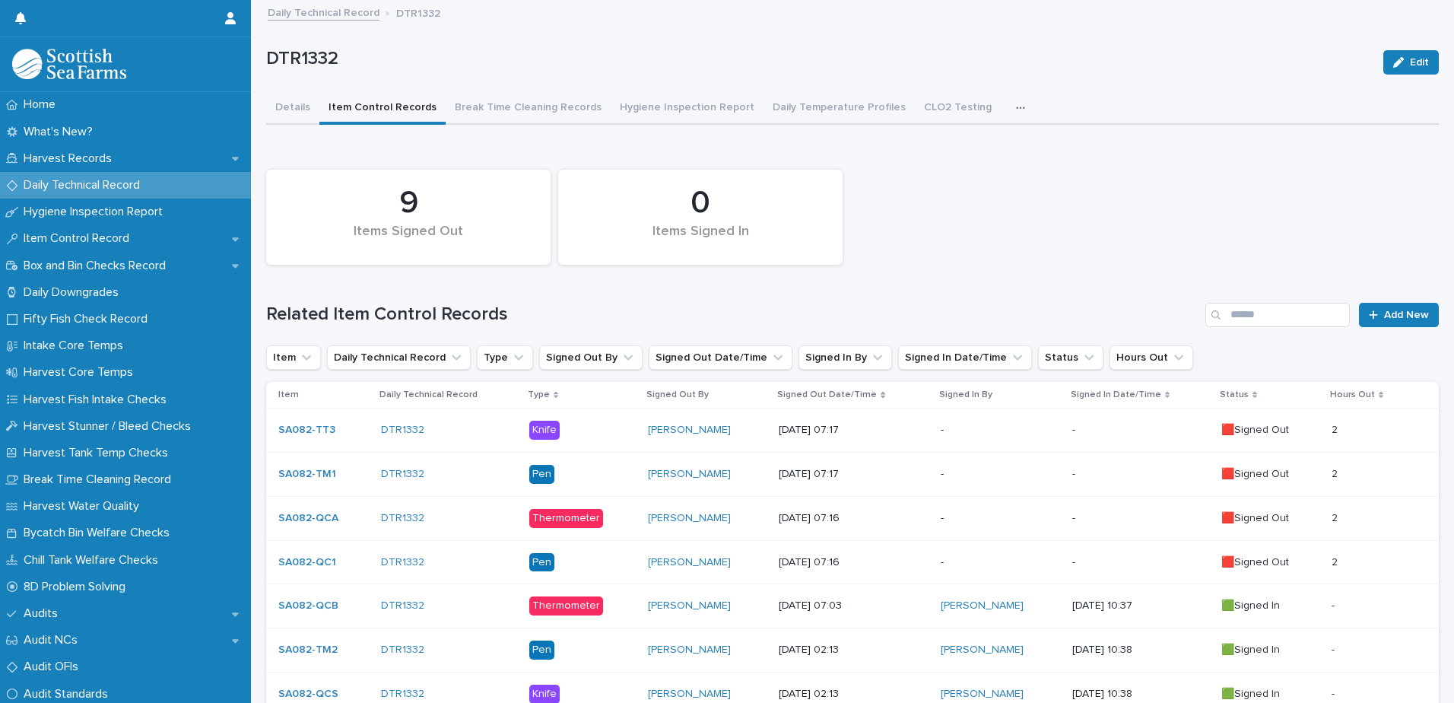
click at [79, 4] on div at bounding box center [112, 18] width 195 height 37
